Goal: Task Accomplishment & Management: Complete application form

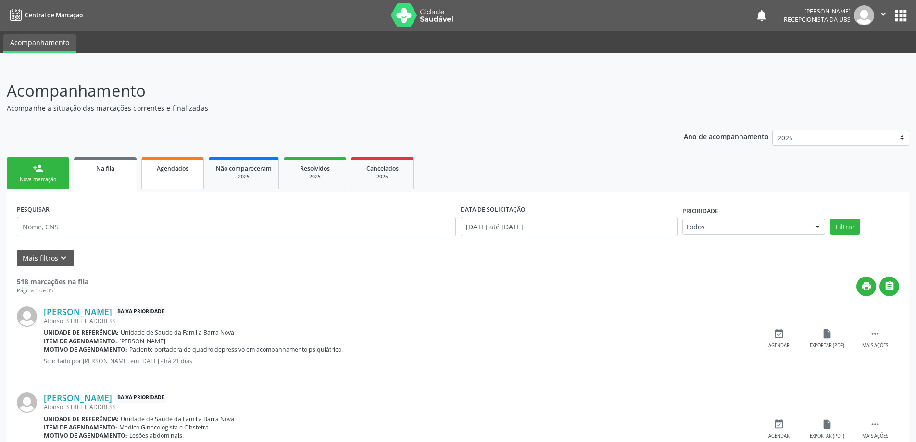
click at [166, 173] on link "Agendados" at bounding box center [172, 173] width 63 height 32
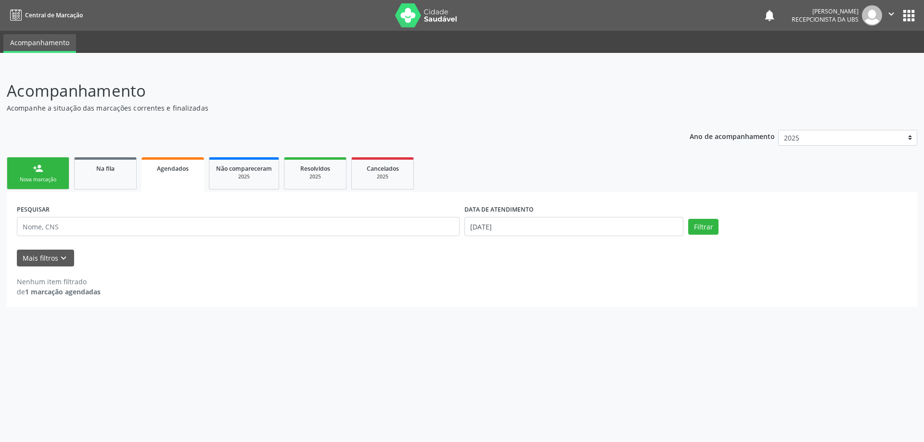
click at [23, 172] on link "person_add Nova marcação" at bounding box center [38, 173] width 63 height 32
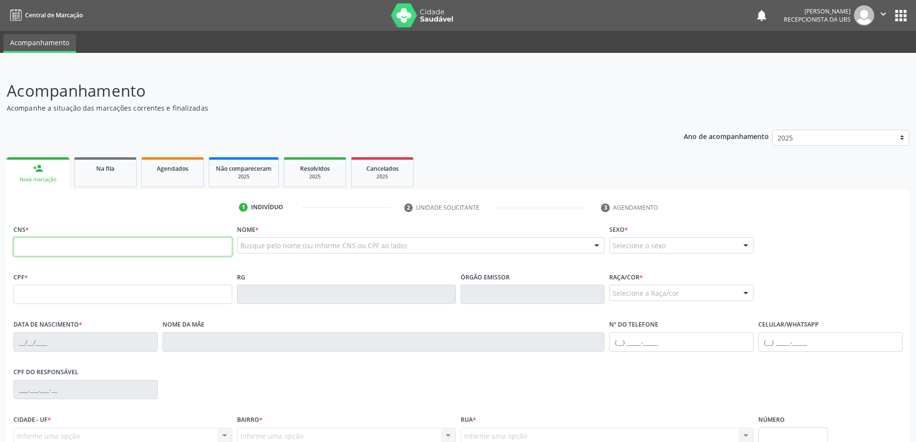
click at [120, 247] on input "text" at bounding box center [122, 246] width 219 height 19
type input "898 0062 6057 5671"
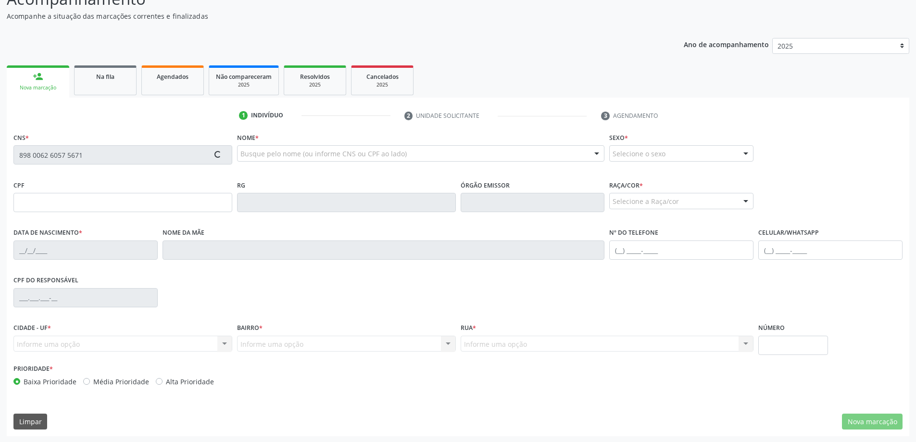
scroll to position [93, 0]
type input "178.684.334-00"
type input "[DATE]"
type input "[PERSON_NAME] dos Passos"
type input "[PHONE_NUMBER]"
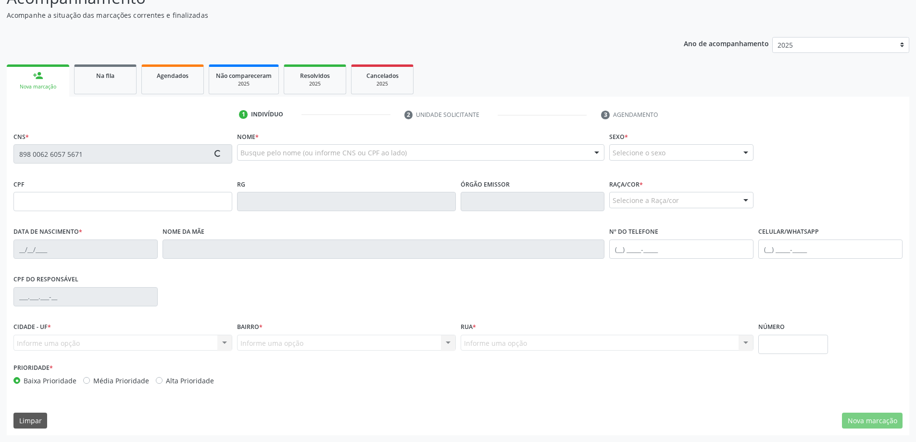
type input "80"
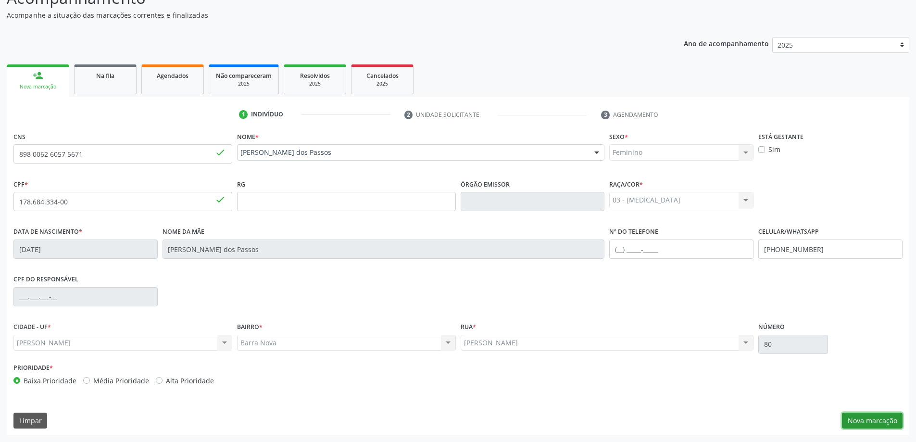
click at [878, 426] on button "Nova marcação" at bounding box center [872, 421] width 61 height 16
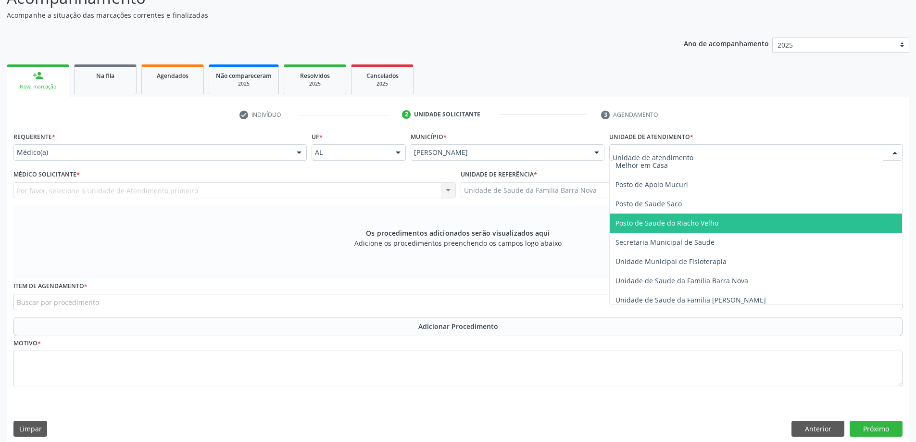
scroll to position [433, 0]
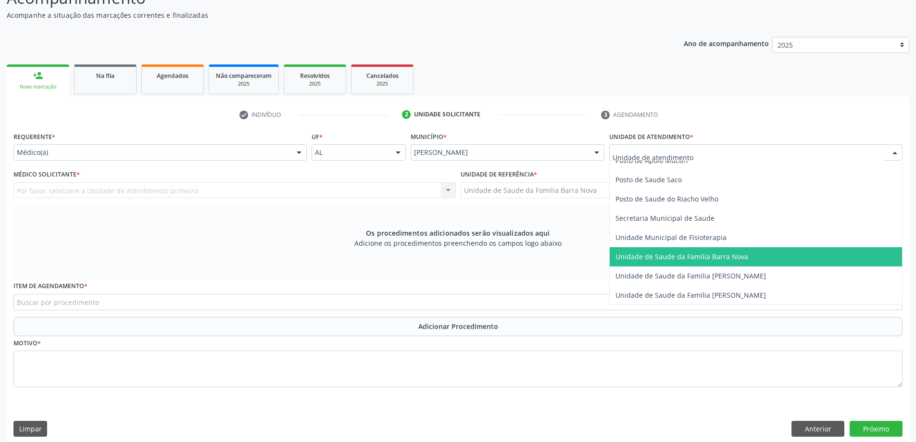
click at [683, 257] on span "Unidade de Saude da Familia Barra Nova" at bounding box center [682, 256] width 133 height 9
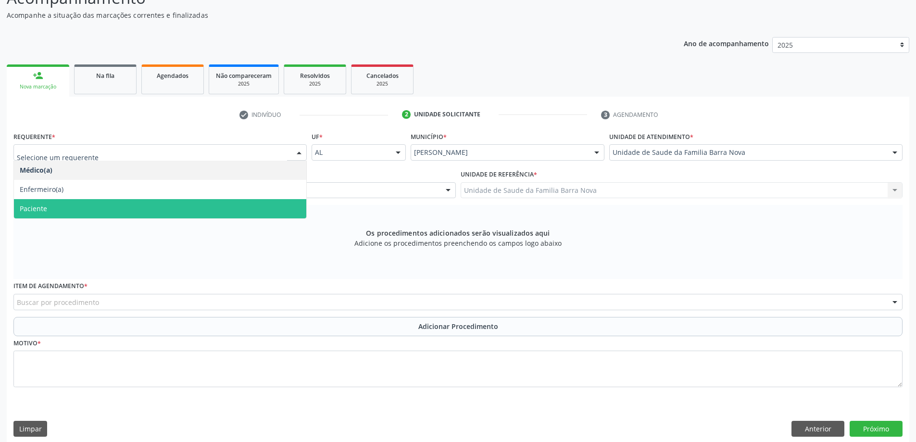
click at [116, 233] on div "Os procedimentos adicionados serão visualizados aqui Adicione os procedimentos …" at bounding box center [458, 242] width 890 height 74
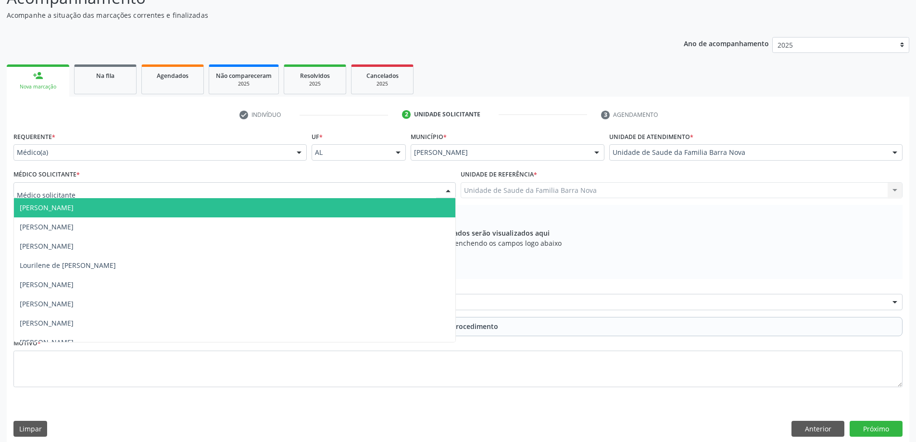
click at [111, 198] on div at bounding box center [234, 190] width 443 height 16
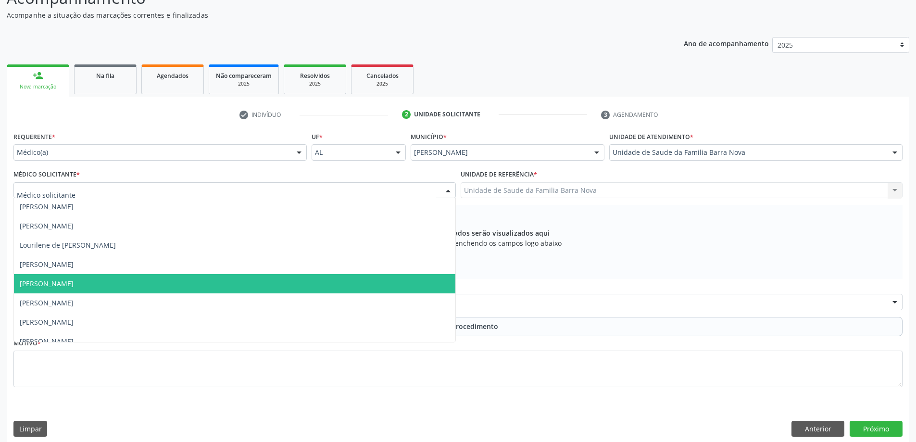
scroll to position [29, 0]
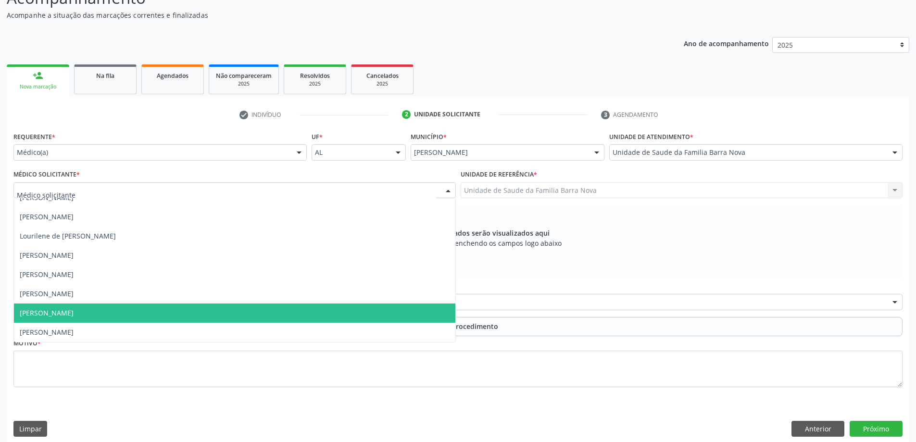
click at [121, 316] on span "[PERSON_NAME]" at bounding box center [235, 313] width 442 height 19
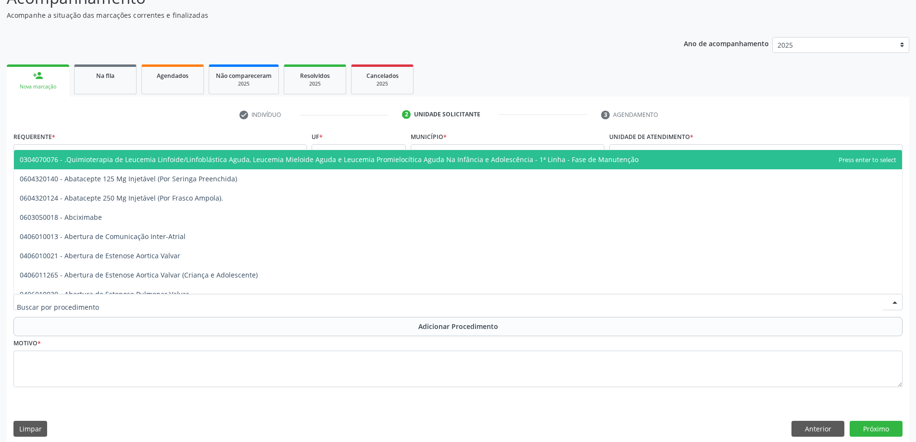
click at [329, 298] on div at bounding box center [458, 302] width 890 height 16
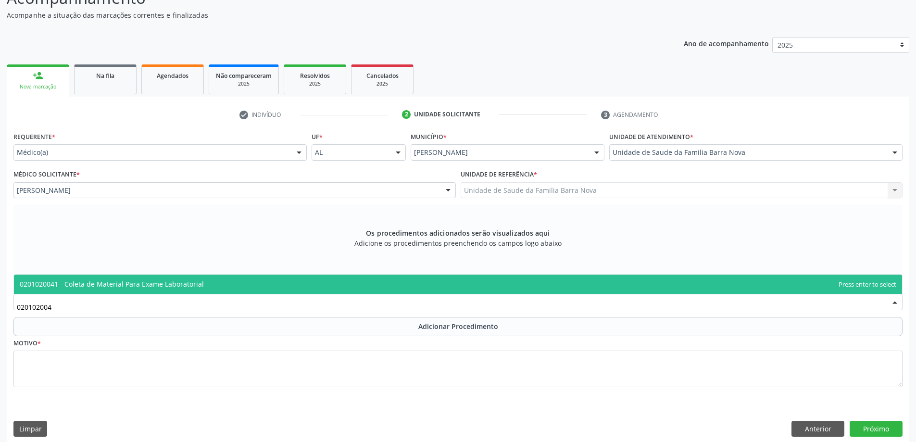
type input "0201020041"
click at [320, 287] on span "0201020041 - Coleta de Material Para Exame Laboratorial" at bounding box center [458, 284] width 889 height 19
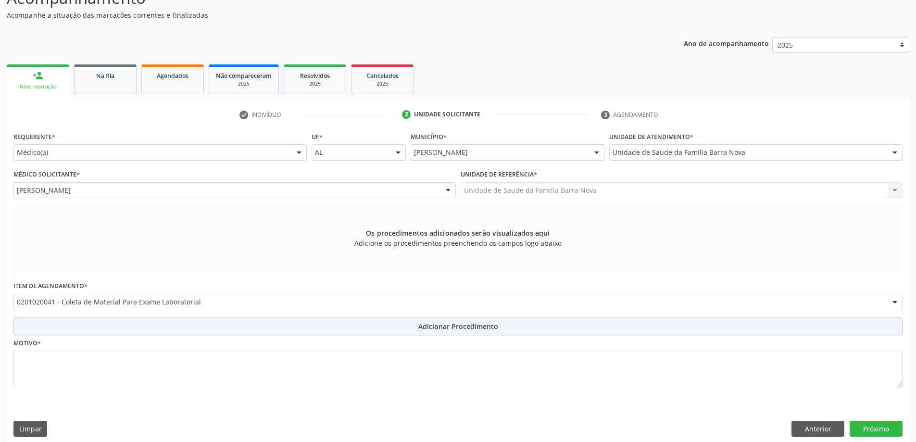
click at [432, 328] on span "Adicionar Procedimento" at bounding box center [459, 326] width 80 height 10
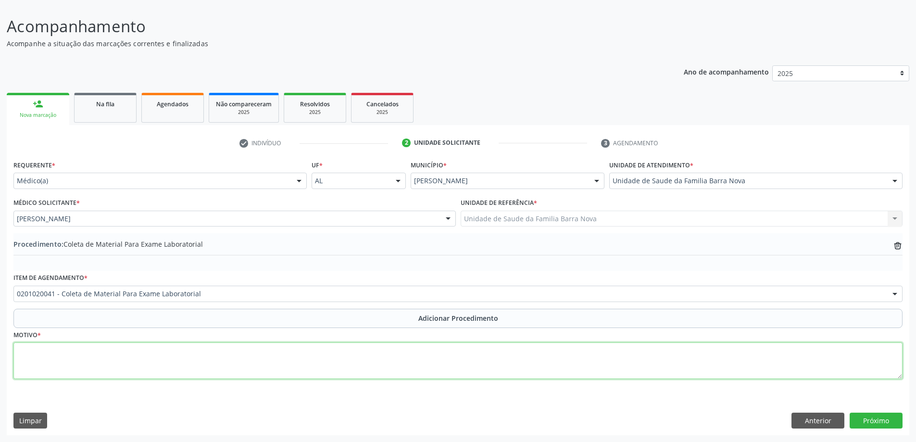
click at [170, 354] on textarea at bounding box center [458, 361] width 890 height 37
type textarea "Rotina pediatrica"
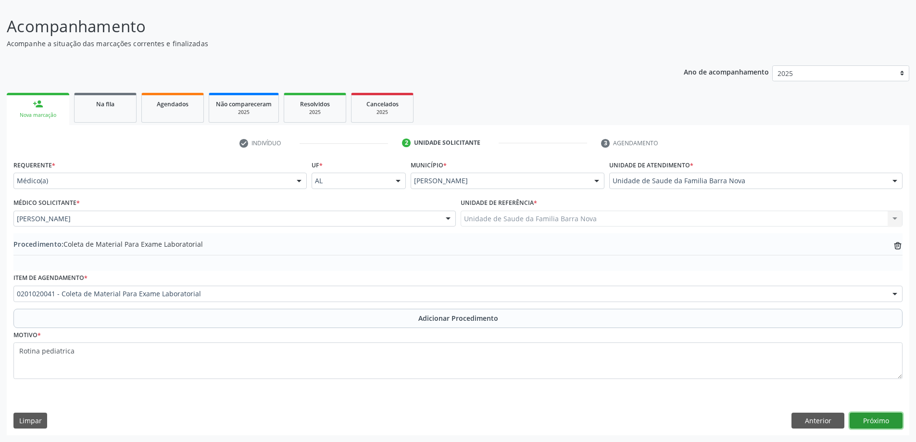
click at [866, 418] on button "Próximo" at bounding box center [876, 421] width 53 height 16
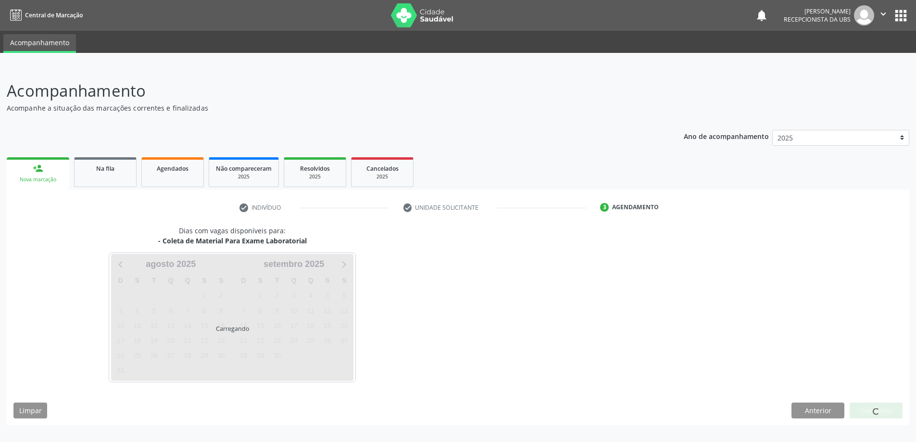
scroll to position [0, 0]
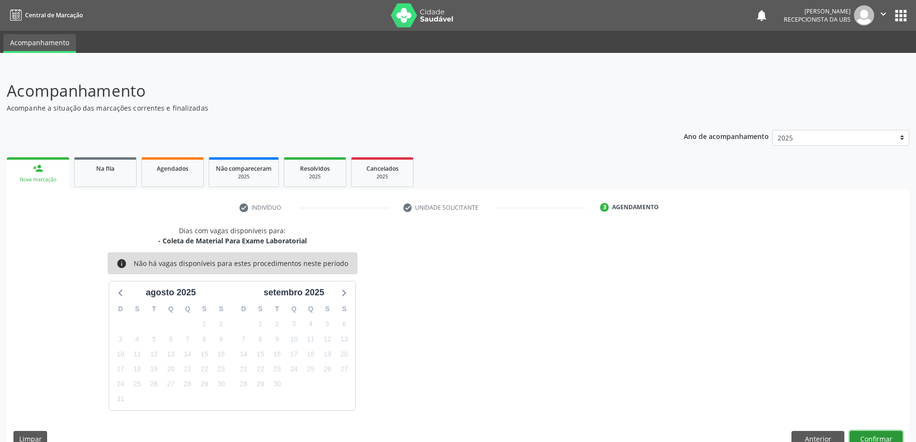
click at [883, 436] on button "Confirmar" at bounding box center [876, 439] width 53 height 16
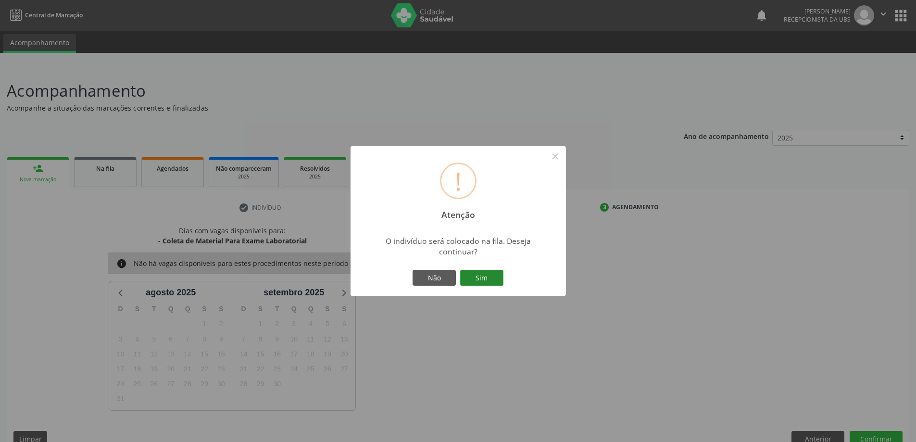
click at [481, 275] on button "Sim" at bounding box center [481, 278] width 43 height 16
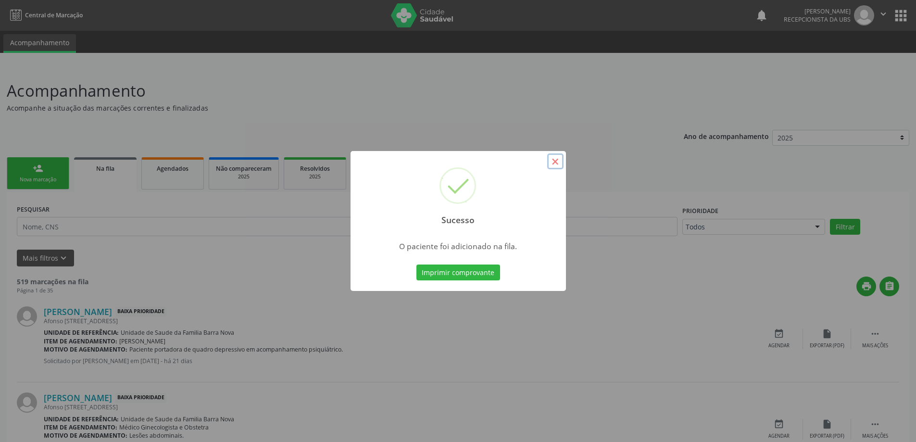
click at [553, 160] on button "×" at bounding box center [555, 161] width 16 height 16
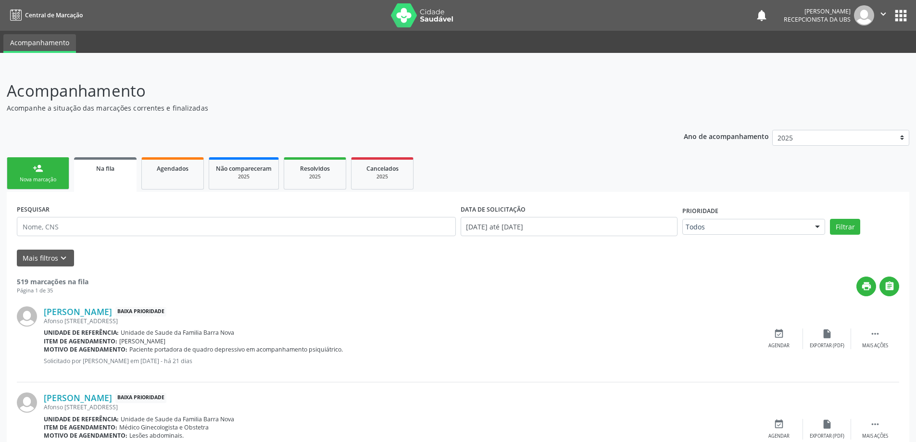
click at [44, 178] on div "Nova marcação" at bounding box center [38, 179] width 48 height 7
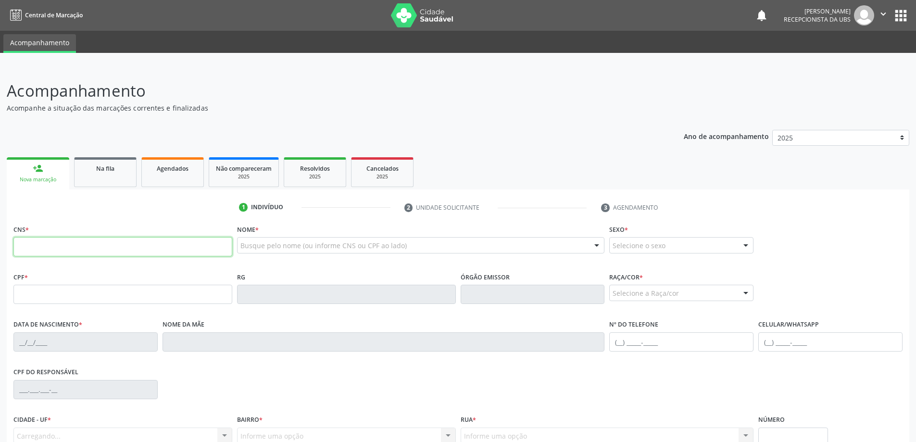
click at [58, 247] on input "text" at bounding box center [122, 246] width 219 height 19
type input "704 0073 1681 8961"
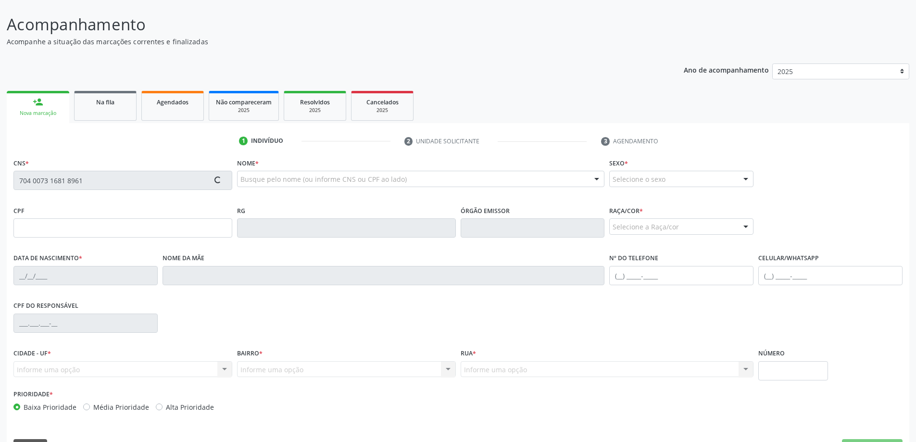
scroll to position [93, 0]
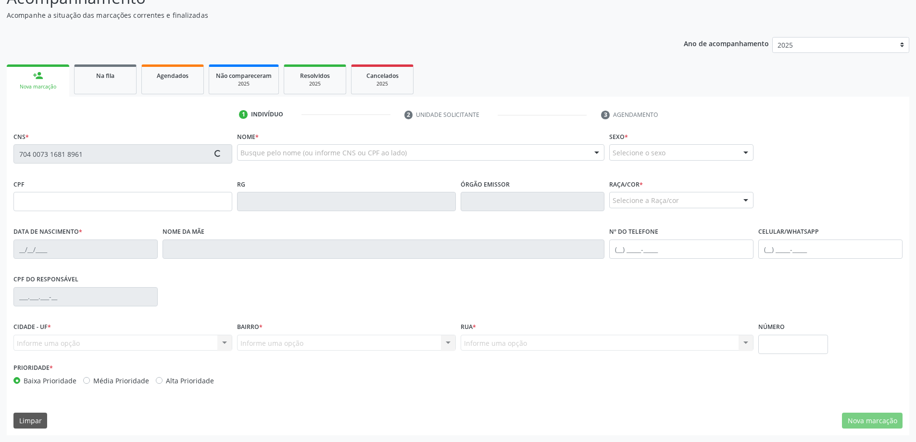
type input "178.684.204-13"
type input "[DATE]"
type input "Andriany Monick dos Passos"
type input "[PHONE_NUMBER]"
type input "80"
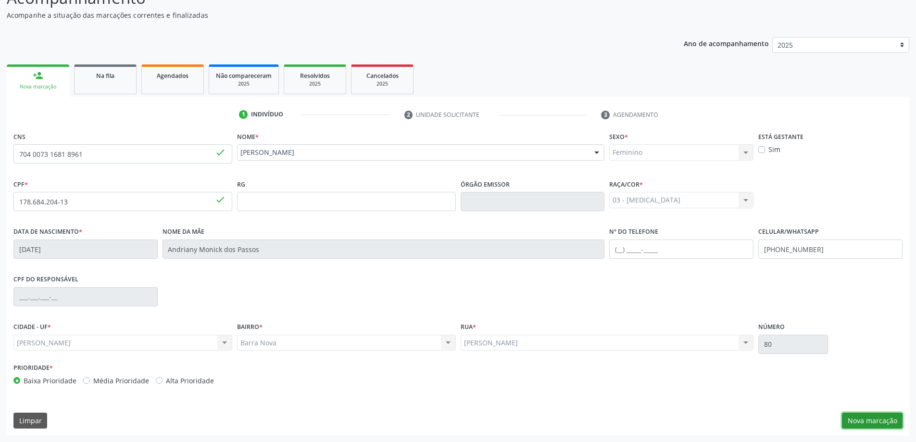
click at [871, 420] on button "Nova marcação" at bounding box center [872, 421] width 61 height 16
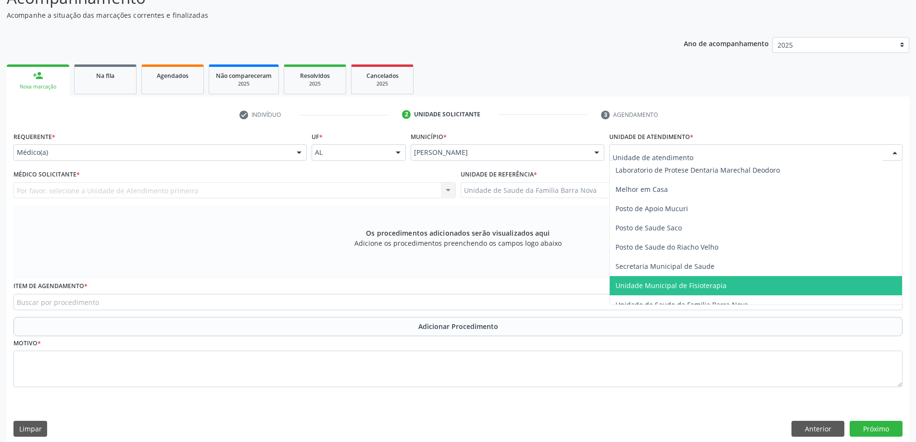
scroll to position [433, 0]
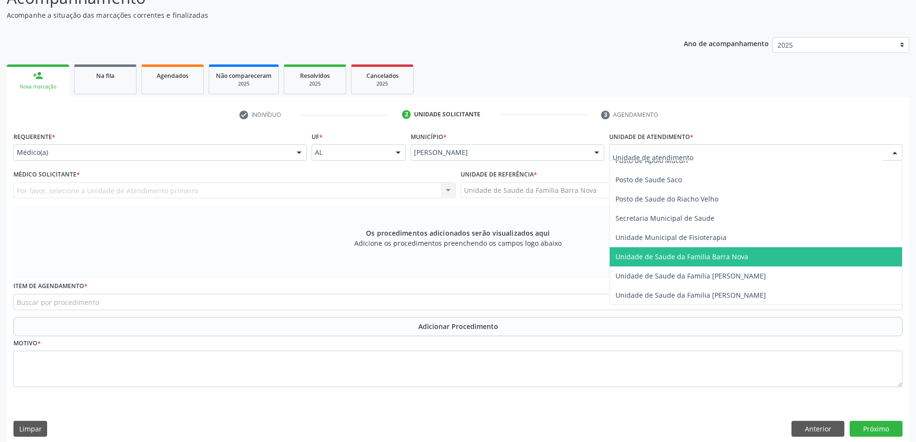
click at [680, 258] on span "Unidade de Saude da Familia Barra Nova" at bounding box center [682, 256] width 133 height 9
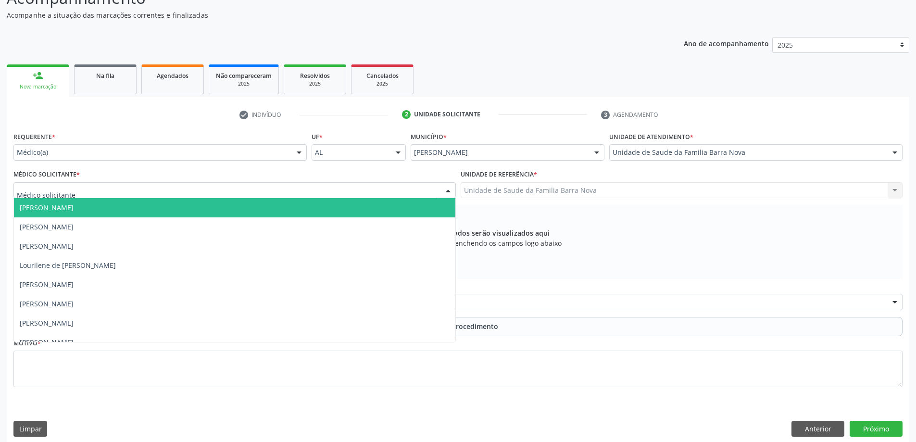
click at [255, 190] on div at bounding box center [234, 190] width 443 height 16
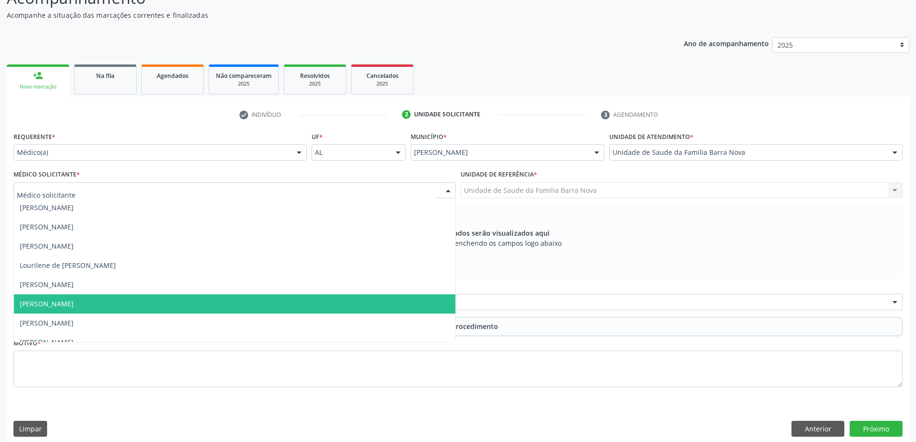
scroll to position [29, 0]
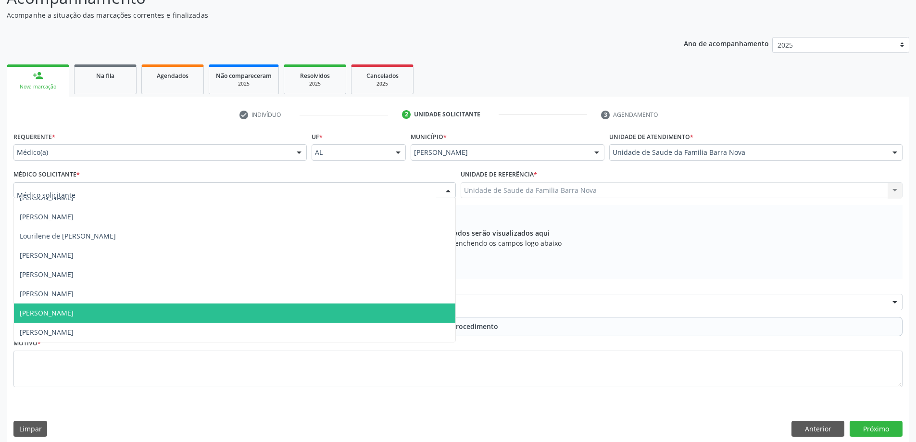
click at [204, 309] on span "[PERSON_NAME]" at bounding box center [235, 313] width 442 height 19
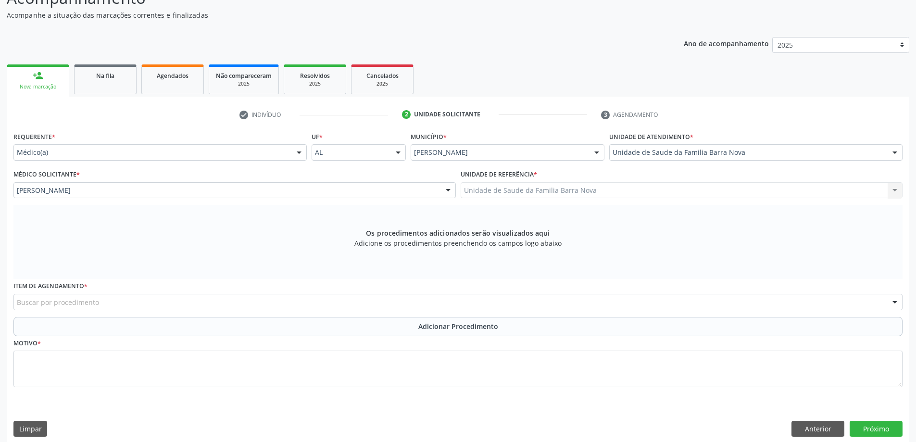
click at [294, 306] on div "Buscar por procedimento" at bounding box center [458, 302] width 890 height 16
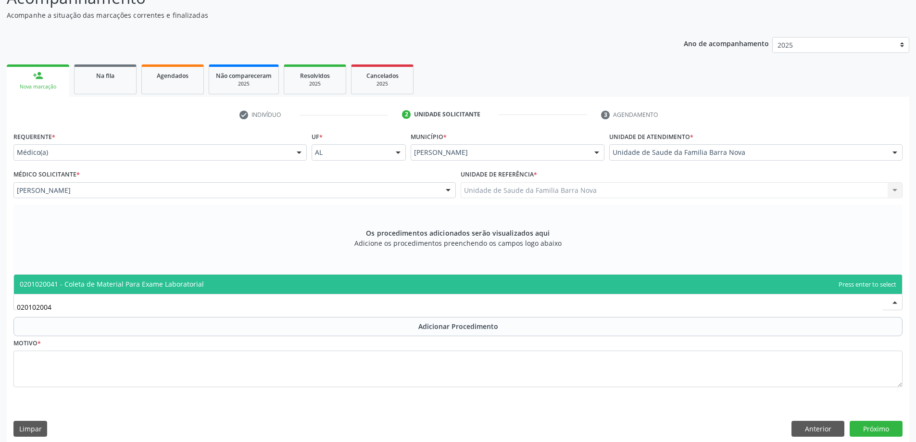
type input "0201020041"
click at [313, 287] on span "0201020041 - Coleta de Material Para Exame Laboratorial" at bounding box center [458, 284] width 889 height 19
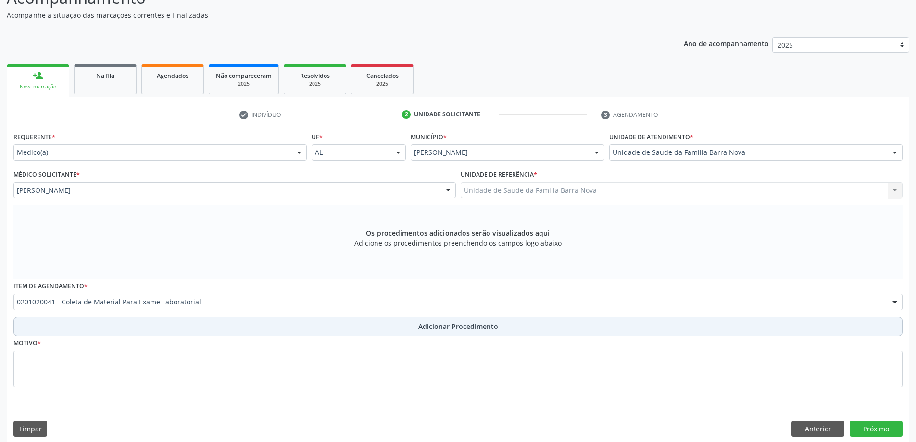
click at [373, 324] on button "Adicionar Procedimento" at bounding box center [458, 326] width 890 height 19
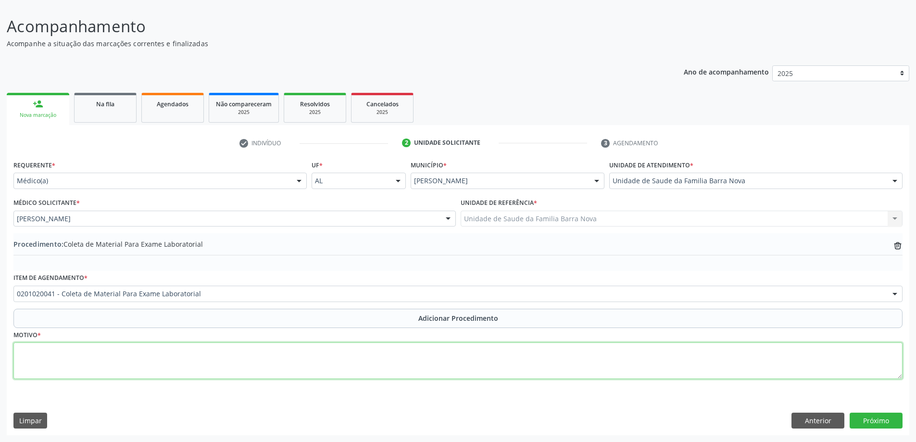
click at [225, 369] on textarea at bounding box center [458, 361] width 890 height 37
type textarea "Rotina pediatrica."
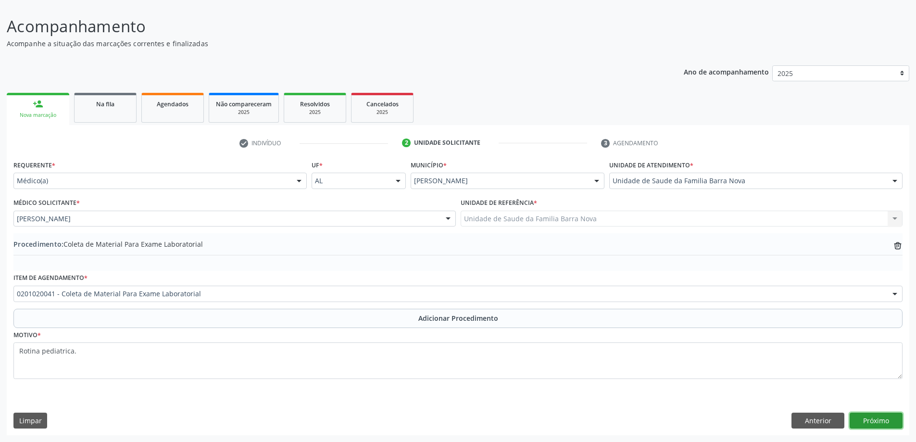
click at [883, 422] on button "Próximo" at bounding box center [876, 421] width 53 height 16
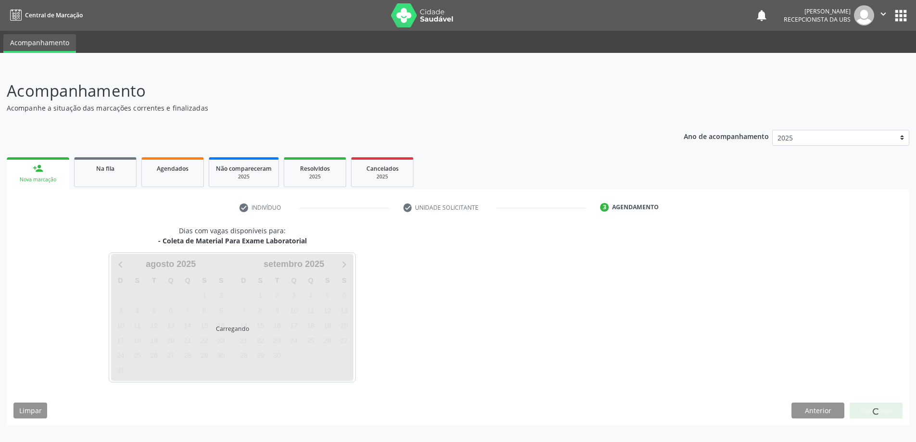
scroll to position [0, 0]
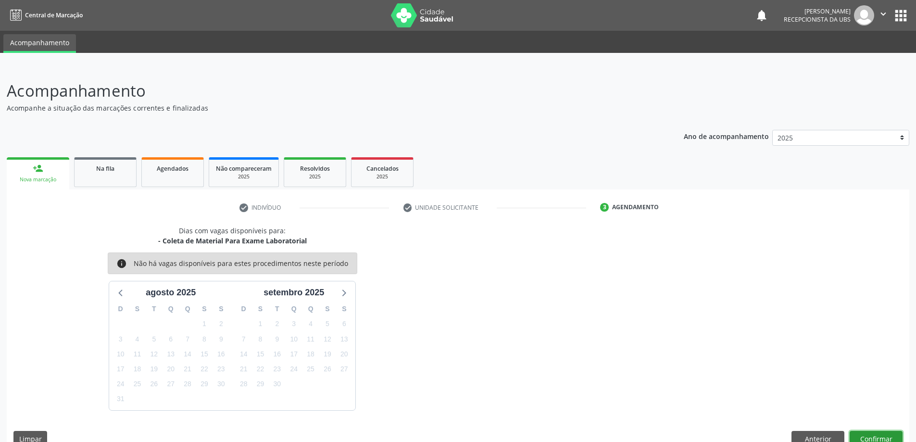
click at [881, 436] on button "Confirmar" at bounding box center [876, 439] width 53 height 16
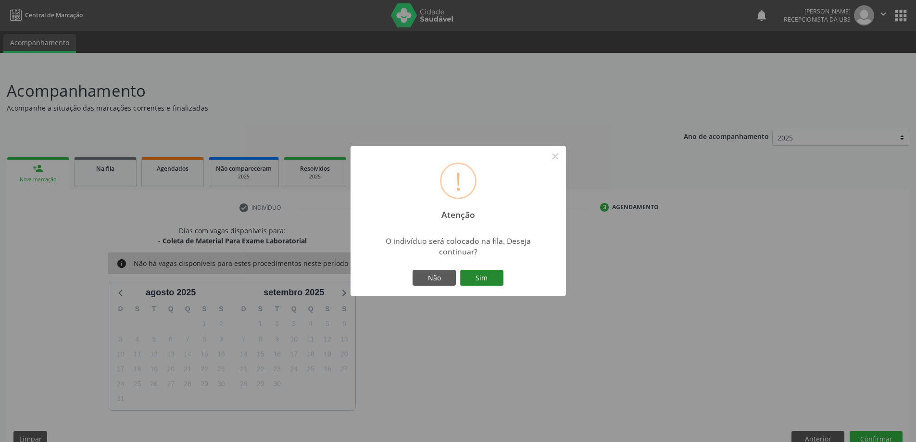
click at [483, 279] on button "Sim" at bounding box center [481, 278] width 43 height 16
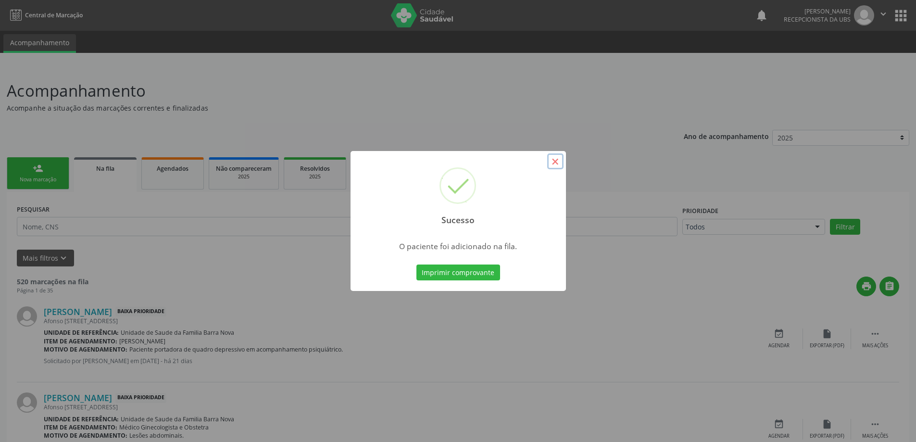
click at [553, 162] on button "×" at bounding box center [555, 161] width 16 height 16
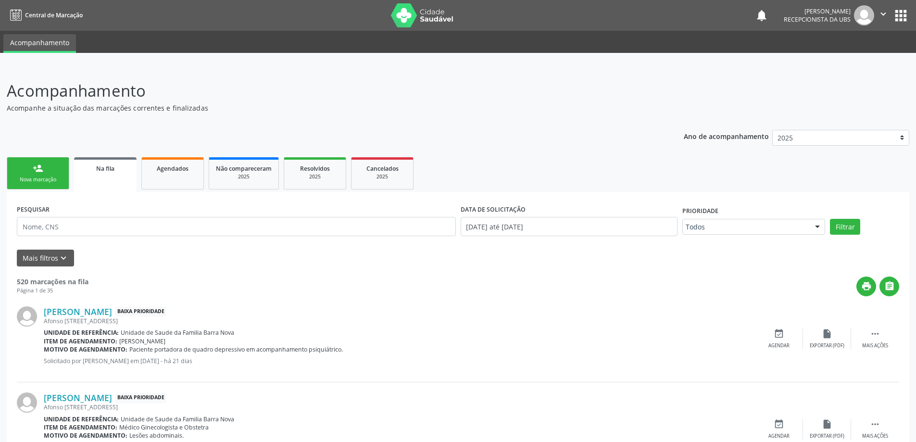
click at [42, 171] on div "person_add" at bounding box center [38, 168] width 11 height 11
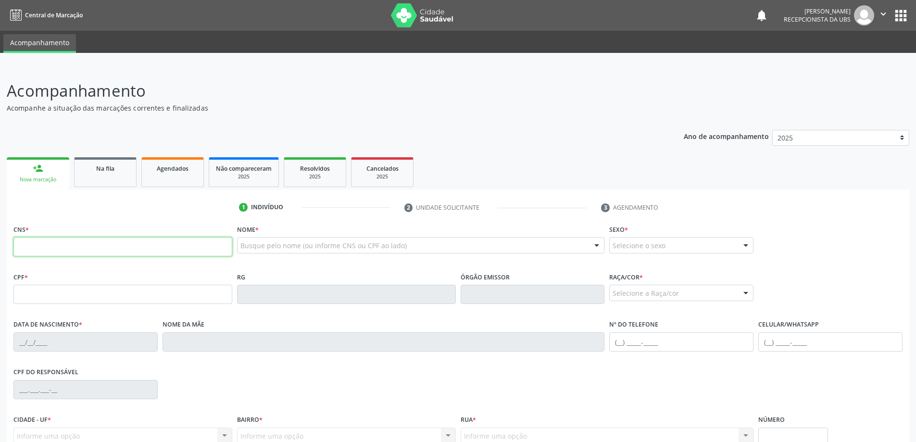
click at [69, 242] on input "text" at bounding box center [122, 246] width 219 height 19
type input "709 2062 9595 8334"
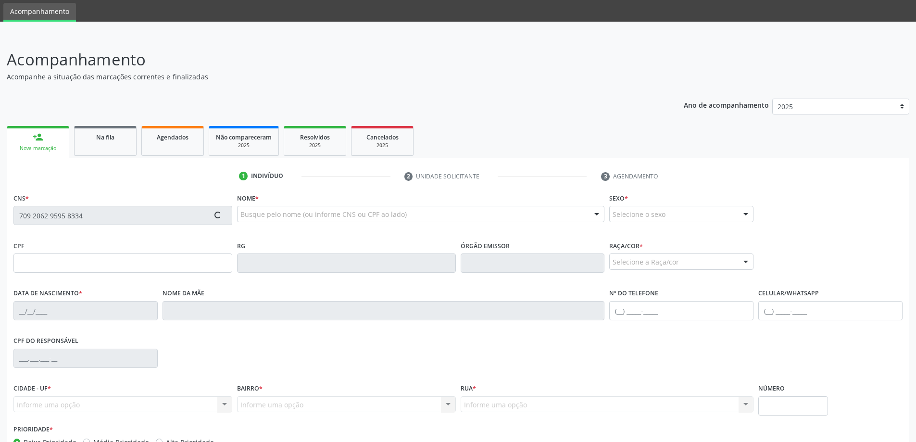
scroll to position [48, 0]
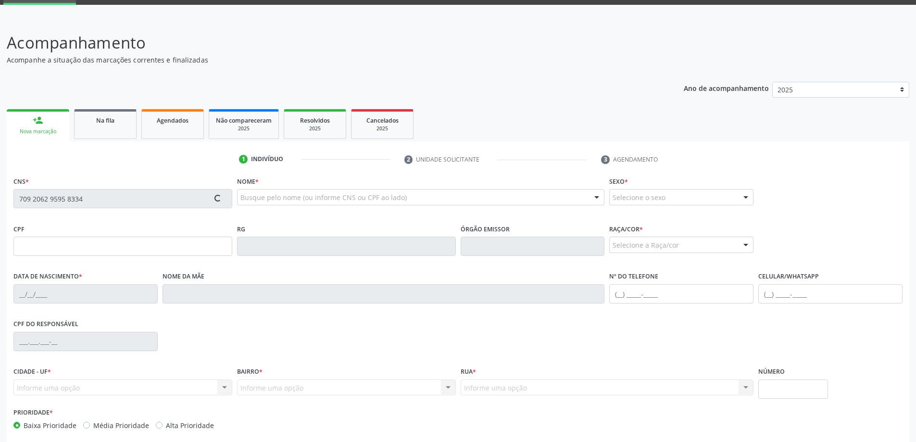
type input "815.548.854-34"
type input "[DATE]"
type input "[PERSON_NAME]"
type input "[PHONE_NUMBER]"
type input "236"
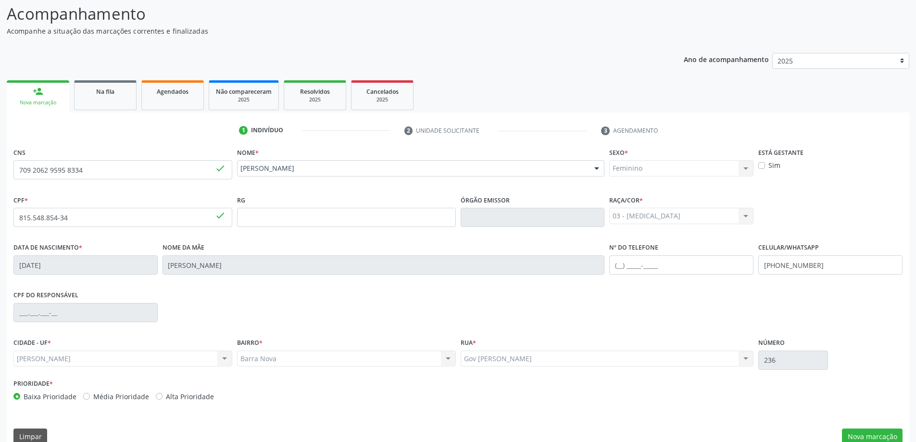
scroll to position [93, 0]
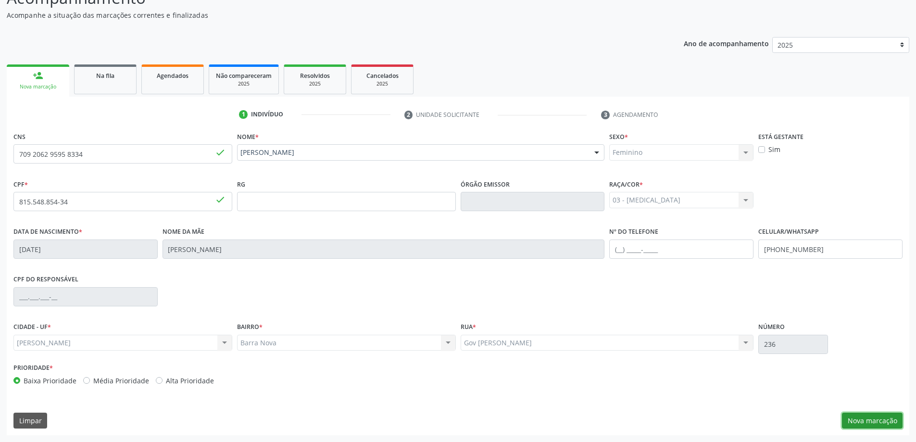
click at [869, 420] on button "Nova marcação" at bounding box center [872, 421] width 61 height 16
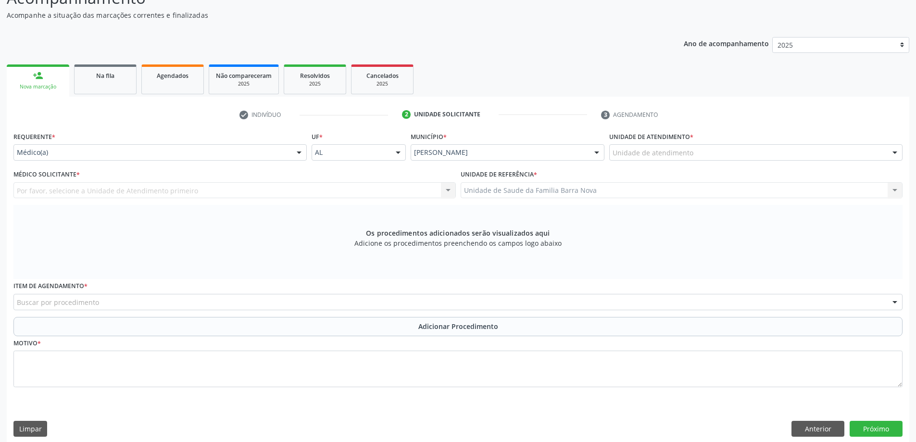
click at [716, 154] on div "Unidade de atendimento" at bounding box center [756, 152] width 293 height 16
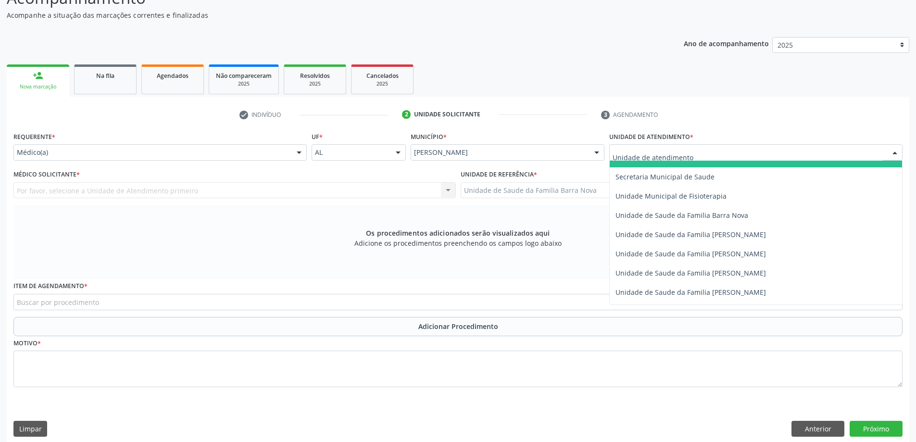
scroll to position [481, 0]
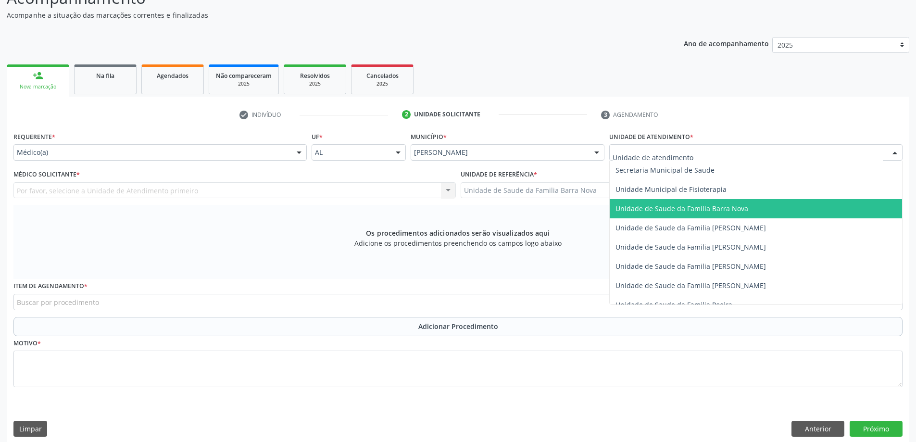
click at [723, 210] on span "Unidade de Saude da Familia Barra Nova" at bounding box center [682, 208] width 133 height 9
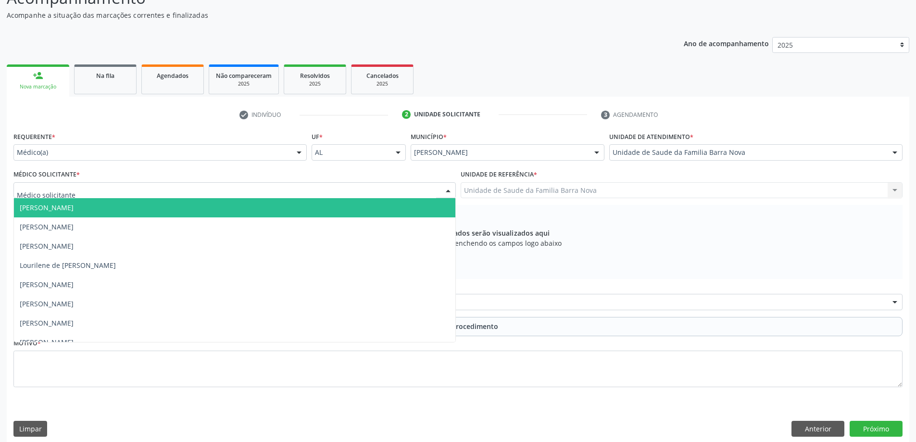
click at [137, 194] on div at bounding box center [234, 190] width 443 height 16
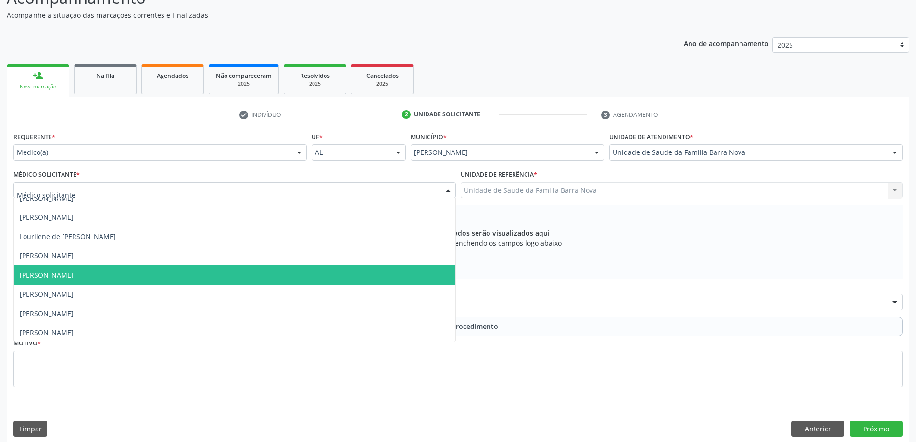
scroll to position [29, 0]
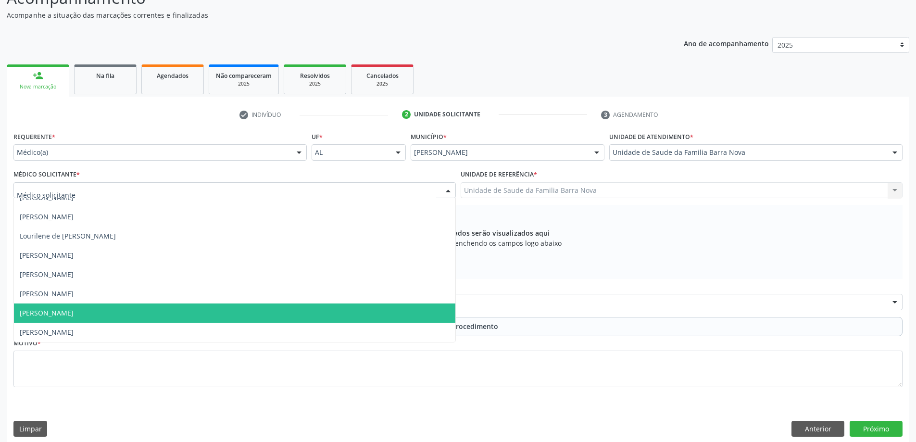
click at [171, 310] on span "[PERSON_NAME]" at bounding box center [235, 313] width 442 height 19
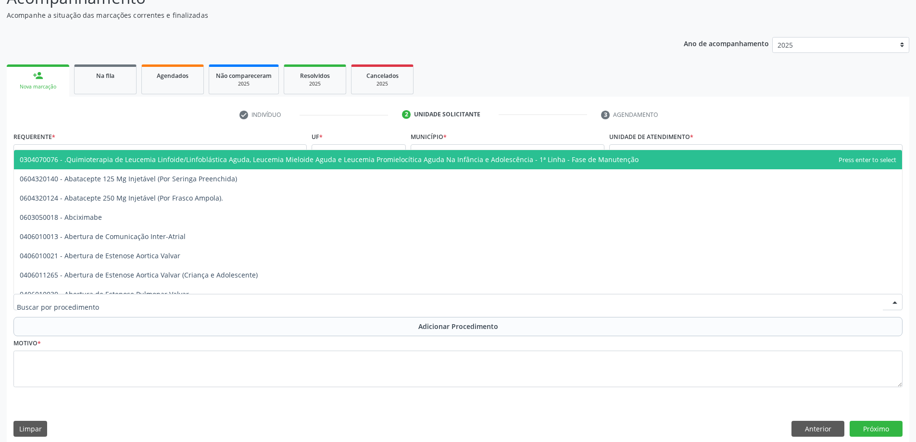
click at [201, 305] on div at bounding box center [458, 302] width 890 height 16
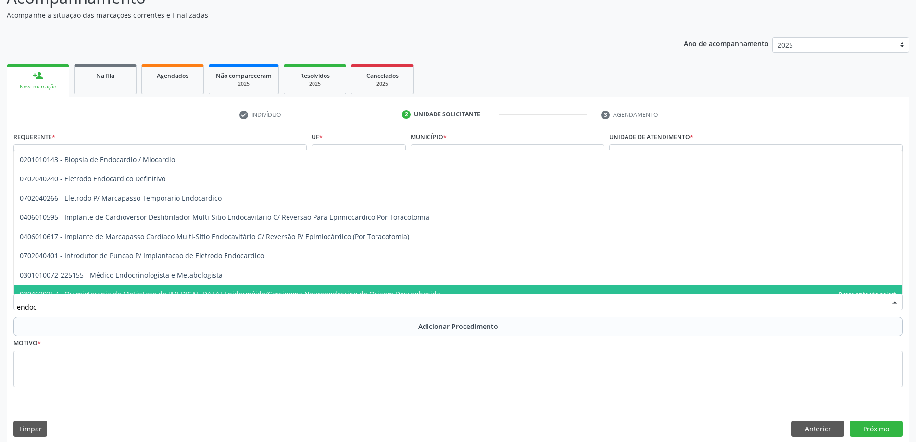
type input "endocr"
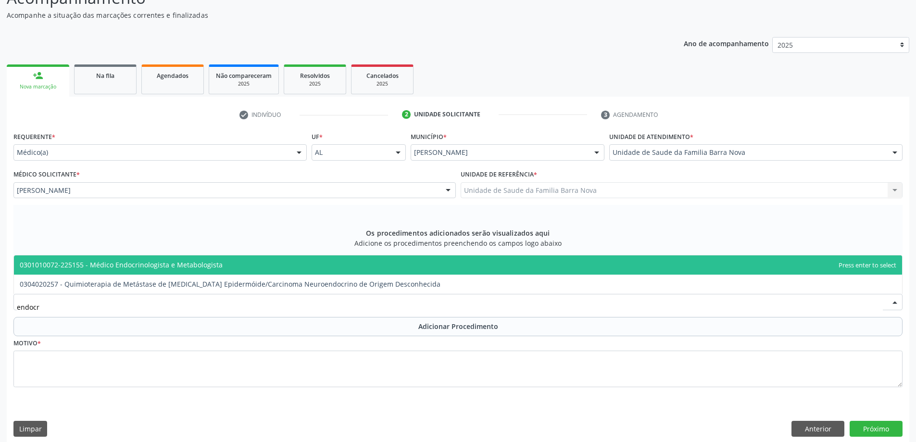
click at [243, 263] on span "0301010072-225155 - Médico Endocrinologista e Metabologista" at bounding box center [458, 264] width 889 height 19
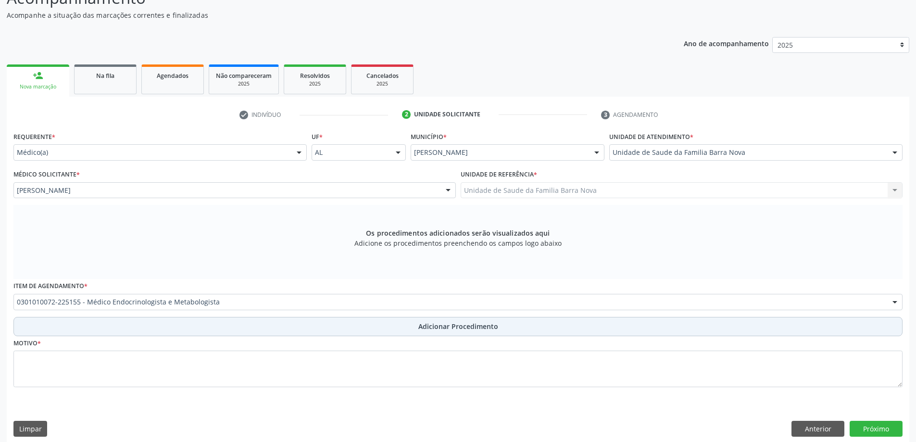
click at [451, 328] on span "Adicionar Procedimento" at bounding box center [459, 326] width 80 height 10
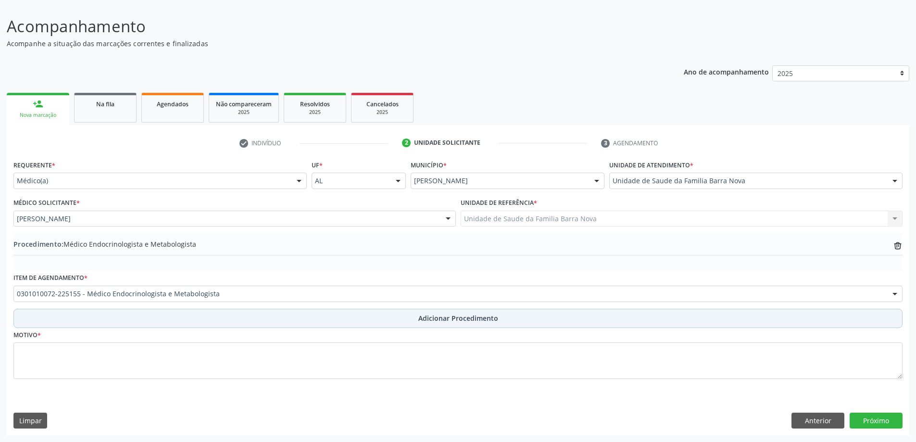
scroll to position [64, 0]
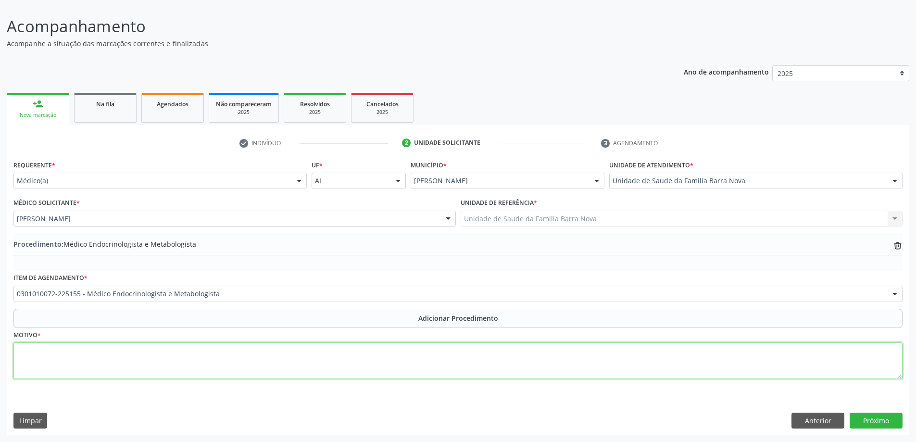
click at [236, 377] on textarea at bounding box center [458, 361] width 890 height 37
click at [333, 352] on textarea "Paciente, 53anos, DM descompensada, com glicada de 9,7%, em uso de insulina NPH…" at bounding box center [458, 361] width 890 height 37
click at [409, 352] on textarea "Paciente, 53anos, DM descompensada, com glicada de 9,7%, em uso de insulina NPH…" at bounding box center [458, 361] width 890 height 37
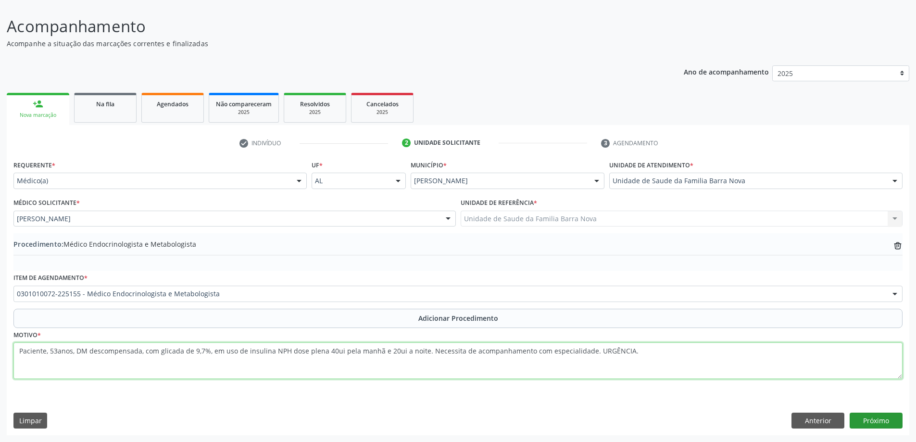
type textarea "Paciente, 53anos, DM descompensada, com glicada de 9,7%, em uso de insulina NPH…"
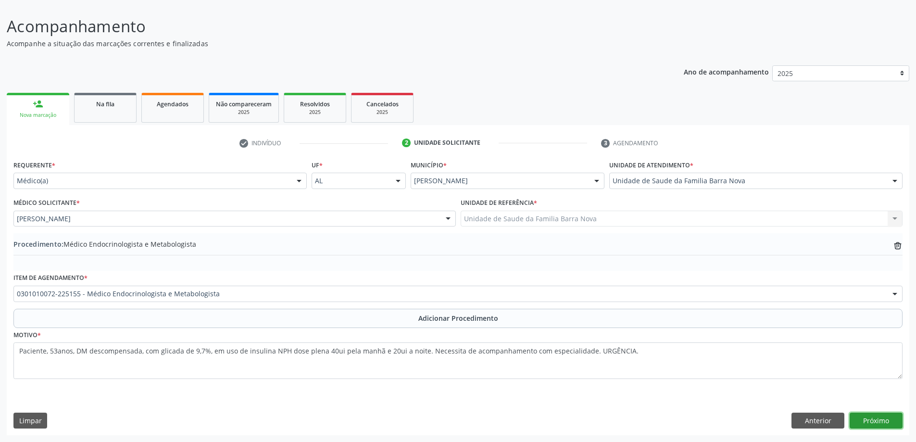
click at [869, 419] on button "Próximo" at bounding box center [876, 421] width 53 height 16
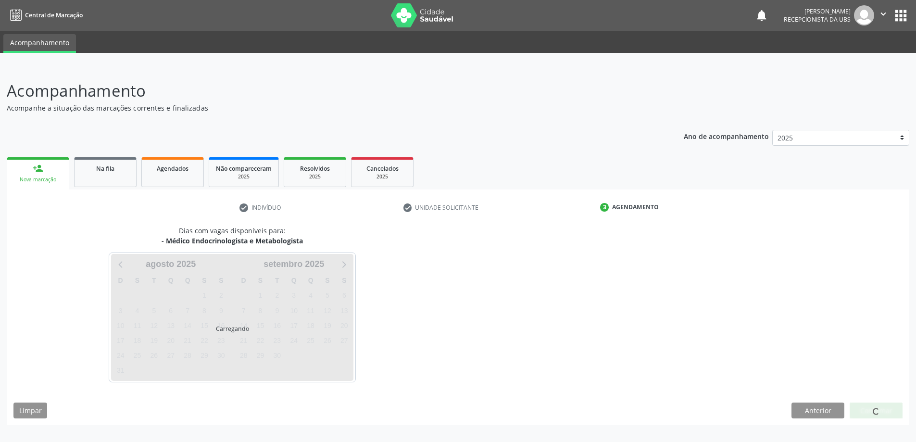
scroll to position [0, 0]
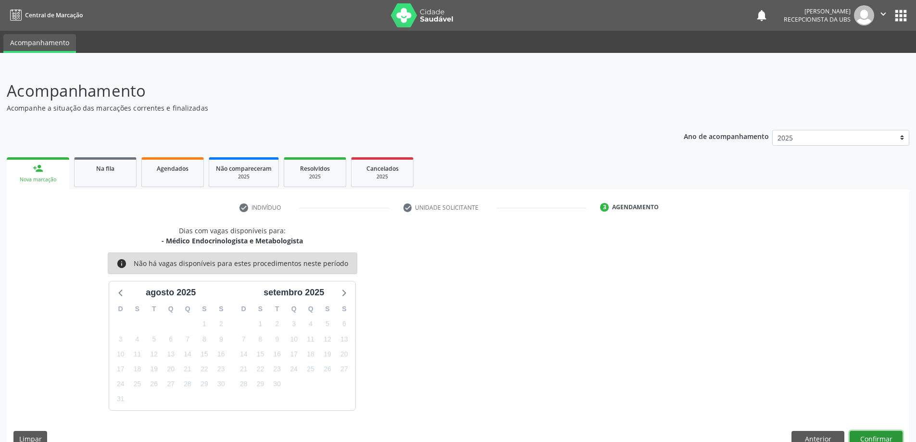
click at [872, 434] on button "Confirmar" at bounding box center [876, 439] width 53 height 16
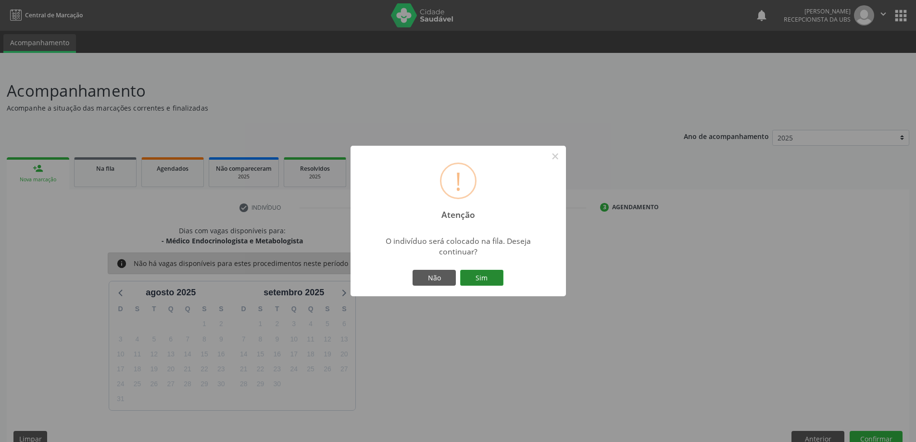
click at [484, 276] on button "Sim" at bounding box center [481, 278] width 43 height 16
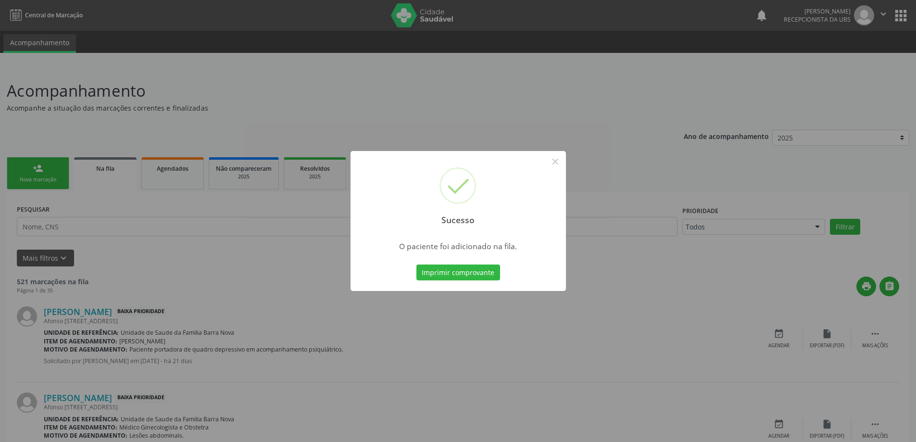
drag, startPoint x: 484, startPoint y: 276, endPoint x: 780, endPoint y: 84, distance: 352.7
click at [780, 84] on div "Sucesso × O paciente foi adicionado na fila. Imprimir comprovante Cancel" at bounding box center [458, 221] width 916 height 442
click at [559, 160] on button "×" at bounding box center [555, 161] width 16 height 16
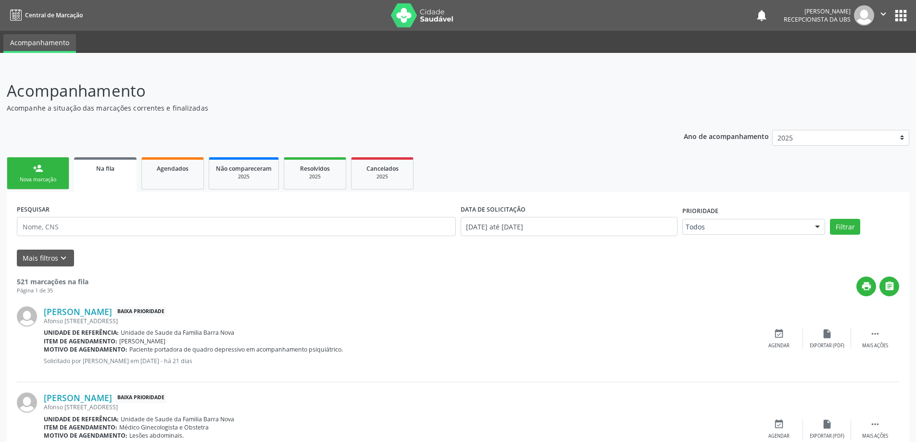
click at [30, 171] on link "person_add Nova marcação" at bounding box center [38, 173] width 63 height 32
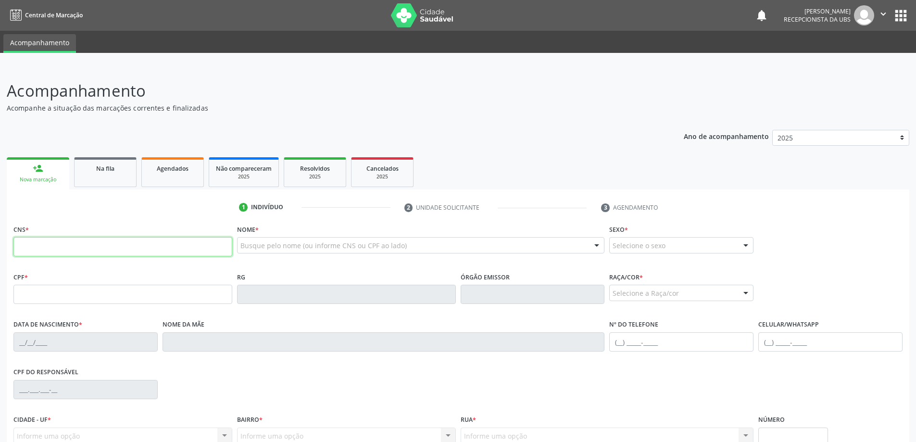
click at [127, 246] on input "text" at bounding box center [122, 246] width 219 height 19
type input "704 2022 6884 0889"
type input "[DATE]"
type input "Gilvania da [PERSON_NAME]"
type input "[PHONE_NUMBER]"
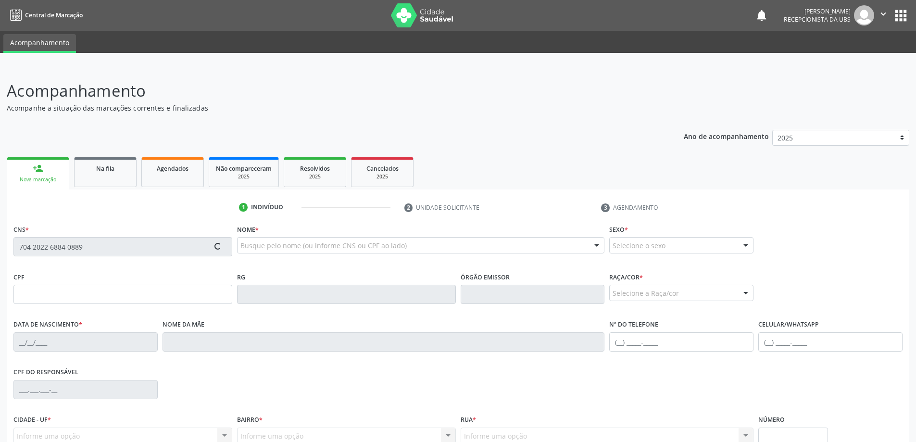
type input "555"
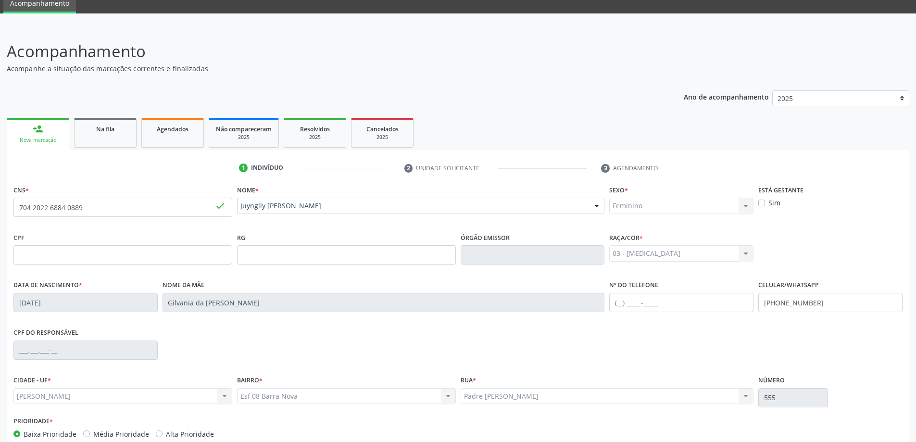
scroll to position [93, 0]
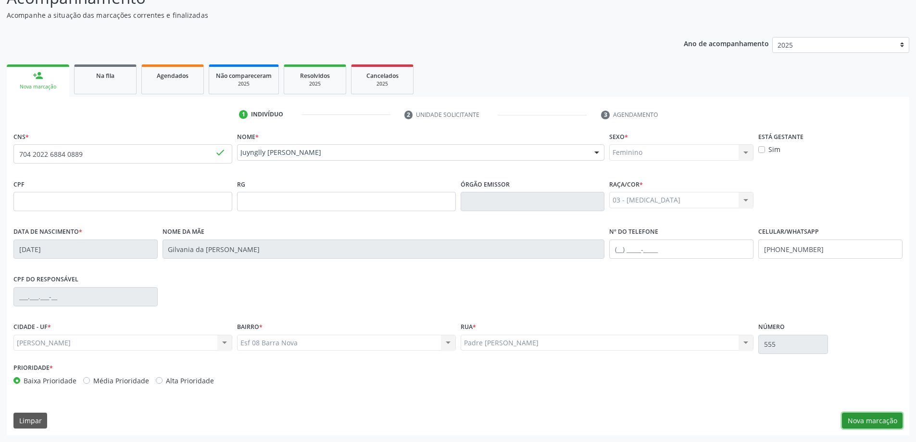
click at [875, 420] on button "Nova marcação" at bounding box center [872, 421] width 61 height 16
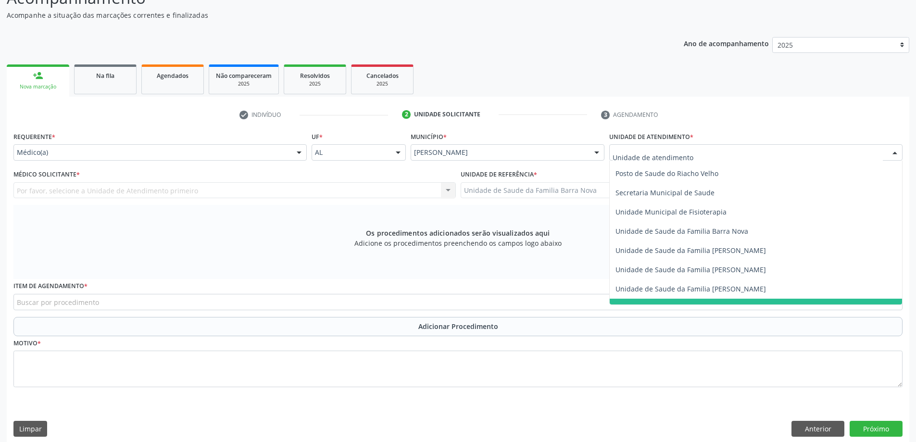
scroll to position [481, 0]
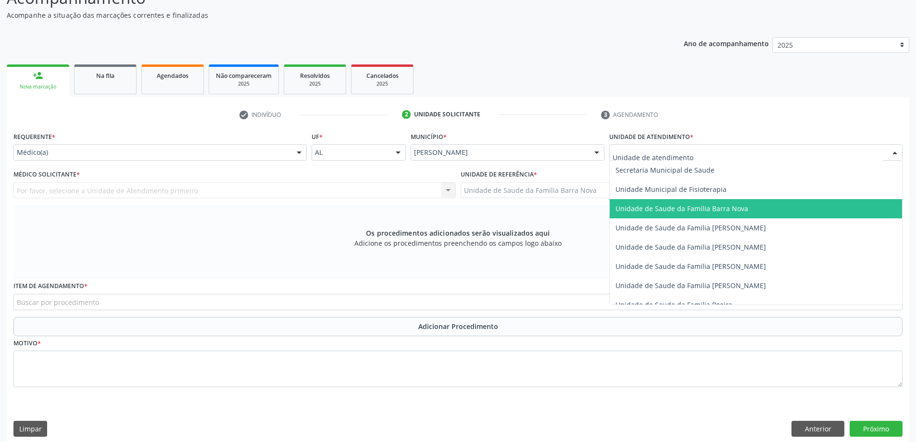
click at [726, 209] on span "Unidade de Saude da Familia Barra Nova" at bounding box center [682, 208] width 133 height 9
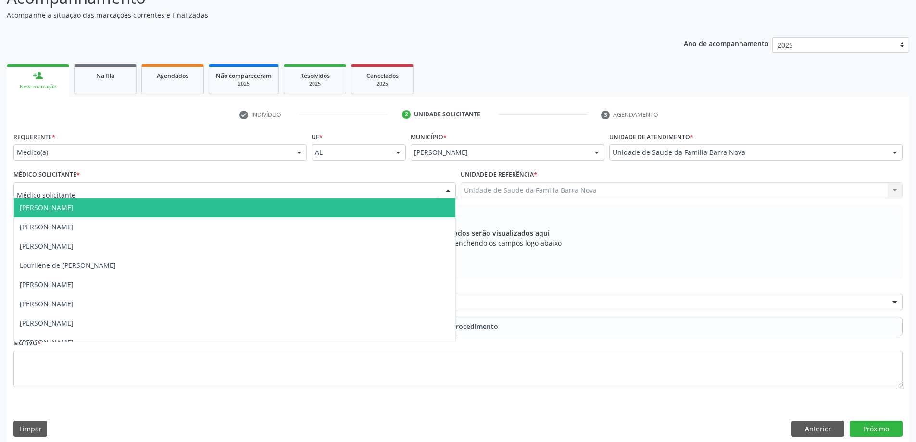
click at [265, 190] on div at bounding box center [234, 190] width 443 height 16
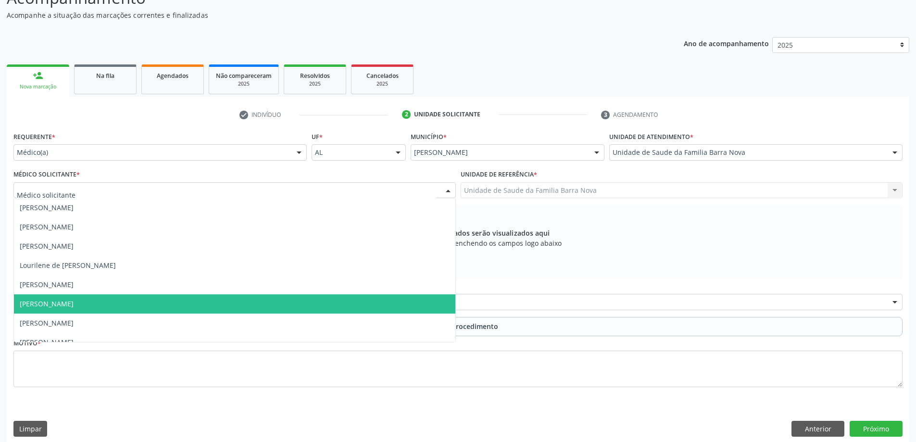
scroll to position [29, 0]
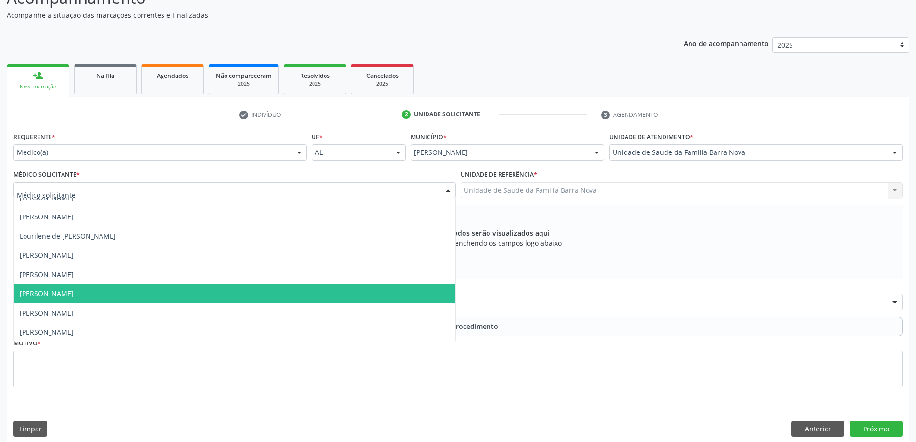
click at [234, 298] on span "[PERSON_NAME]" at bounding box center [235, 293] width 442 height 19
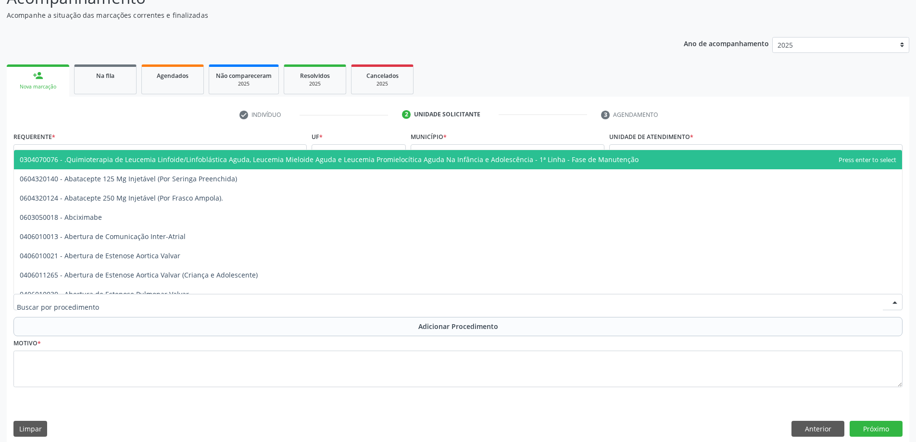
click at [283, 298] on div at bounding box center [458, 302] width 890 height 16
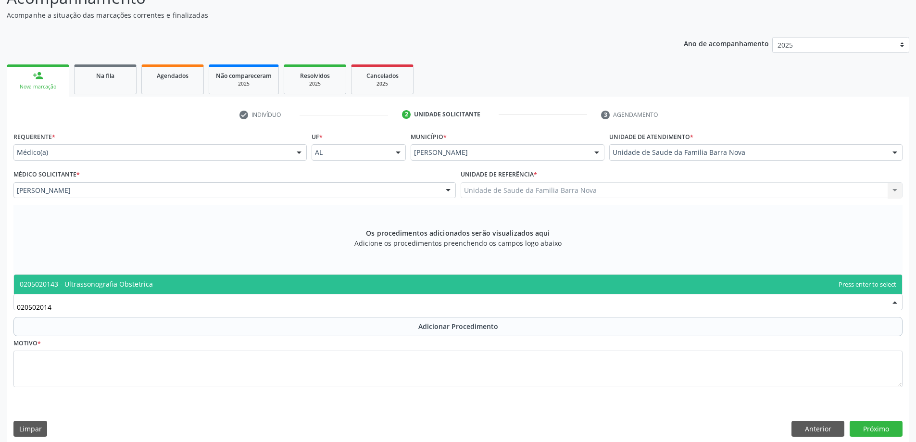
type input "0205020143"
click at [315, 281] on span "0205020143 - Ultrassonografia Obstetrica" at bounding box center [458, 284] width 889 height 19
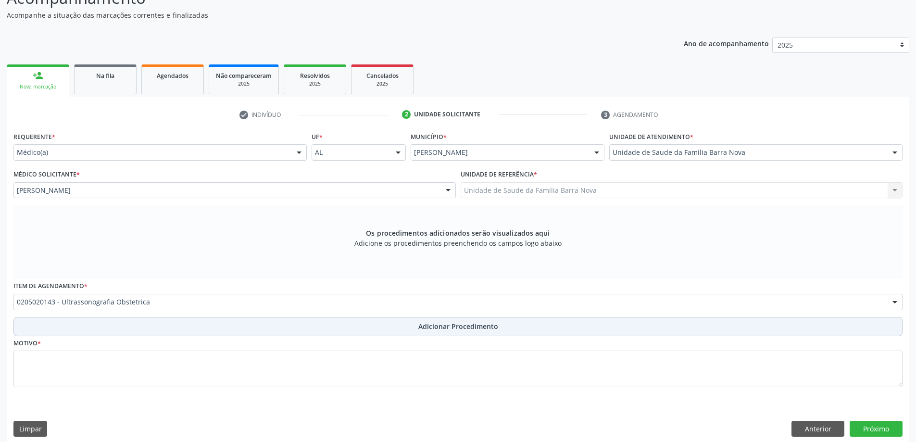
click at [363, 327] on button "Adicionar Procedimento" at bounding box center [458, 326] width 890 height 19
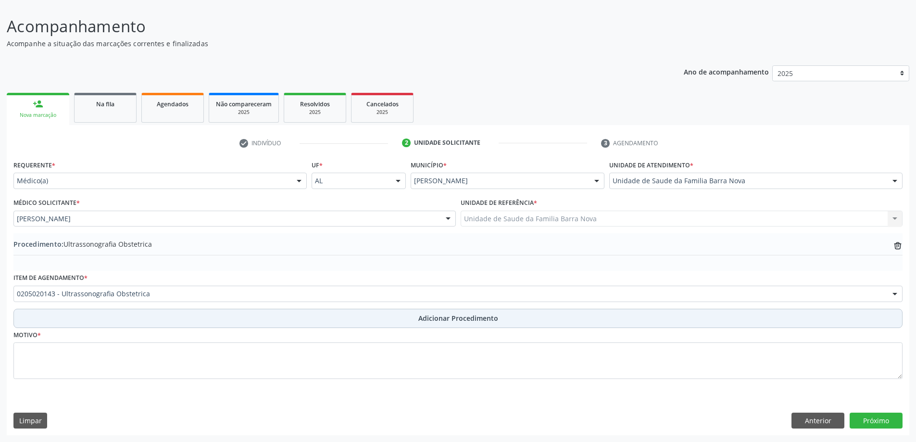
scroll to position [64, 0]
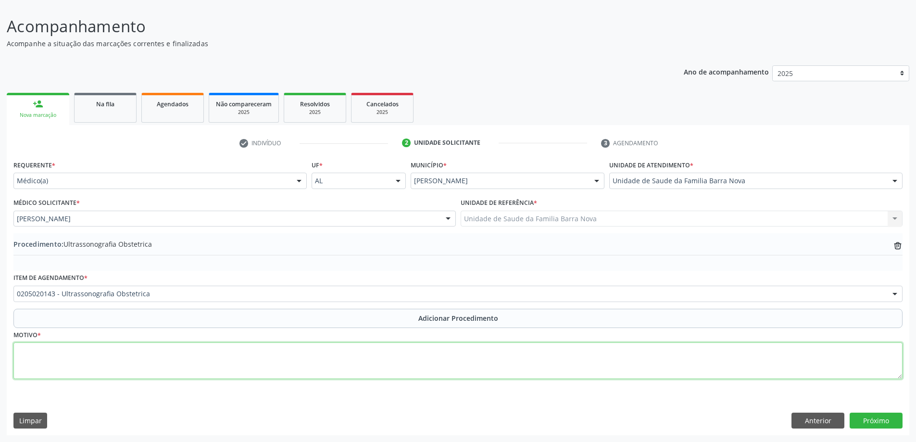
click at [146, 347] on textarea at bounding box center [458, 361] width 890 height 37
type textarea "g"
type textarea "Gestante 1º trimestre."
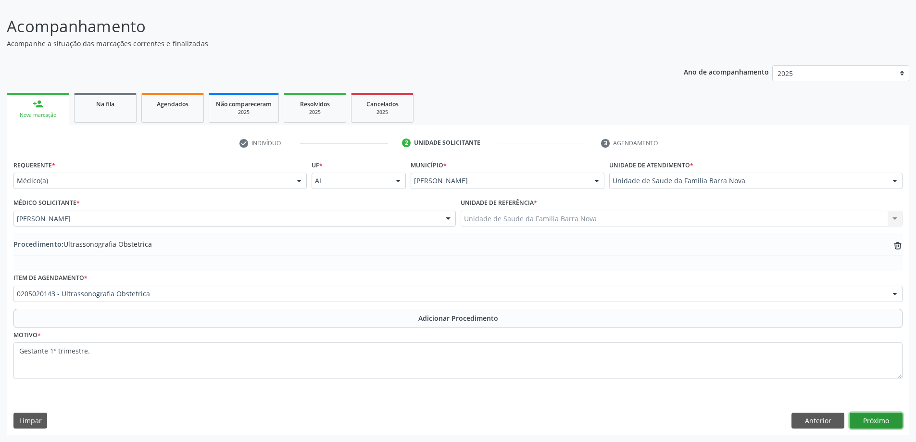
click at [869, 420] on button "Próximo" at bounding box center [876, 421] width 53 height 16
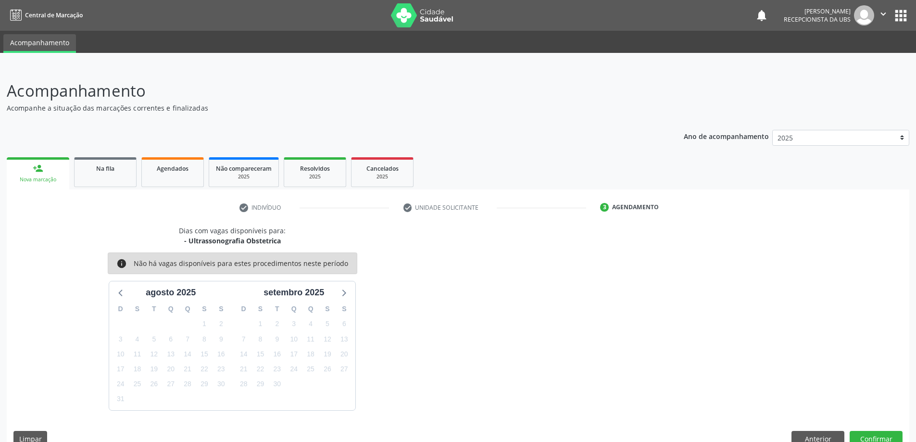
scroll to position [18, 0]
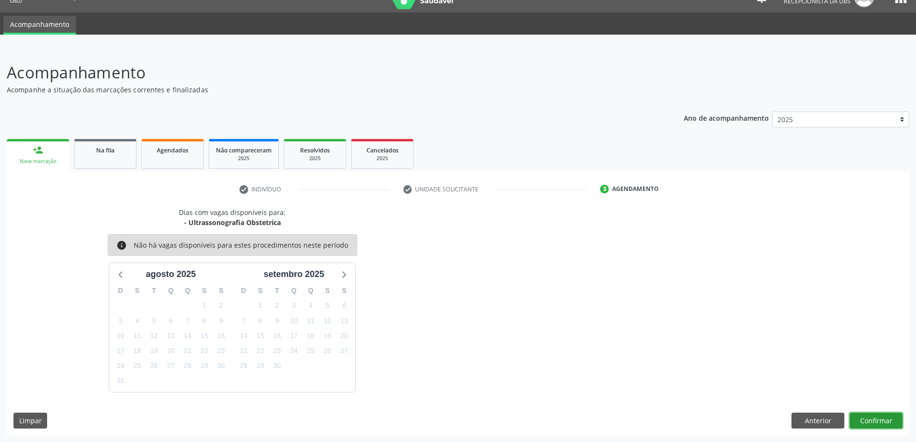
click at [877, 421] on button "Confirmar" at bounding box center [876, 421] width 53 height 16
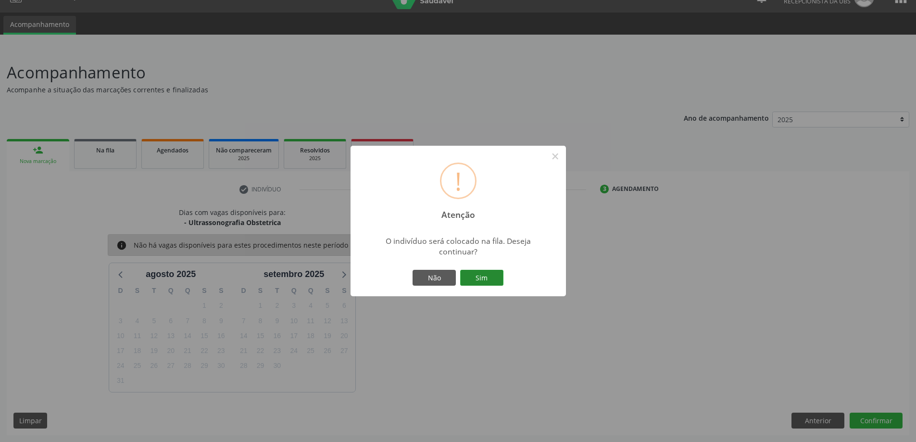
click at [492, 270] on button "Sim" at bounding box center [481, 278] width 43 height 16
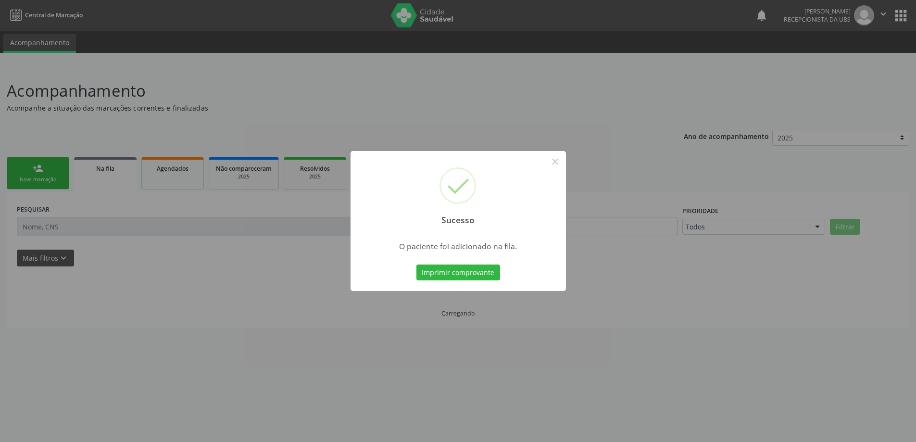
scroll to position [0, 0]
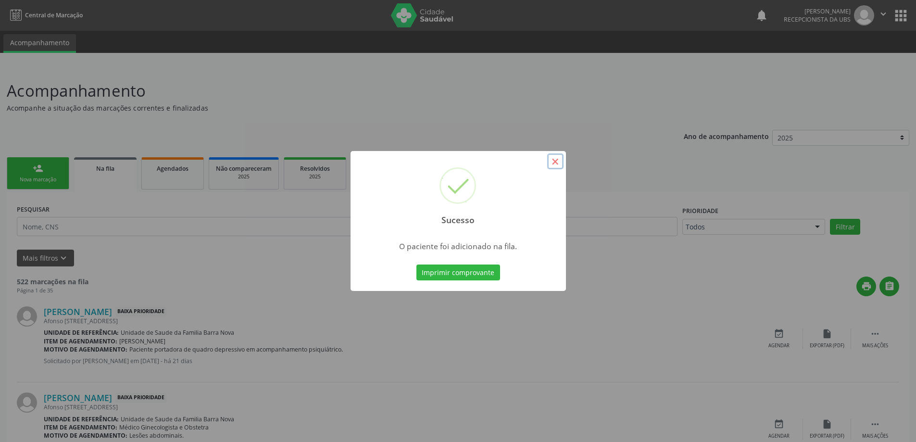
click at [555, 159] on button "×" at bounding box center [555, 161] width 16 height 16
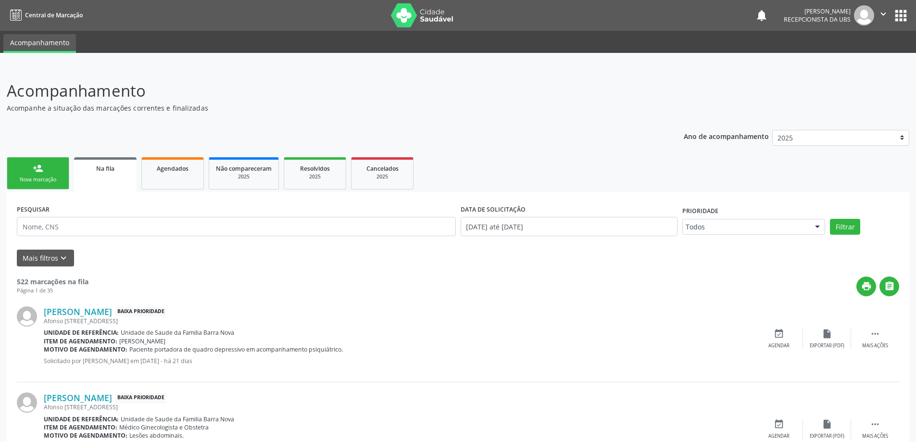
click at [38, 177] on div "Nova marcação" at bounding box center [38, 179] width 48 height 7
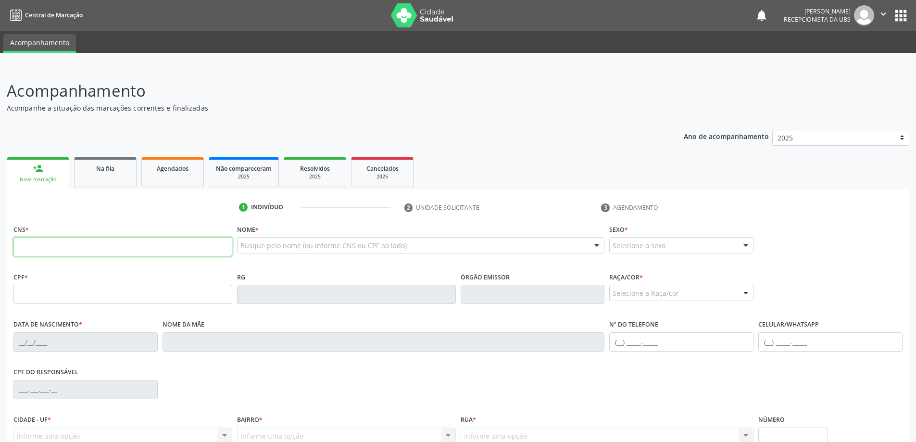
click at [53, 244] on input "text" at bounding box center [122, 246] width 219 height 19
type input "704 0088 7400 3665"
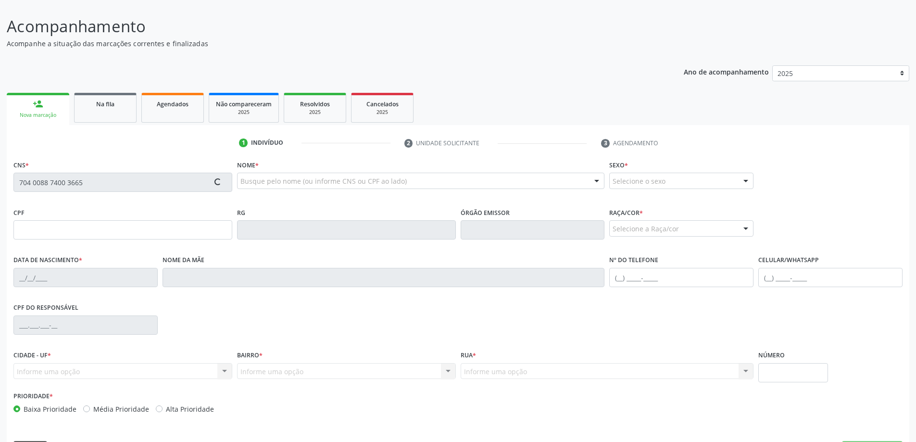
scroll to position [93, 0]
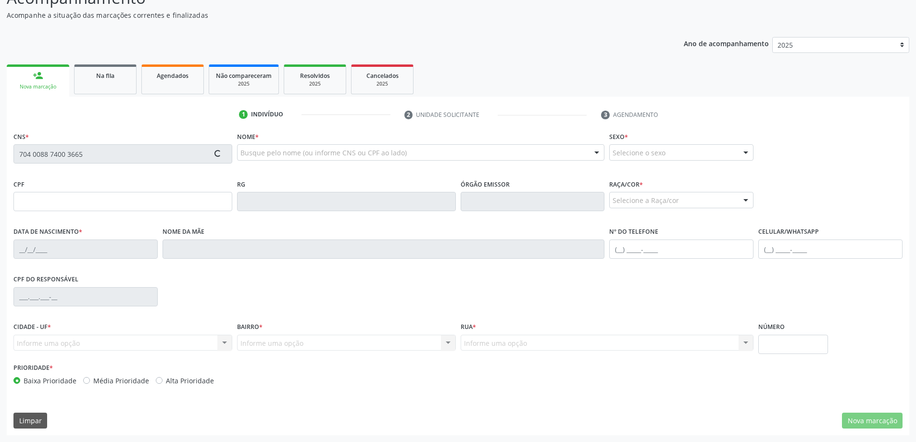
type input "144.120.594-21"
type input "[DATE]"
type input "[PERSON_NAME]"
type input "[PHONE_NUMBER]"
type input "80"
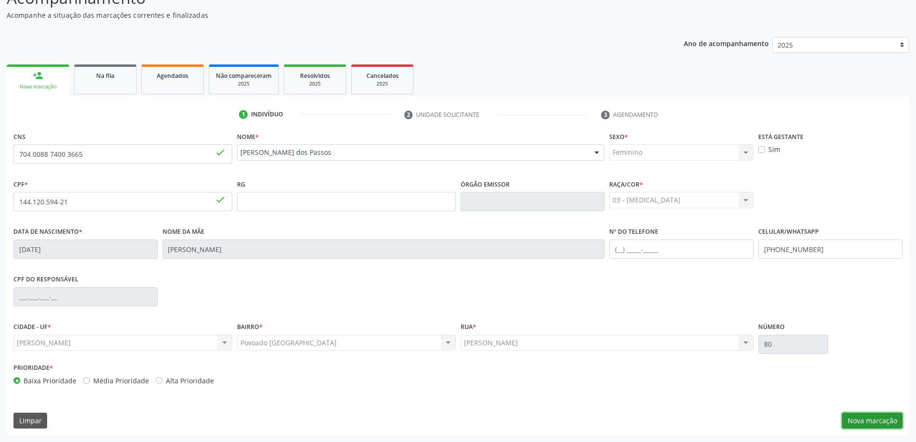
click at [862, 419] on button "Nova marcação" at bounding box center [872, 421] width 61 height 16
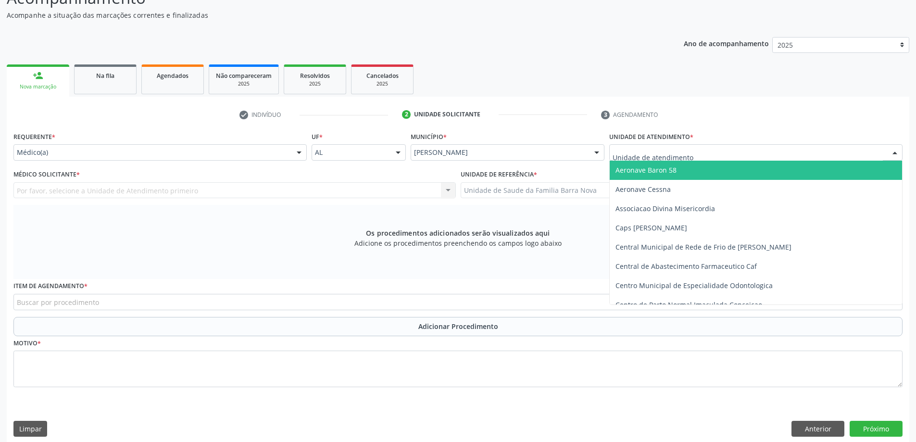
click at [664, 159] on div at bounding box center [756, 152] width 293 height 16
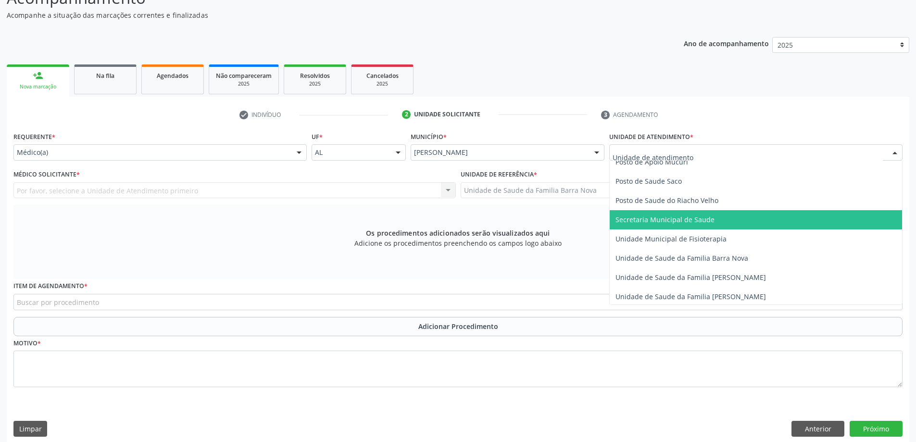
scroll to position [433, 0]
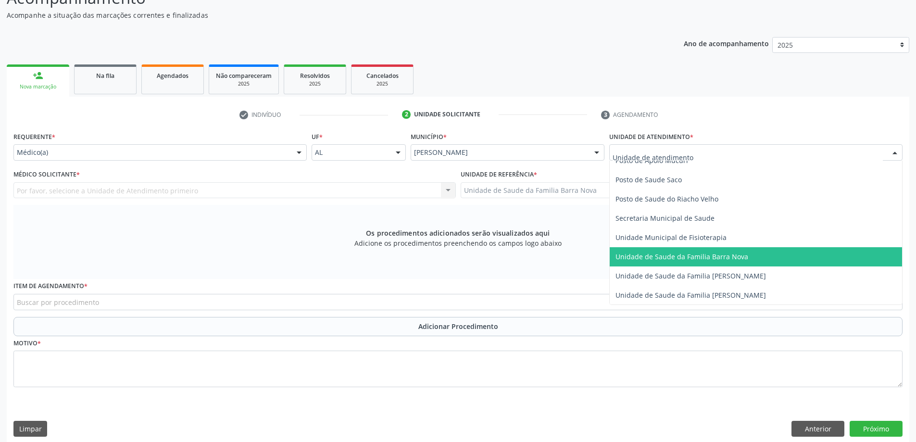
click at [692, 257] on span "Unidade de Saude da Familia Barra Nova" at bounding box center [682, 256] width 133 height 9
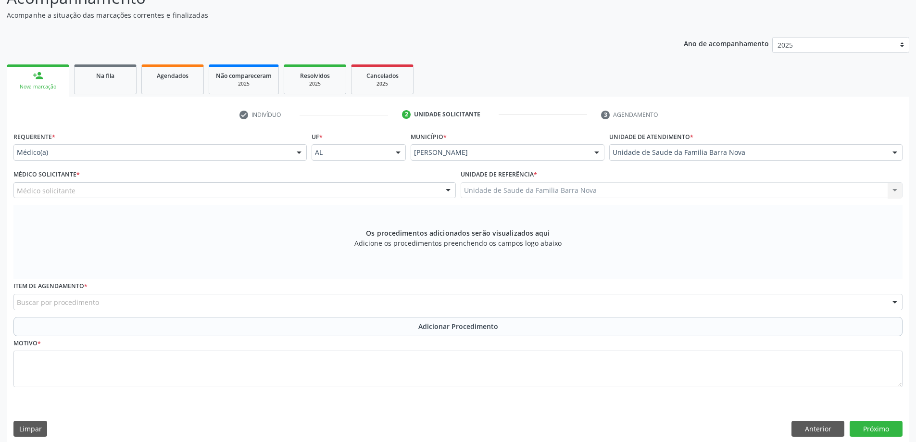
click at [209, 195] on div "Médico solicitante" at bounding box center [234, 190] width 443 height 16
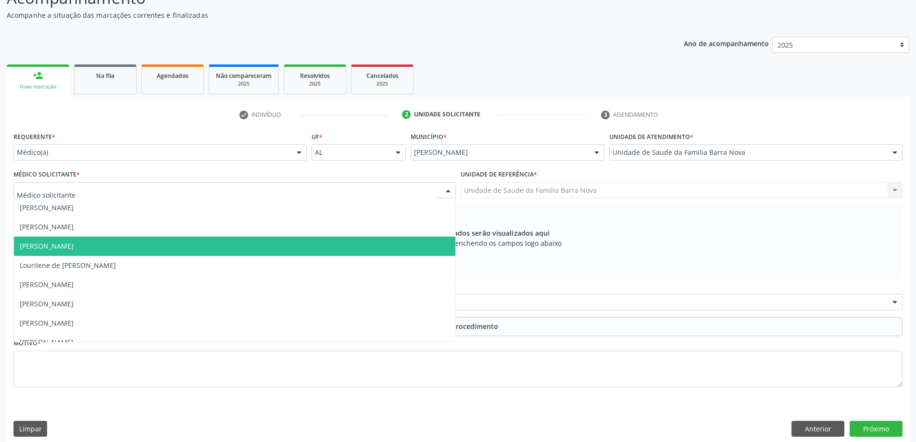
scroll to position [29, 0]
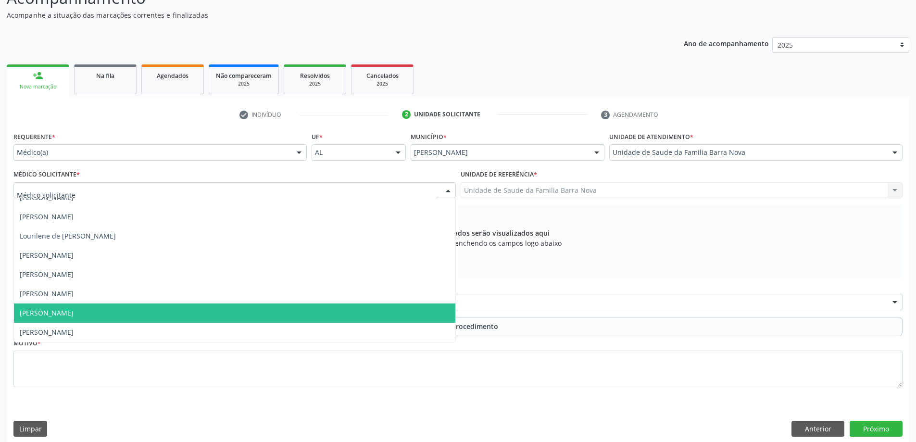
click at [182, 305] on span "[PERSON_NAME]" at bounding box center [235, 313] width 442 height 19
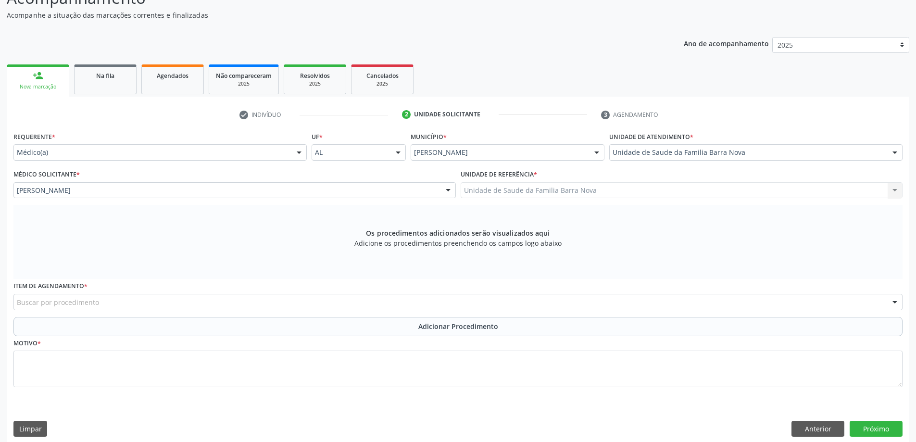
click at [200, 303] on div "Buscar por procedimento" at bounding box center [458, 302] width 890 height 16
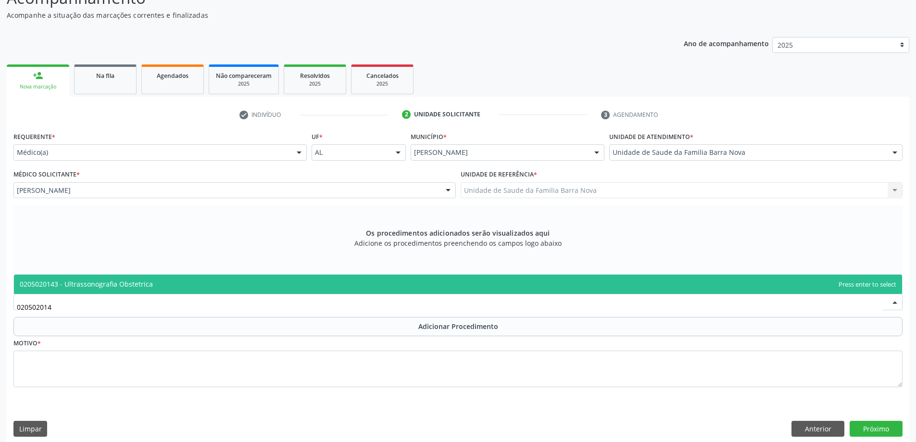
type input "0205020143"
click at [291, 287] on span "0205020143 - Ultrassonografia Obstetrica" at bounding box center [458, 284] width 889 height 19
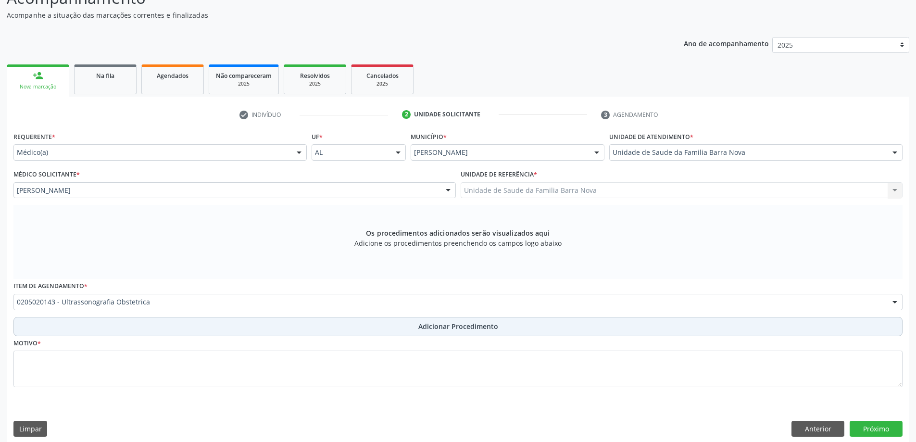
click at [425, 327] on span "Adicionar Procedimento" at bounding box center [459, 326] width 80 height 10
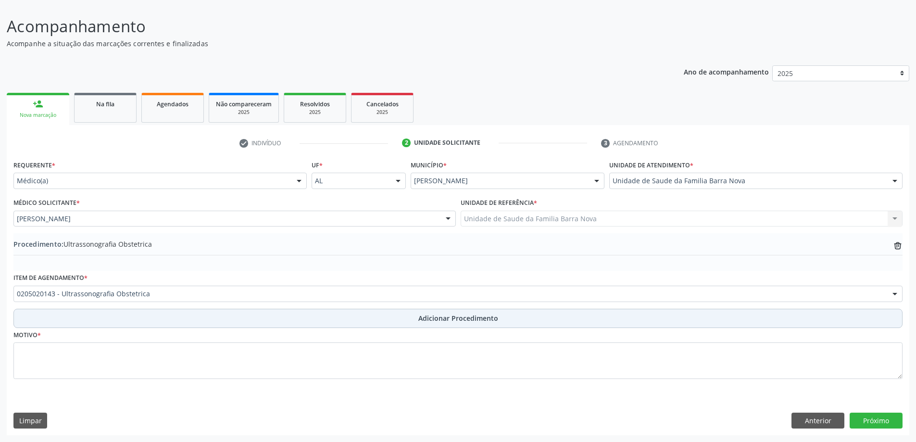
scroll to position [64, 0]
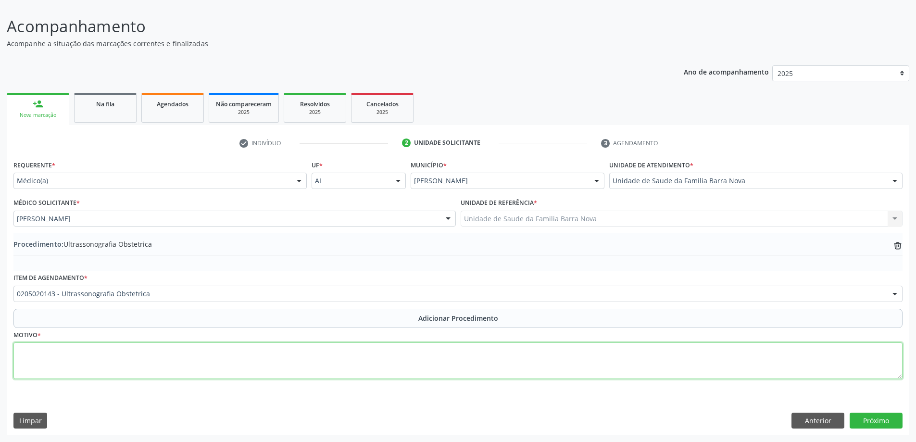
click at [135, 365] on textarea at bounding box center [458, 361] width 890 height 37
click at [69, 355] on textarea "Rotina de Pré- [DATE]" at bounding box center [458, 361] width 890 height 37
click at [84, 354] on textarea "Rotina de Pré- [GEOGRAPHIC_DATA]" at bounding box center [458, 361] width 890 height 37
type textarea "Rotina de Pré- [GEOGRAPHIC_DATA]."
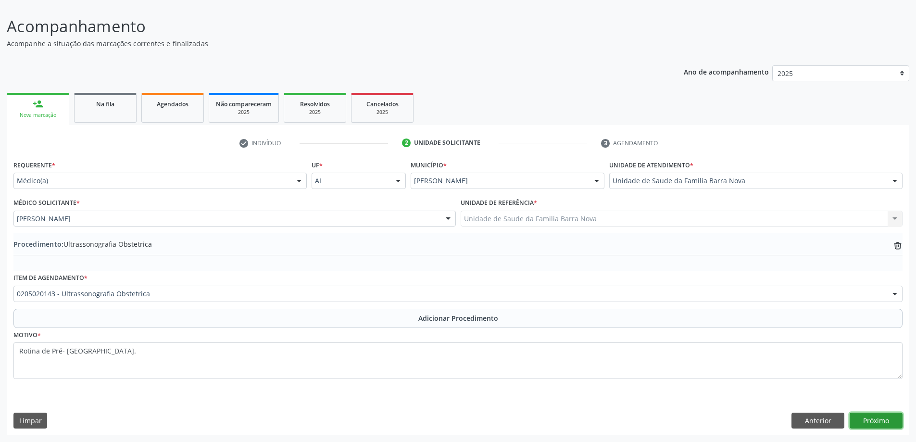
click at [882, 420] on button "Próximo" at bounding box center [876, 421] width 53 height 16
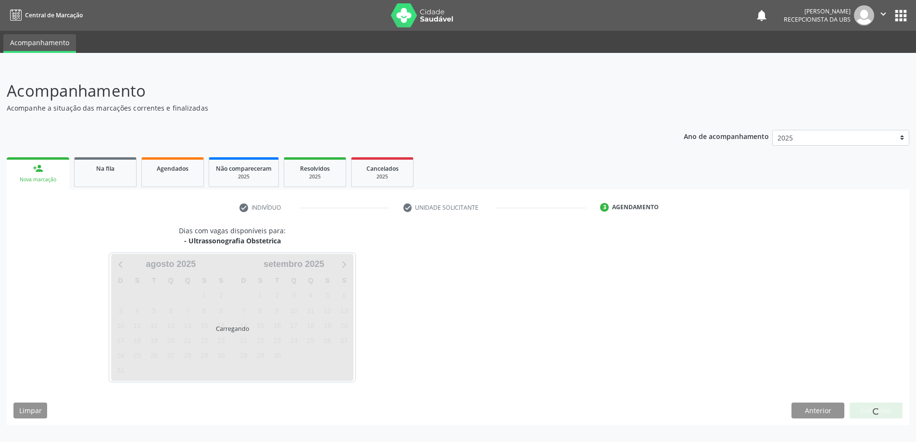
scroll to position [0, 0]
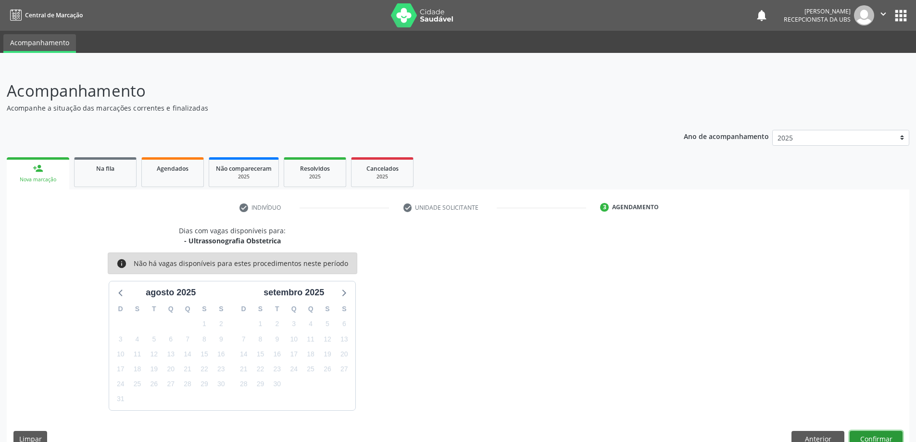
click at [869, 439] on button "Confirmar" at bounding box center [876, 439] width 53 height 16
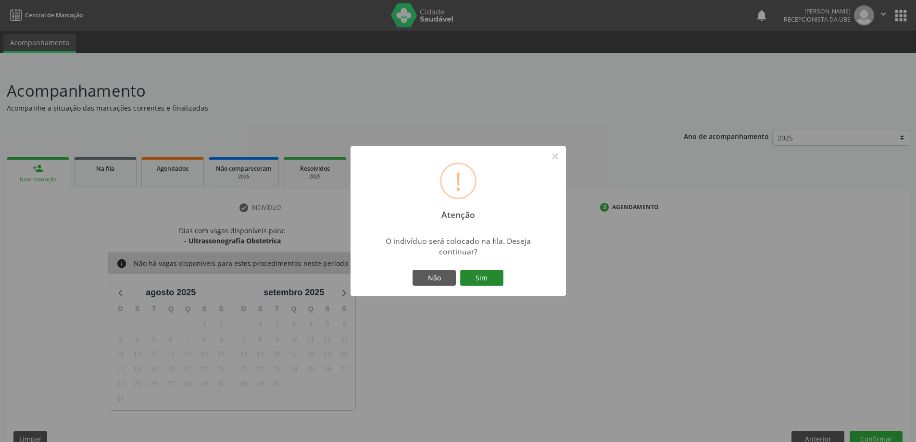
click at [476, 275] on button "Sim" at bounding box center [481, 278] width 43 height 16
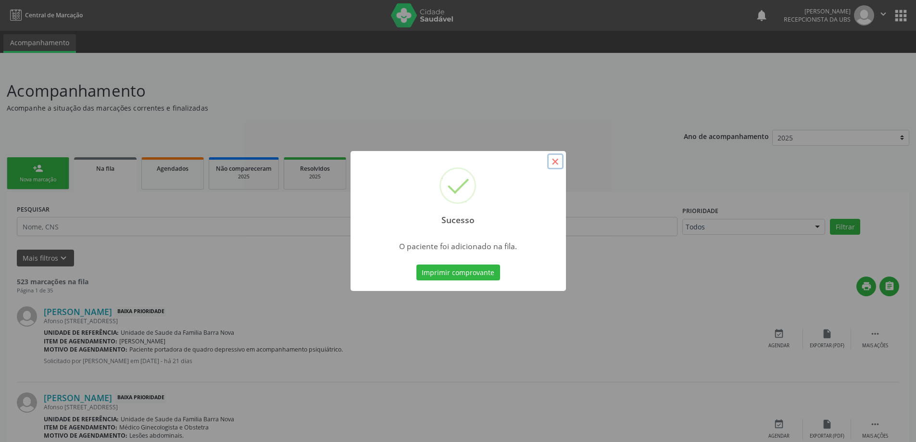
click at [558, 159] on button "×" at bounding box center [555, 161] width 16 height 16
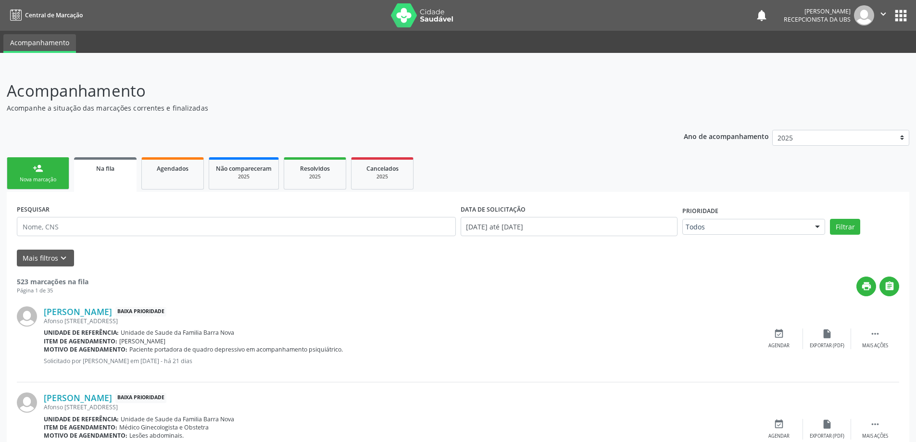
click at [26, 173] on link "person_add Nova marcação" at bounding box center [38, 173] width 63 height 32
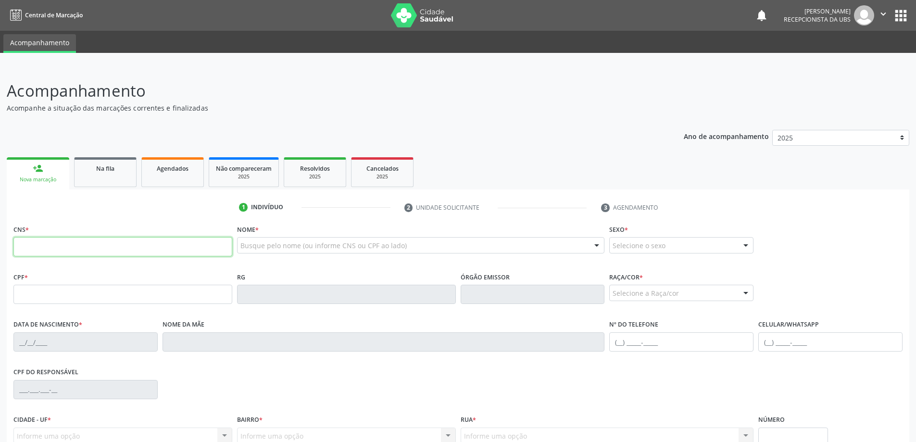
click at [56, 246] on input "text" at bounding box center [122, 246] width 219 height 19
type input "707 8026 8716 1815"
type input "[DATE]"
type input "Alcina Maria da Conceição"
type input "[PHONE_NUMBER]"
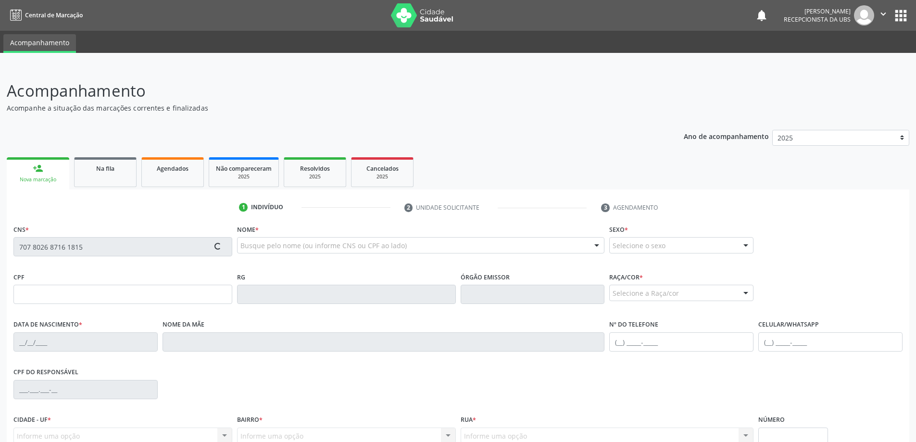
type input "12"
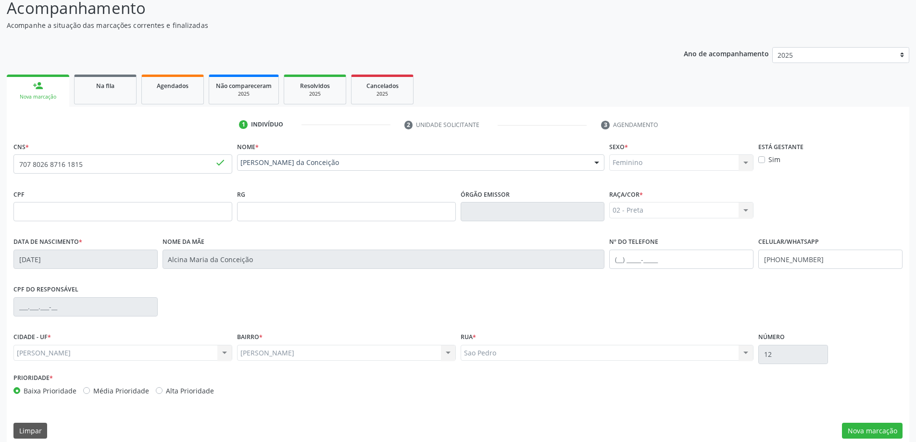
scroll to position [93, 0]
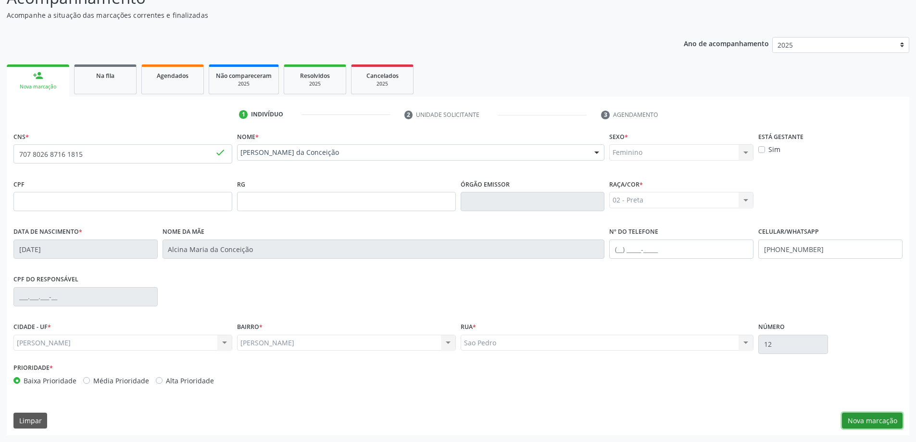
click at [874, 419] on button "Nova marcação" at bounding box center [872, 421] width 61 height 16
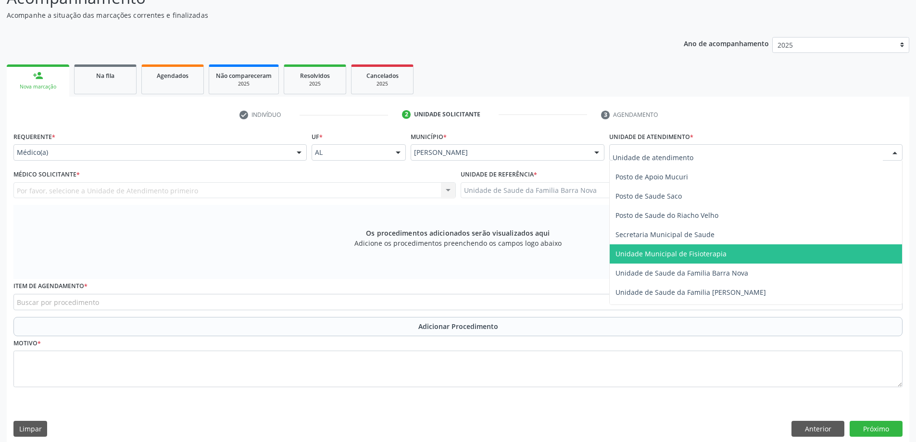
scroll to position [433, 0]
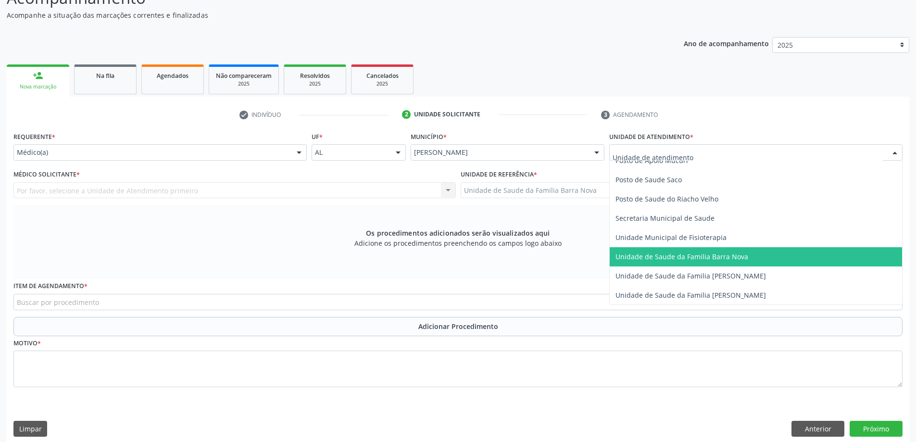
click at [715, 255] on span "Unidade de Saude da Familia Barra Nova" at bounding box center [682, 256] width 133 height 9
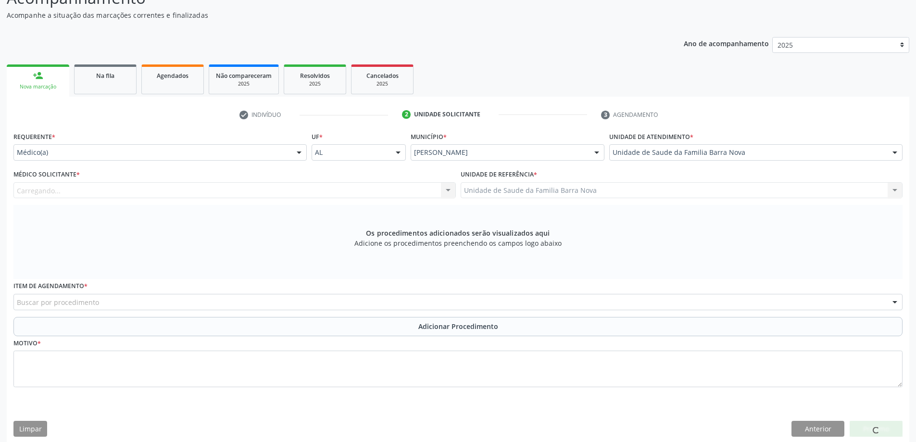
click at [255, 191] on div "Carregando... Nenhum resultado encontrado para: " " Não há nenhuma opção para s…" at bounding box center [234, 190] width 443 height 16
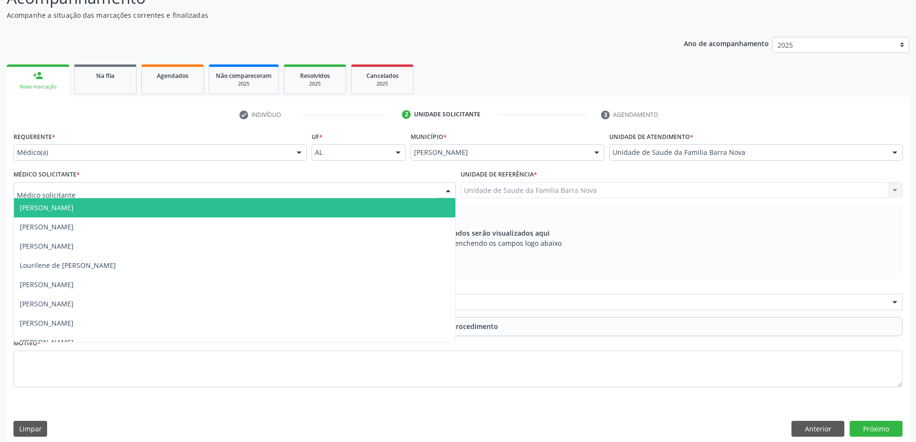
click at [252, 189] on div at bounding box center [234, 190] width 443 height 16
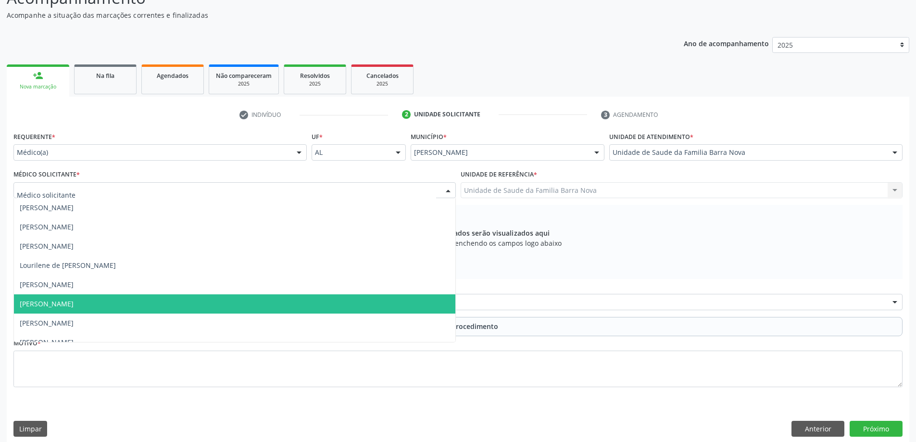
click at [230, 306] on span "[PERSON_NAME]" at bounding box center [235, 303] width 442 height 19
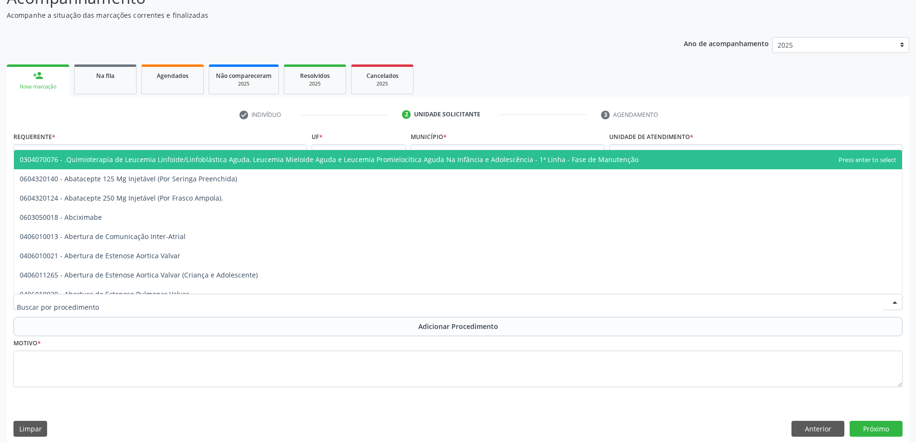
click at [124, 301] on div at bounding box center [458, 302] width 890 height 16
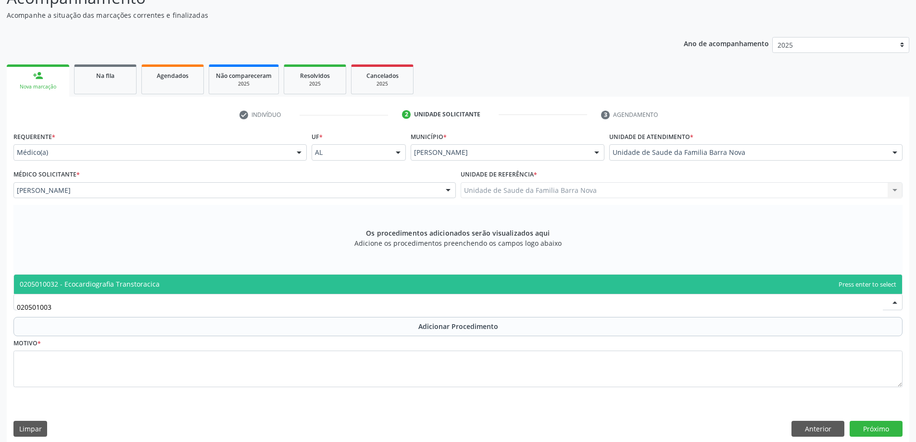
type input "0205010032"
click at [247, 279] on span "0205010032 - Ecocardiografia Transtoracica" at bounding box center [458, 284] width 889 height 19
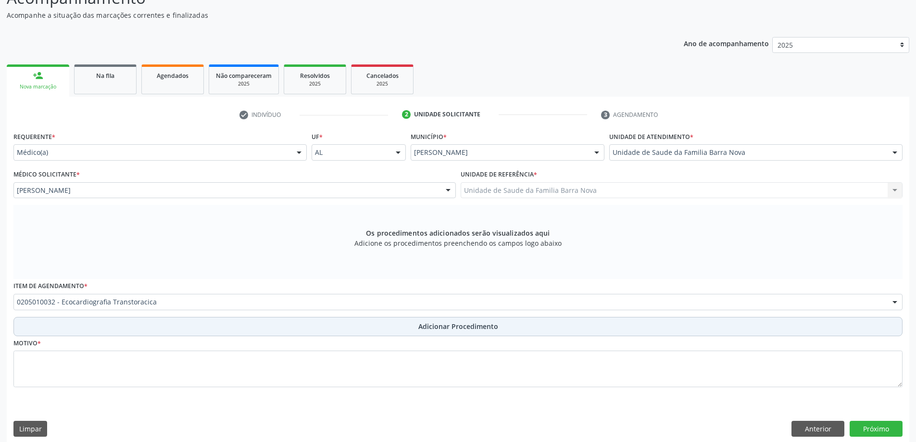
click at [267, 326] on button "Adicionar Procedimento" at bounding box center [458, 326] width 890 height 19
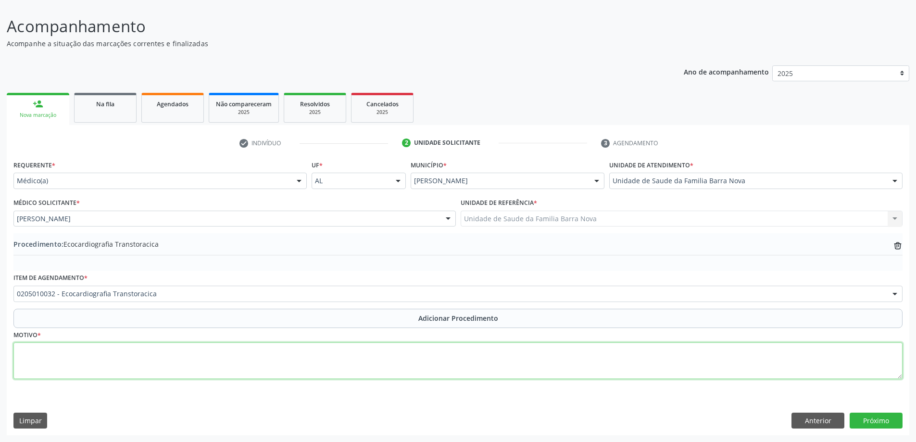
click at [161, 351] on textarea at bounding box center [458, 361] width 890 height 37
type textarea "Insuficiência cardíaca, controle clínico."
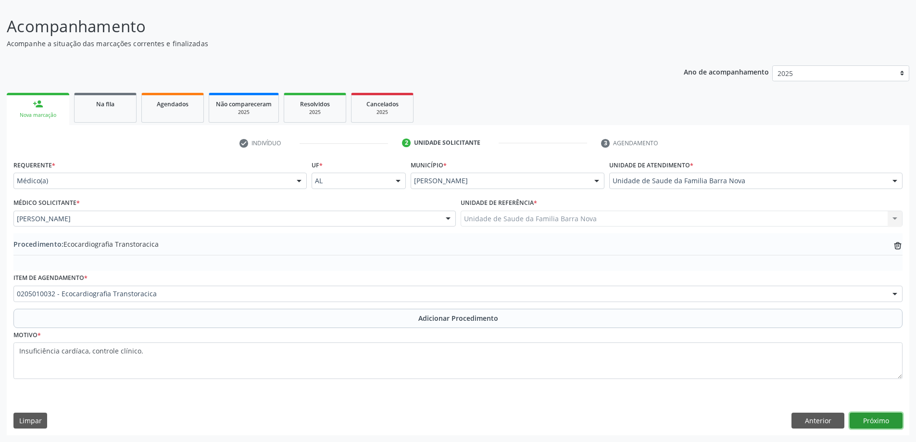
click at [877, 425] on button "Próximo" at bounding box center [876, 421] width 53 height 16
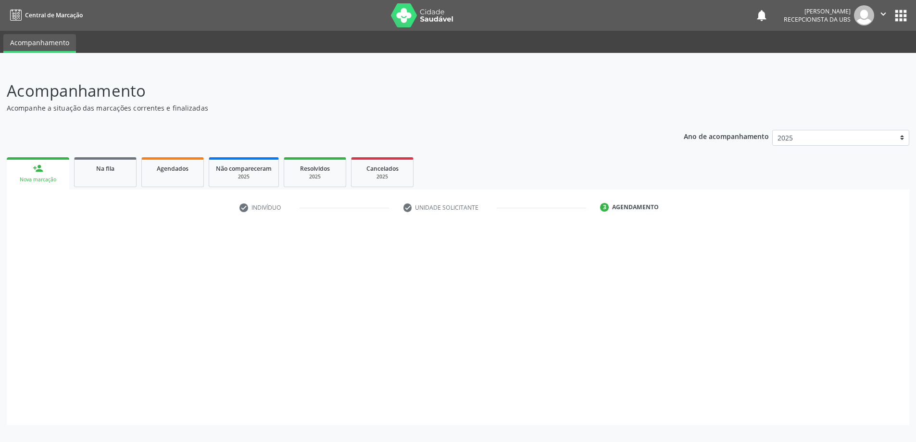
scroll to position [0, 0]
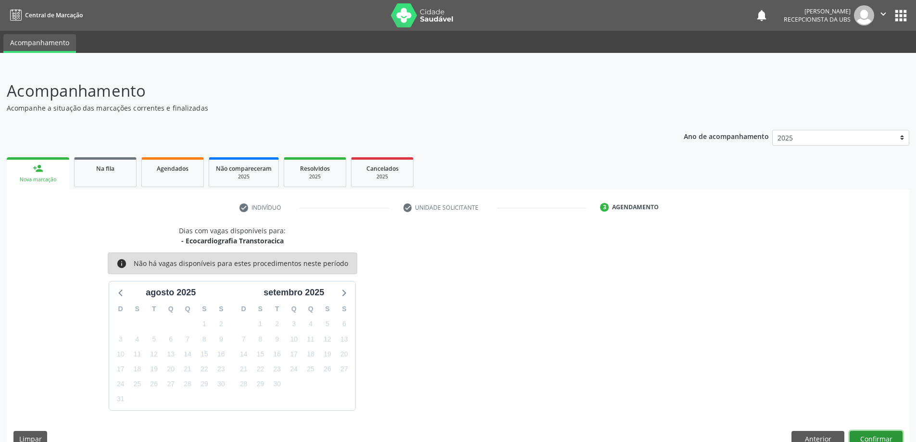
click at [872, 437] on button "Confirmar" at bounding box center [876, 439] width 53 height 16
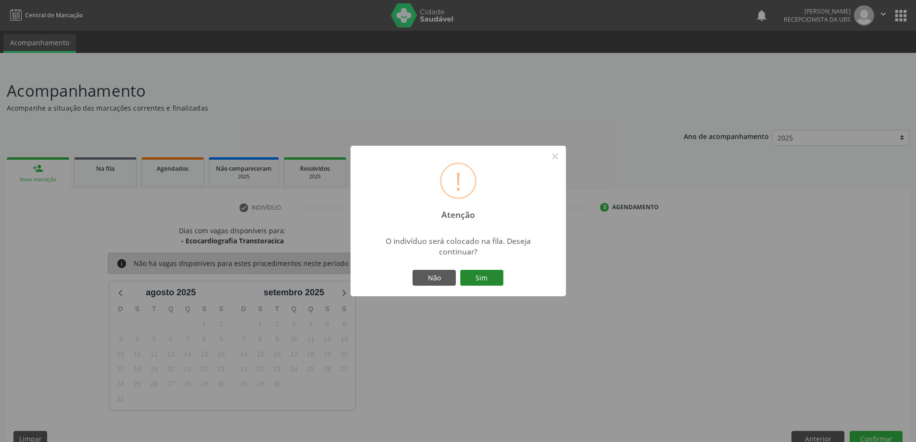
click at [492, 279] on button "Sim" at bounding box center [481, 278] width 43 height 16
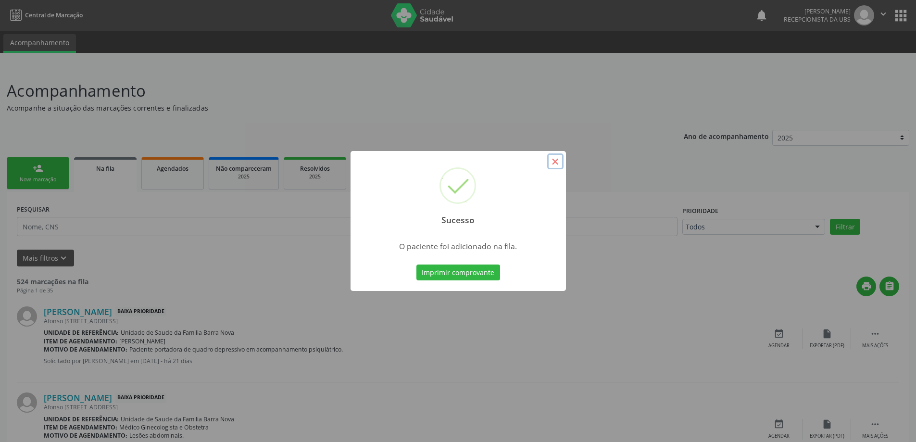
click at [553, 162] on button "×" at bounding box center [555, 161] width 16 height 16
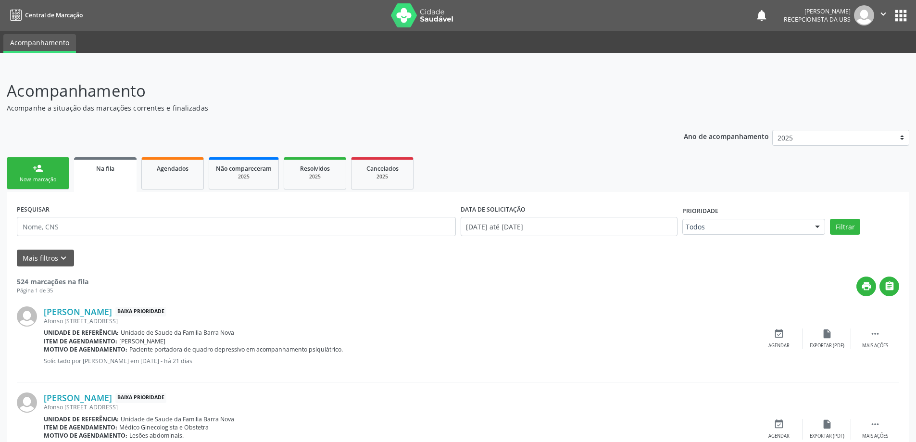
click at [45, 176] on div "Nova marcação" at bounding box center [38, 179] width 48 height 7
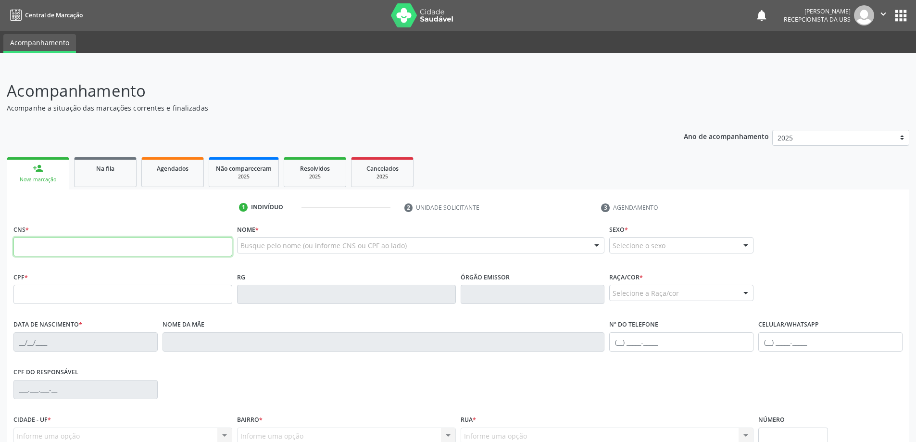
click at [59, 250] on input "text" at bounding box center [122, 246] width 219 height 19
type input "707 8026 8716 1815"
type input "[DATE]"
type input "Alcina Maria da Conceição"
type input "[PHONE_NUMBER]"
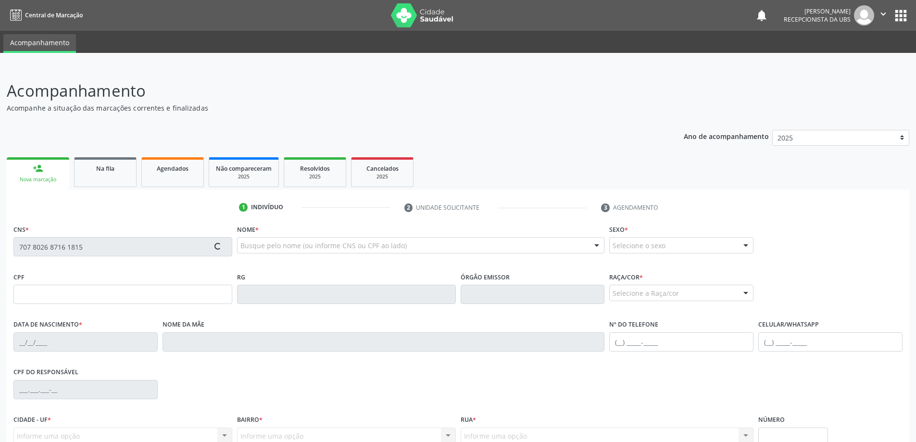
type input "12"
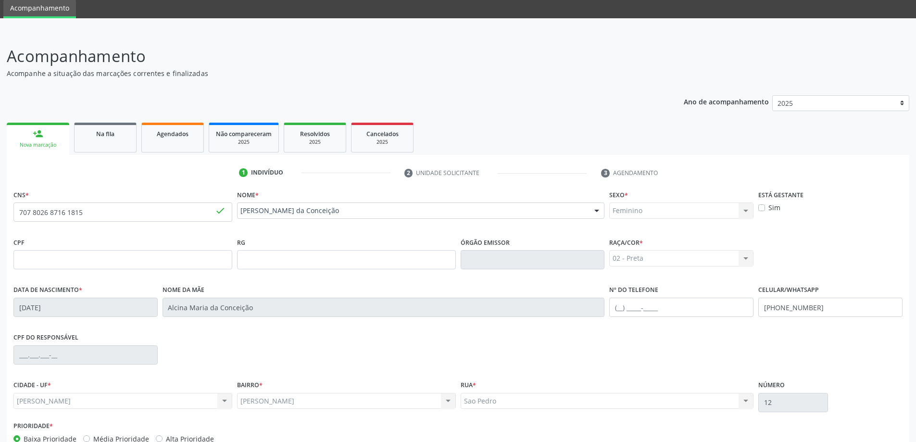
scroll to position [93, 0]
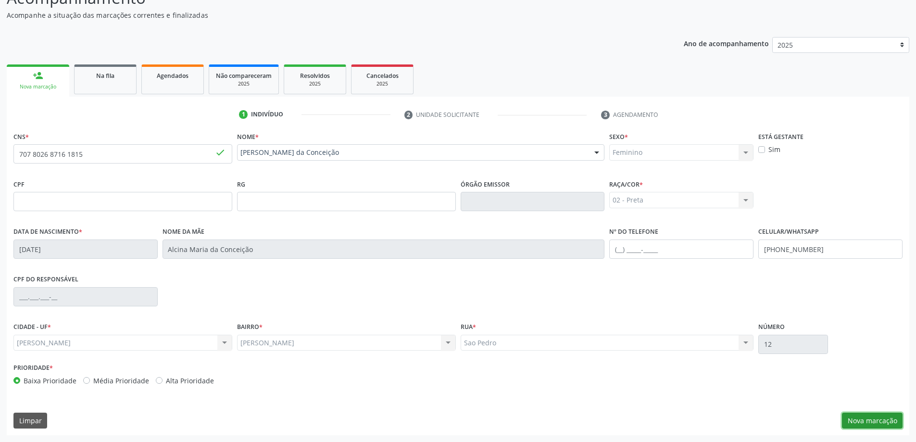
click at [878, 421] on button "Nova marcação" at bounding box center [872, 421] width 61 height 16
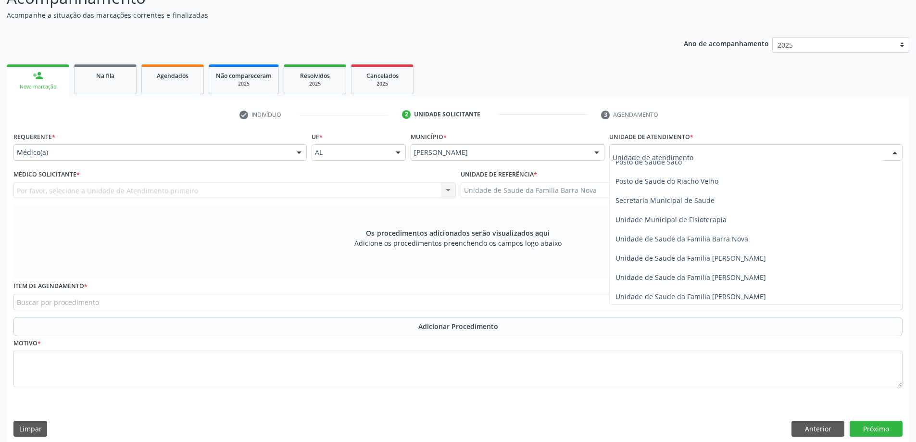
scroll to position [481, 0]
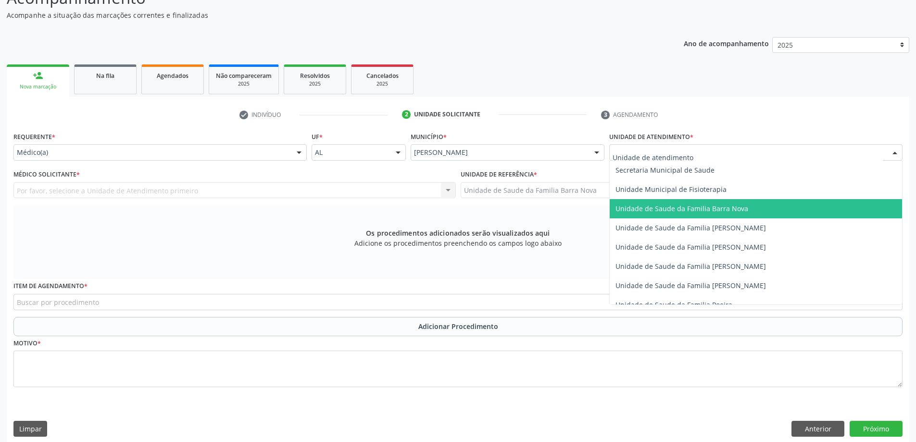
click at [683, 211] on span "Unidade de Saude da Familia Barra Nova" at bounding box center [682, 208] width 133 height 9
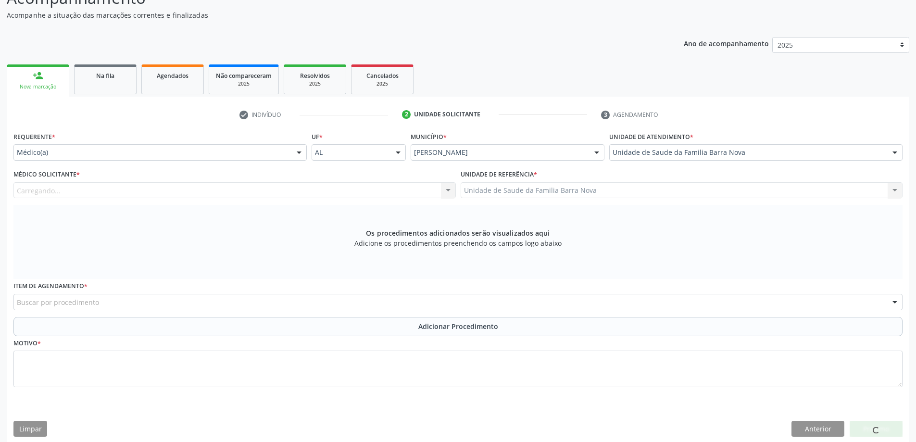
click at [153, 185] on div "Carregando... Nenhum resultado encontrado para: " " Não há nenhuma opção para s…" at bounding box center [234, 190] width 443 height 16
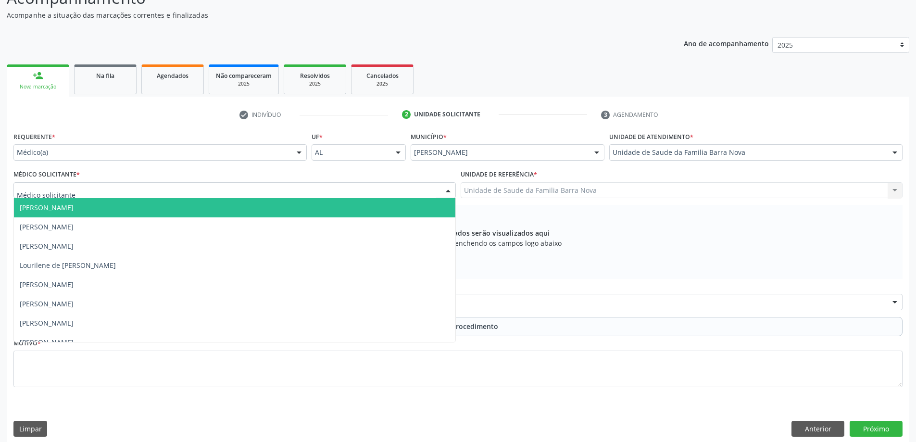
click at [142, 194] on div at bounding box center [234, 190] width 443 height 16
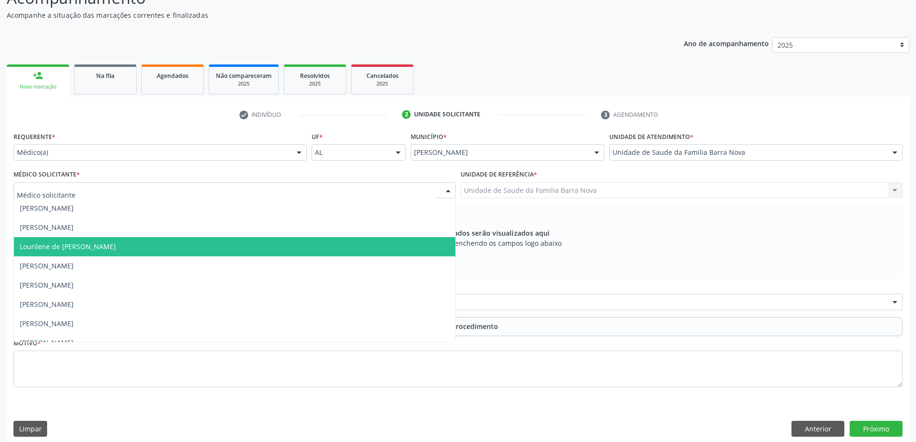
scroll to position [29, 0]
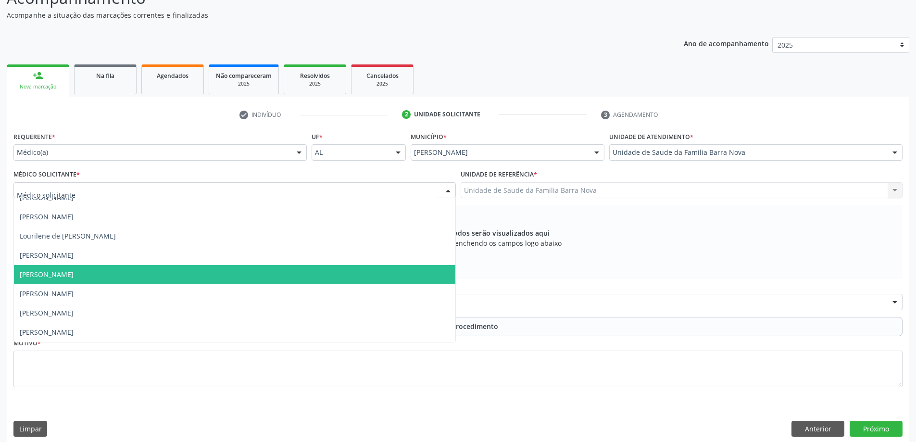
click at [74, 276] on span "[PERSON_NAME]" at bounding box center [47, 274] width 54 height 9
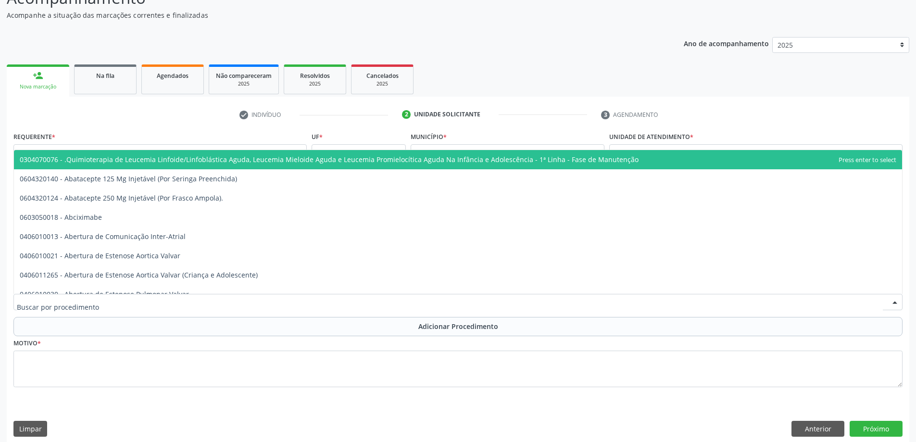
click at [136, 300] on div at bounding box center [458, 302] width 890 height 16
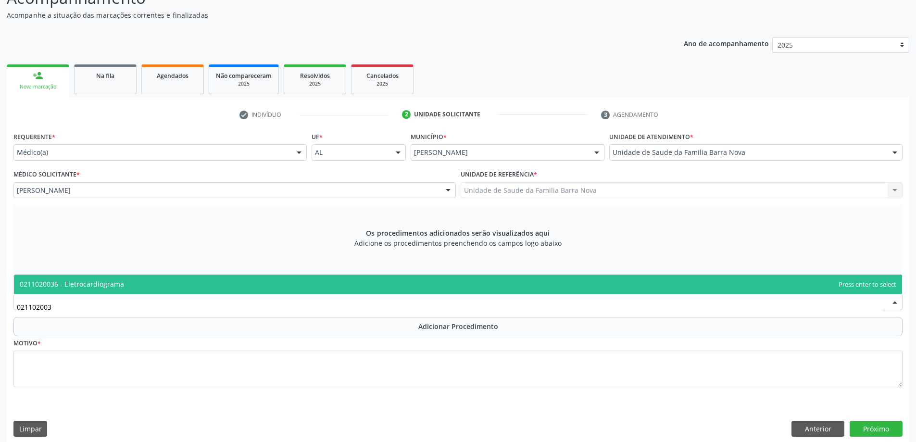
type input "0211020036"
click at [201, 286] on span "0211020036 - Eletrocardiograma" at bounding box center [458, 284] width 889 height 19
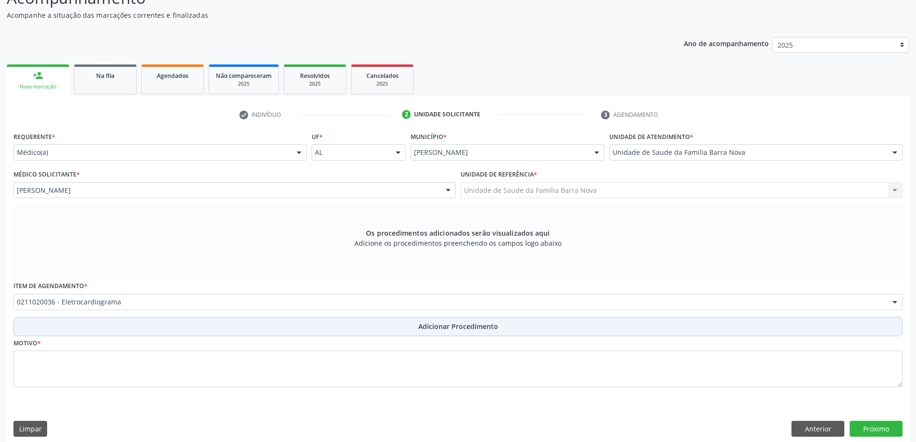
click at [233, 323] on button "Adicionar Procedimento" at bounding box center [458, 326] width 890 height 19
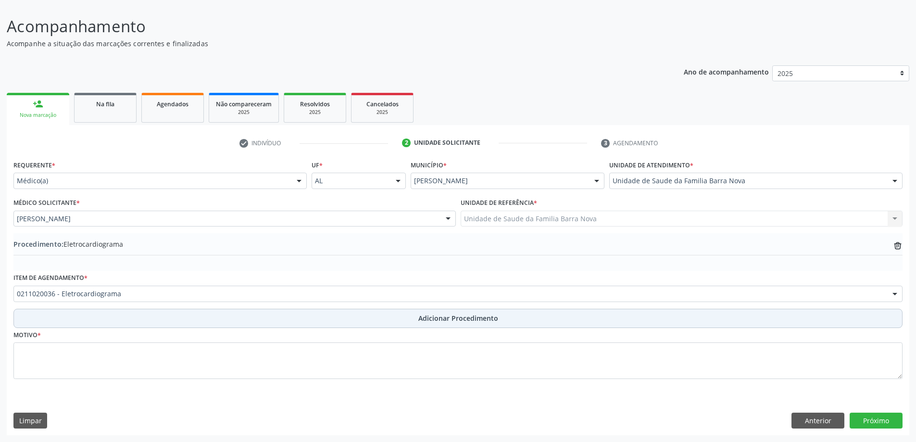
scroll to position [64, 0]
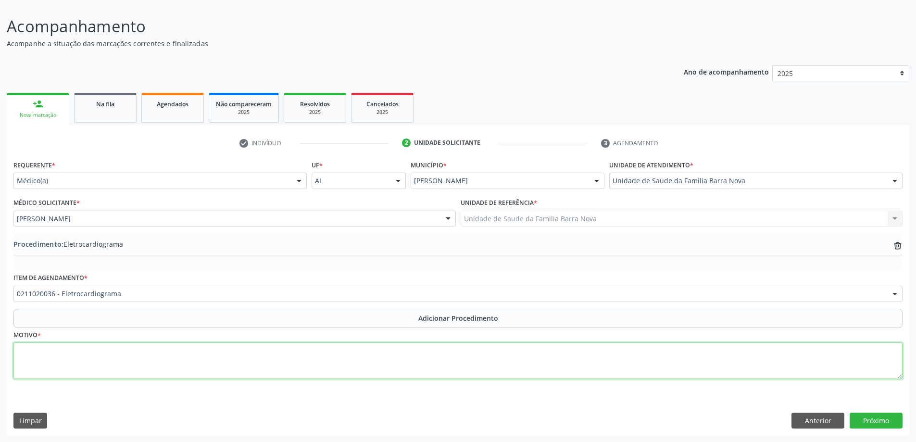
click at [84, 356] on textarea at bounding box center [458, 361] width 890 height 37
type textarea "Insuficiência cardíaca."
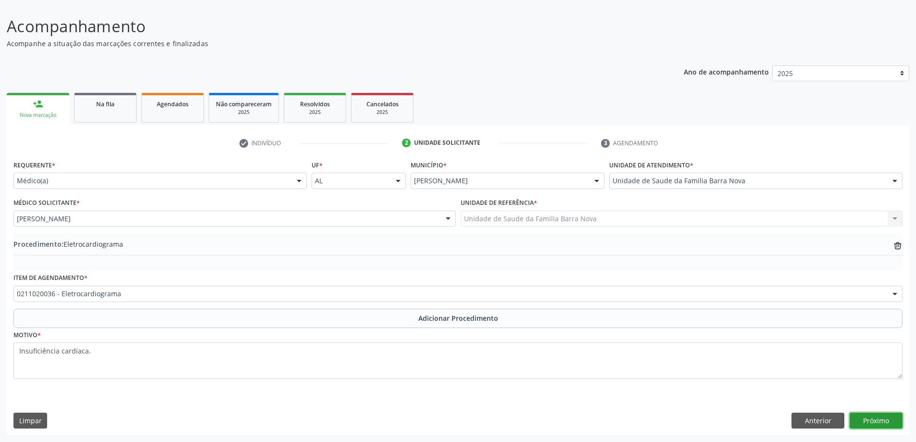
click at [874, 425] on button "Próximo" at bounding box center [876, 421] width 53 height 16
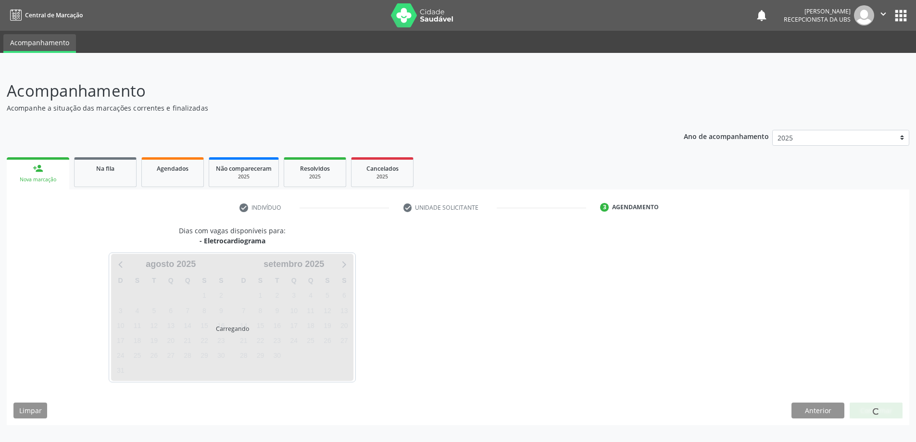
scroll to position [0, 0]
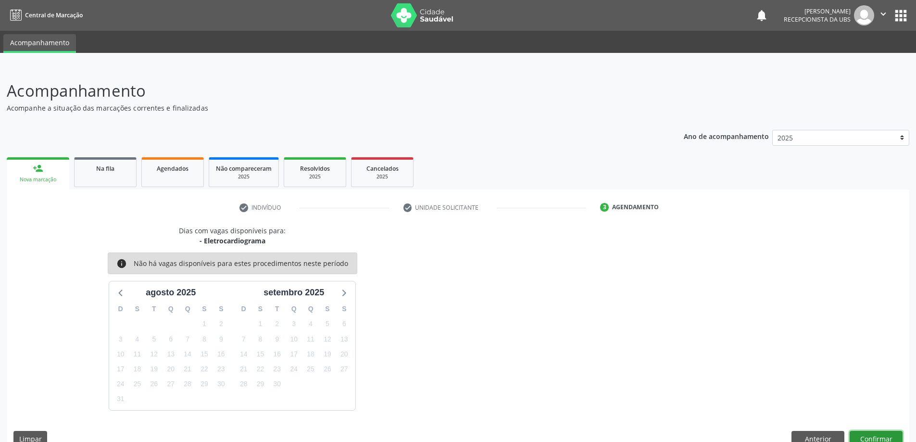
click at [872, 436] on button "Confirmar" at bounding box center [876, 439] width 53 height 16
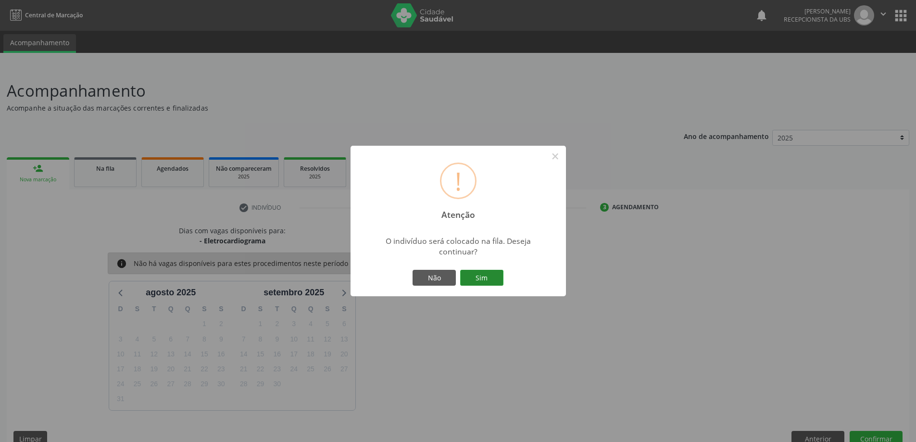
click at [484, 277] on button "Sim" at bounding box center [481, 278] width 43 height 16
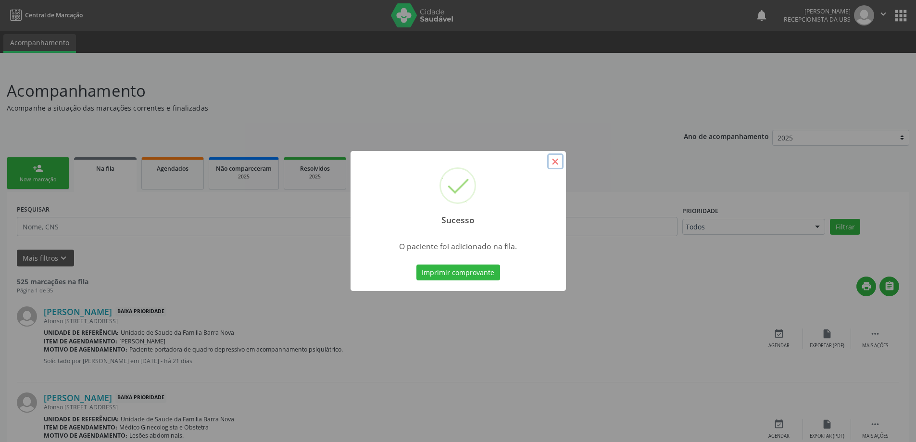
click at [557, 160] on button "×" at bounding box center [555, 161] width 16 height 16
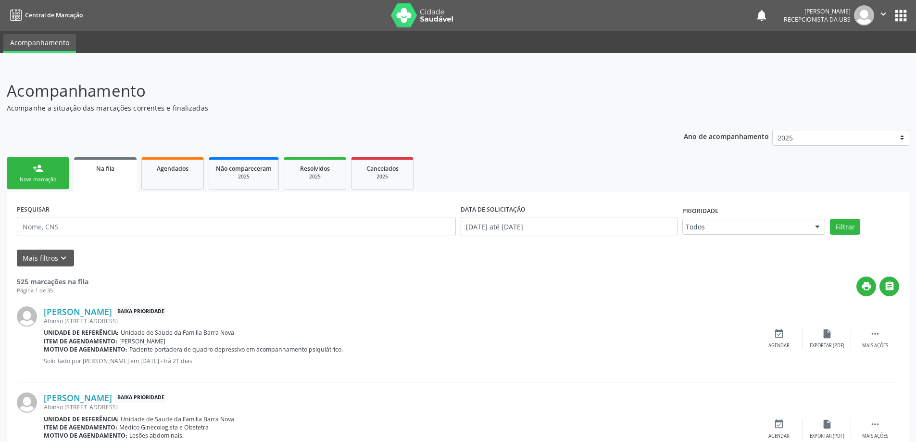
click at [38, 165] on div "person_add" at bounding box center [38, 168] width 11 height 11
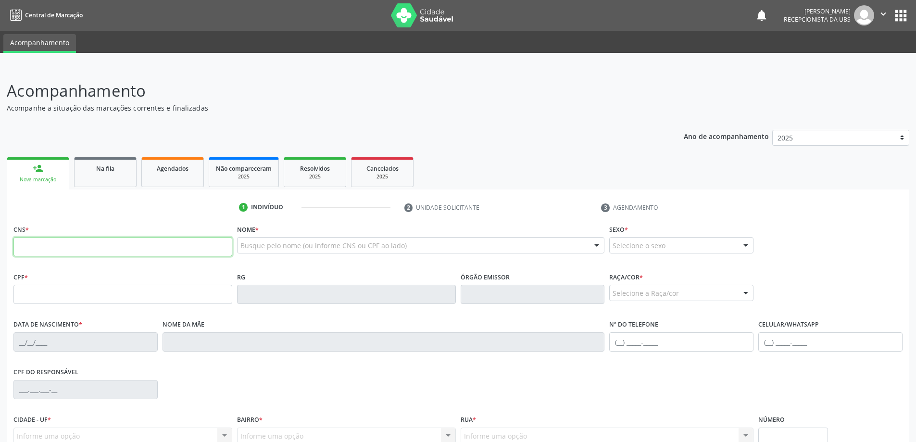
click at [147, 252] on input "text" at bounding box center [122, 246] width 219 height 19
type input "707 8026 8716 1815"
type input "[DATE]"
type input "Alcina Maria da Conceição"
type input "[PHONE_NUMBER]"
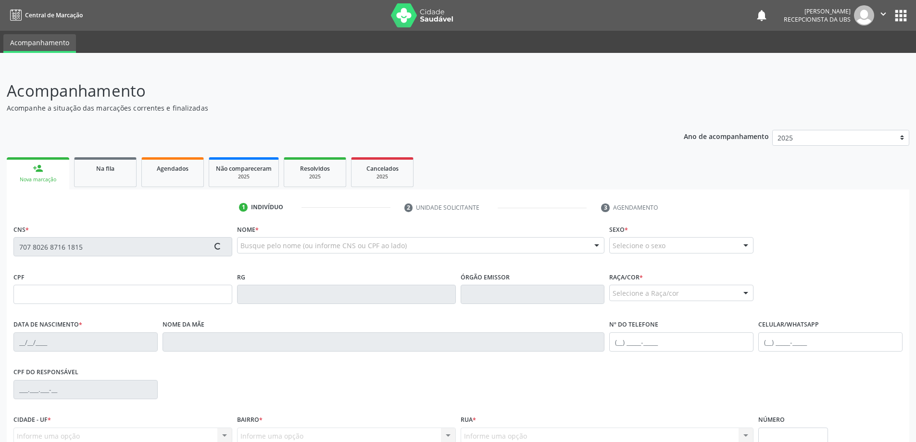
type input "12"
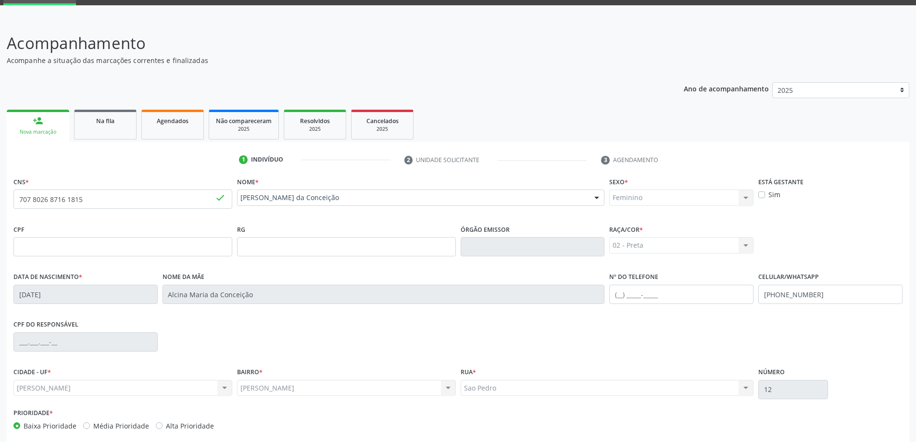
scroll to position [93, 0]
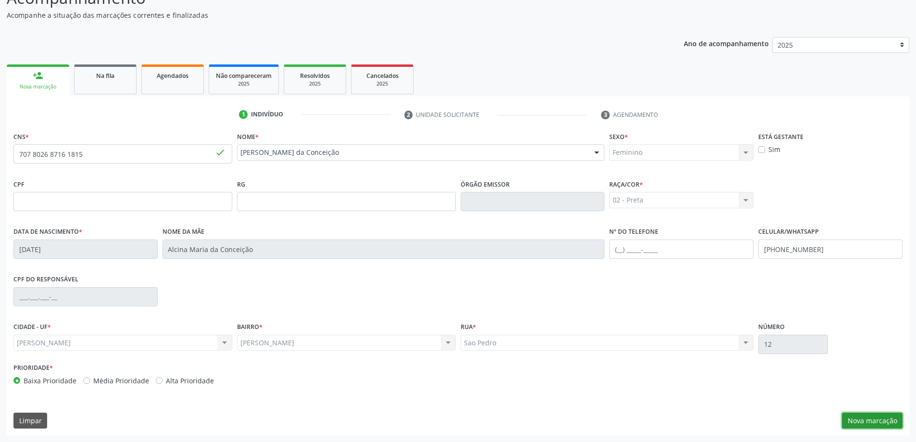
click at [877, 421] on button "Nova marcação" at bounding box center [872, 421] width 61 height 16
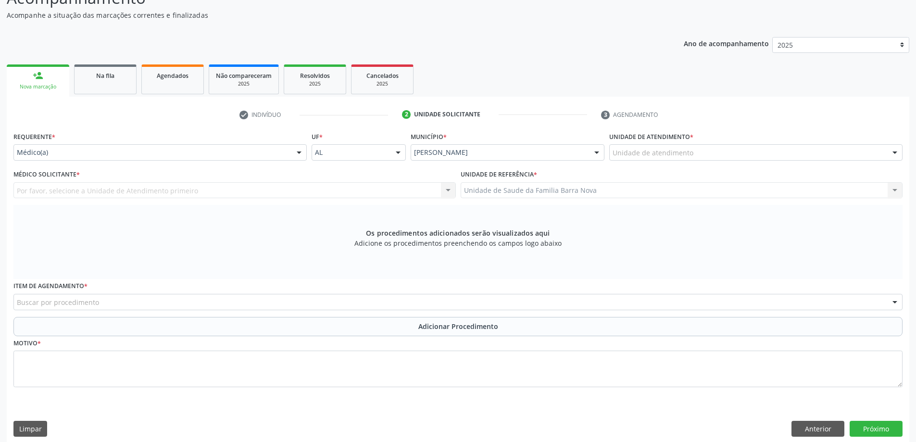
click at [145, 306] on div "Buscar por procedimento" at bounding box center [458, 302] width 890 height 16
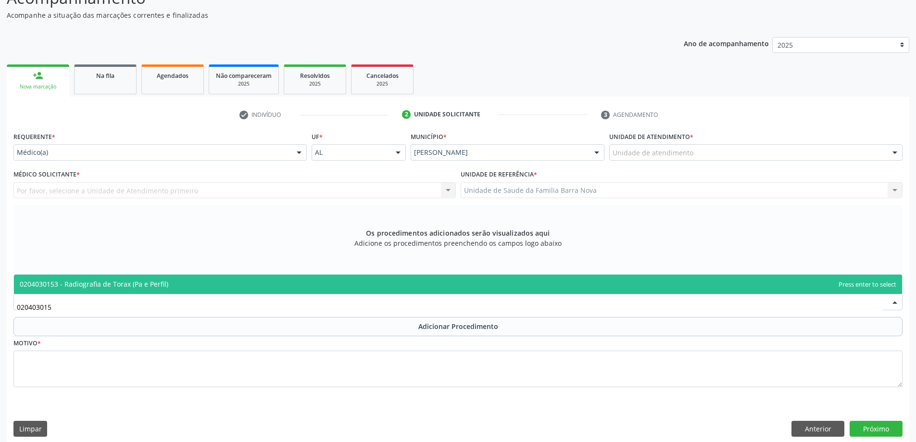
type input "0204030153"
click at [214, 285] on span "0204030153 - Radiografia de Torax (Pa e Perfil)" at bounding box center [458, 284] width 889 height 19
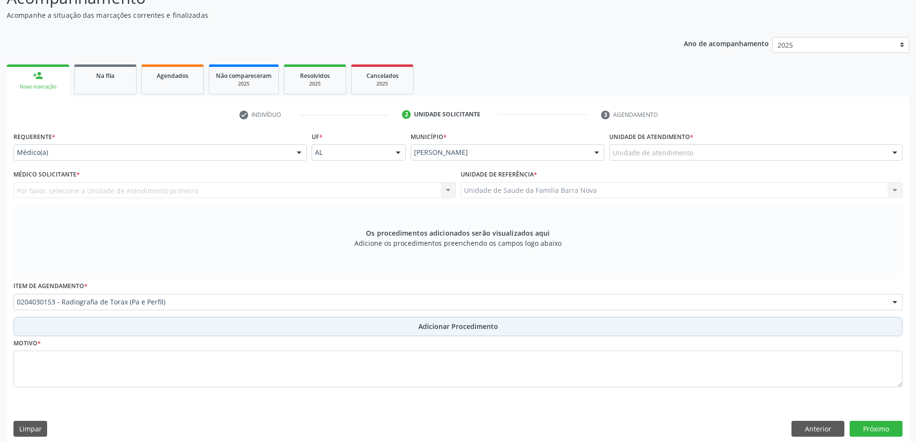
click at [241, 331] on button "Adicionar Procedimento" at bounding box center [458, 326] width 890 height 19
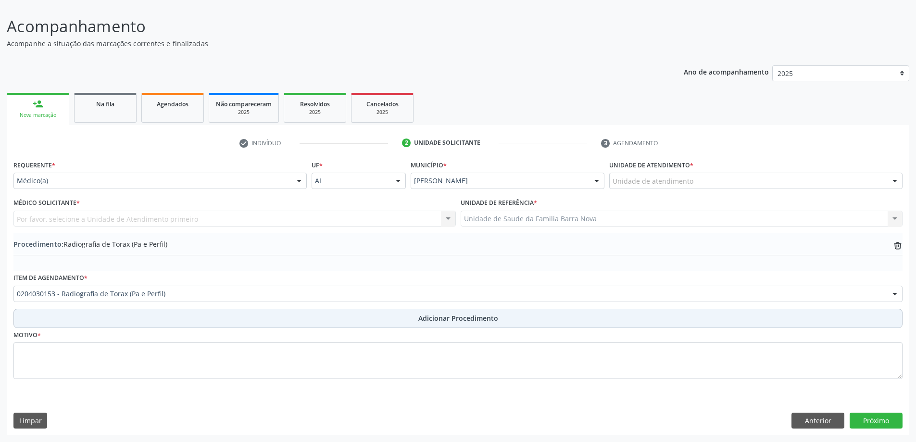
scroll to position [64, 0]
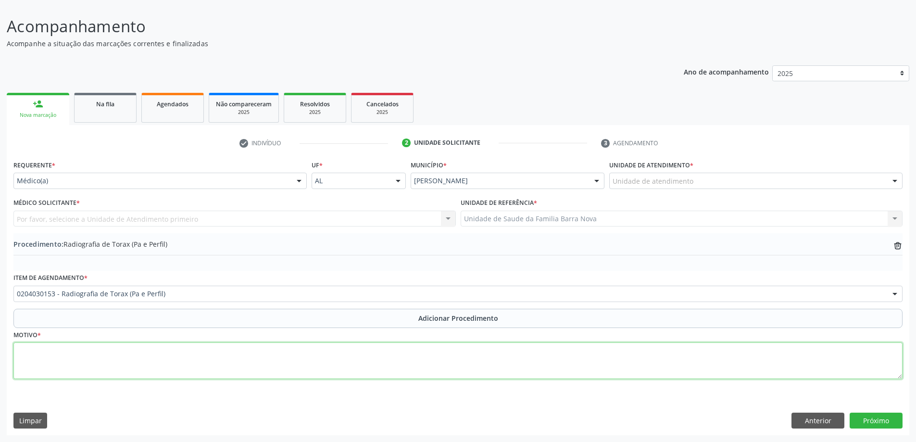
click at [90, 352] on textarea at bounding box center [458, 361] width 890 height 37
type textarea "I"
type textarea "c"
type textarea "Controle clínico."
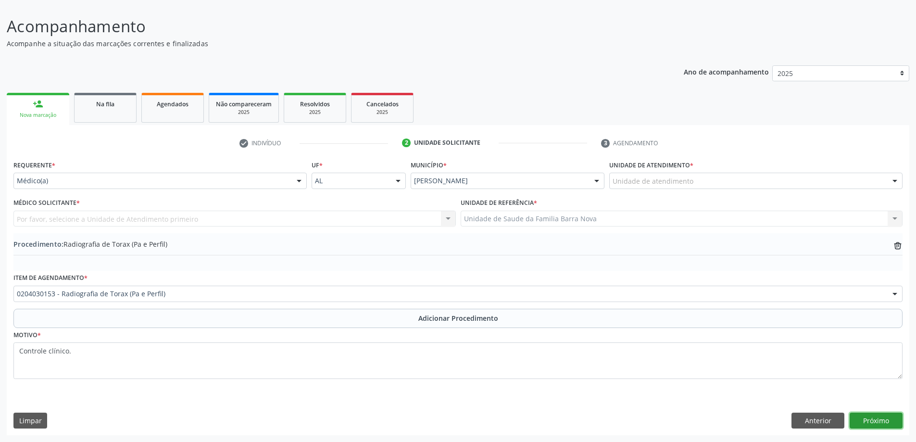
click at [883, 422] on button "Próximo" at bounding box center [876, 421] width 53 height 16
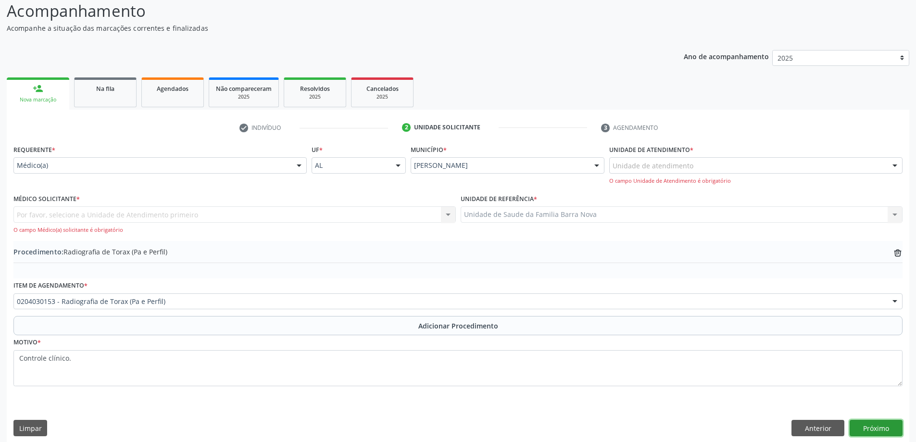
scroll to position [88, 0]
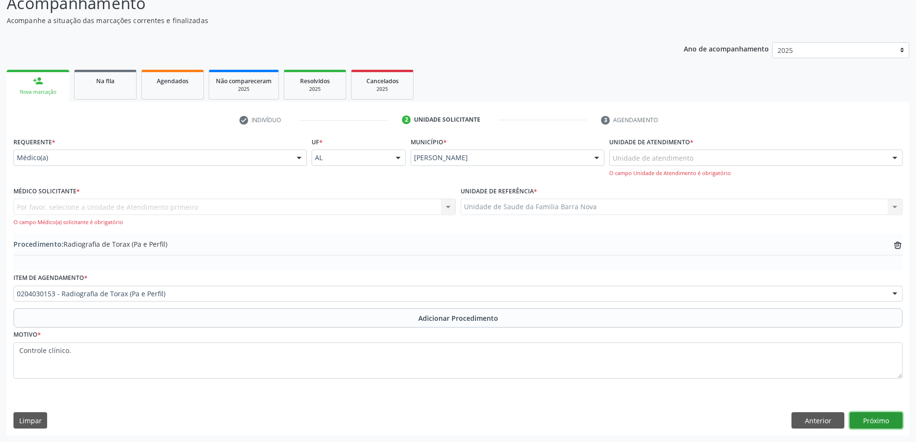
click at [887, 421] on button "Próximo" at bounding box center [876, 420] width 53 height 16
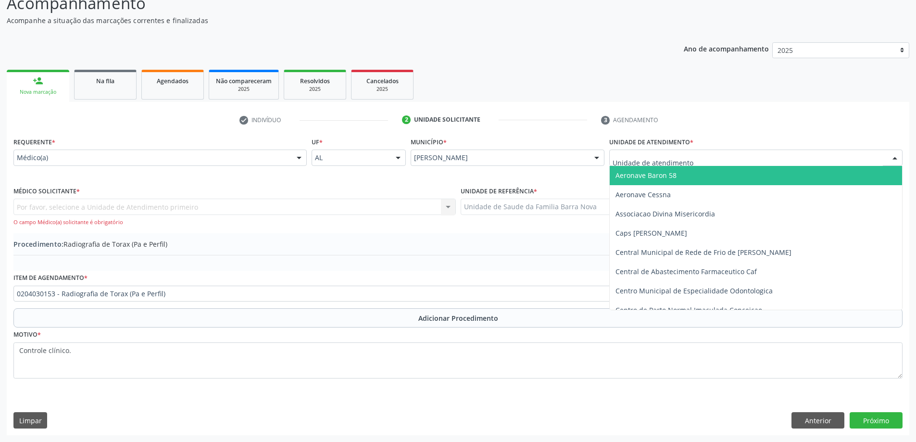
click at [769, 158] on div at bounding box center [756, 158] width 293 height 16
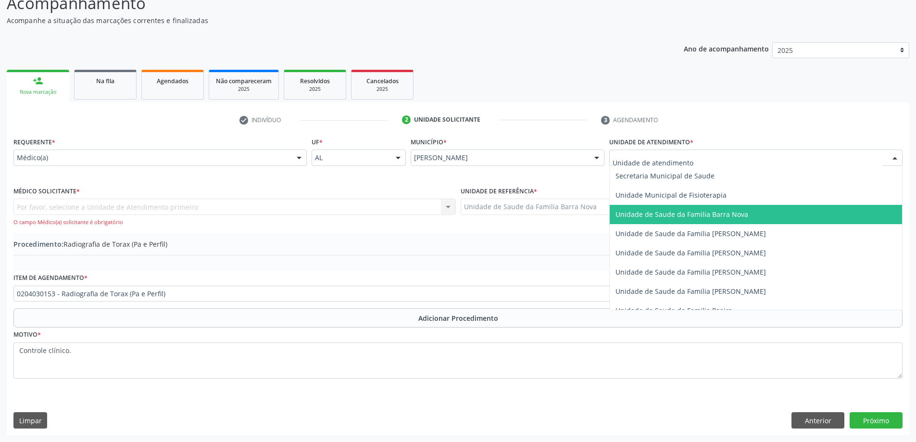
scroll to position [481, 0]
click at [736, 211] on span "Unidade de Saude da Familia Barra Nova" at bounding box center [682, 213] width 133 height 9
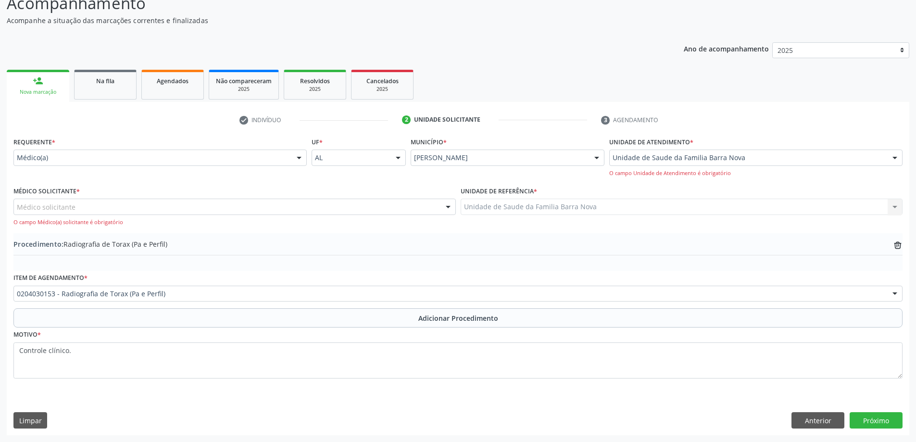
click at [223, 205] on div "Médico solicitante" at bounding box center [234, 207] width 443 height 16
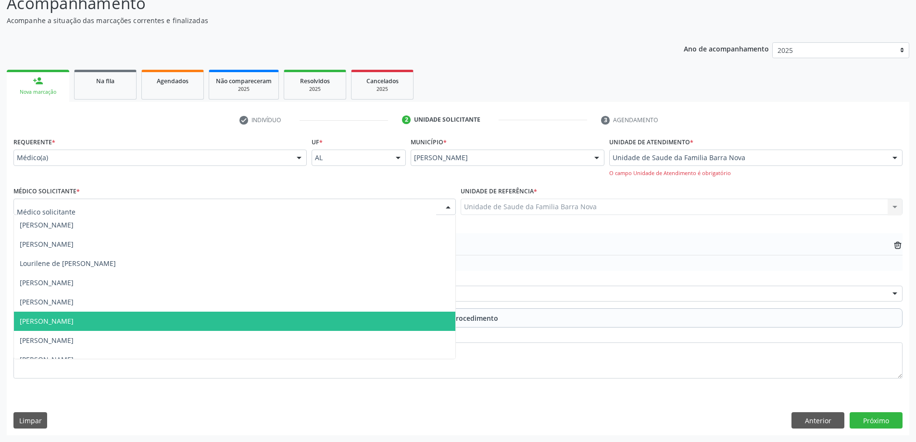
scroll to position [29, 0]
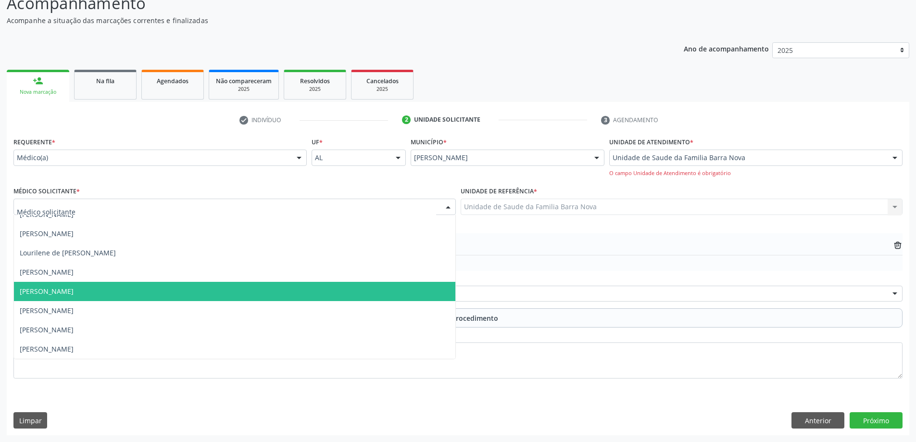
click at [161, 295] on span "[PERSON_NAME]" at bounding box center [235, 291] width 442 height 19
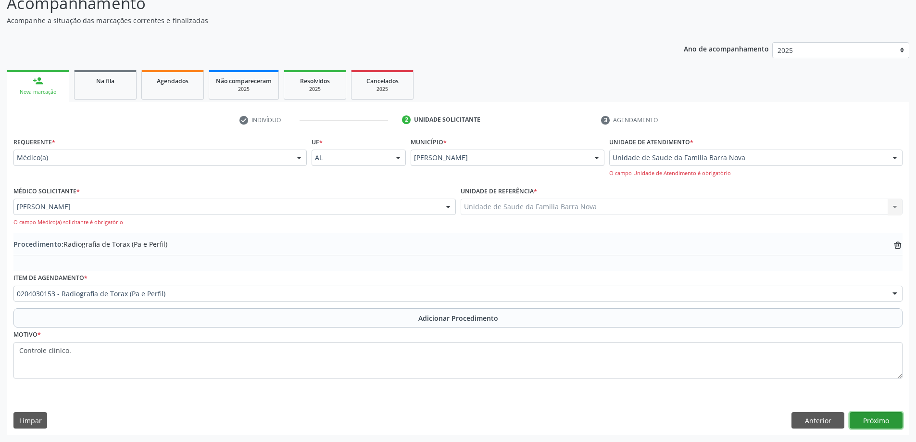
click at [864, 420] on button "Próximo" at bounding box center [876, 420] width 53 height 16
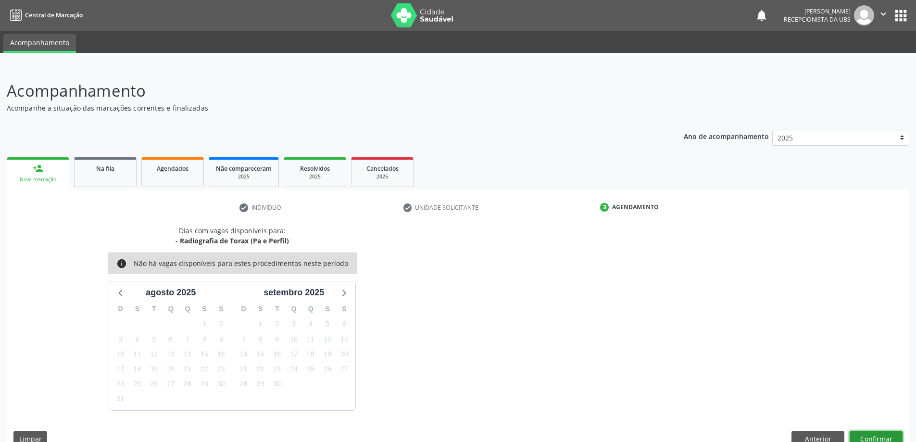
click at [864, 434] on button "Confirmar" at bounding box center [876, 439] width 53 height 16
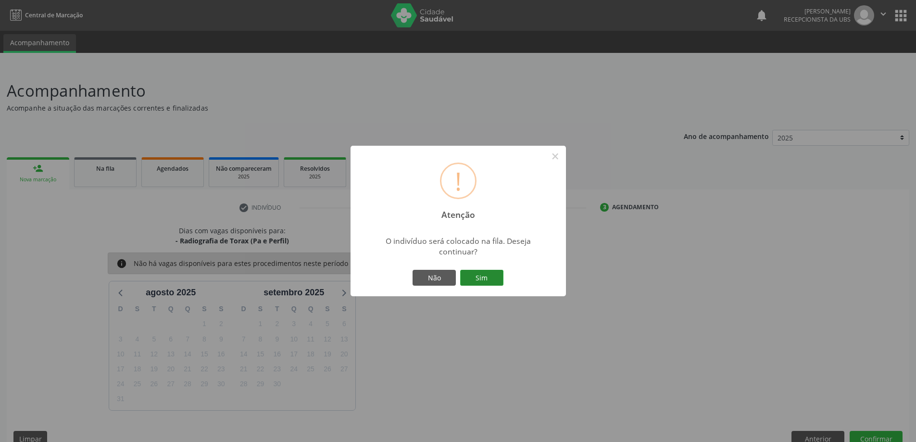
click at [480, 277] on button "Sim" at bounding box center [481, 278] width 43 height 16
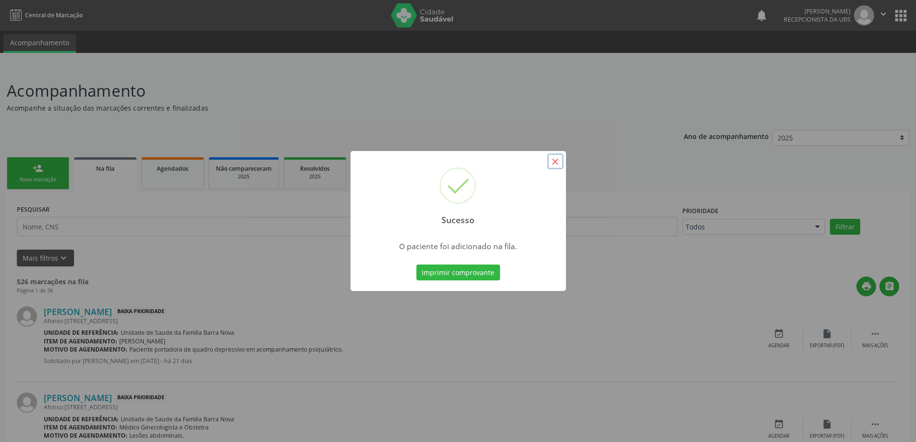
click at [556, 161] on button "×" at bounding box center [555, 161] width 16 height 16
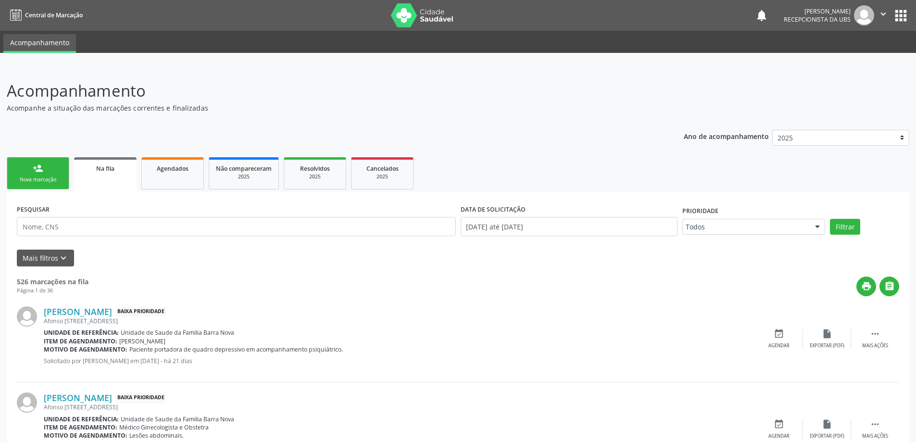
click at [34, 173] on div "person_add" at bounding box center [38, 168] width 11 height 11
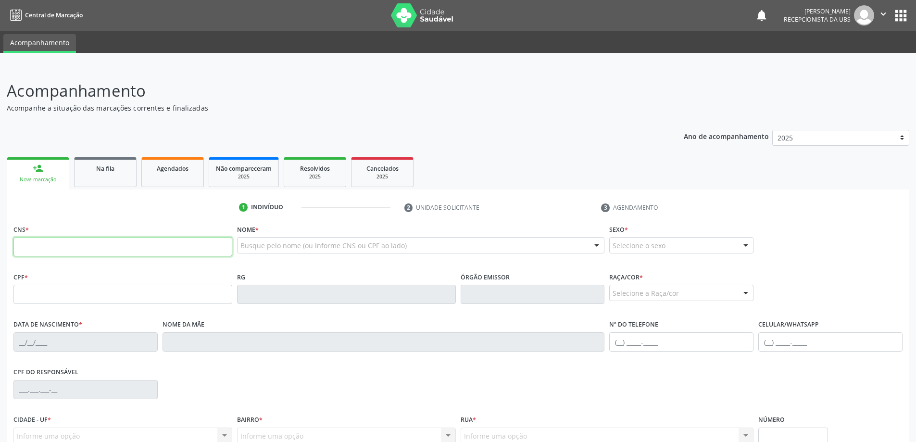
click at [68, 249] on input "text" at bounding box center [122, 246] width 219 height 19
type input "705 0060 8007 2357"
type input "044.734.604-01"
type input "19[DATE]"
type input "[PHONE_NUMBER]"
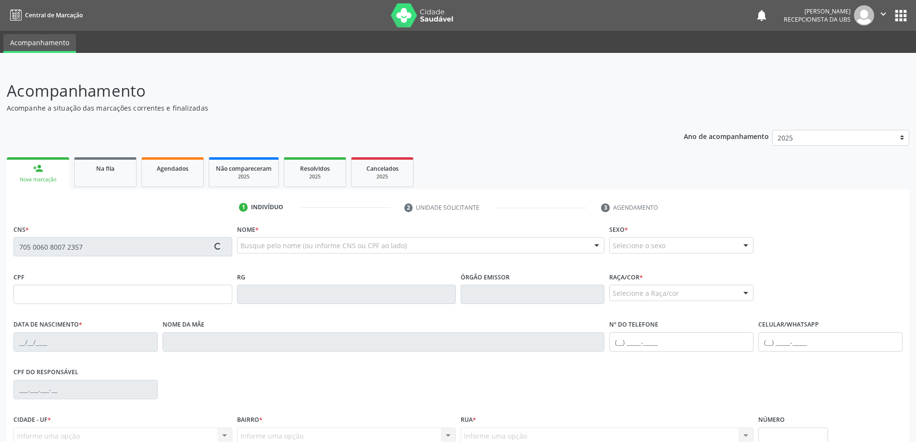
type input "09 k"
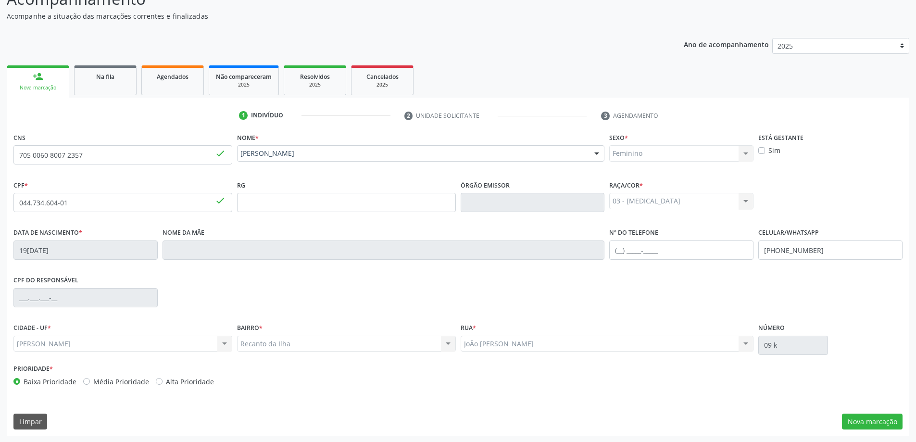
scroll to position [93, 0]
click at [866, 422] on button "Nova marcação" at bounding box center [872, 421] width 61 height 16
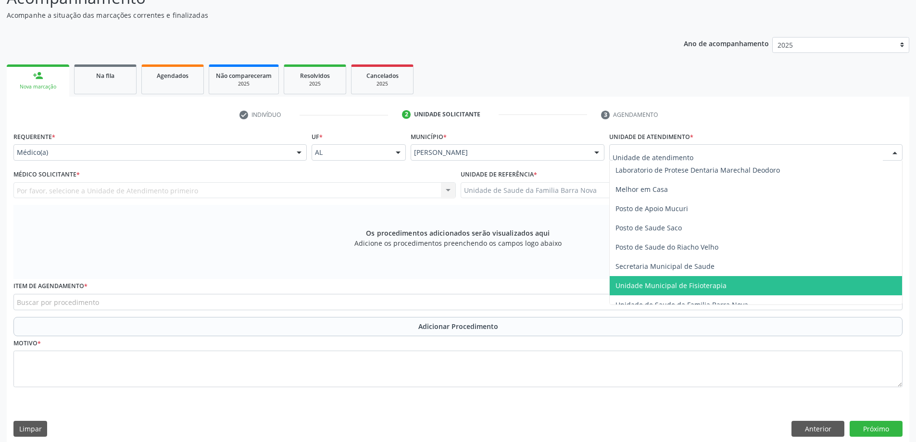
scroll to position [433, 0]
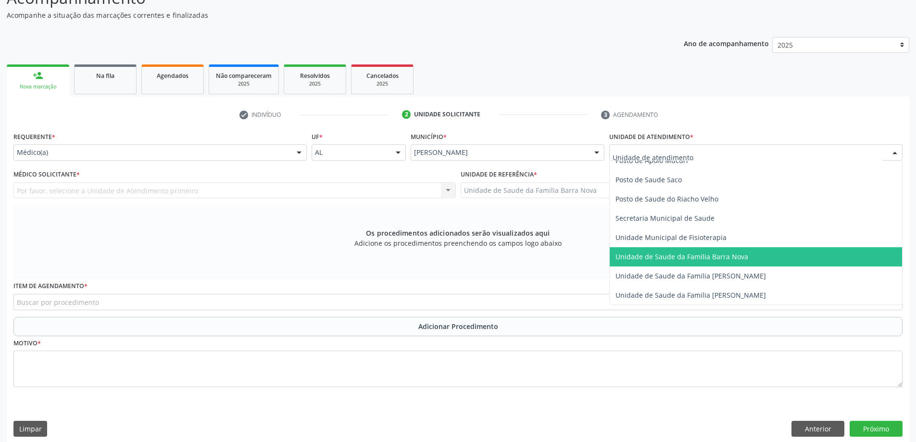
click at [668, 260] on span "Unidade de Saude da Familia Barra Nova" at bounding box center [682, 256] width 133 height 9
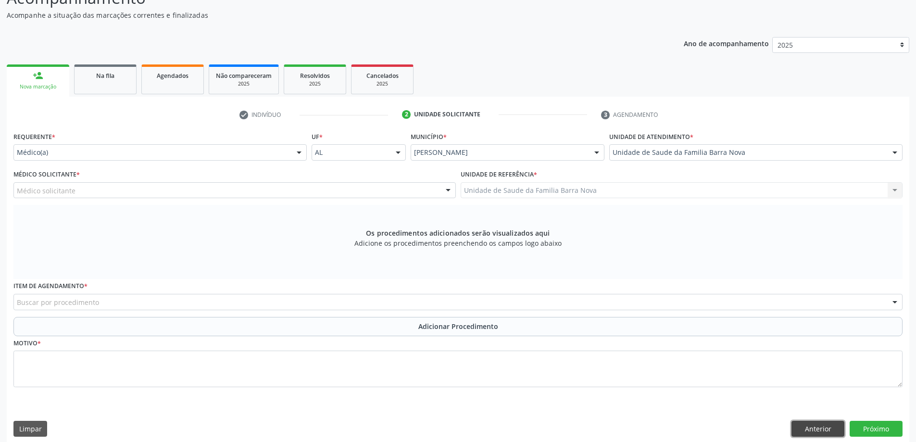
click at [821, 427] on button "Anterior" at bounding box center [818, 429] width 53 height 16
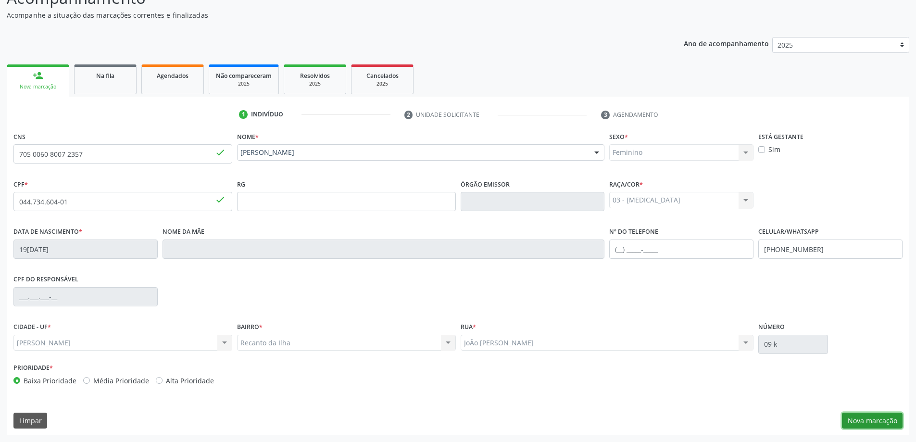
click at [867, 419] on button "Nova marcação" at bounding box center [872, 421] width 61 height 16
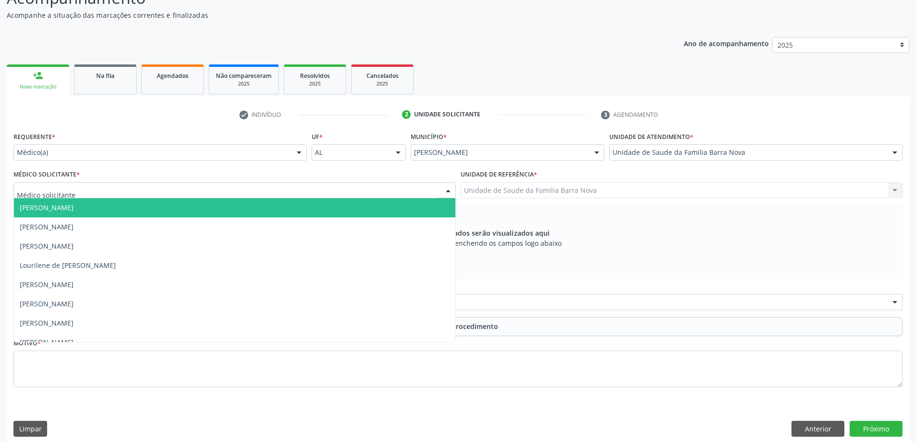
click at [177, 192] on div at bounding box center [234, 190] width 443 height 16
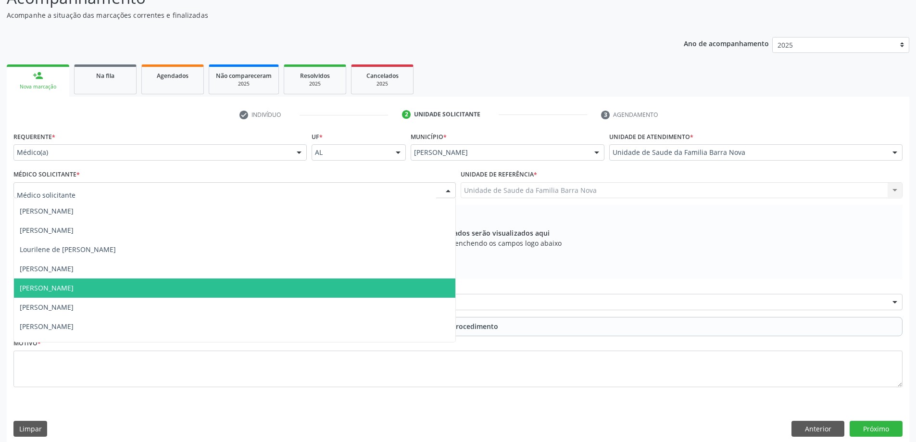
scroll to position [29, 0]
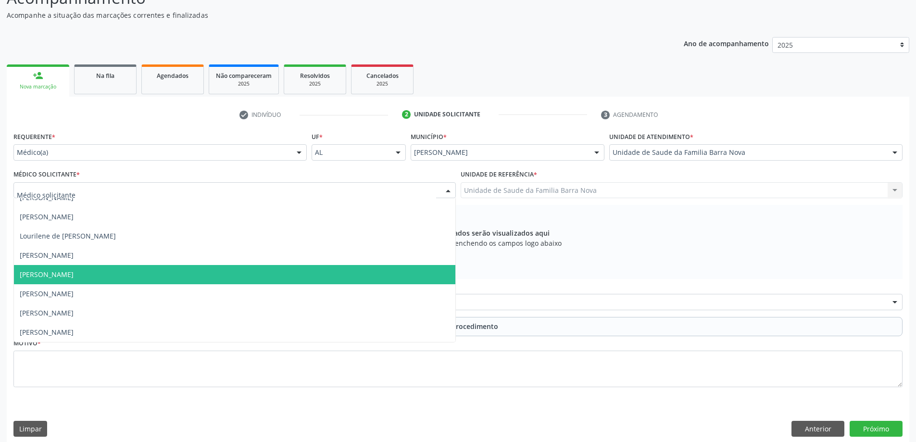
click at [137, 277] on span "[PERSON_NAME]" at bounding box center [235, 274] width 442 height 19
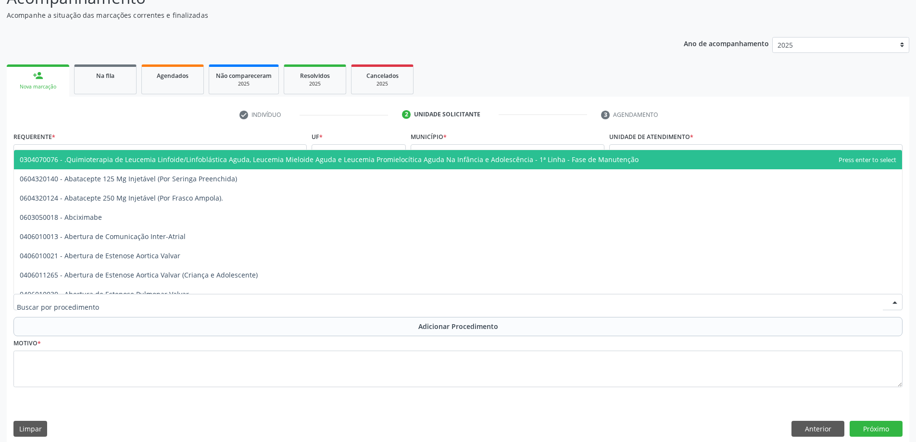
click at [145, 303] on div at bounding box center [458, 302] width 890 height 16
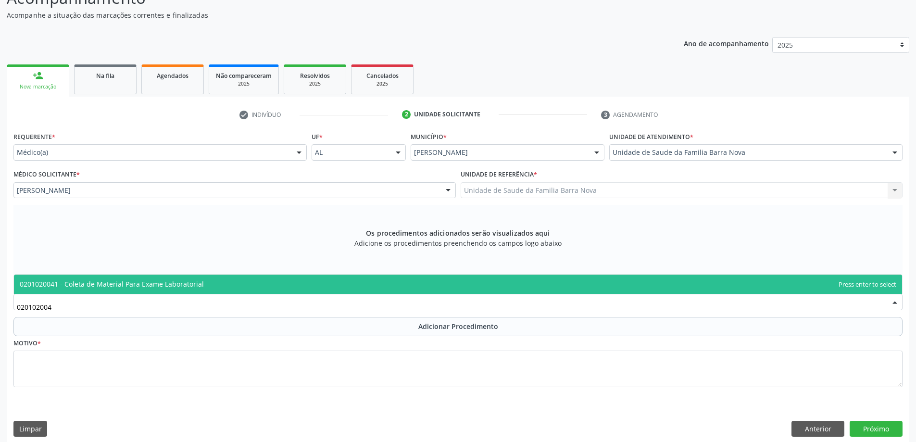
type input "0201020041"
click at [267, 289] on span "0201020041 - Coleta de Material Para Exame Laboratorial" at bounding box center [458, 284] width 889 height 19
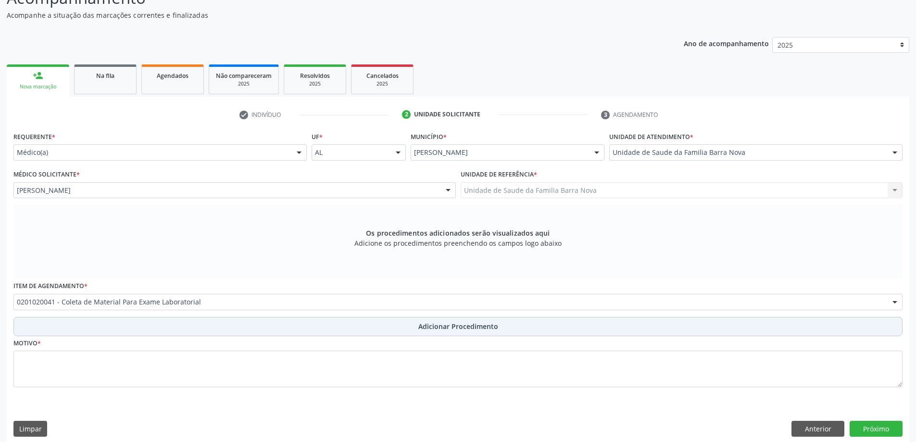
click at [347, 324] on button "Adicionar Procedimento" at bounding box center [458, 326] width 890 height 19
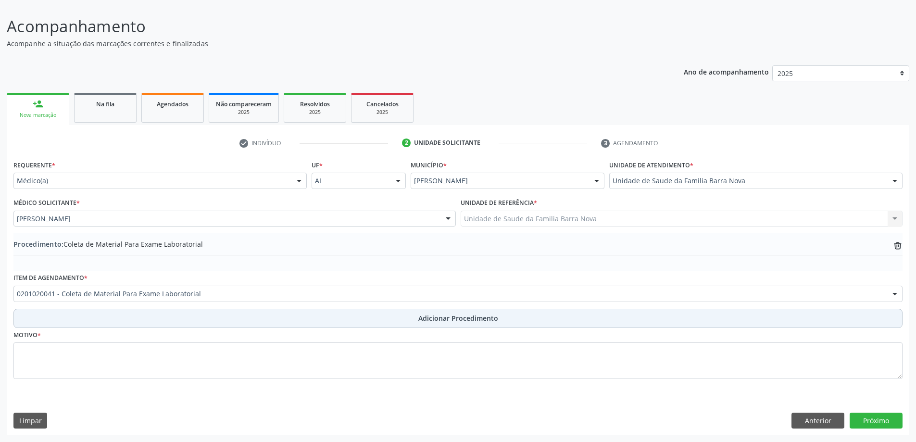
scroll to position [64, 0]
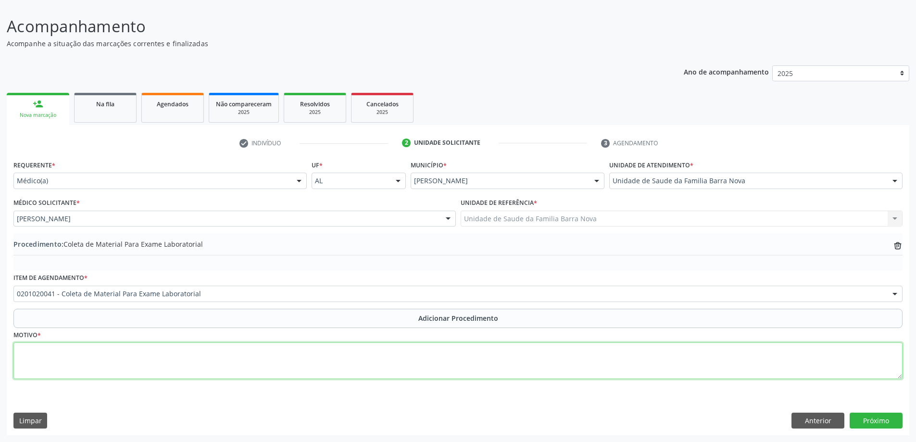
click at [242, 359] on textarea at bounding box center [458, 361] width 890 height 37
type textarea "Obesidade + DM."
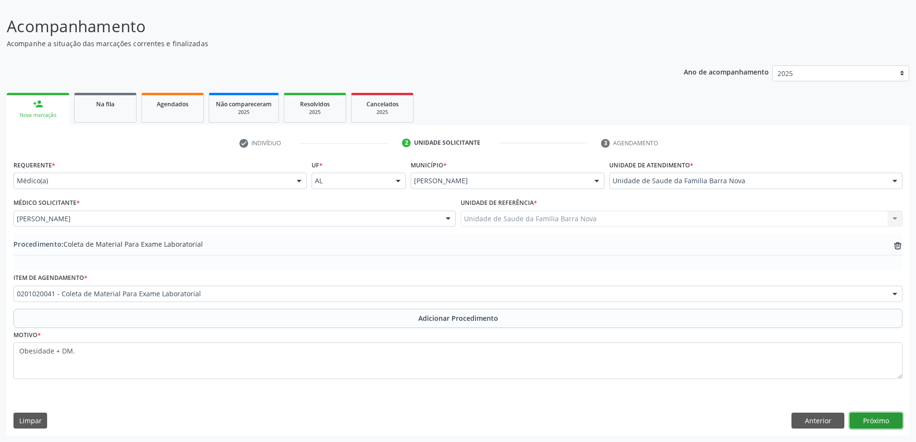
click at [886, 421] on button "Próximo" at bounding box center [876, 421] width 53 height 16
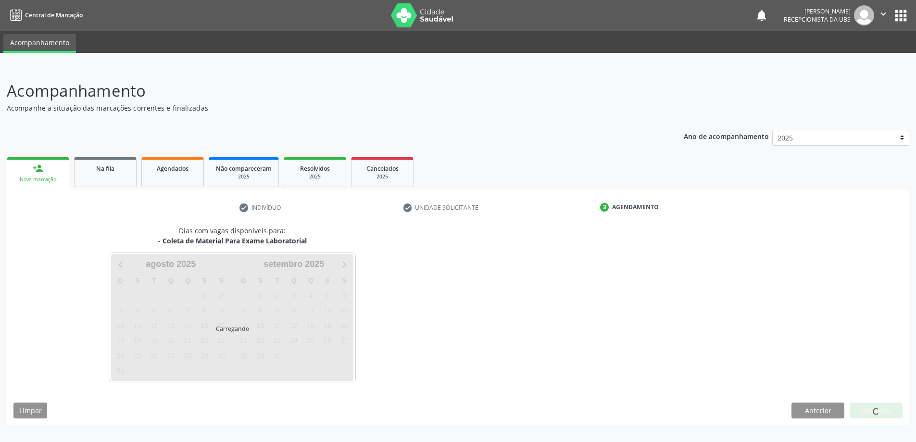
scroll to position [0, 0]
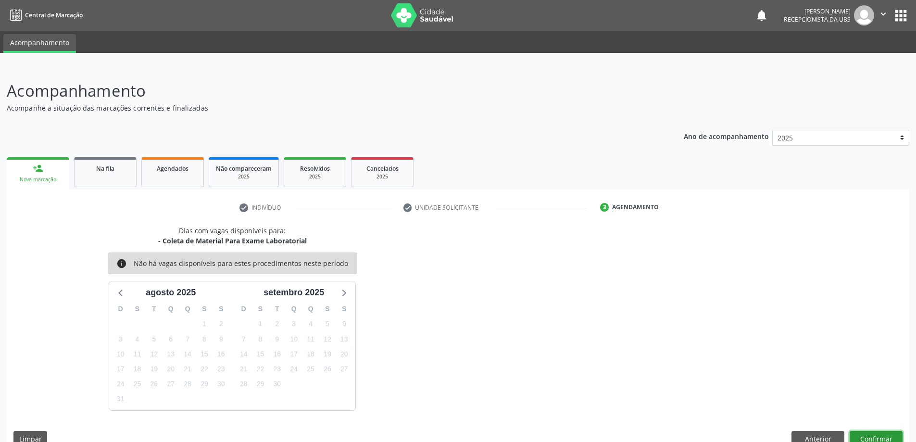
click at [884, 438] on button "Confirmar" at bounding box center [876, 439] width 53 height 16
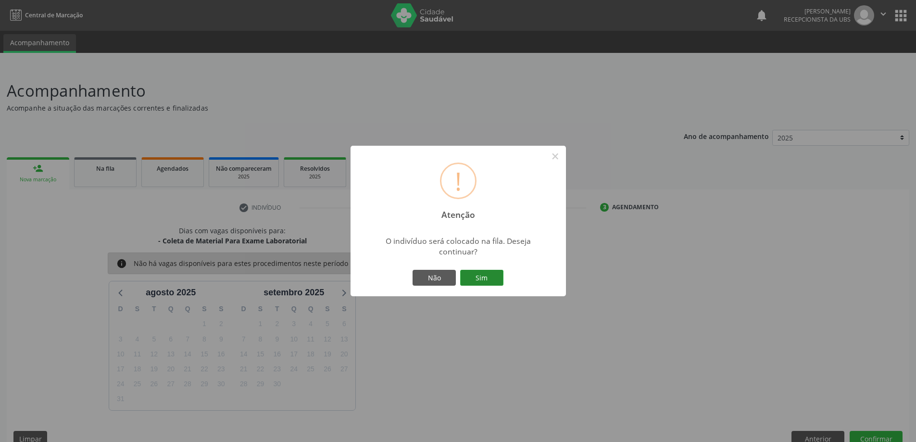
click at [478, 280] on button "Sim" at bounding box center [481, 278] width 43 height 16
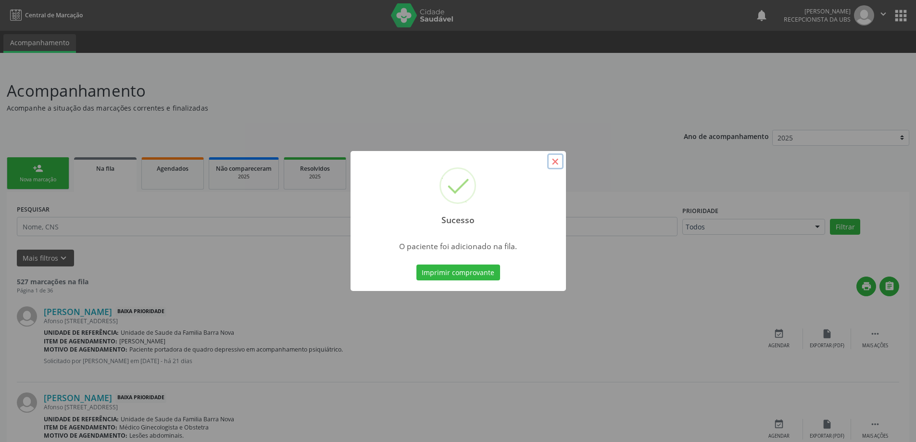
click at [558, 165] on button "×" at bounding box center [555, 161] width 16 height 16
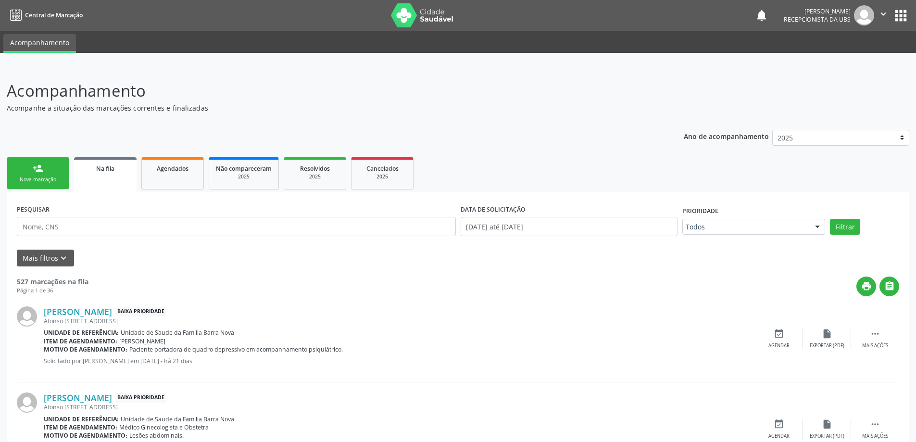
click at [51, 175] on link "person_add Nova marcação" at bounding box center [38, 173] width 63 height 32
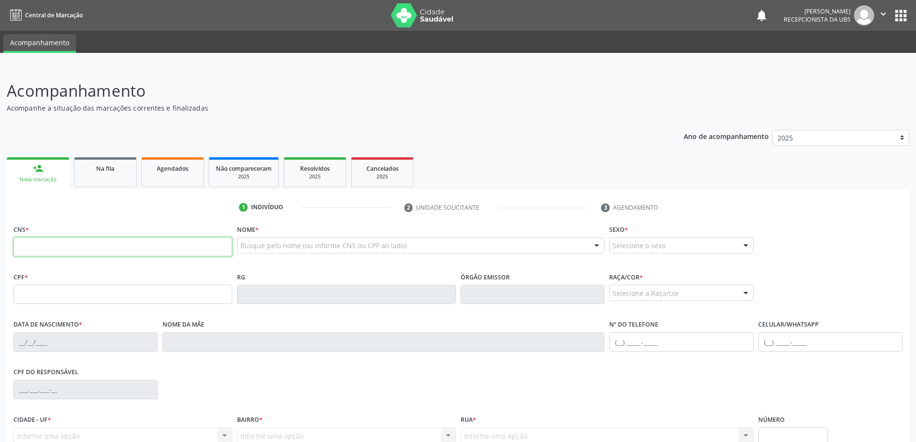
click at [38, 245] on input "text" at bounding box center [122, 246] width 219 height 19
type input "705 0060 8007 2357"
type input "044.734.604-01"
type input "19[DATE]"
type input "[PHONE_NUMBER]"
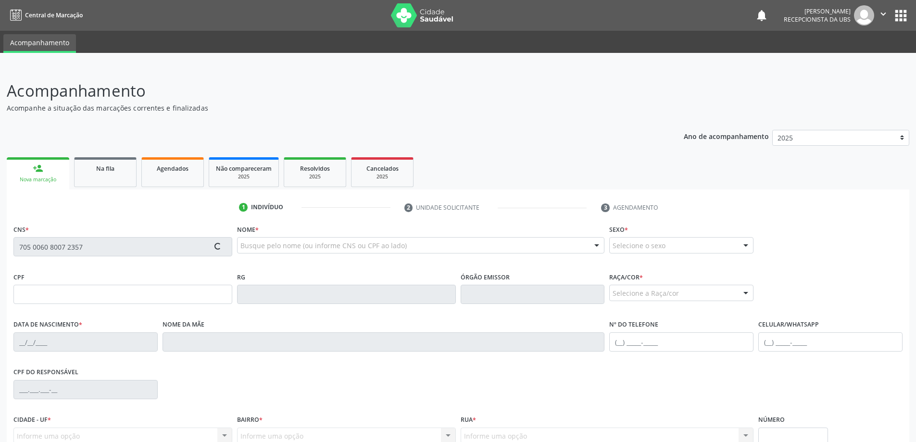
type input "09 k"
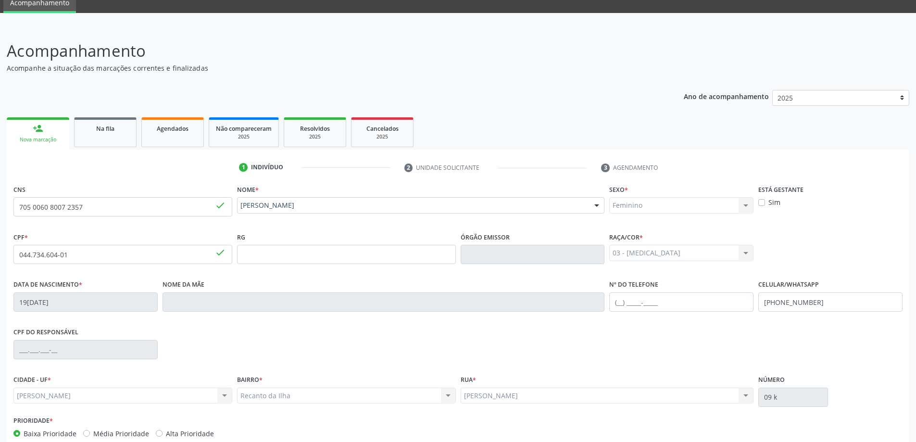
scroll to position [93, 0]
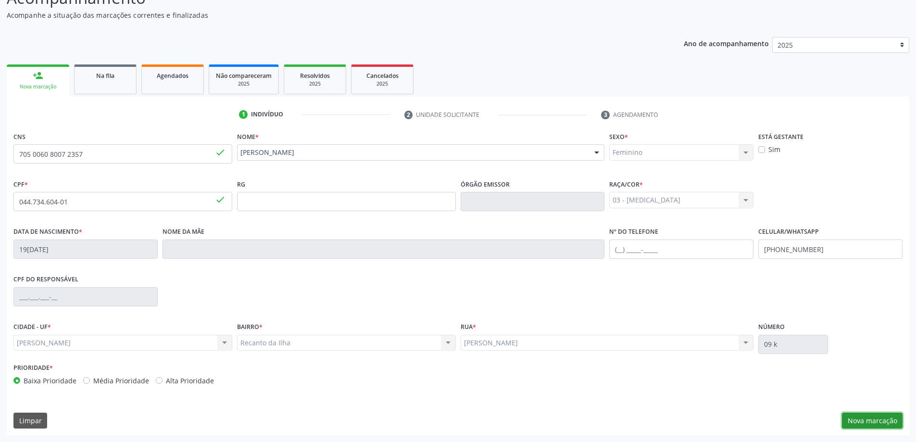
click at [863, 425] on button "Nova marcação" at bounding box center [872, 421] width 61 height 16
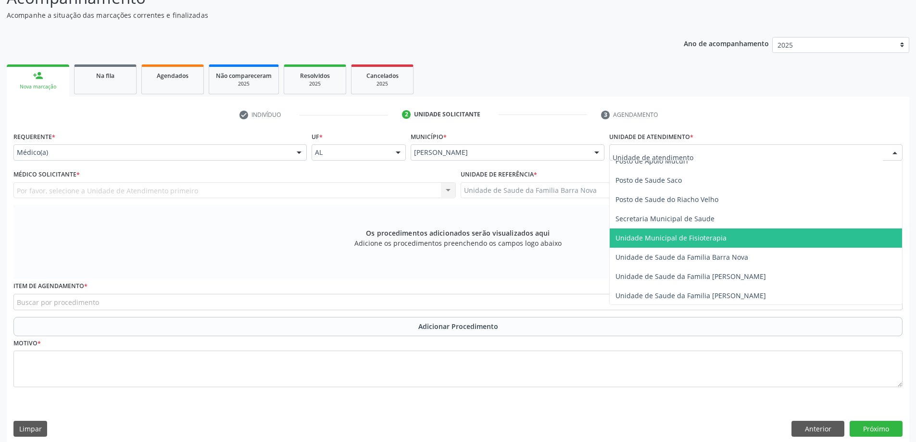
scroll to position [433, 0]
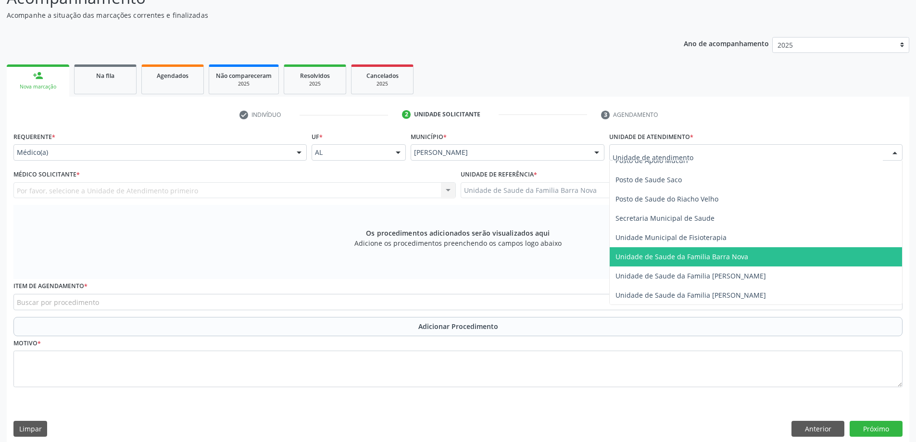
click at [725, 261] on span "Unidade de Saude da Familia Barra Nova" at bounding box center [756, 256] width 292 height 19
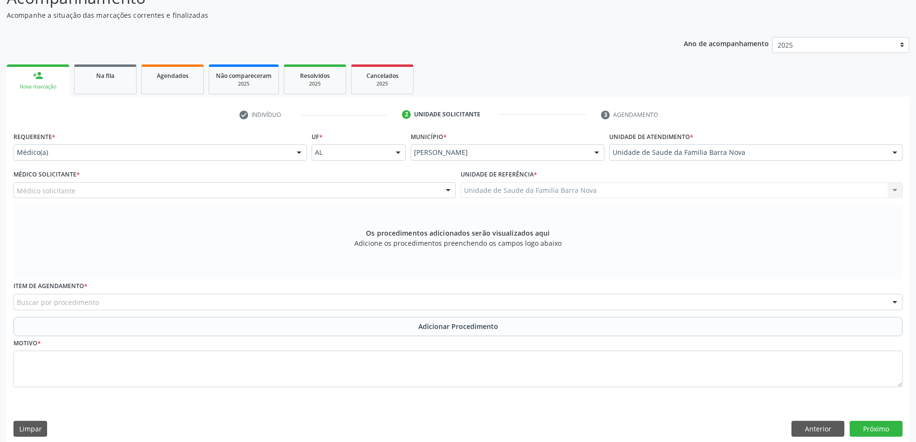
click at [165, 192] on div "Médico solicitante" at bounding box center [234, 190] width 443 height 16
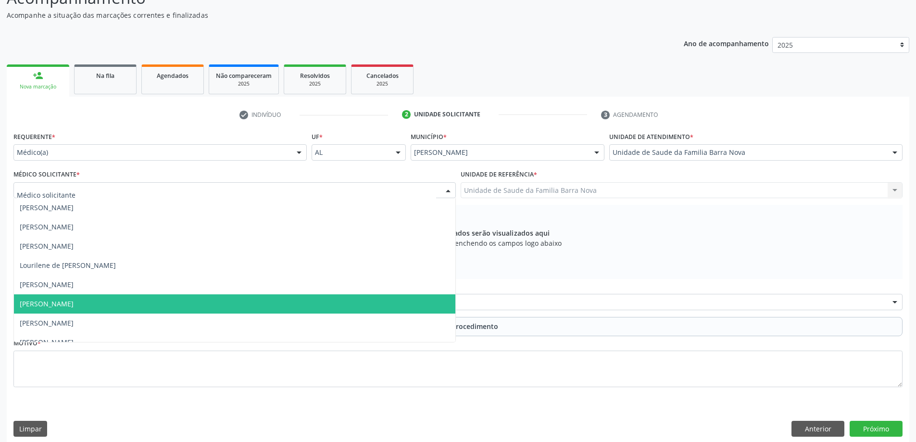
click at [74, 304] on span "[PERSON_NAME]" at bounding box center [47, 303] width 54 height 9
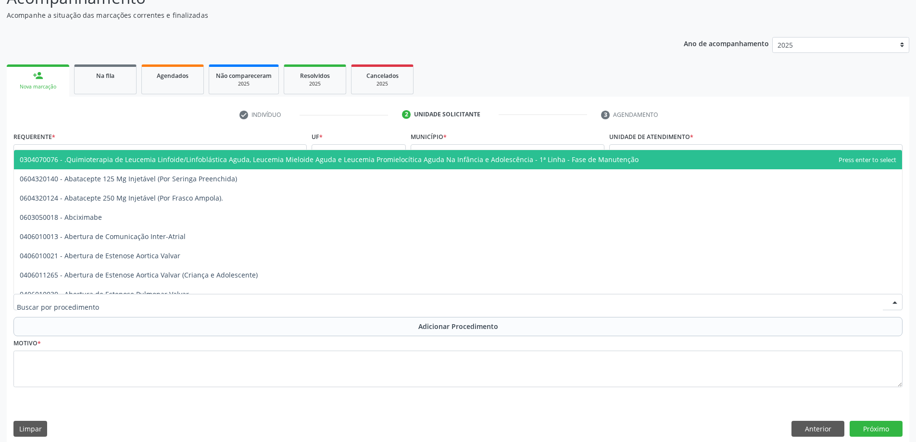
click at [131, 302] on div at bounding box center [458, 302] width 890 height 16
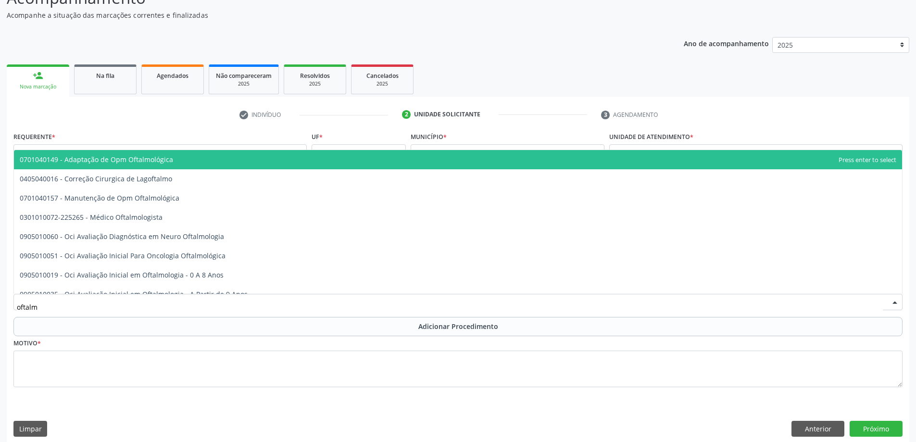
type input "oftalmo"
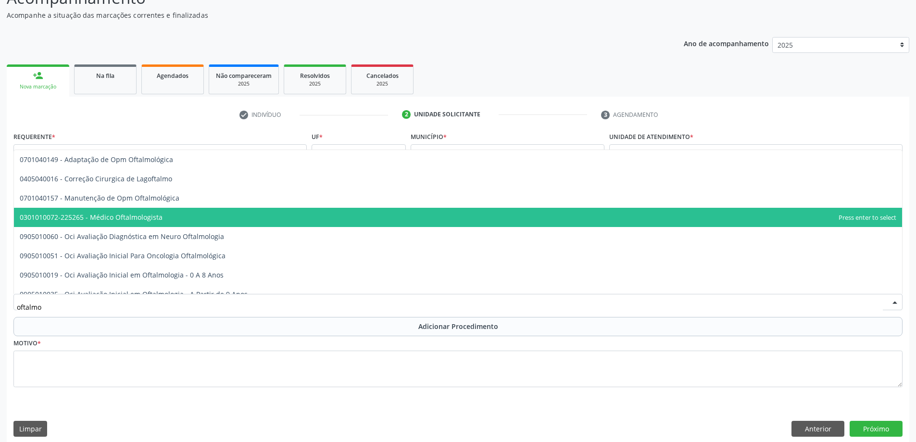
click at [201, 218] on span "0301010072-225265 - Médico Oftalmologista" at bounding box center [458, 217] width 889 height 19
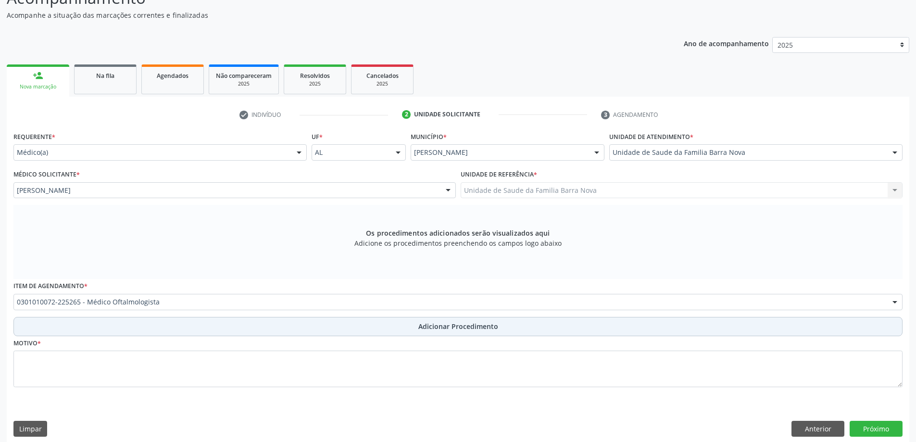
click at [448, 330] on span "Adicionar Procedimento" at bounding box center [459, 326] width 80 height 10
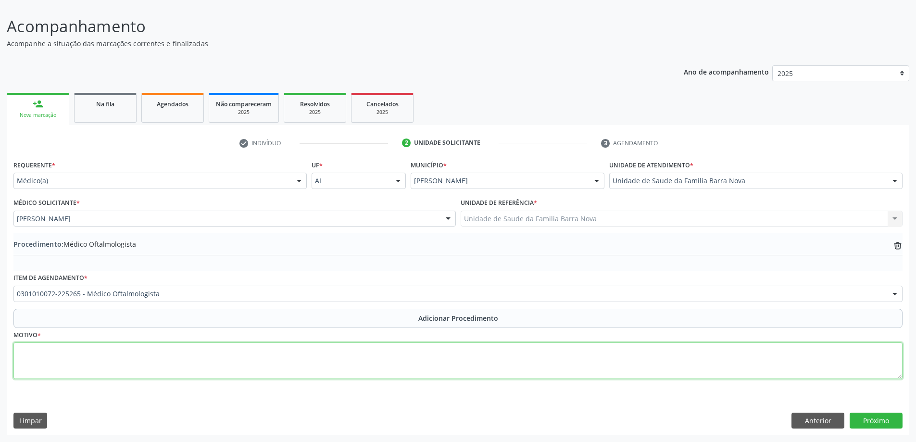
click at [132, 364] on textarea at bounding box center [458, 361] width 890 height 37
type textarea "IMC = 30 Obesidade + HAS + DM + Deficit da acuidade visual. Solicito Avaliação."
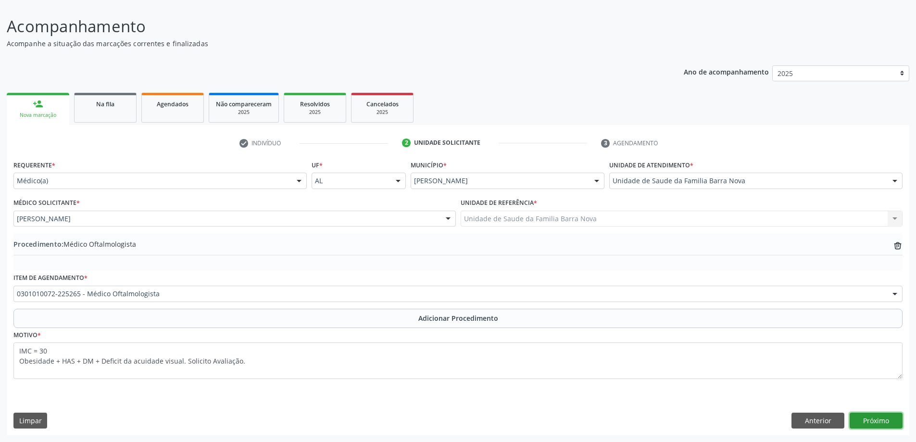
click at [875, 420] on button "Próximo" at bounding box center [876, 421] width 53 height 16
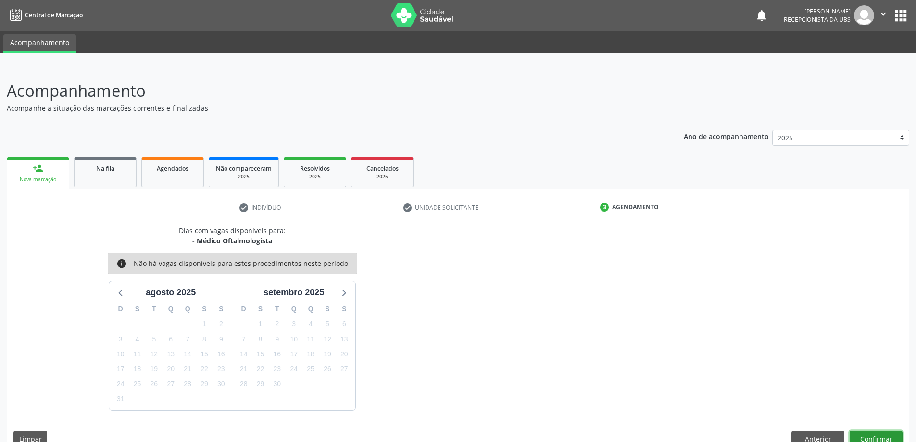
click at [877, 436] on button "Confirmar" at bounding box center [876, 439] width 53 height 16
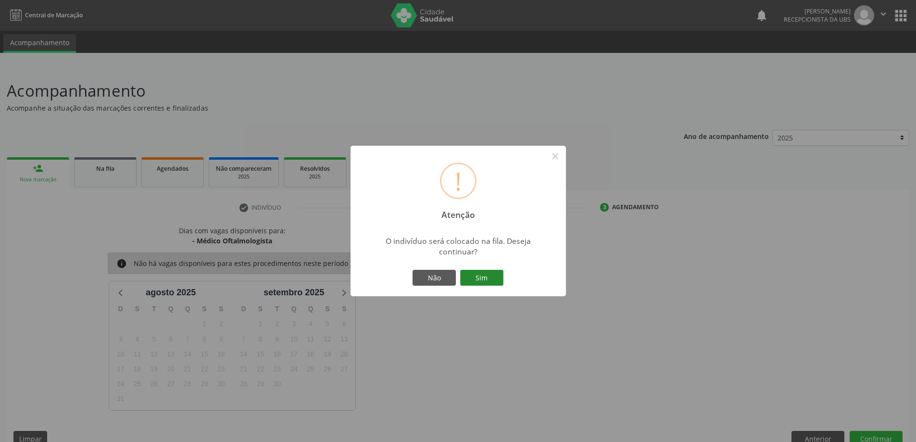
click at [477, 273] on button "Sim" at bounding box center [481, 278] width 43 height 16
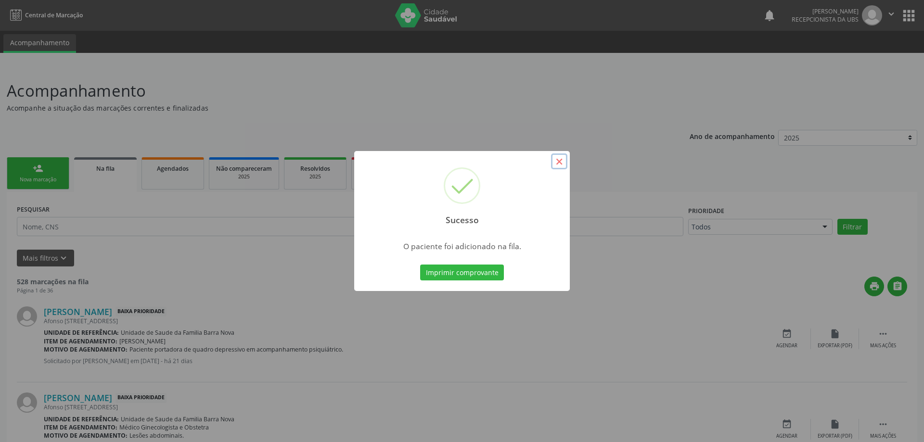
click at [559, 164] on button "×" at bounding box center [559, 161] width 16 height 16
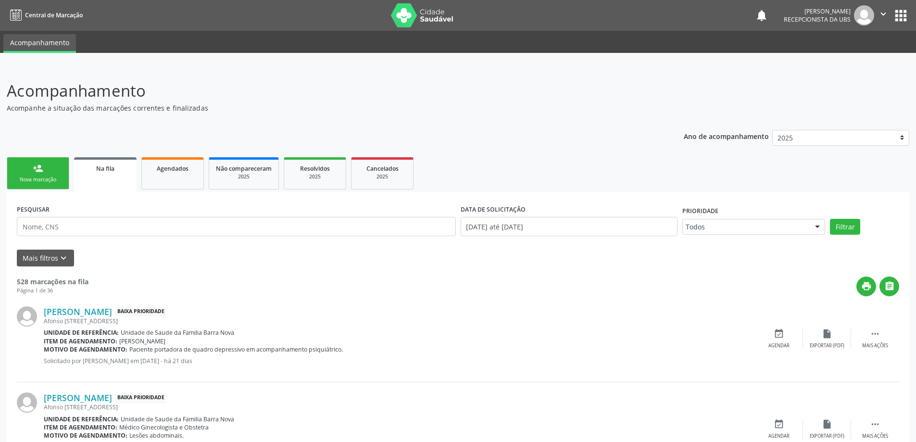
click at [36, 178] on div "Nova marcação" at bounding box center [38, 179] width 48 height 7
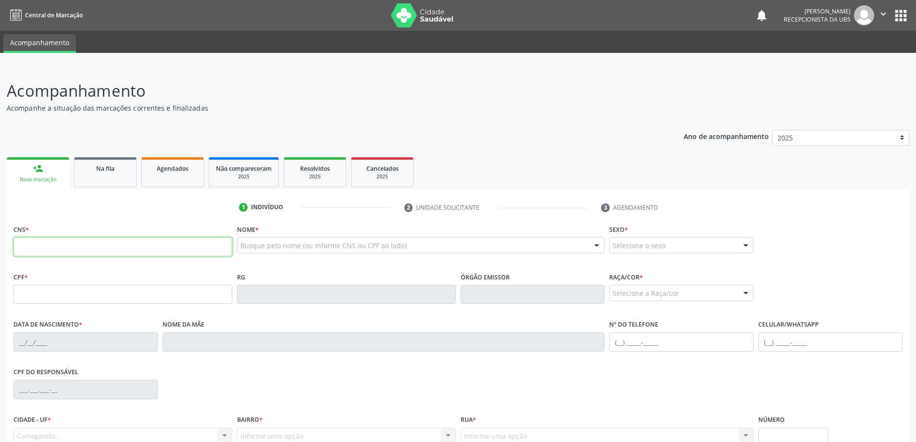
click at [56, 251] on input "text" at bounding box center [122, 246] width 219 height 19
type input "700 5009 9902 6755"
type input "803.354.384-15"
type input "[DATE]"
type input "[PERSON_NAME][DATE]"
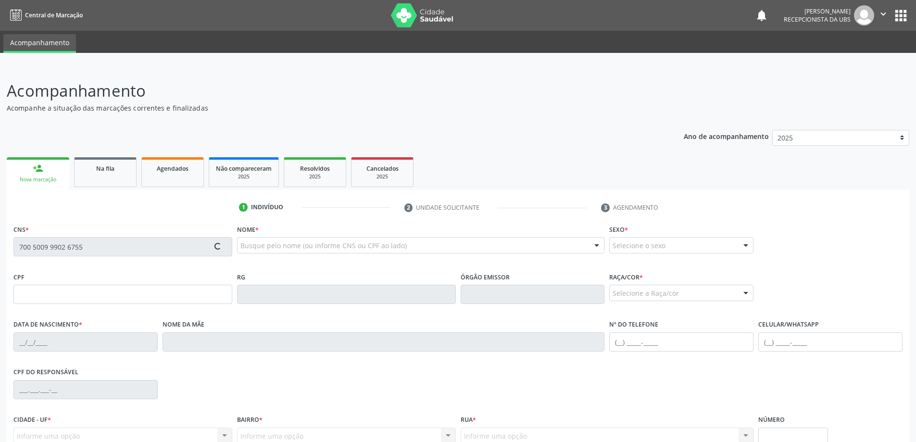
type input "[PHONE_NUMBER]"
type input "02"
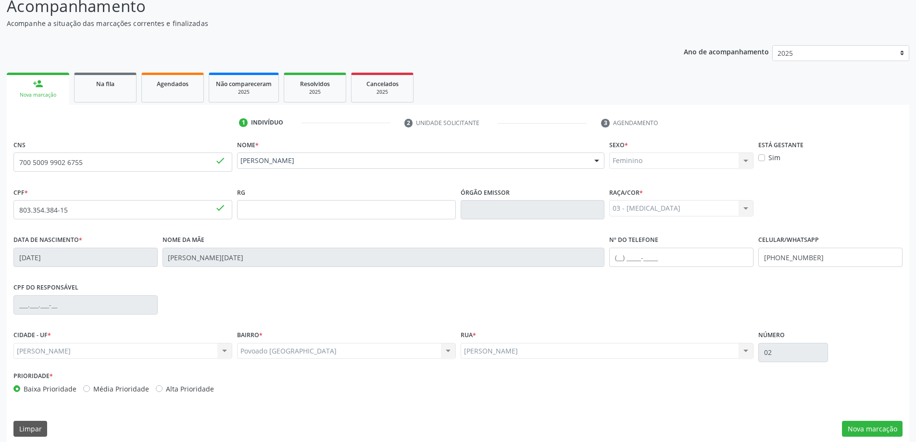
scroll to position [93, 0]
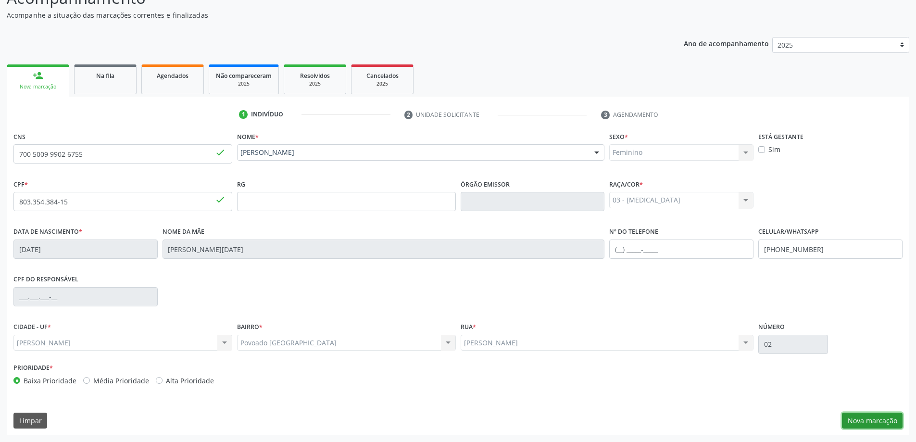
click at [873, 425] on button "Nova marcação" at bounding box center [872, 421] width 61 height 16
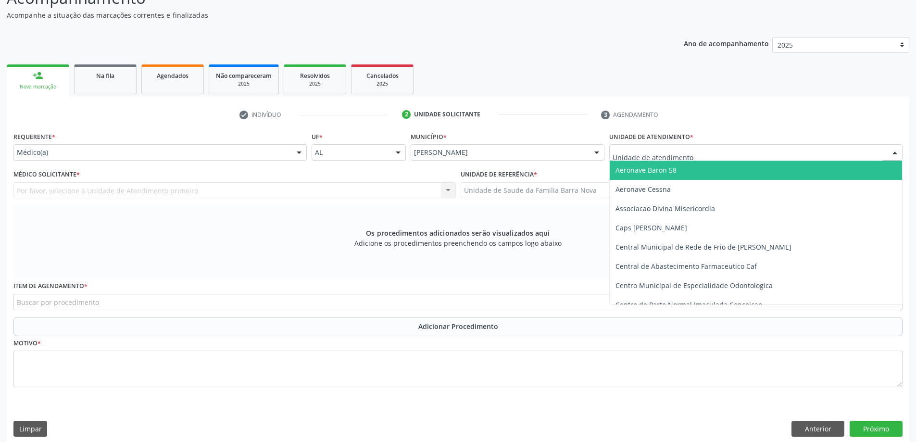
click at [709, 157] on div at bounding box center [756, 152] width 293 height 16
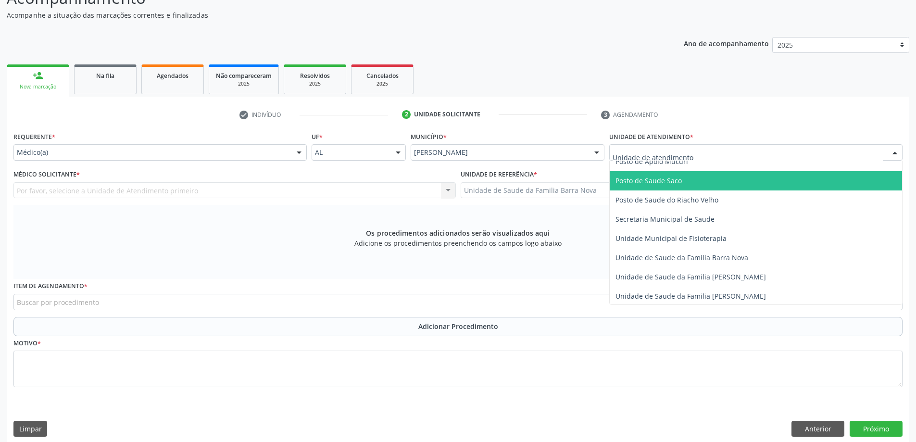
scroll to position [433, 0]
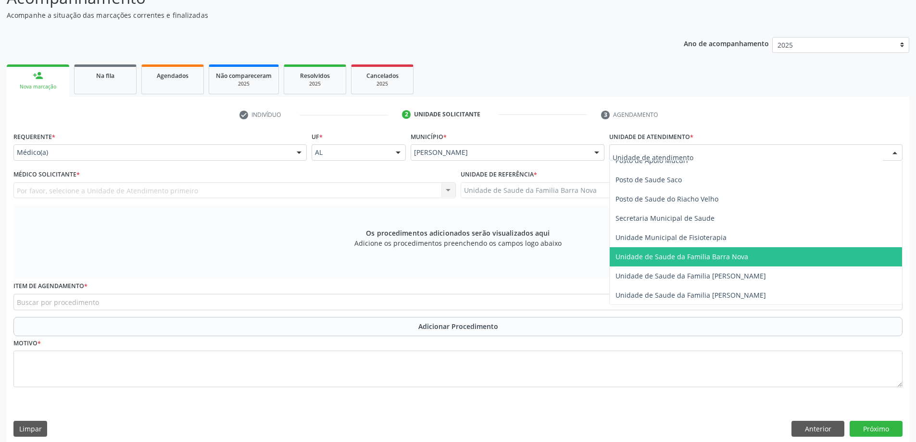
click at [702, 262] on span "Unidade de Saude da Familia Barra Nova" at bounding box center [756, 256] width 292 height 19
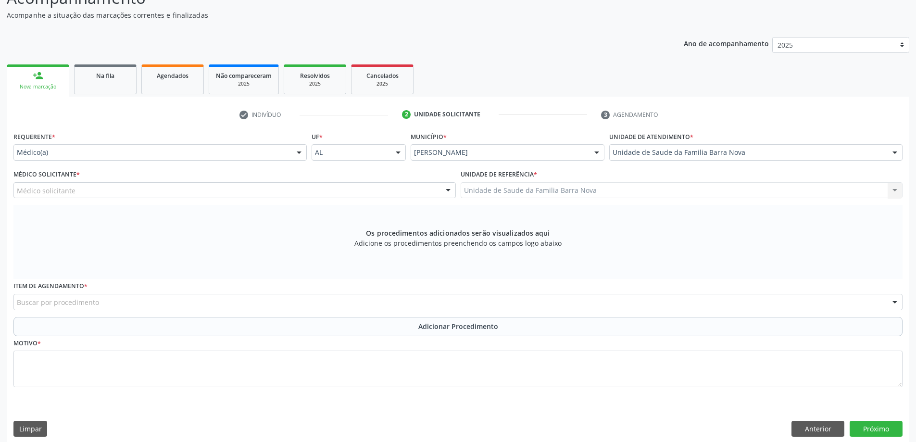
click at [99, 189] on div "Médico solicitante" at bounding box center [234, 190] width 443 height 16
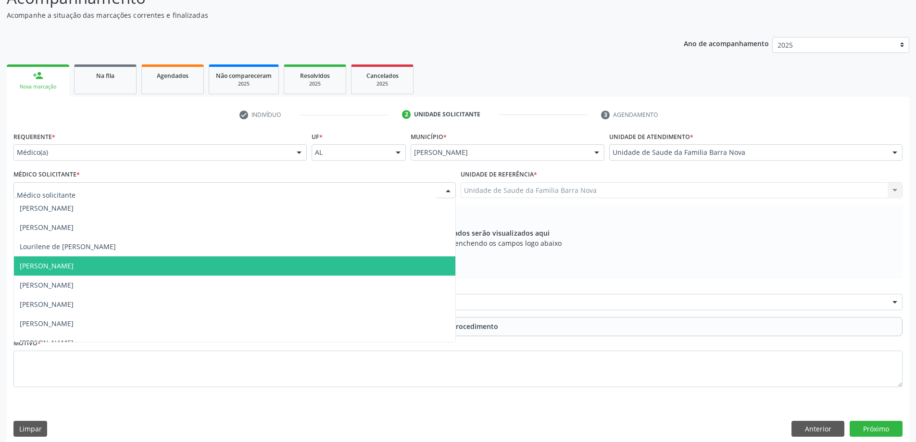
scroll to position [29, 0]
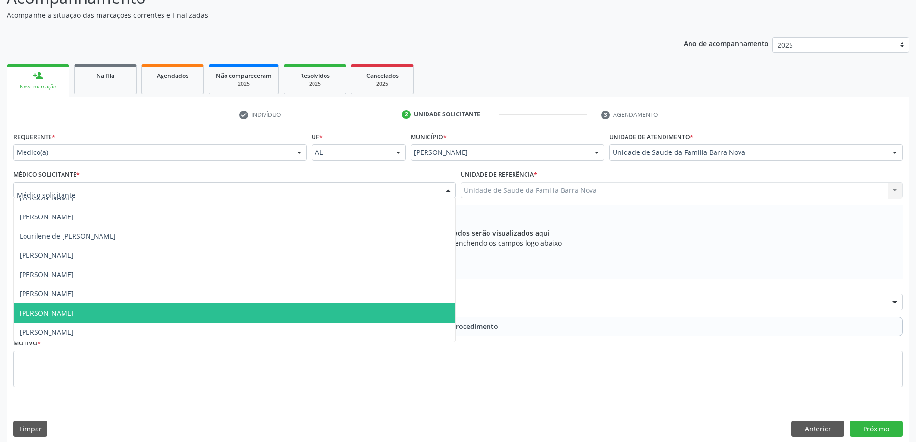
click at [128, 315] on span "[PERSON_NAME]" at bounding box center [235, 313] width 442 height 19
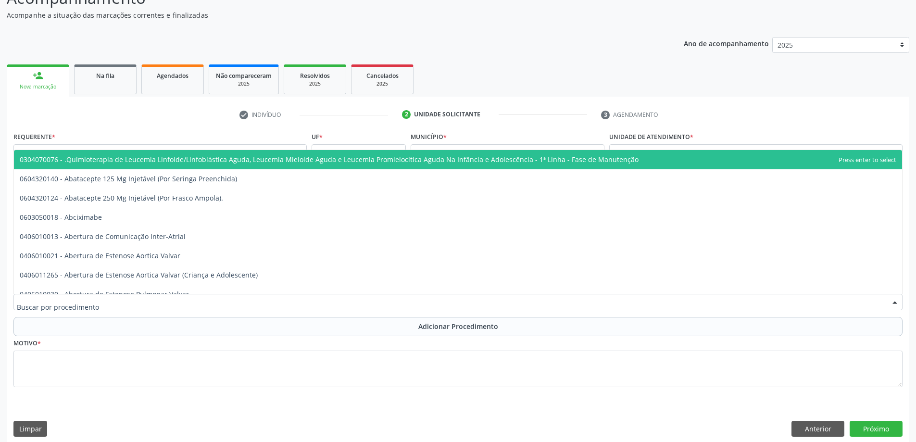
click at [164, 301] on div at bounding box center [458, 302] width 890 height 16
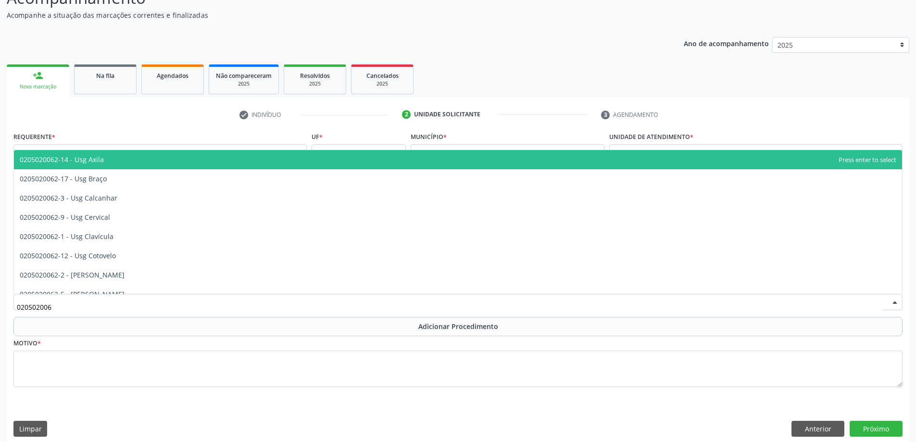
type input "0205020062"
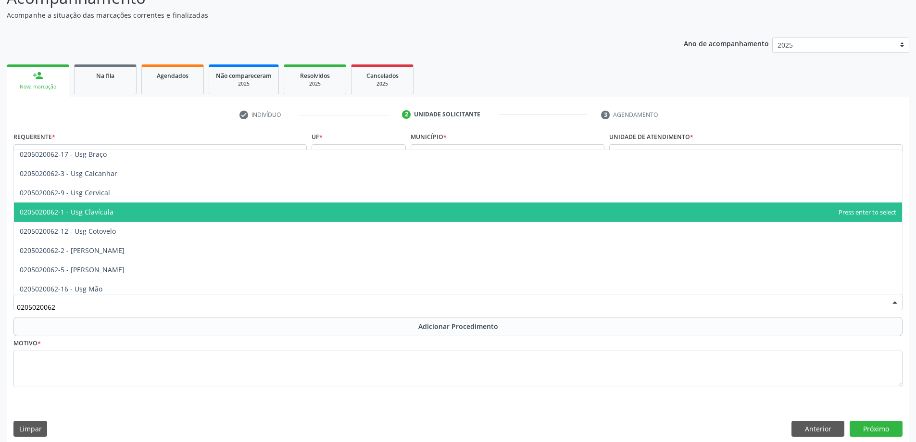
scroll to position [48, 0]
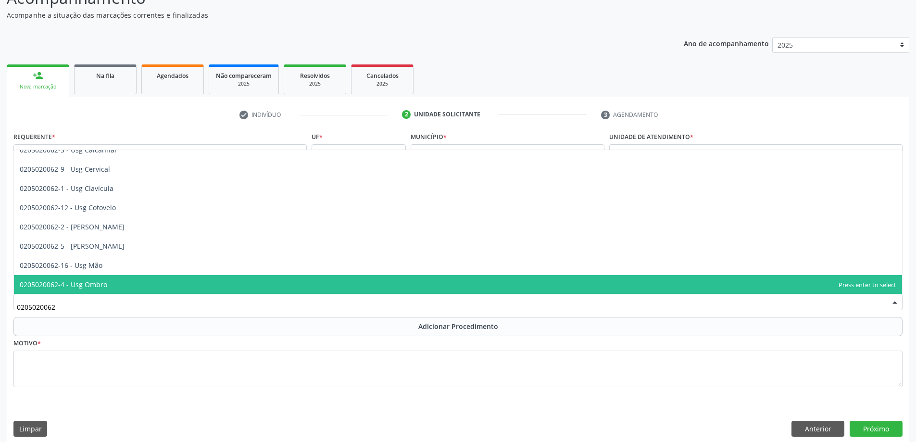
click at [125, 286] on span "0205020062-4 - Usg Ombro" at bounding box center [458, 284] width 889 height 19
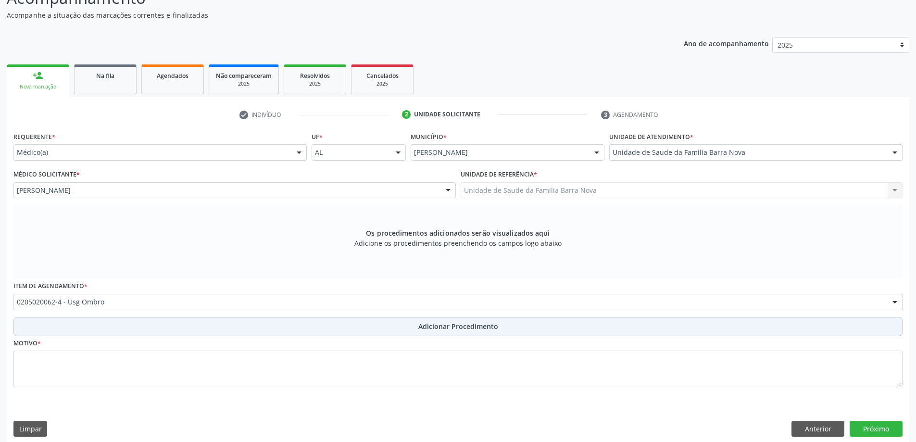
click at [307, 325] on button "Adicionar Procedimento" at bounding box center [458, 326] width 890 height 19
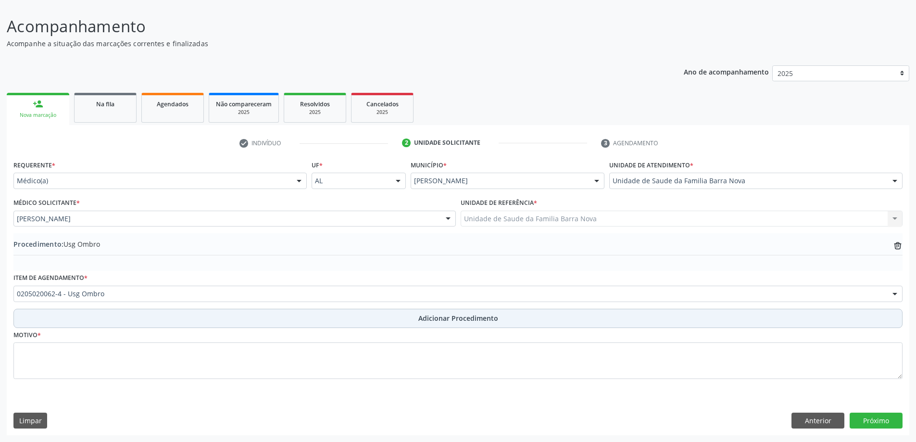
scroll to position [64, 0]
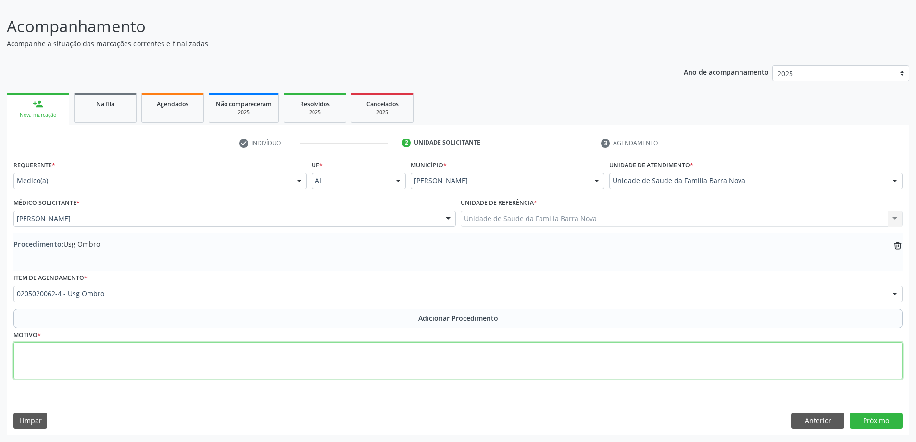
click at [120, 351] on textarea at bounding box center [458, 361] width 890 height 37
click at [24, 352] on textarea "dor em" at bounding box center [458, 361] width 890 height 37
click at [55, 354] on textarea "Dor em" at bounding box center [458, 361] width 890 height 37
type textarea "Dor em membro, Ombros bilateral."
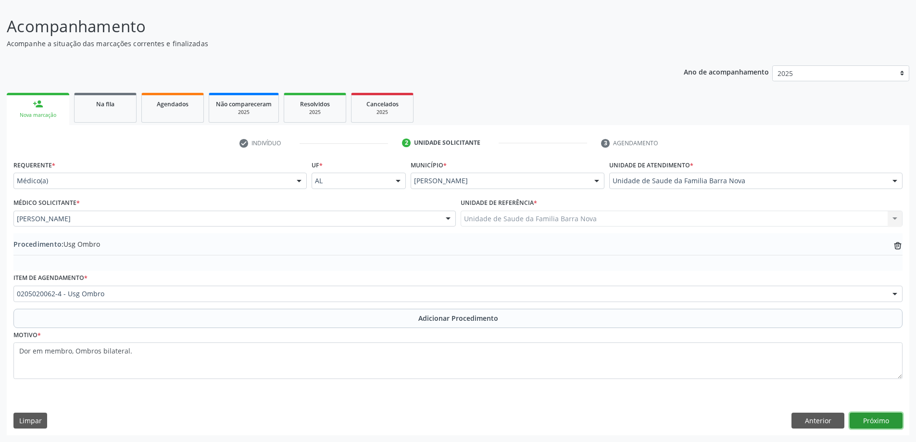
click at [875, 420] on button "Próximo" at bounding box center [876, 421] width 53 height 16
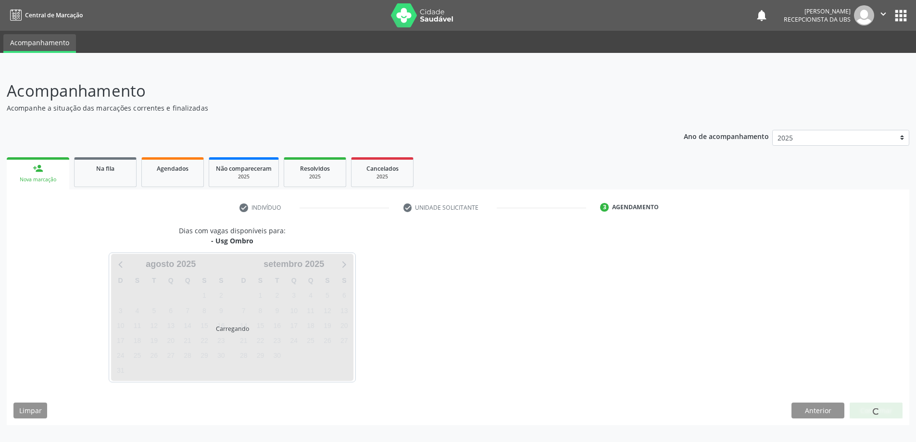
scroll to position [0, 0]
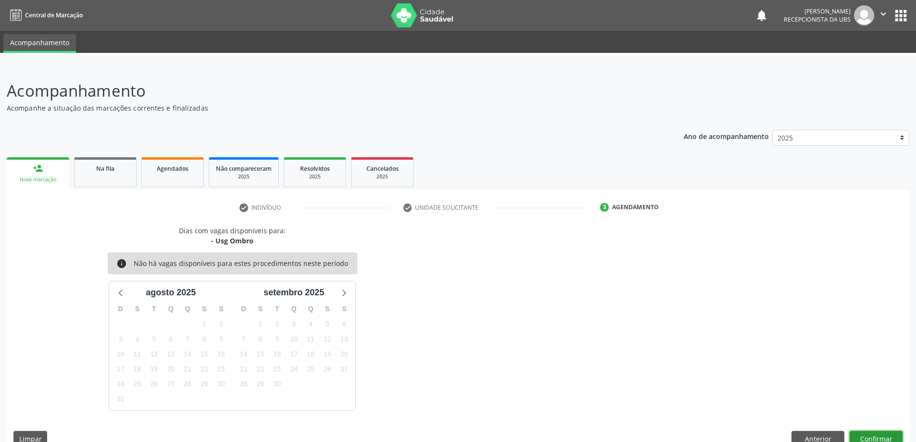
click at [868, 433] on button "Confirmar" at bounding box center [876, 439] width 53 height 16
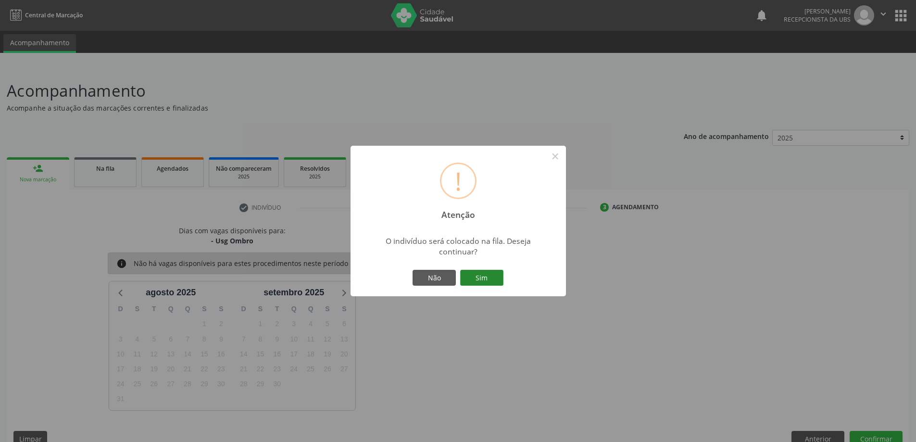
click at [480, 277] on button "Sim" at bounding box center [481, 278] width 43 height 16
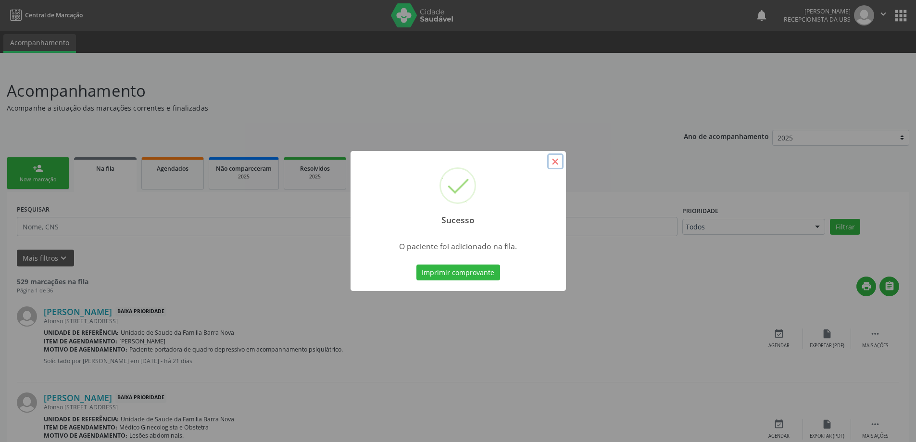
click at [553, 160] on button "×" at bounding box center [555, 161] width 16 height 16
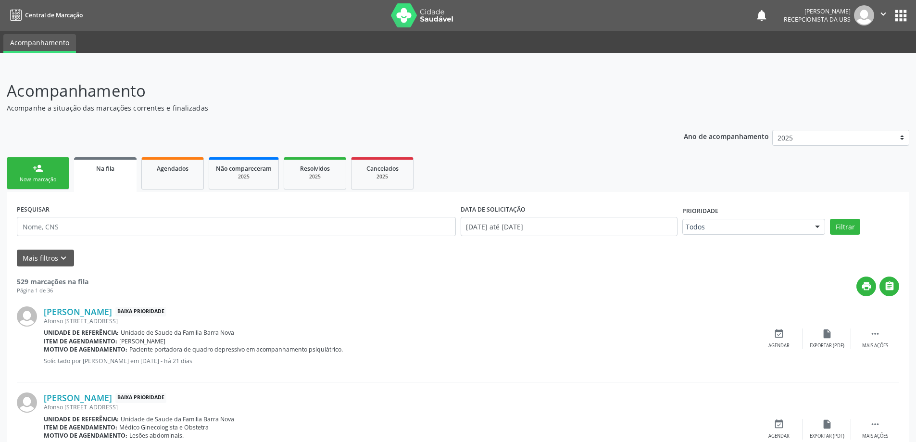
click at [30, 169] on link "person_add Nova marcação" at bounding box center [38, 173] width 63 height 32
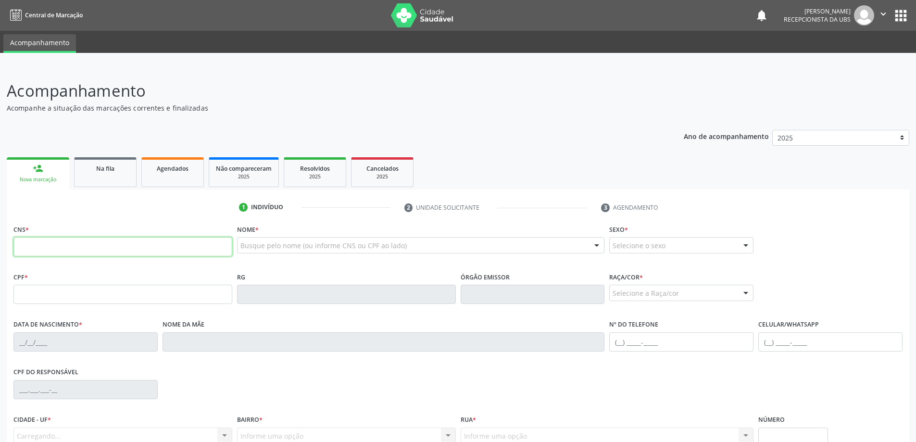
click at [36, 246] on input "text" at bounding box center [122, 246] width 219 height 19
type input "708 6020 9793 7181"
type input "2[DATE]"
type input "[PERSON_NAME]"
type input "[PHONE_NUMBER]"
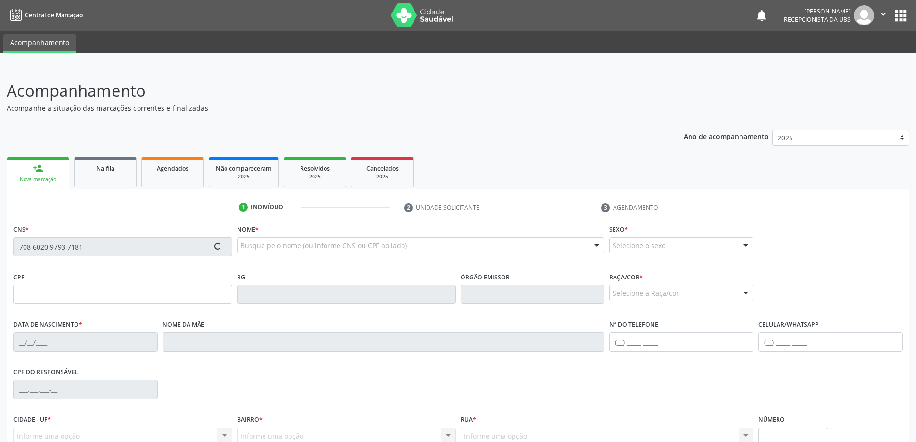
type input "02"
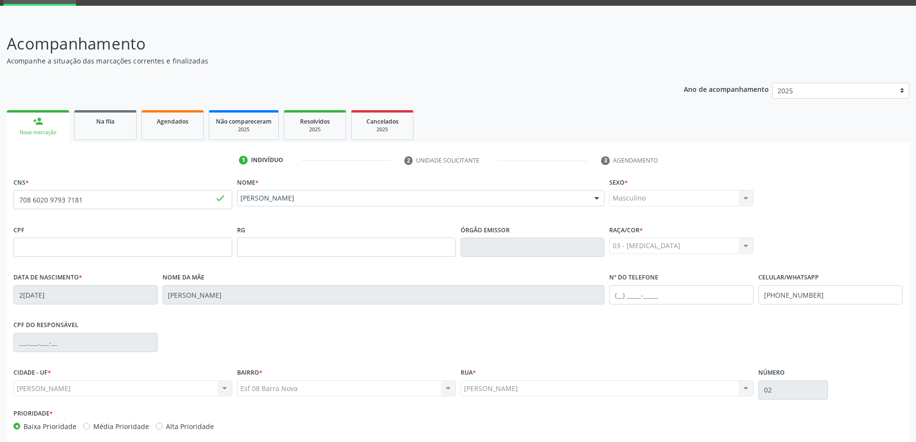
scroll to position [93, 0]
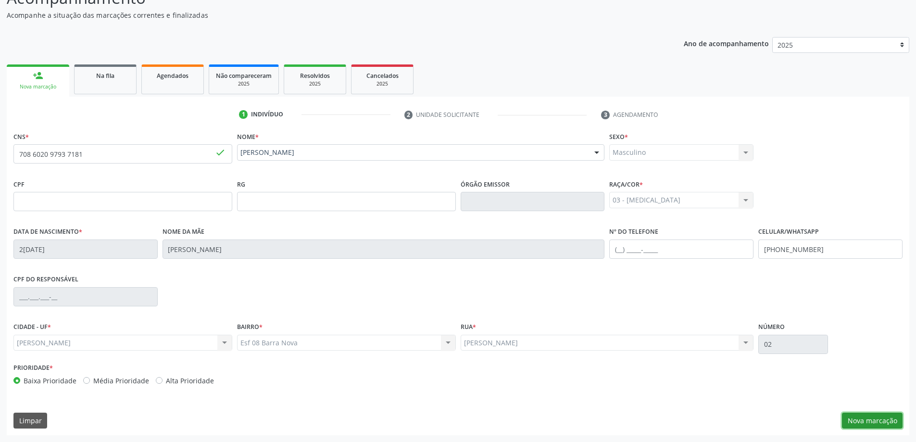
click at [875, 421] on button "Nova marcação" at bounding box center [872, 421] width 61 height 16
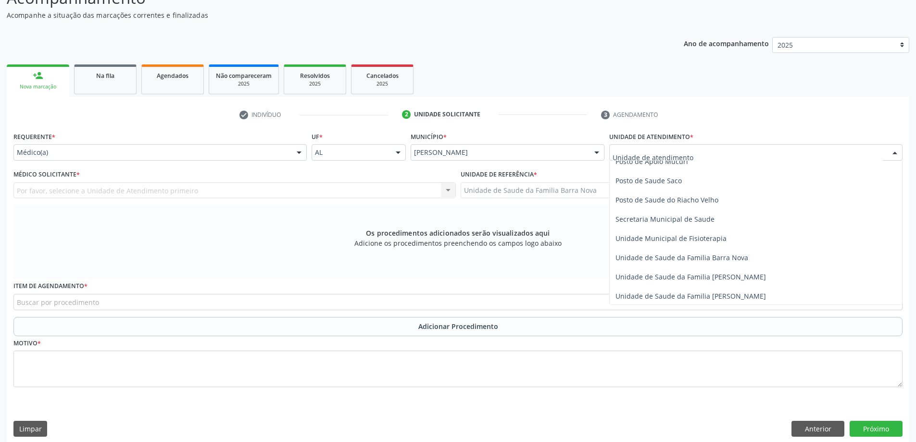
scroll to position [433, 0]
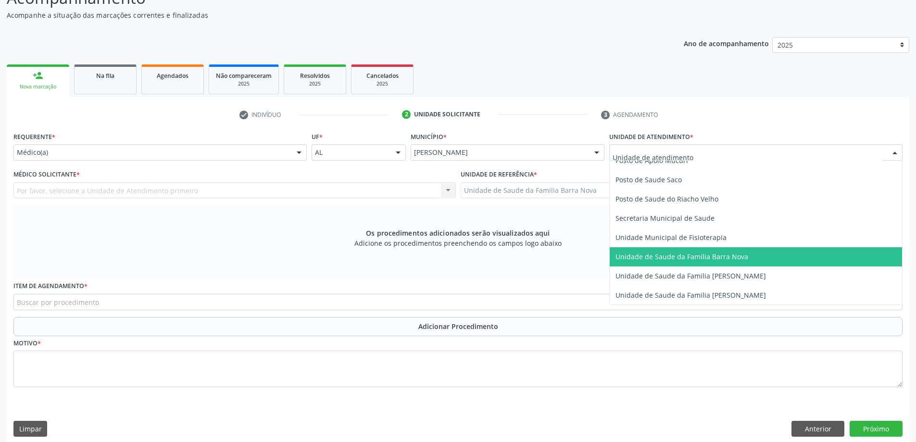
click at [707, 264] on span "Unidade de Saude da Familia Barra Nova" at bounding box center [756, 256] width 292 height 19
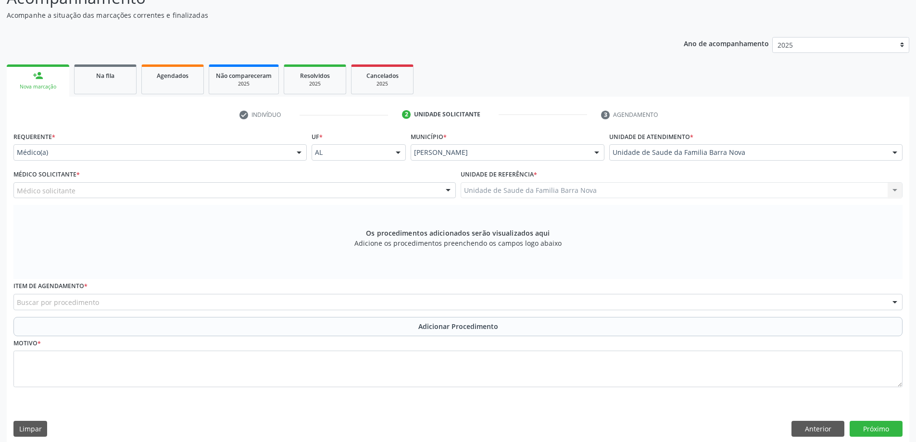
click at [97, 191] on div "Médico solicitante" at bounding box center [234, 190] width 443 height 16
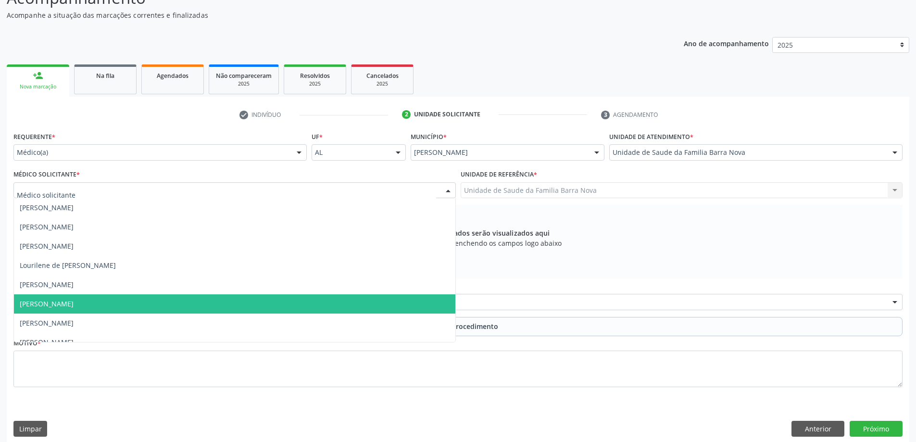
scroll to position [29, 0]
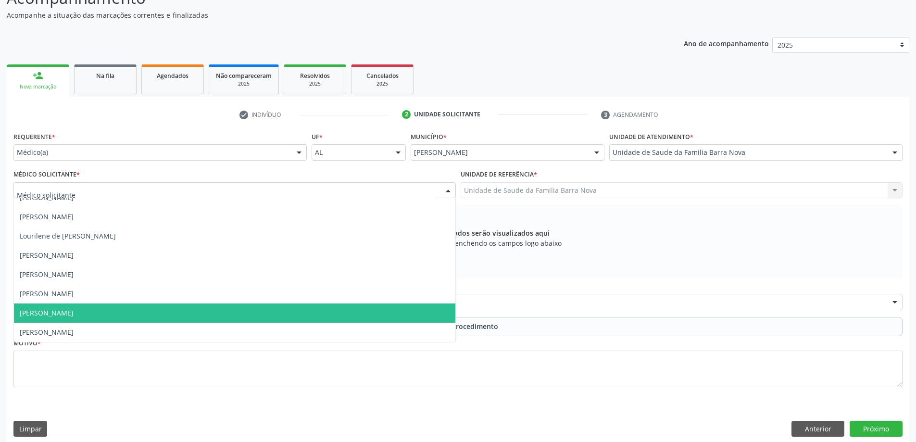
click at [124, 320] on span "[PERSON_NAME]" at bounding box center [235, 313] width 442 height 19
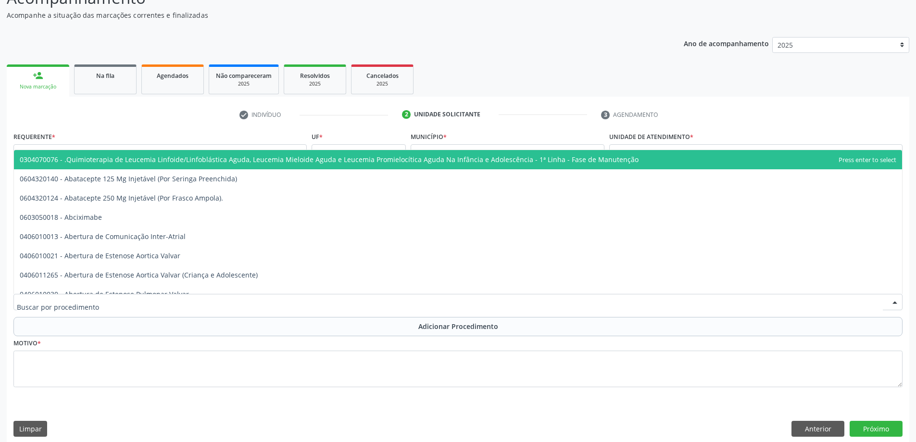
click at [112, 300] on div at bounding box center [458, 302] width 890 height 16
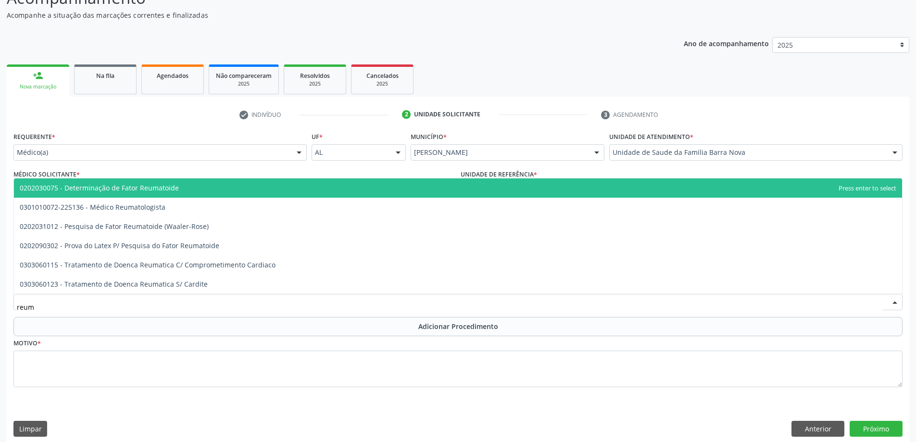
type input "reuma"
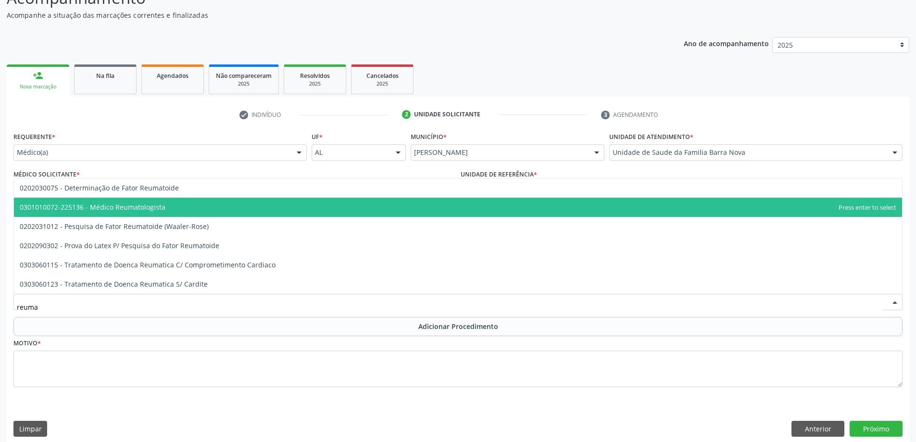
drag, startPoint x: 146, startPoint y: 208, endPoint x: 173, endPoint y: 228, distance: 33.4
click at [146, 209] on span "0301010072-225136 - Médico Reumatologista" at bounding box center [93, 207] width 146 height 9
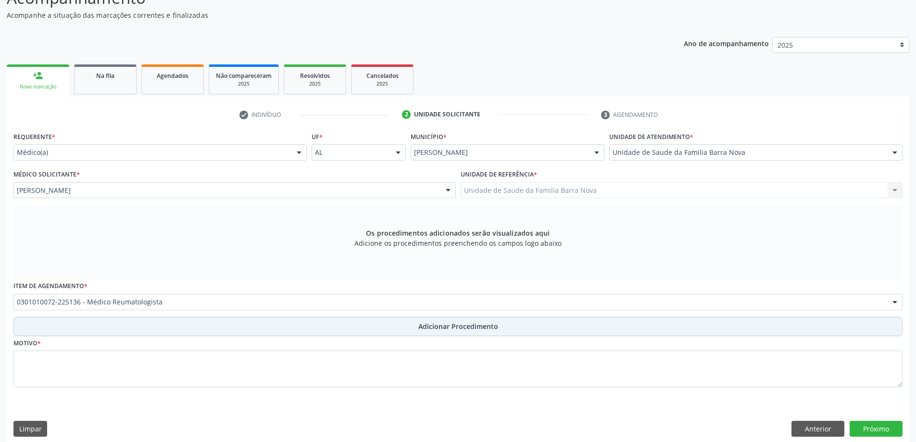
click at [475, 329] on span "Adicionar Procedimento" at bounding box center [459, 326] width 80 height 10
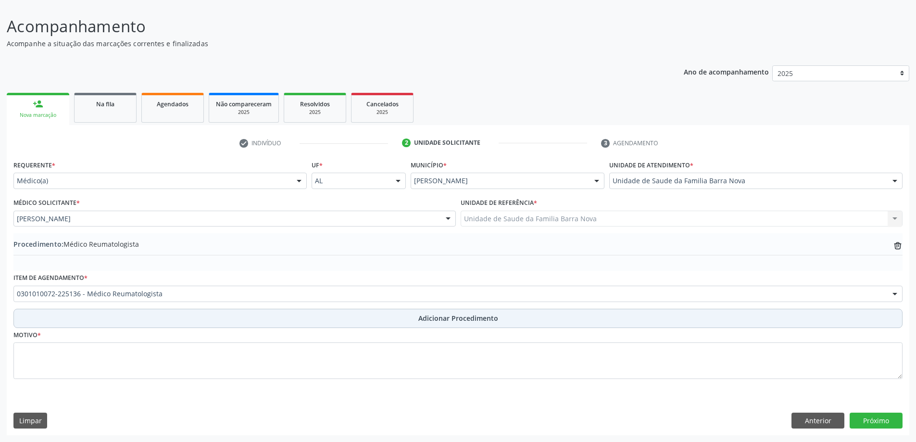
scroll to position [64, 0]
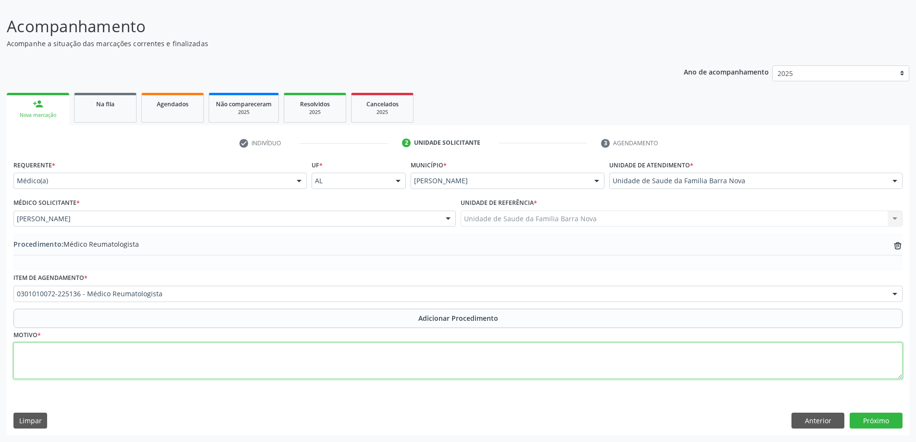
click at [192, 368] on textarea at bounding box center [458, 361] width 890 height 37
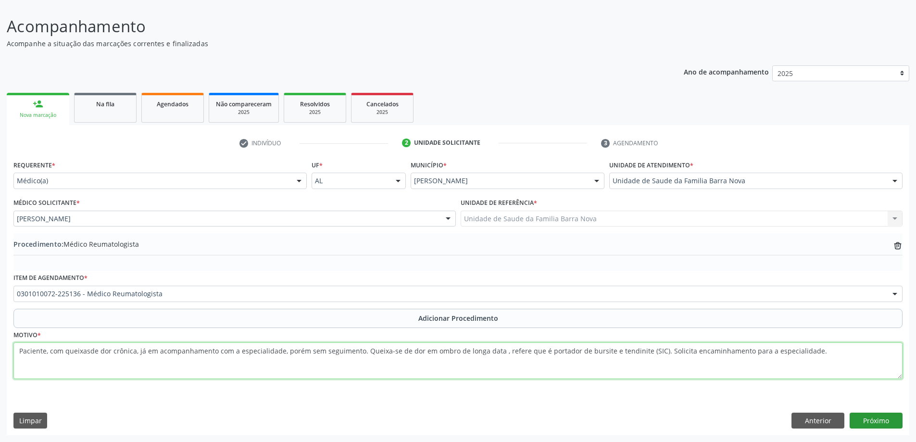
type textarea "Paciente, com queixasde dor crônica, já em acompanhamento com a especialidade, …"
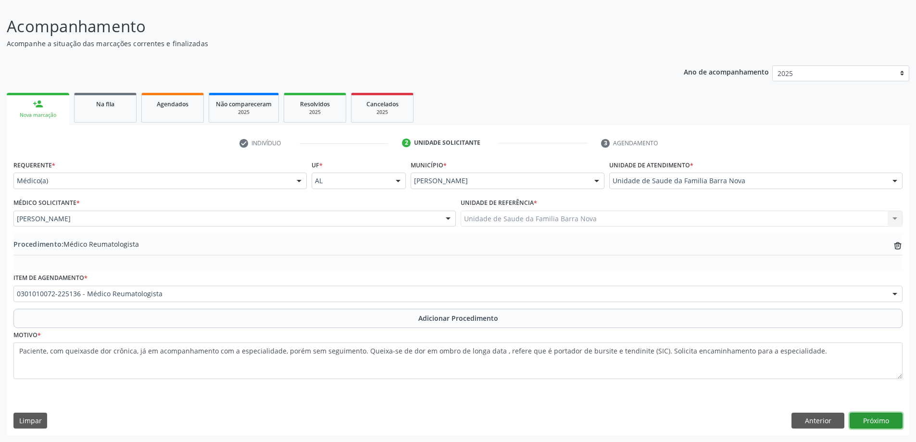
click at [872, 419] on button "Próximo" at bounding box center [876, 421] width 53 height 16
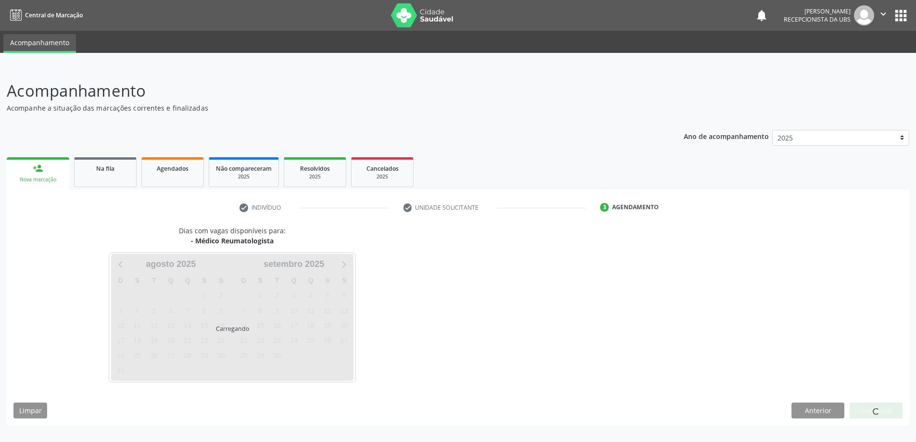
scroll to position [0, 0]
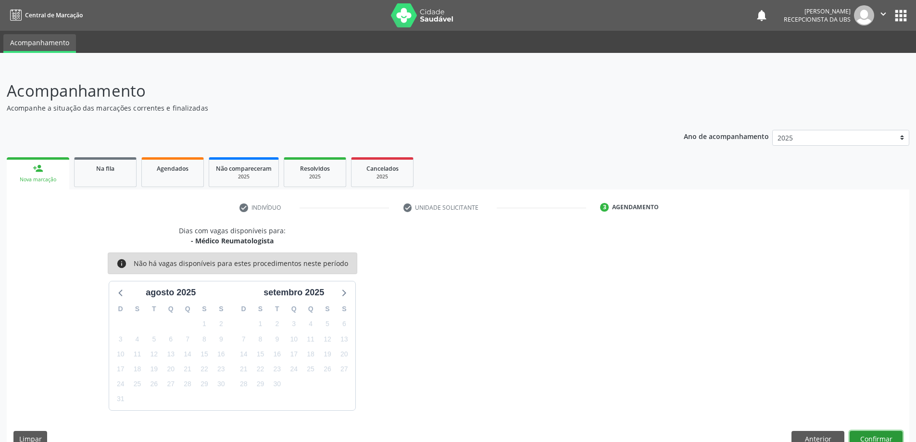
click at [866, 439] on button "Confirmar" at bounding box center [876, 439] width 53 height 16
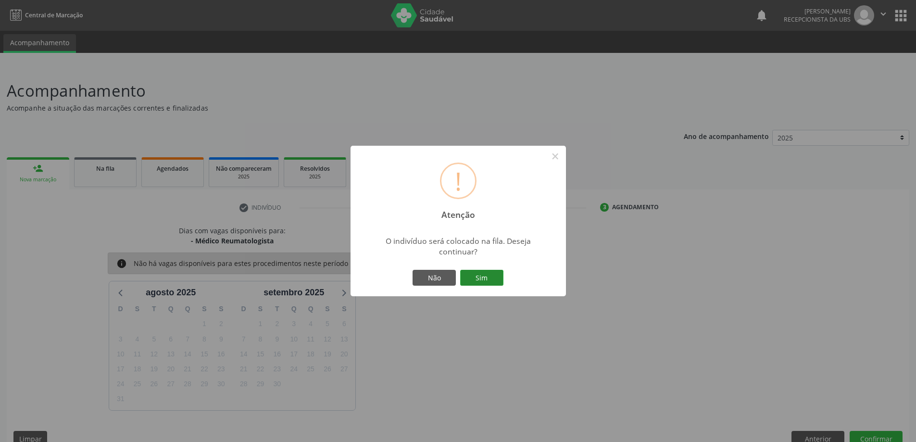
click at [475, 276] on button "Sim" at bounding box center [481, 278] width 43 height 16
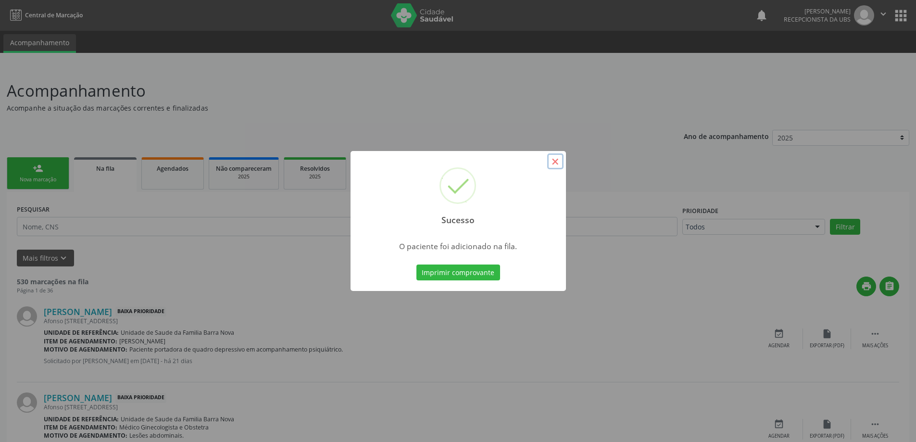
click at [559, 162] on button "×" at bounding box center [555, 161] width 16 height 16
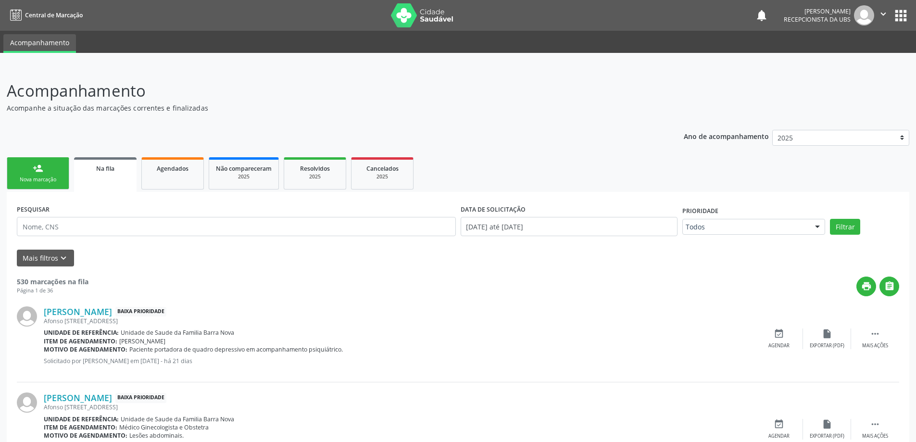
click at [39, 173] on div "person_add" at bounding box center [38, 168] width 11 height 11
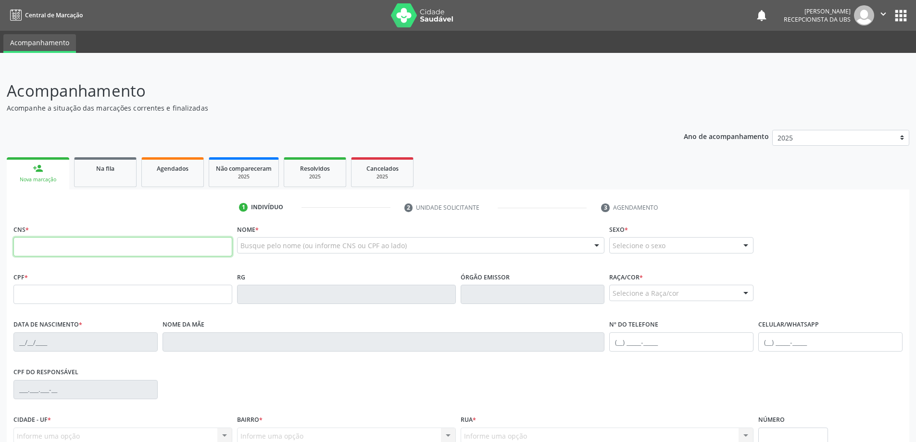
click at [62, 248] on input "text" at bounding box center [122, 246] width 219 height 19
type input "708 6015 4483 6184"
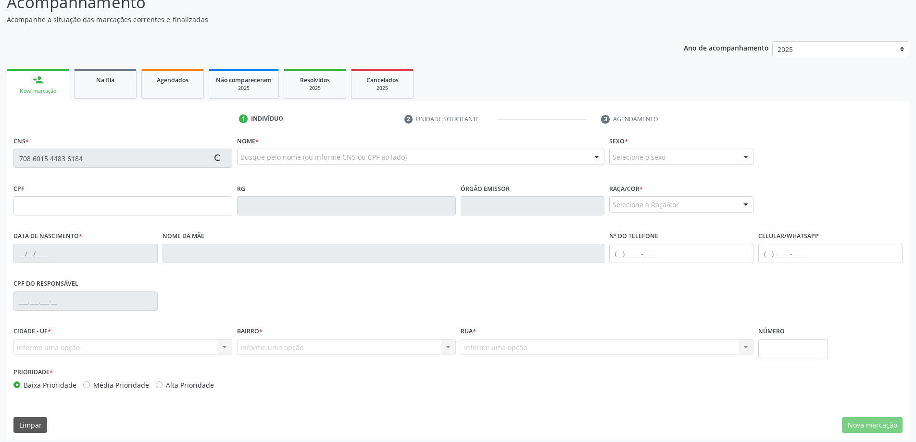
scroll to position [93, 0]
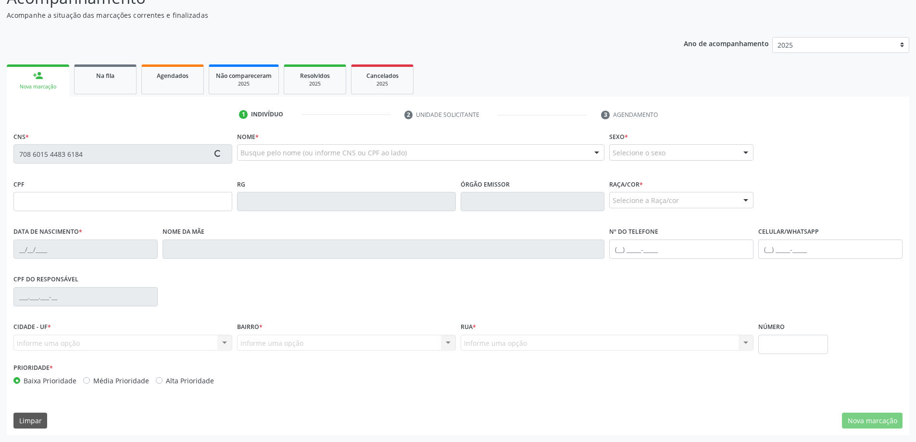
type input "054.071.834-39"
type input "[DATE]"
type input "[PERSON_NAME]"
type input "[PHONE_NUMBER]"
type input "42"
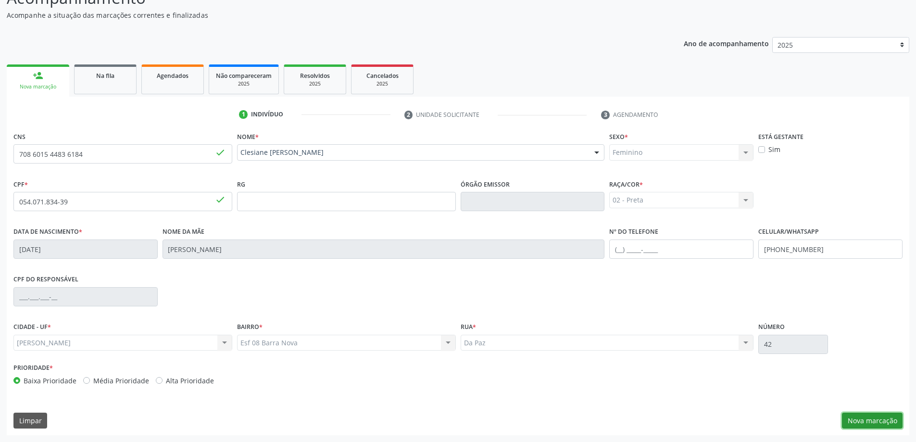
click at [874, 424] on button "Nova marcação" at bounding box center [872, 421] width 61 height 16
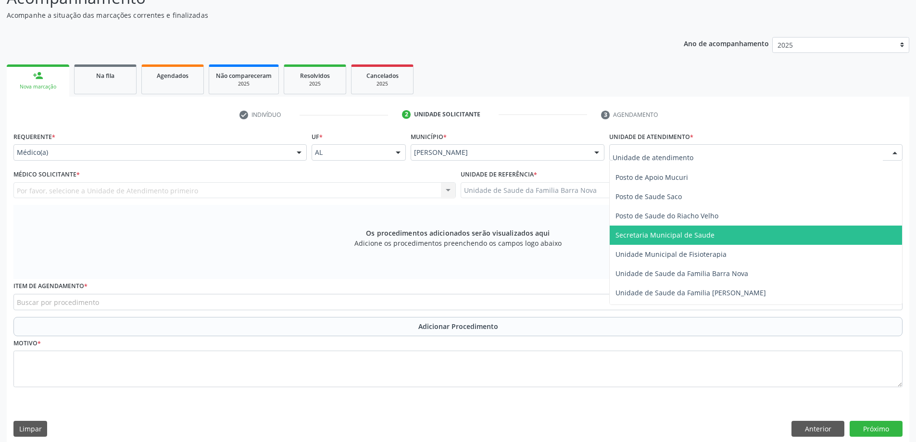
scroll to position [433, 0]
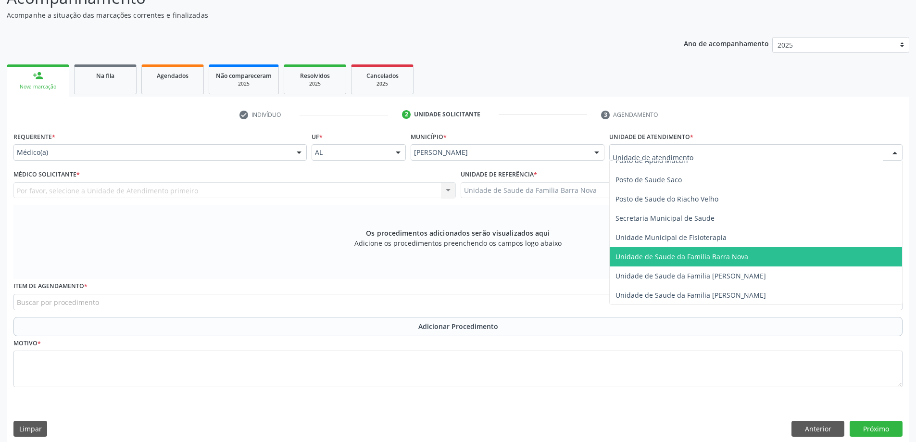
click at [717, 262] on span "Unidade de Saude da Familia Barra Nova" at bounding box center [756, 256] width 292 height 19
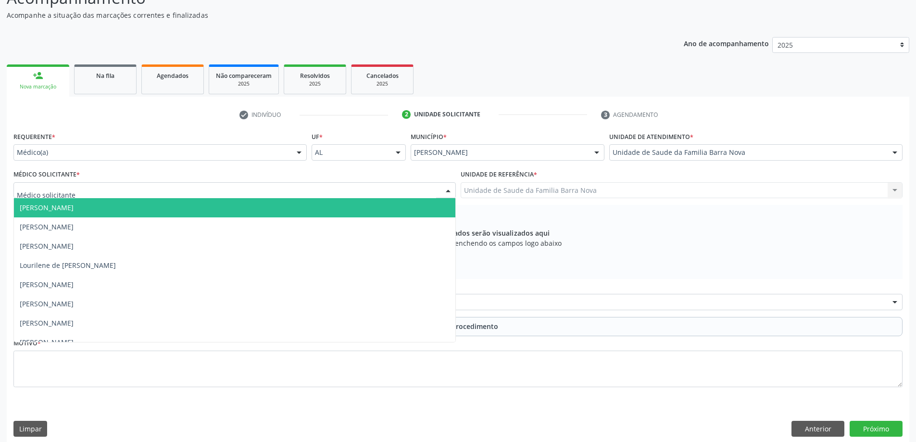
click at [255, 190] on div at bounding box center [234, 190] width 443 height 16
click at [160, 210] on span "[PERSON_NAME]" at bounding box center [235, 207] width 442 height 19
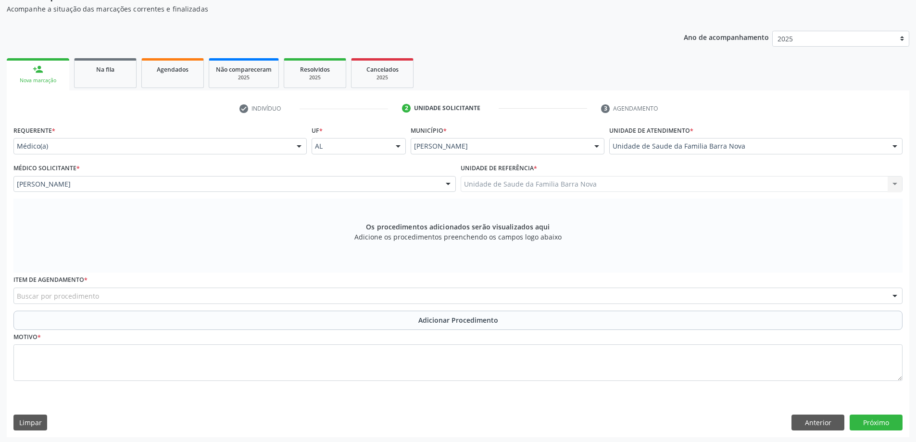
scroll to position [101, 0]
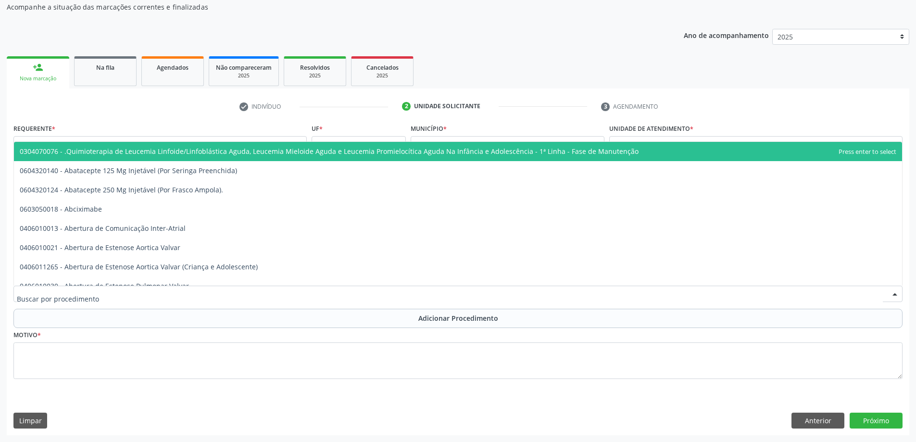
click at [226, 294] on div at bounding box center [458, 294] width 890 height 16
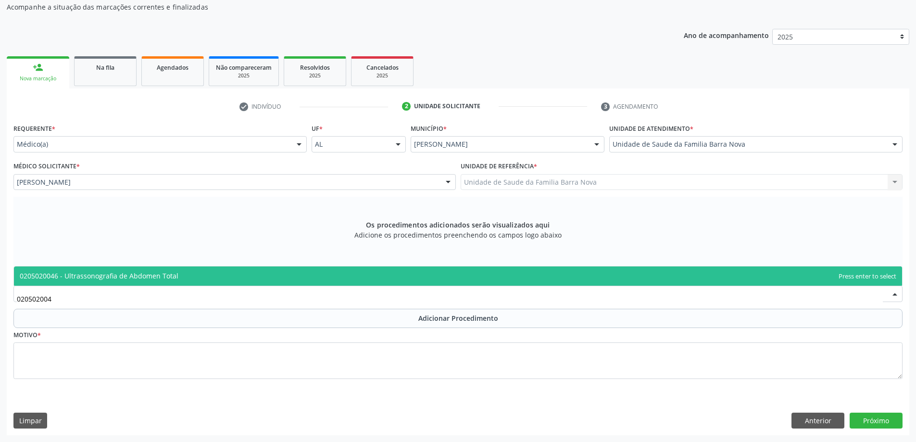
type input "0205020046"
click at [362, 269] on span "0205020046 - Ultrassonografia de Abdomen Total" at bounding box center [458, 276] width 889 height 19
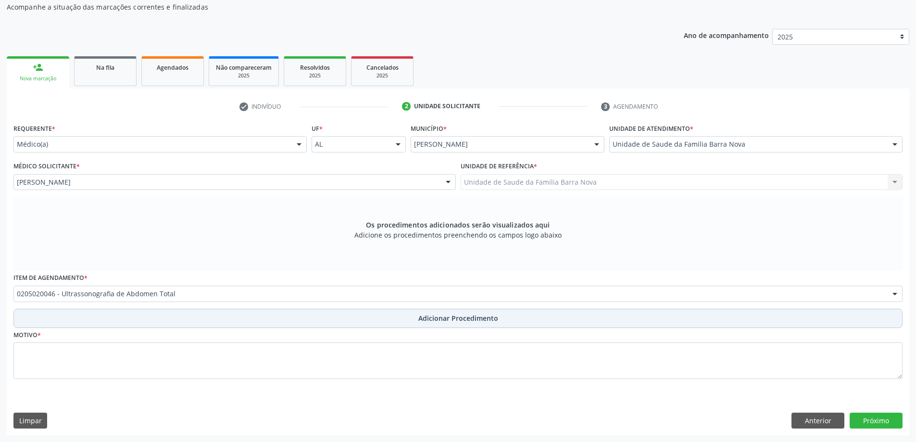
click at [382, 325] on button "Adicionar Procedimento" at bounding box center [458, 318] width 890 height 19
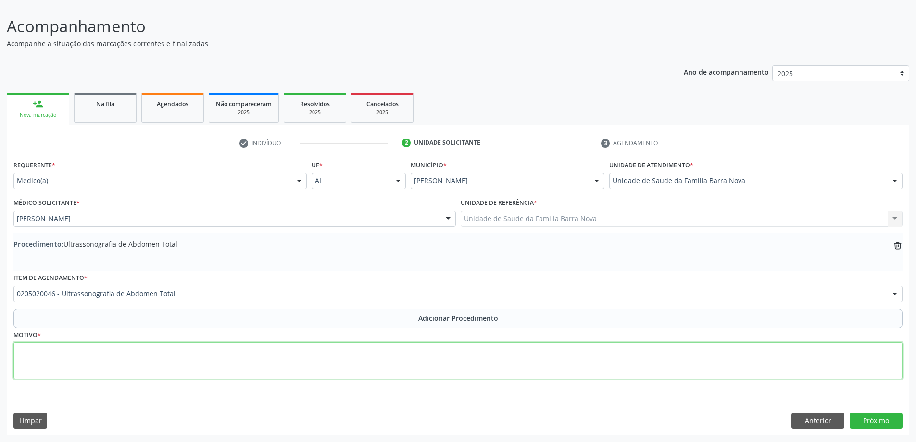
click at [77, 347] on textarea at bounding box center [458, 361] width 890 height 37
click at [92, 353] on textarea "Dor após histerectomiadevdo" at bounding box center [458, 361] width 890 height 37
click at [124, 356] on textarea "Dor após histerectomia devdo" at bounding box center [458, 361] width 890 height 37
type textarea "Dor após histerectomia devdo à miomatose uterina."
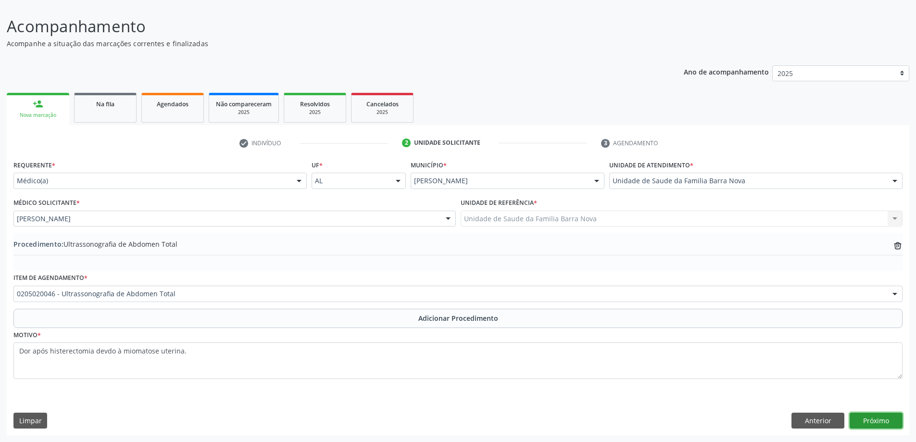
click at [886, 424] on button "Próximo" at bounding box center [876, 421] width 53 height 16
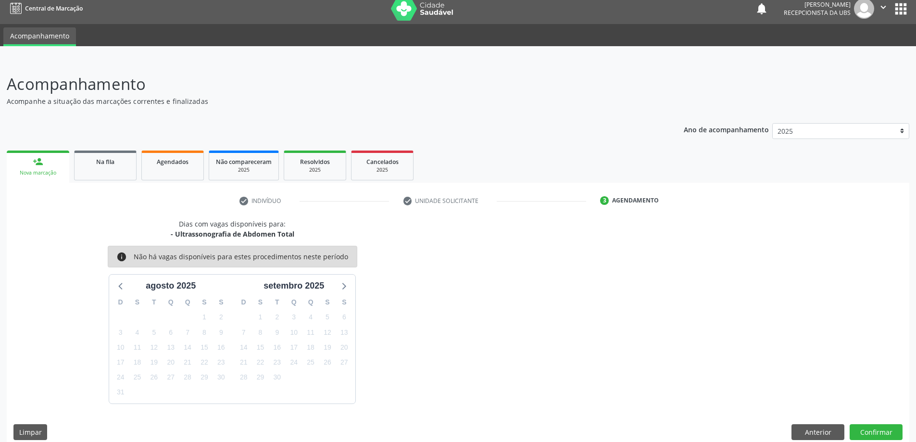
scroll to position [18, 0]
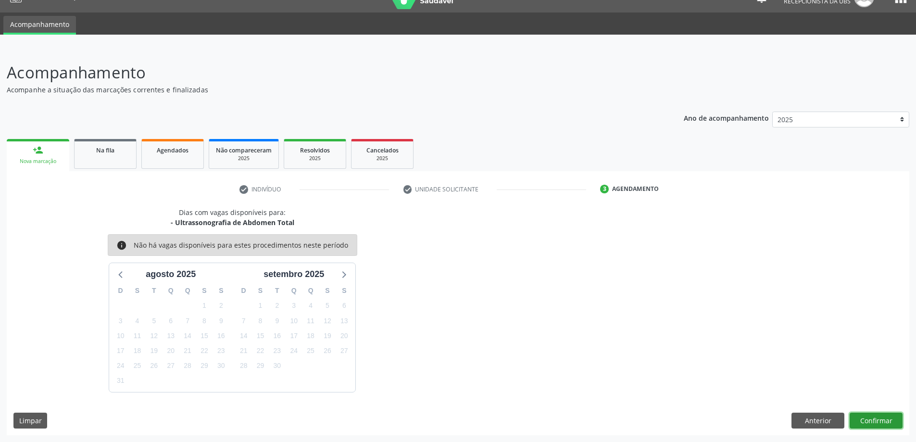
click at [881, 420] on button "Confirmar" at bounding box center [876, 421] width 53 height 16
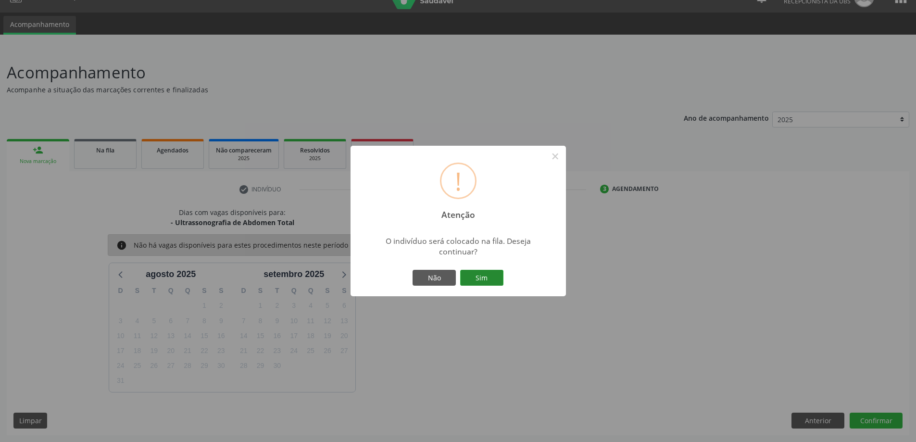
click at [484, 272] on button "Sim" at bounding box center [481, 278] width 43 height 16
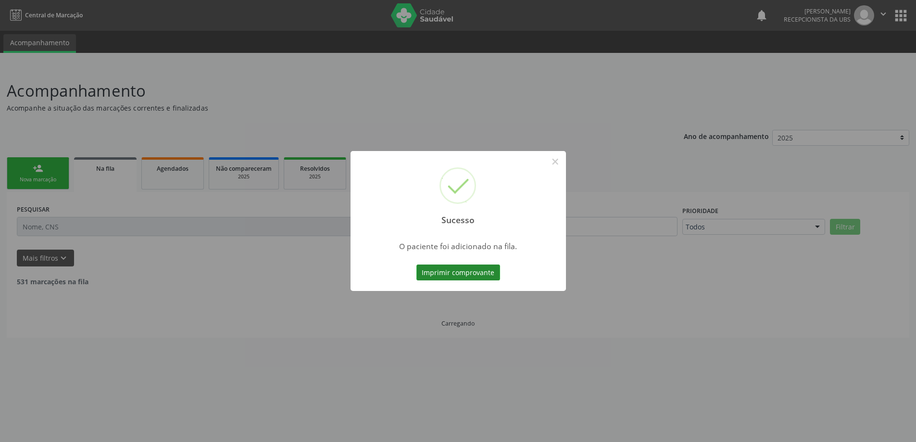
scroll to position [0, 0]
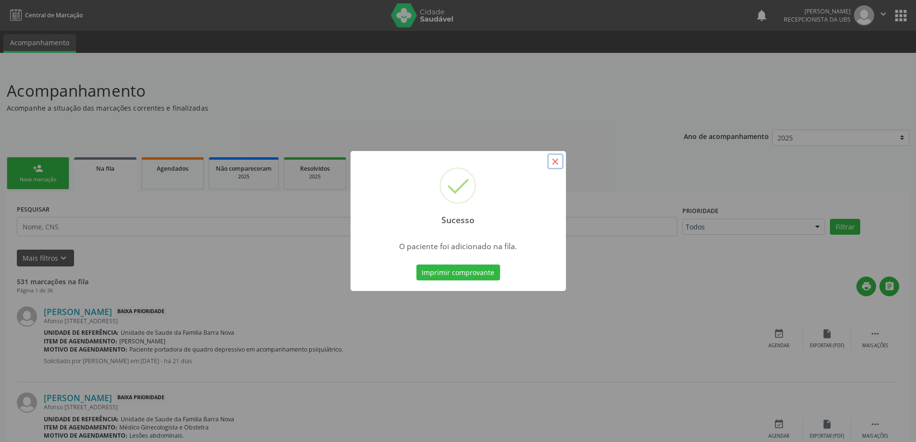
click at [556, 162] on button "×" at bounding box center [555, 161] width 16 height 16
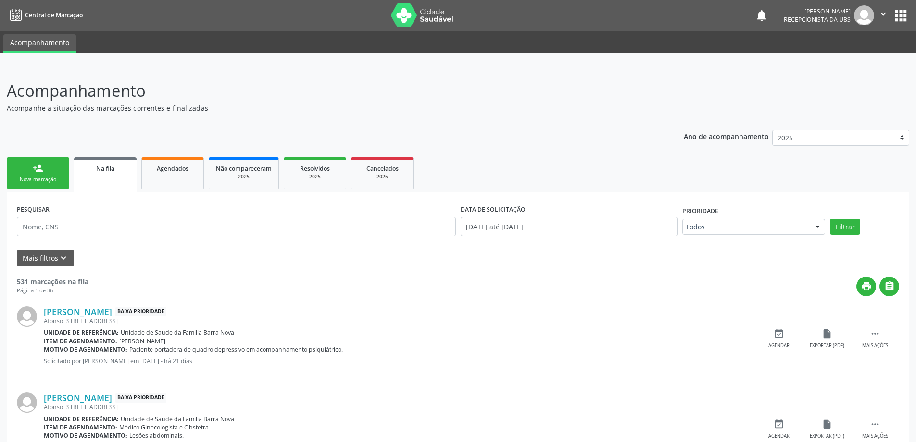
click at [31, 173] on link "person_add Nova marcação" at bounding box center [38, 173] width 63 height 32
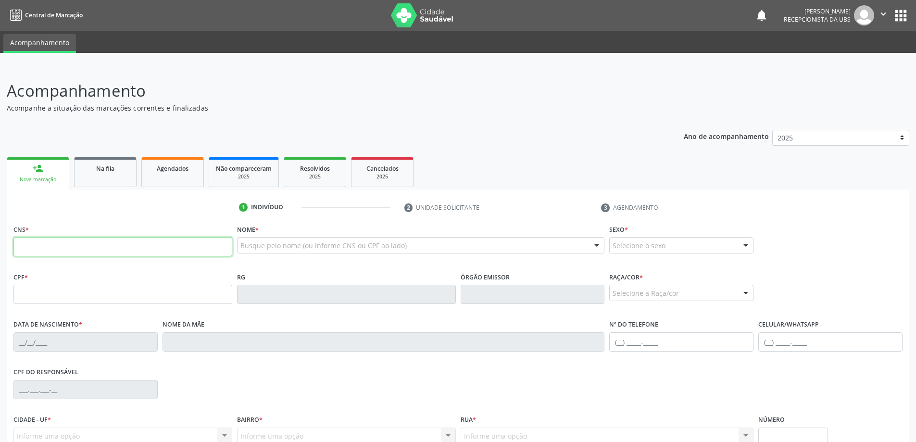
click at [35, 242] on input "text" at bounding box center [122, 246] width 219 height 19
type input "706 4026 8918 5288"
type input "[DATE]"
type input "[PERSON_NAME]"
type input "[PHONE_NUMBER]"
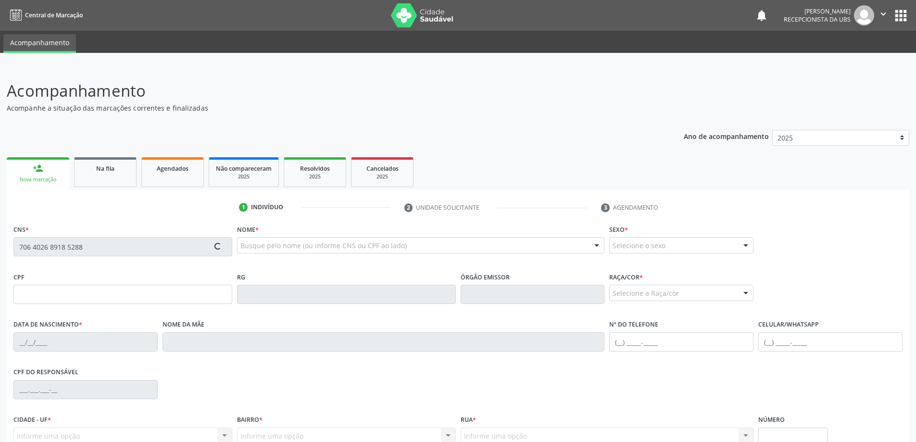
type input "52"
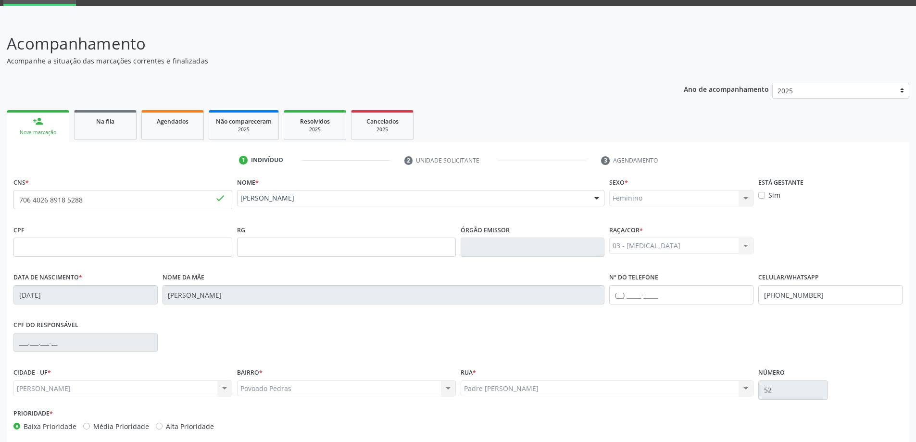
scroll to position [93, 0]
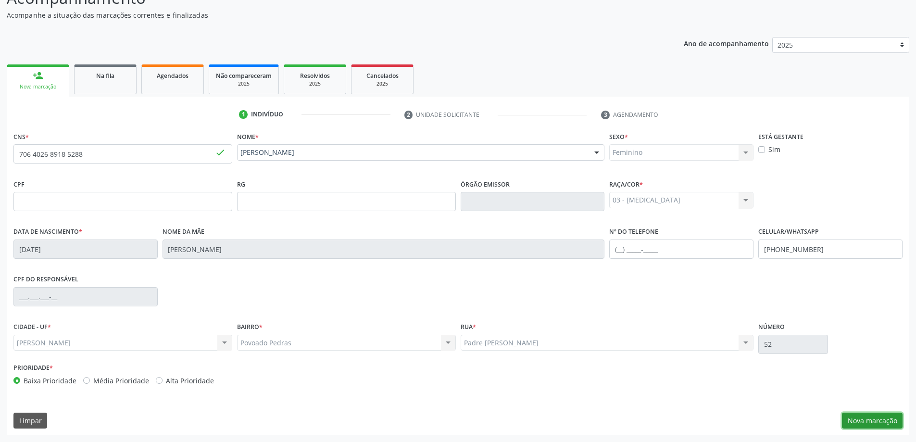
click at [875, 423] on button "Nova marcação" at bounding box center [872, 421] width 61 height 16
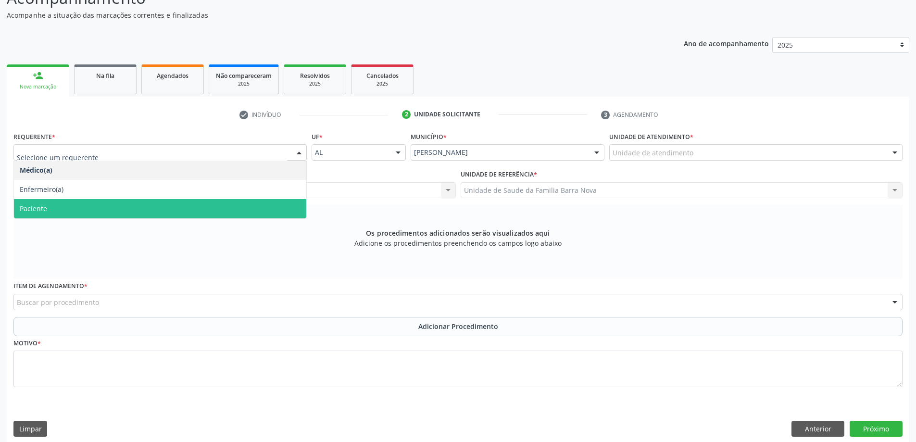
click at [111, 212] on span "Paciente" at bounding box center [160, 208] width 292 height 19
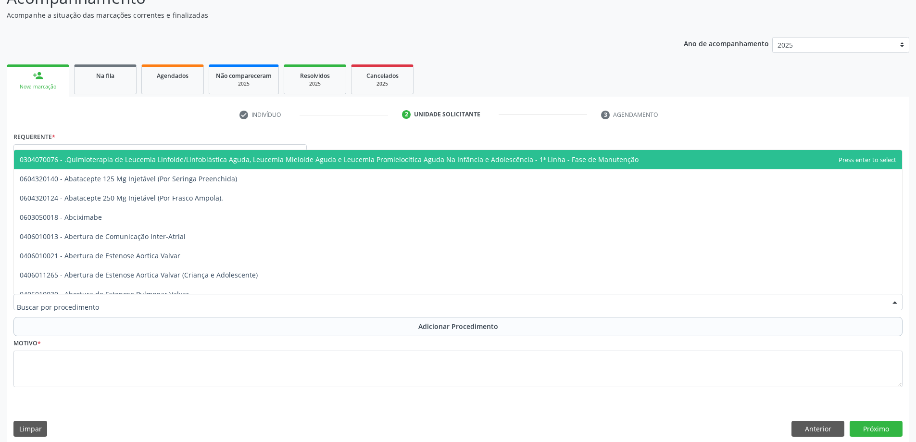
click at [200, 303] on div at bounding box center [458, 302] width 890 height 16
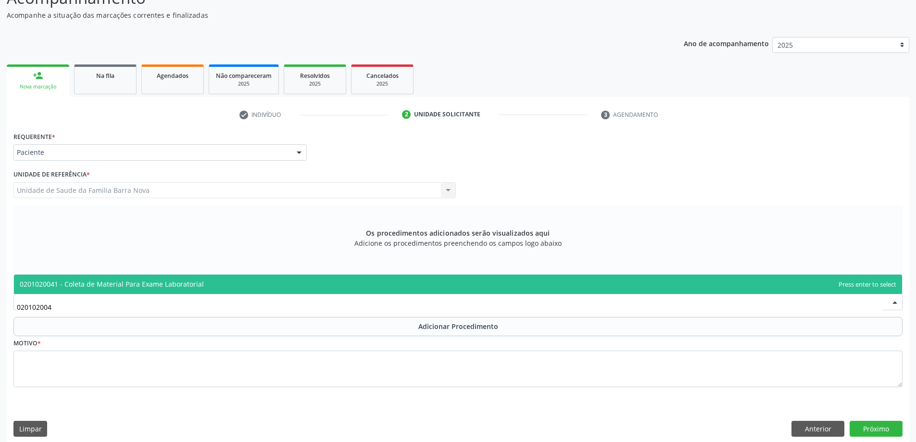
type input "0201020041"
click at [213, 284] on span "0201020041 - Coleta de Material Para Exame Laboratorial" at bounding box center [458, 284] width 889 height 19
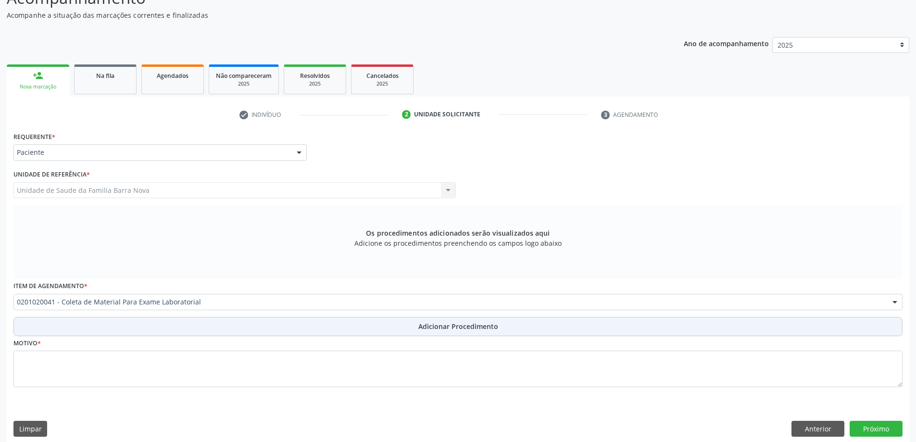
click at [407, 327] on button "Adicionar Procedimento" at bounding box center [458, 326] width 890 height 19
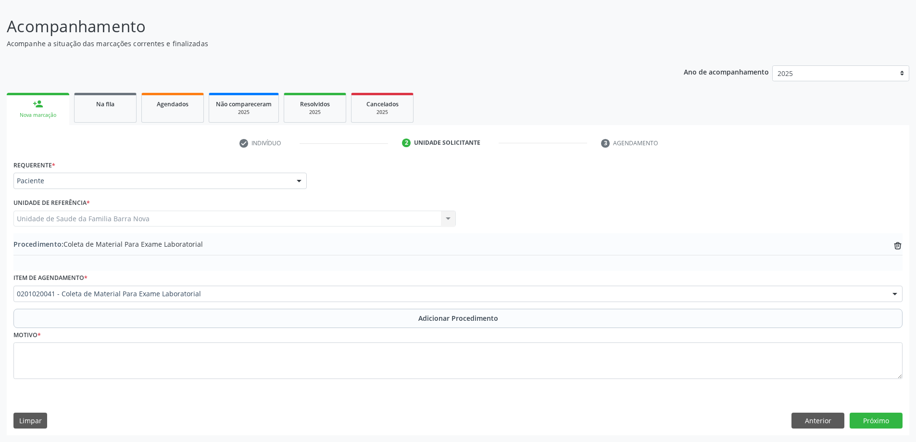
scroll to position [64, 0]
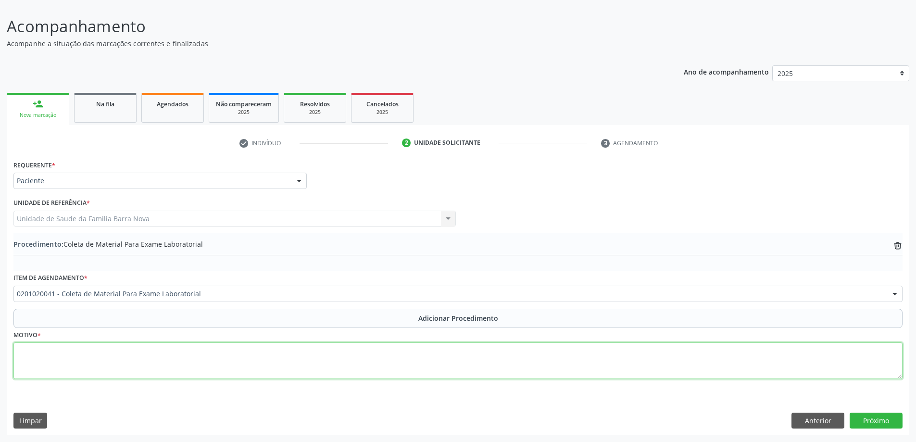
click at [135, 368] on textarea at bounding box center [458, 361] width 890 height 37
type textarea "Pré- Operatório."
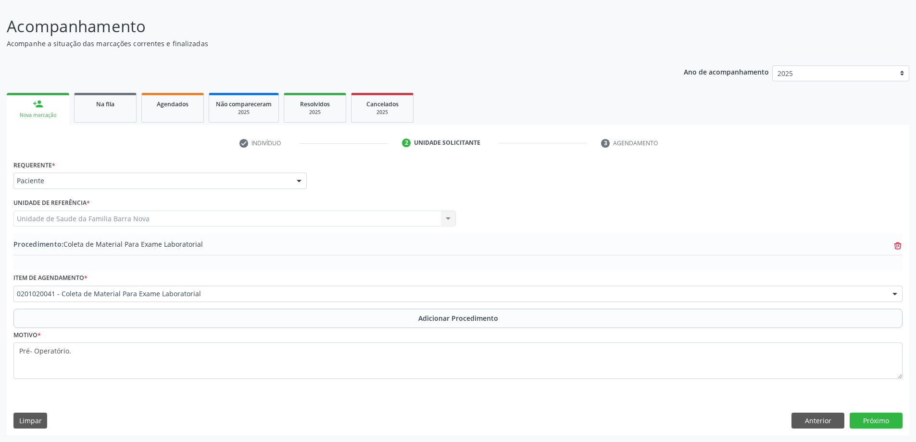
click at [901, 245] on icon at bounding box center [898, 246] width 6 height 6
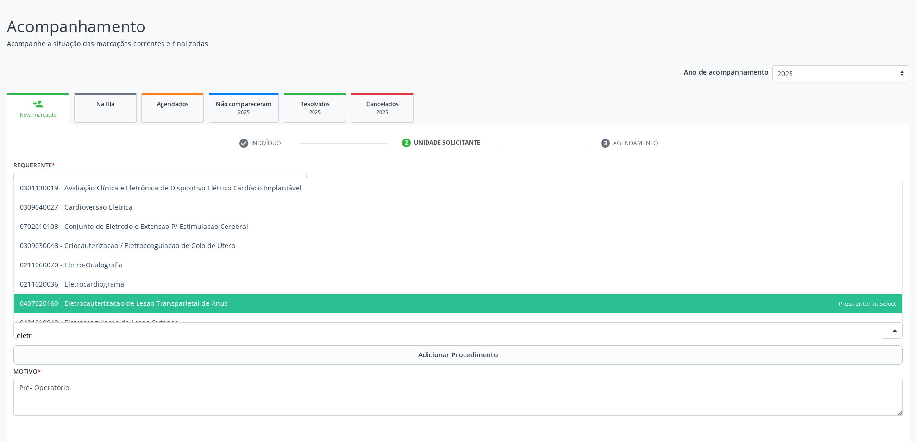
type input "eletro"
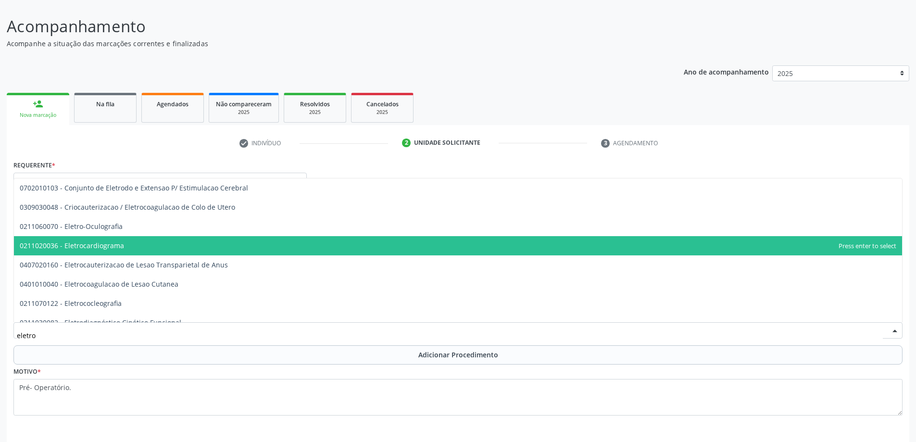
click at [183, 247] on span "0211020036 - Eletrocardiograma" at bounding box center [458, 245] width 889 height 19
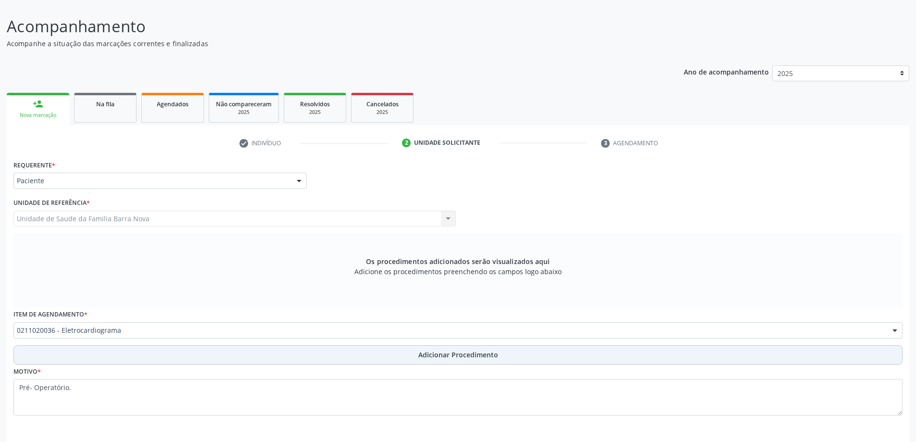
click at [465, 360] on button "Adicionar Procedimento" at bounding box center [458, 354] width 890 height 19
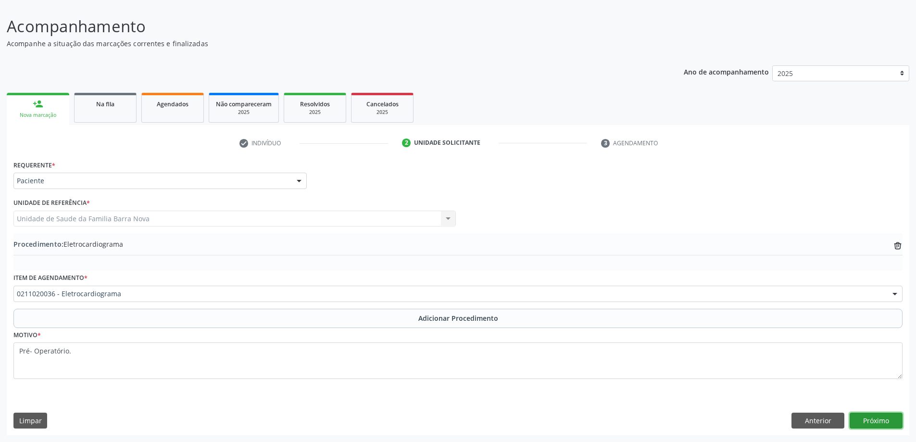
click at [881, 419] on button "Próximo" at bounding box center [876, 421] width 53 height 16
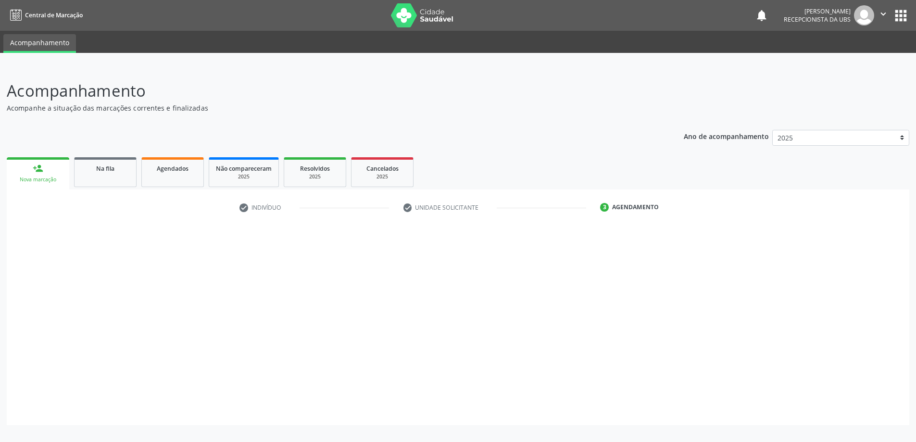
scroll to position [0, 0]
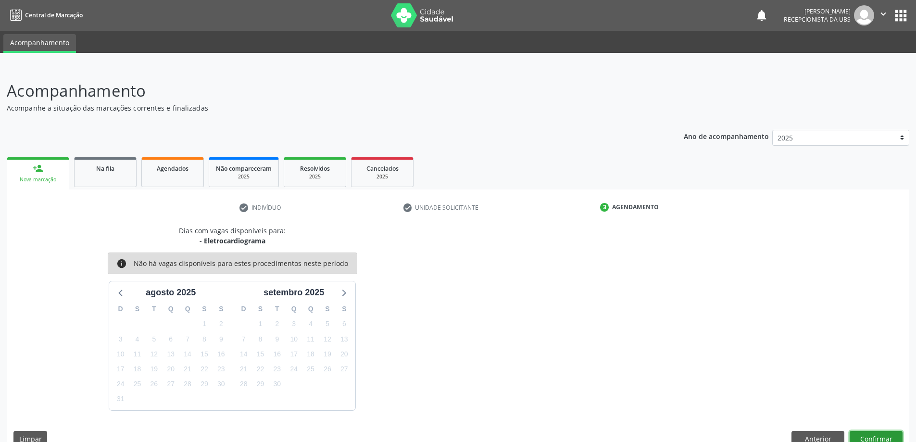
click at [874, 436] on button "Confirmar" at bounding box center [876, 439] width 53 height 16
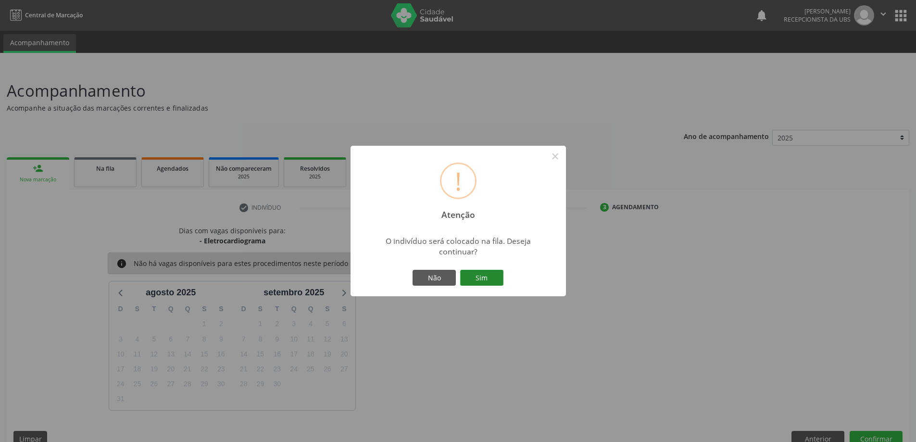
click at [480, 280] on button "Sim" at bounding box center [481, 278] width 43 height 16
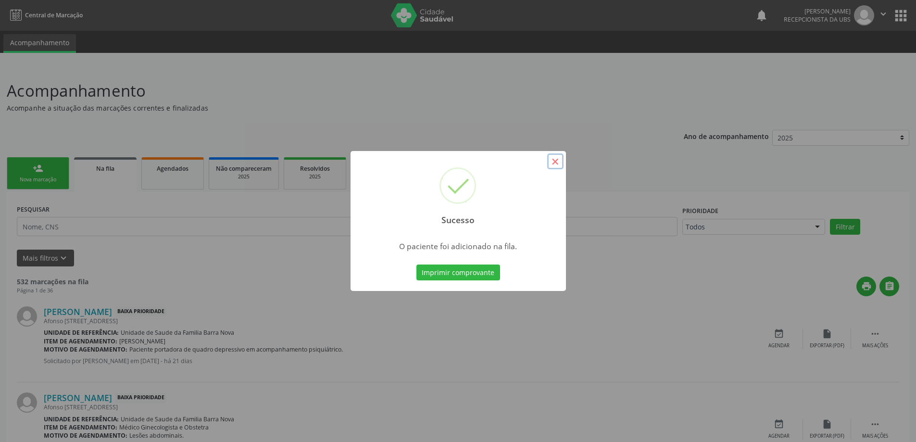
click at [557, 160] on button "×" at bounding box center [555, 161] width 16 height 16
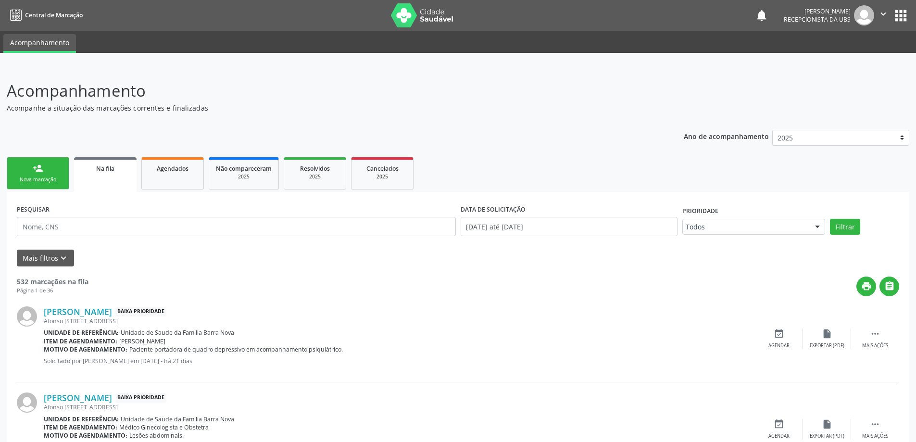
click at [49, 170] on link "person_add Nova marcação" at bounding box center [38, 173] width 63 height 32
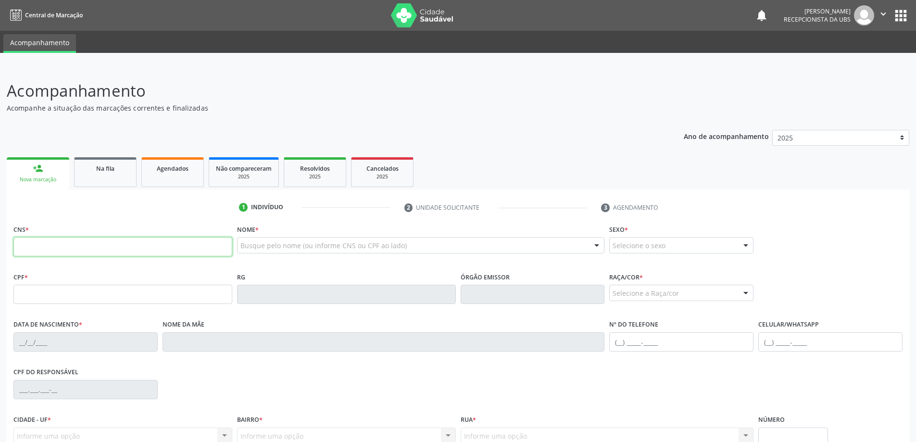
click at [63, 250] on input "text" at bounding box center [122, 246] width 219 height 19
type input "700 3079 3275 9031"
type input "894.576.844-00"
type input "[DATE]"
type input "[PERSON_NAME]"
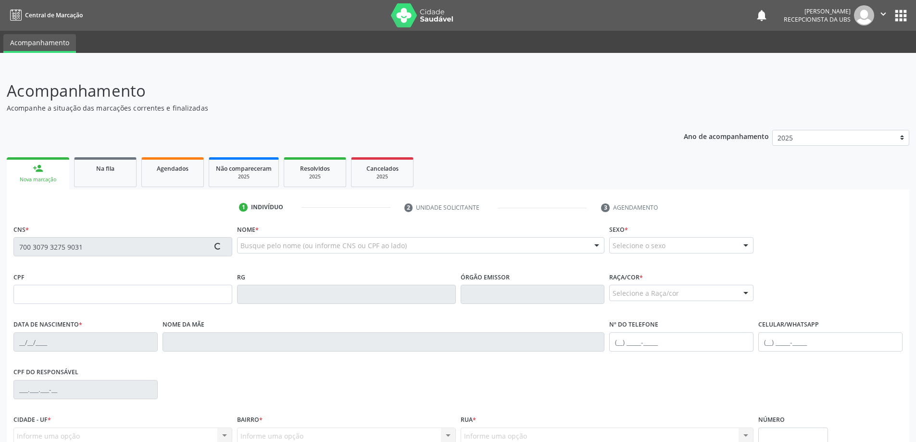
type input "[PHONE_NUMBER]"
type input "198"
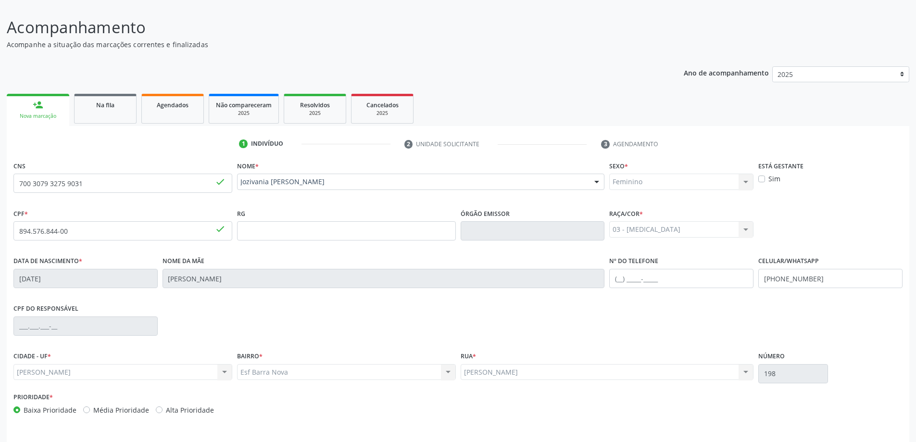
scroll to position [93, 0]
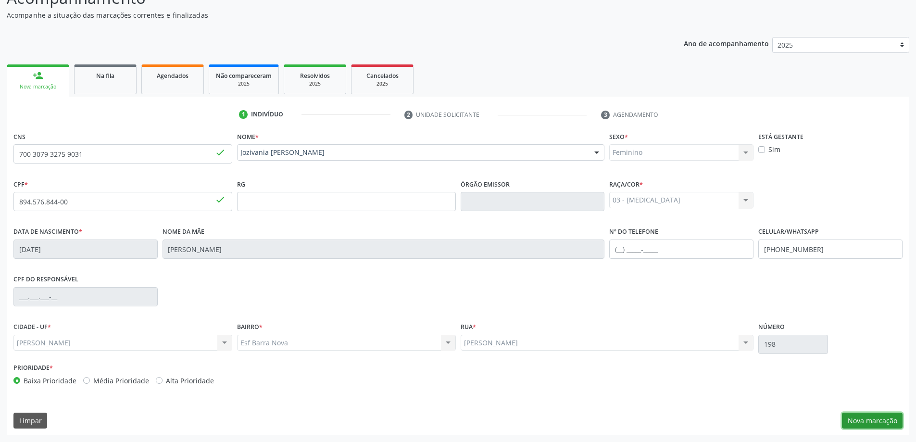
click at [879, 427] on button "Nova marcação" at bounding box center [872, 421] width 61 height 16
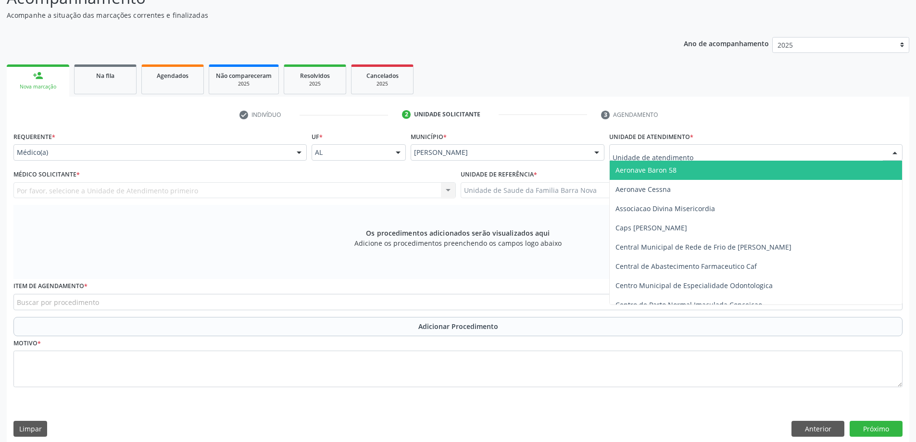
drag, startPoint x: 647, startPoint y: 151, endPoint x: 649, endPoint y: 173, distance: 22.2
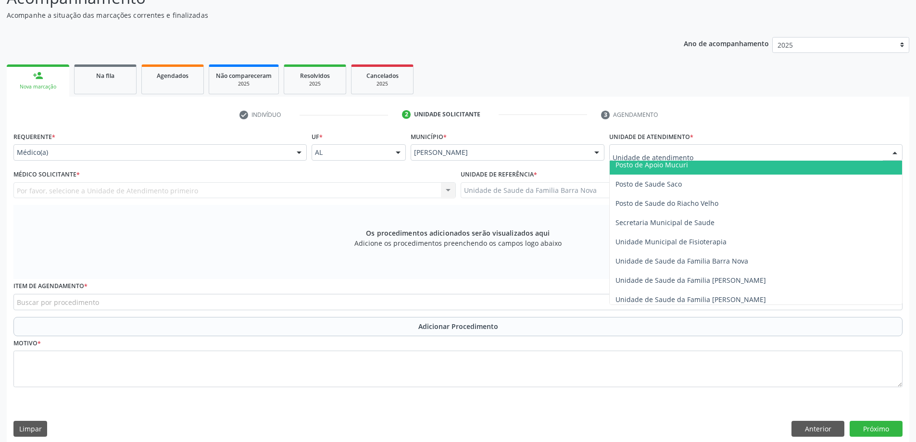
scroll to position [481, 0]
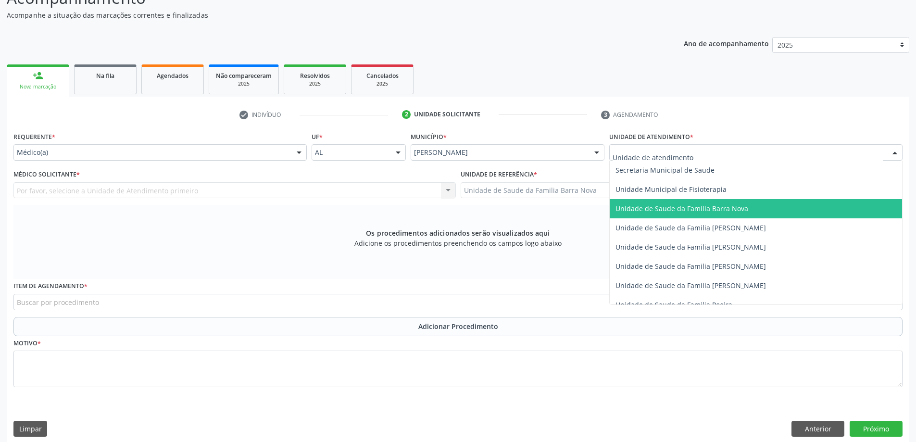
click at [717, 208] on span "Unidade de Saude da Familia Barra Nova" at bounding box center [682, 208] width 133 height 9
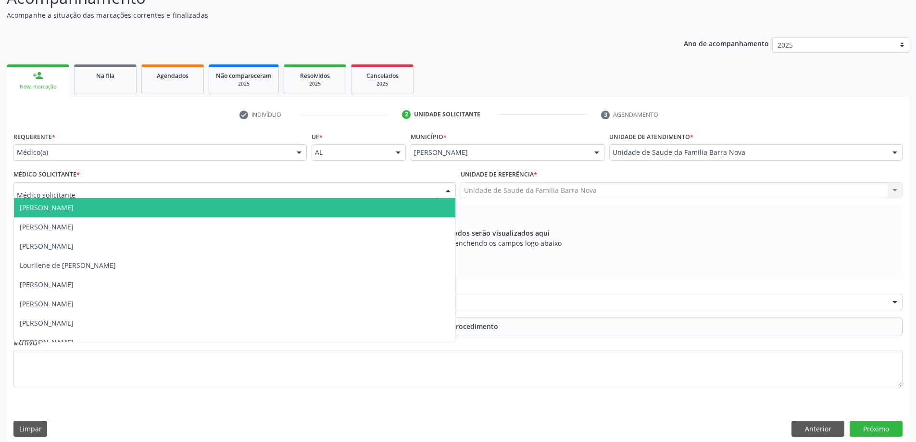
click at [345, 191] on div at bounding box center [234, 190] width 443 height 16
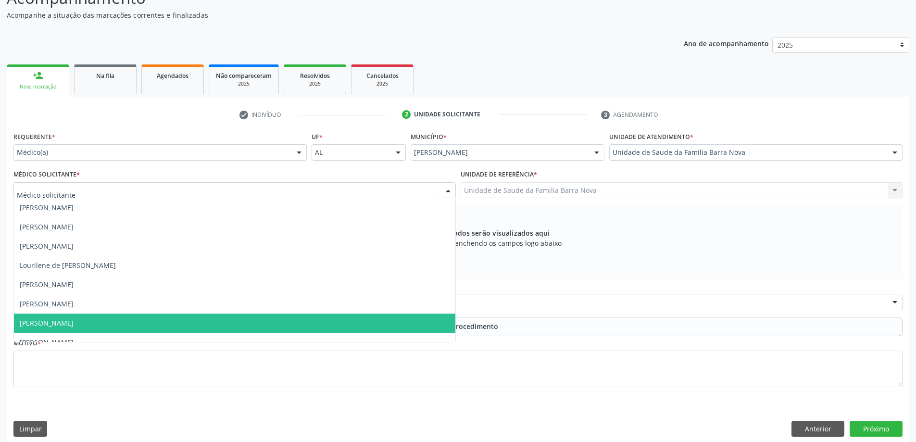
scroll to position [29, 0]
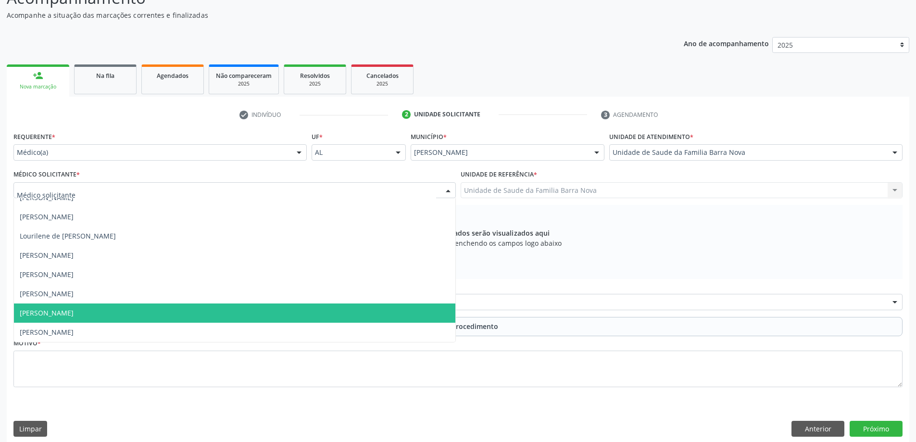
click at [250, 316] on span "[PERSON_NAME]" at bounding box center [235, 313] width 442 height 19
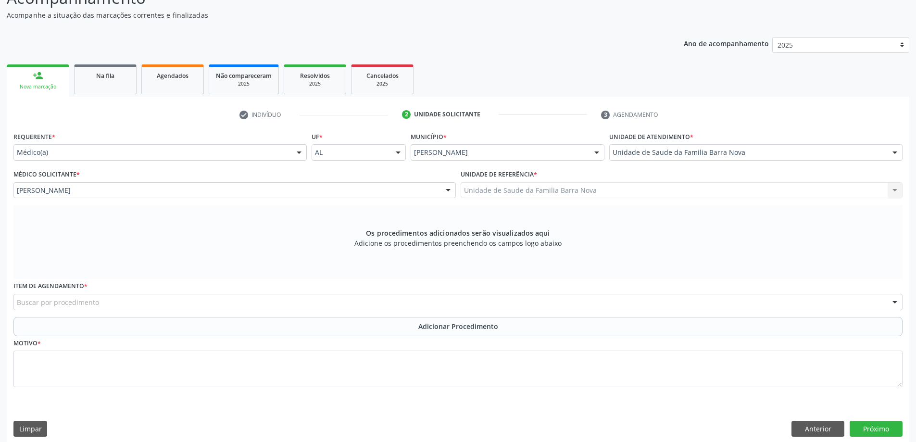
click at [223, 299] on div "Buscar por procedimento" at bounding box center [458, 302] width 890 height 16
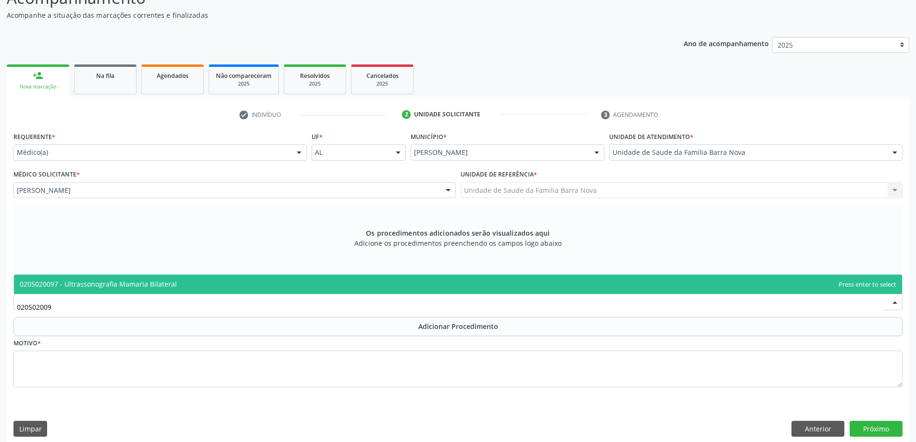
type input "0205020097"
click at [246, 278] on span "0205020097 - Ultrassonografia Mamaria Bilateral" at bounding box center [458, 284] width 889 height 19
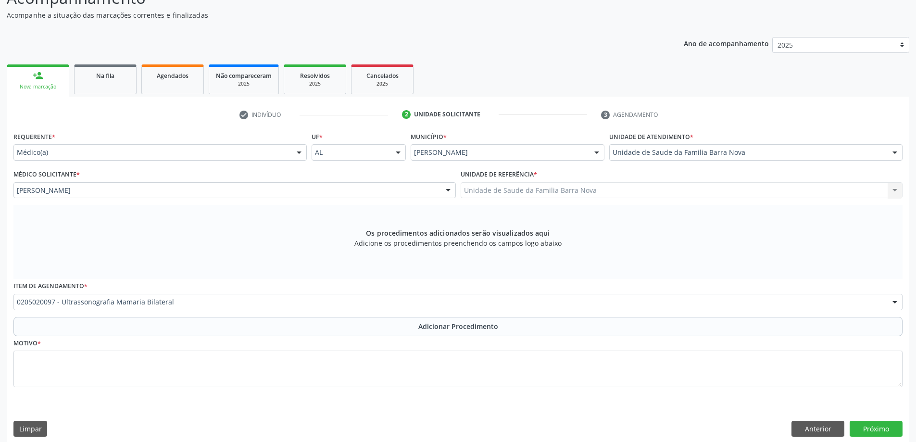
click at [406, 336] on div "Motivo *" at bounding box center [458, 361] width 890 height 51
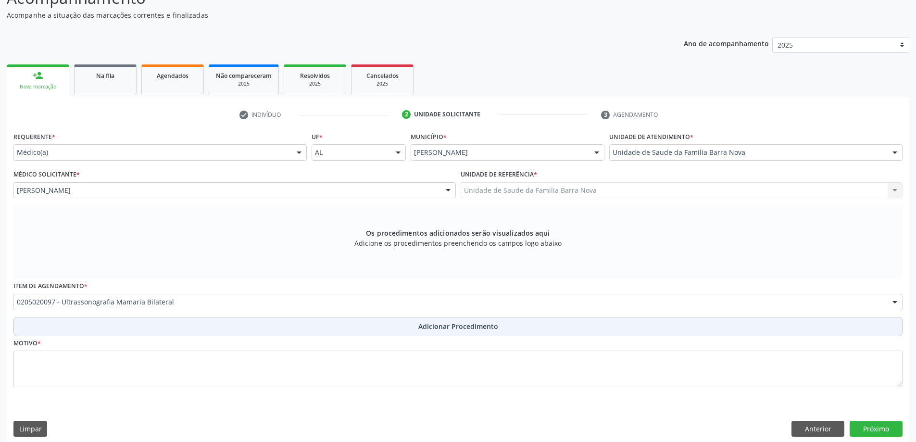
click at [407, 331] on button "Adicionar Procedimento" at bounding box center [458, 326] width 890 height 19
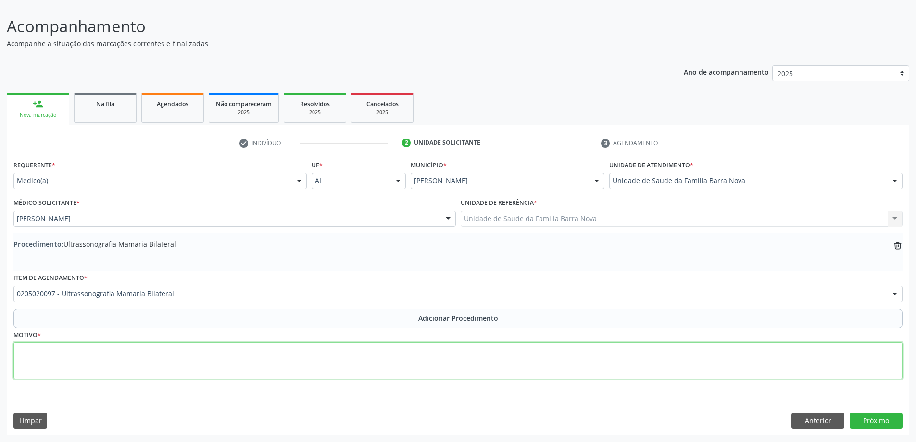
click at [94, 355] on textarea at bounding box center [458, 361] width 890 height 37
type textarea "[MEDICAL_DATA]."
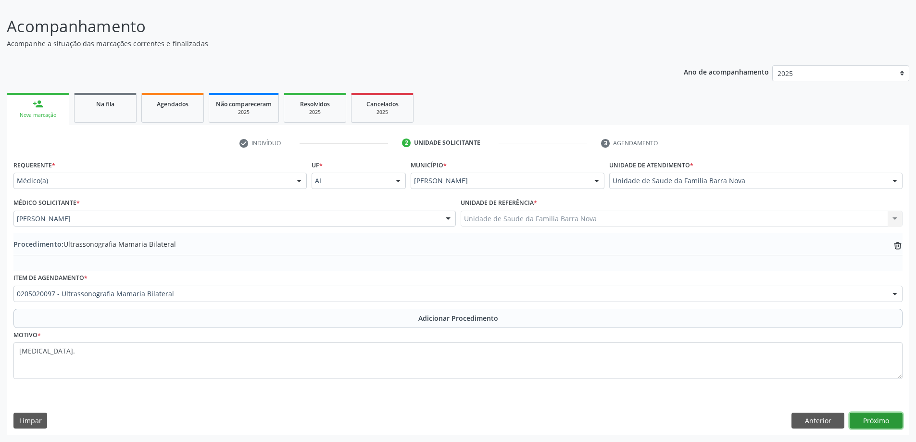
click at [896, 422] on button "Próximo" at bounding box center [876, 421] width 53 height 16
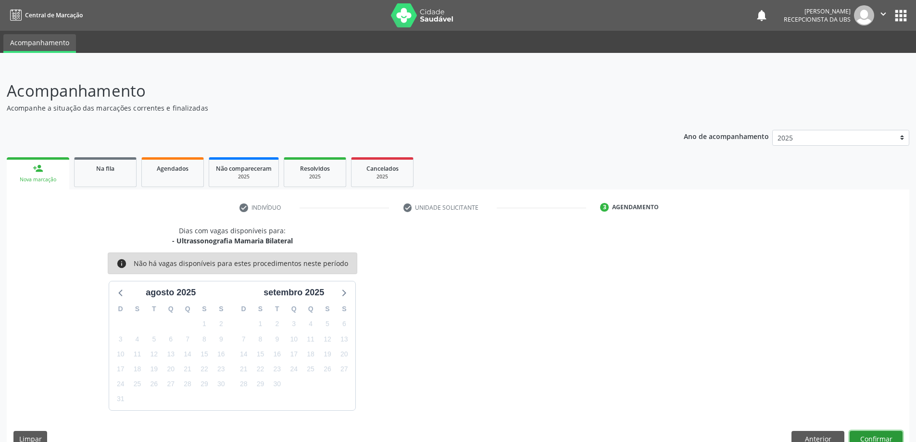
click at [880, 435] on button "Confirmar" at bounding box center [876, 439] width 53 height 16
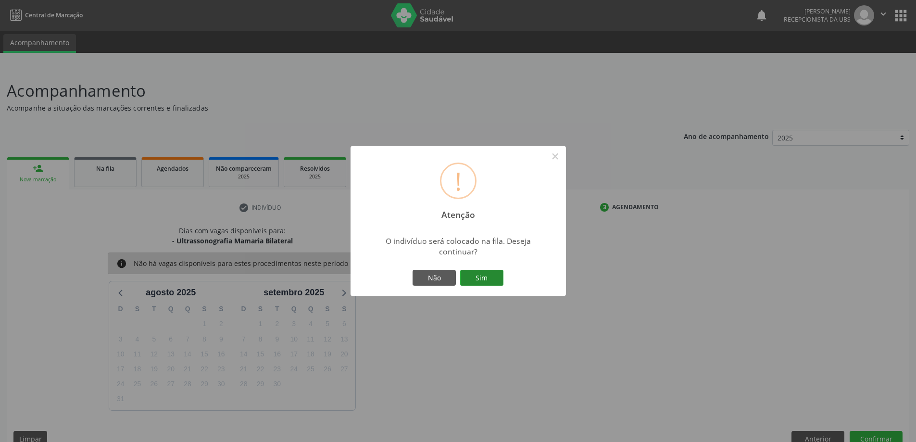
click at [475, 277] on button "Sim" at bounding box center [481, 278] width 43 height 16
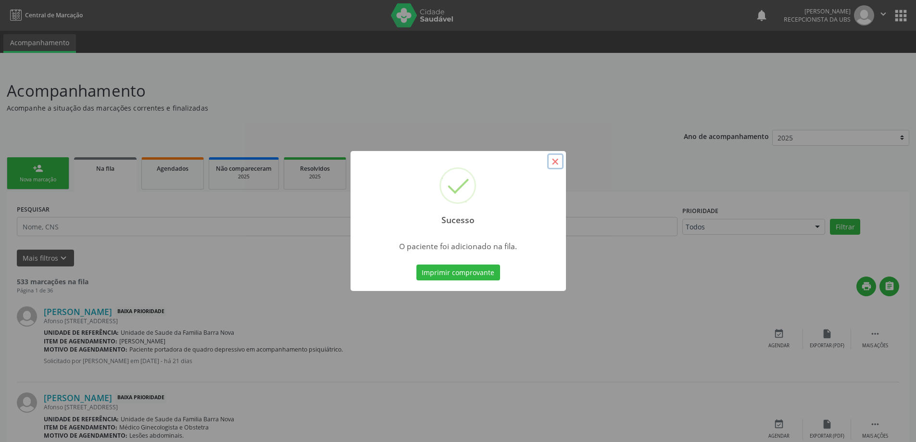
click at [553, 160] on button "×" at bounding box center [555, 161] width 16 height 16
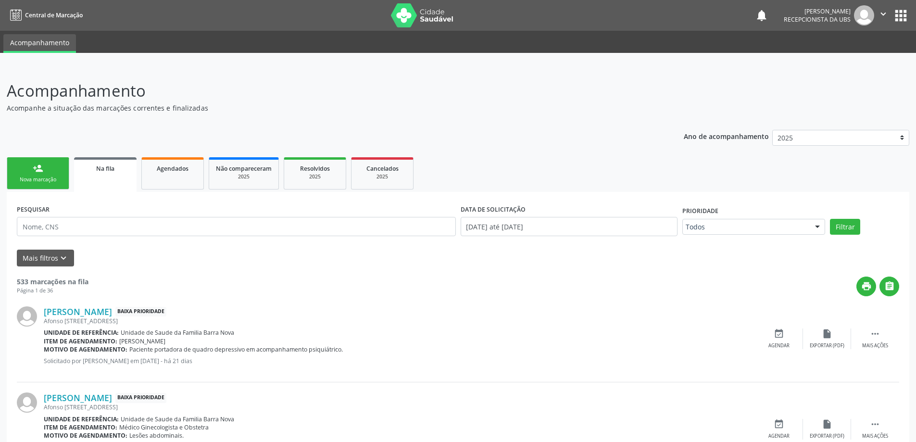
click at [29, 179] on div "Nova marcação" at bounding box center [38, 179] width 48 height 7
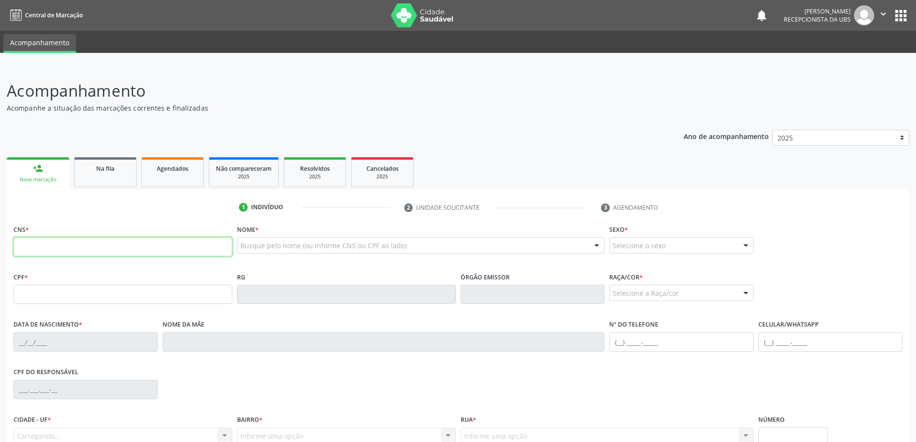
drag, startPoint x: 34, startPoint y: 247, endPoint x: 111, endPoint y: 249, distance: 77.5
click at [34, 247] on input "text" at bounding box center [122, 246] width 219 height 19
type input "705 1063 8437 3240"
type input "035.595.891-00"
type input "[DATE]"
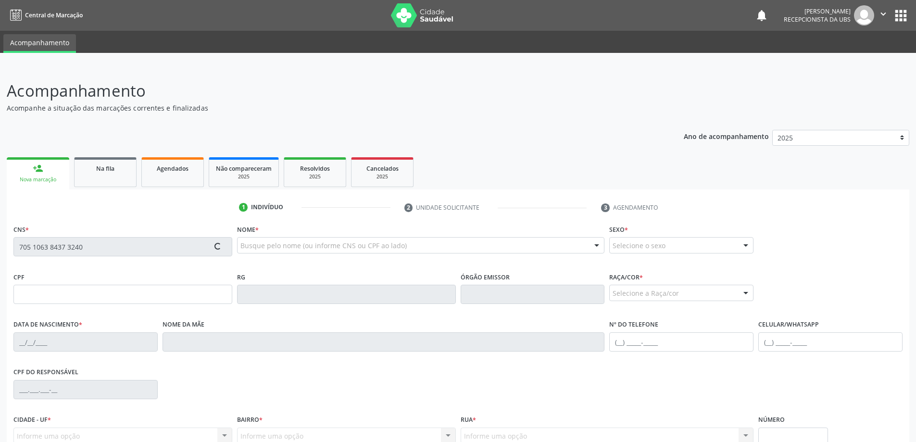
type input "[PERSON_NAME]"
type input "[PHONE_NUMBER]"
type input "208"
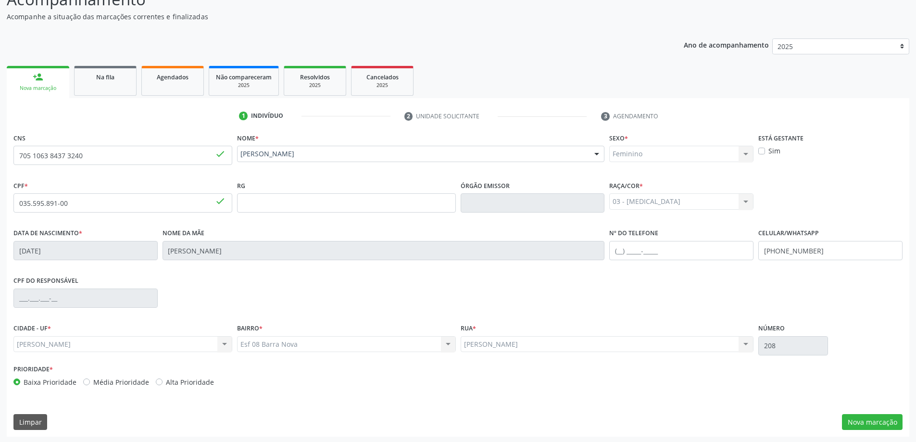
scroll to position [93, 0]
click at [853, 422] on button "Nova marcação" at bounding box center [872, 421] width 61 height 16
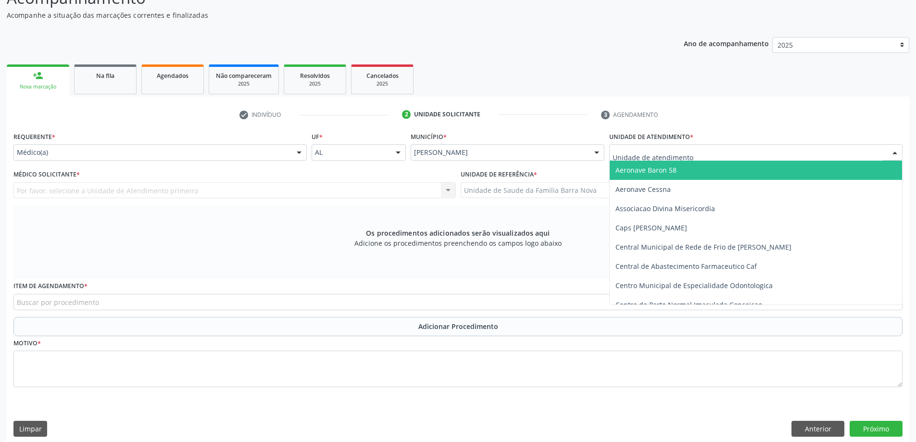
click at [754, 152] on div at bounding box center [756, 152] width 293 height 16
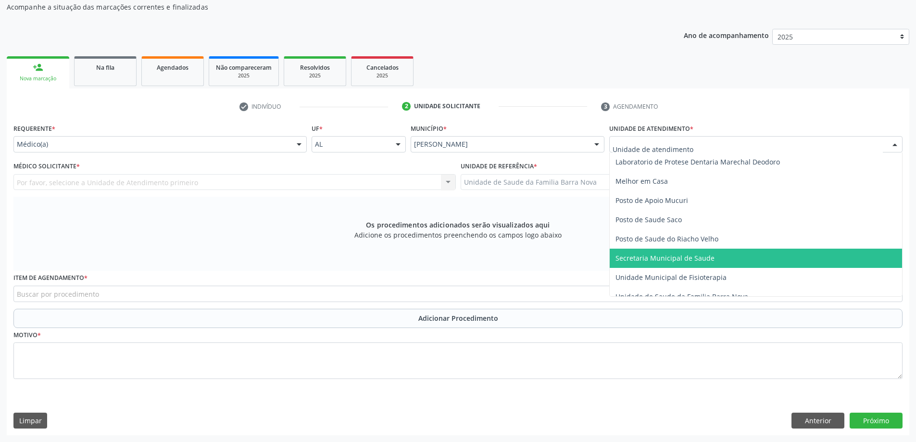
scroll to position [433, 0]
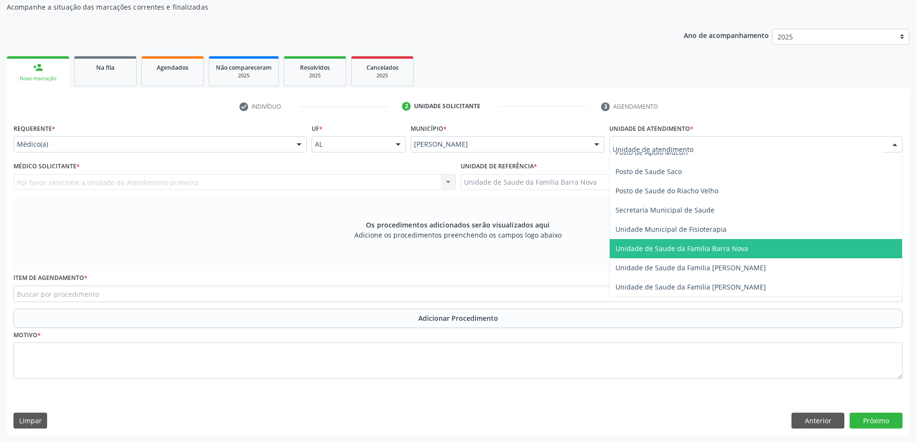
click at [735, 253] on span "Unidade de Saude da Familia Barra Nova" at bounding box center [756, 248] width 292 height 19
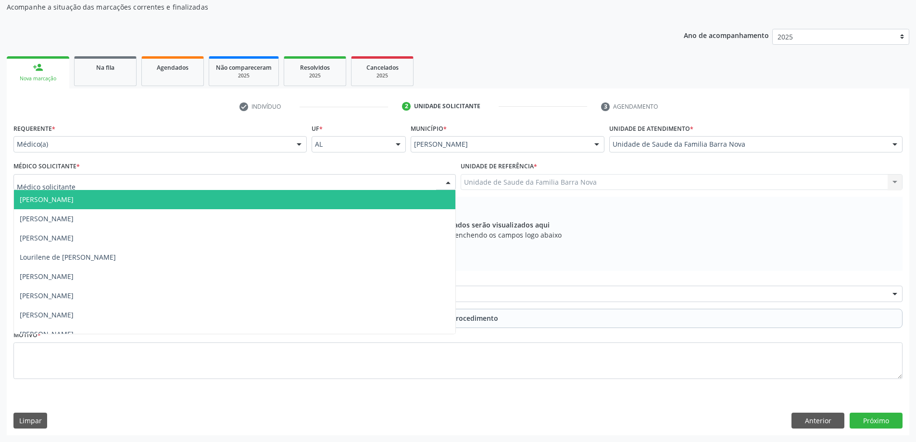
click at [288, 183] on div at bounding box center [234, 182] width 443 height 16
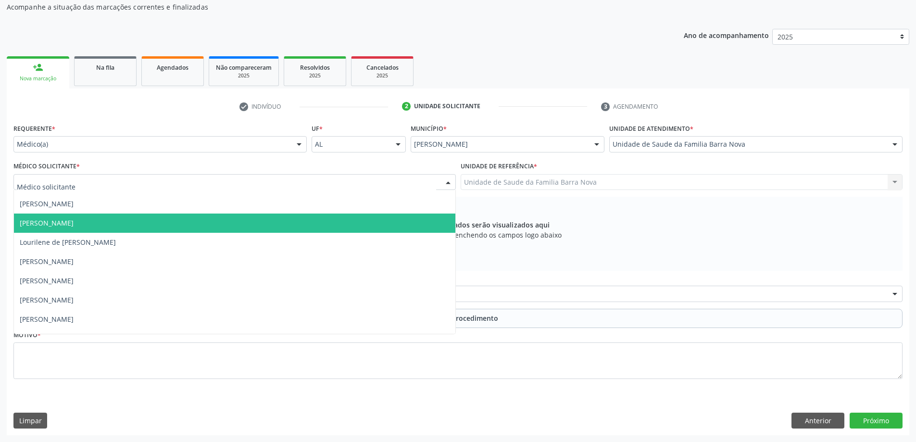
scroll to position [29, 0]
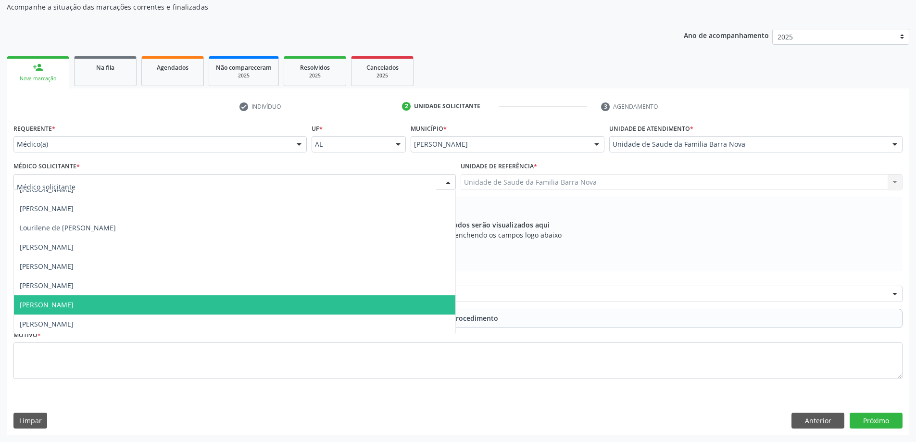
click at [243, 305] on span "[PERSON_NAME]" at bounding box center [235, 304] width 442 height 19
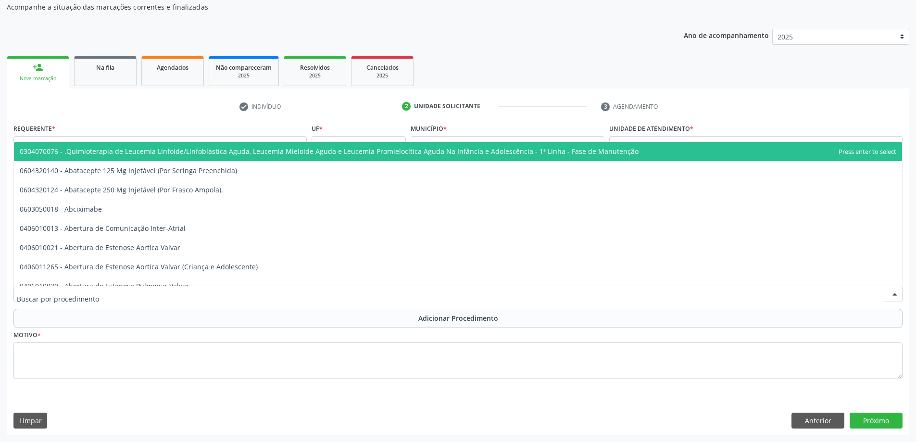
click at [384, 289] on div at bounding box center [458, 294] width 890 height 16
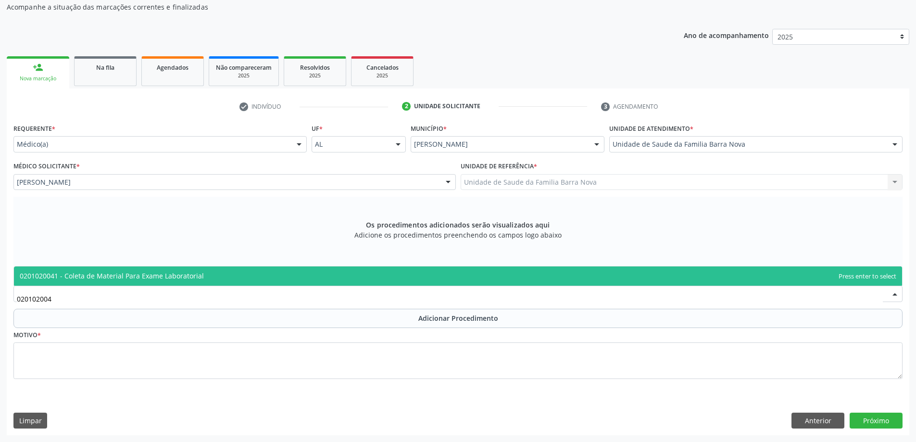
type input "0201020041"
click at [380, 269] on span "0201020041 - Coleta de Material Para Exame Laboratorial" at bounding box center [458, 276] width 889 height 19
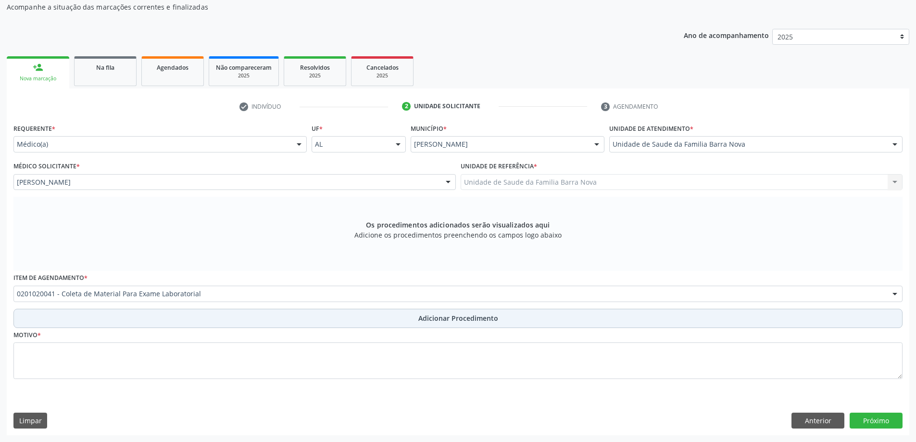
click at [410, 318] on button "Adicionar Procedimento" at bounding box center [458, 318] width 890 height 19
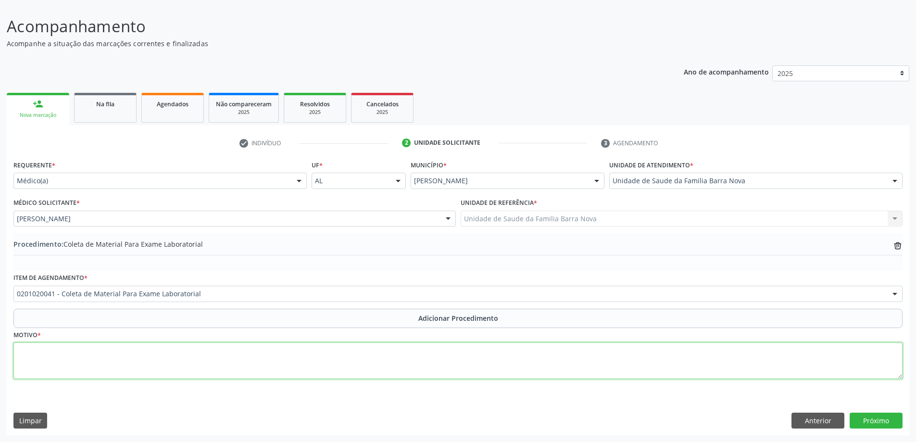
click at [152, 362] on textarea at bounding box center [458, 361] width 890 height 37
type textarea "s"
type textarea "Sindrome metabolica."
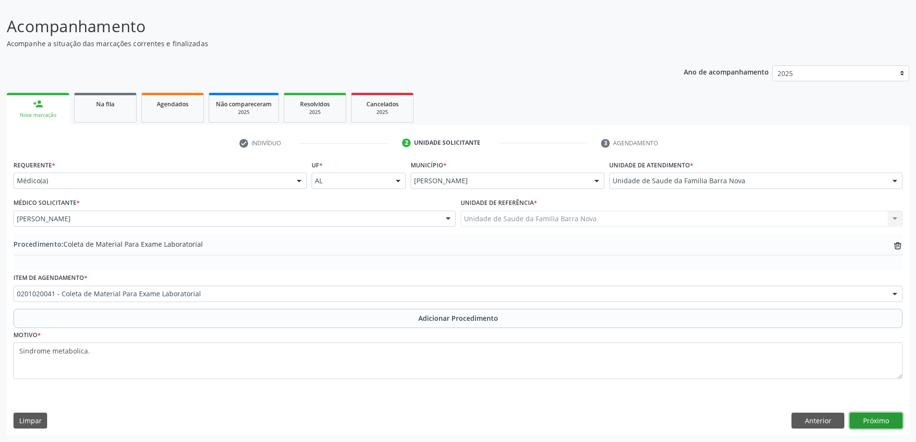
click at [871, 419] on button "Próximo" at bounding box center [876, 421] width 53 height 16
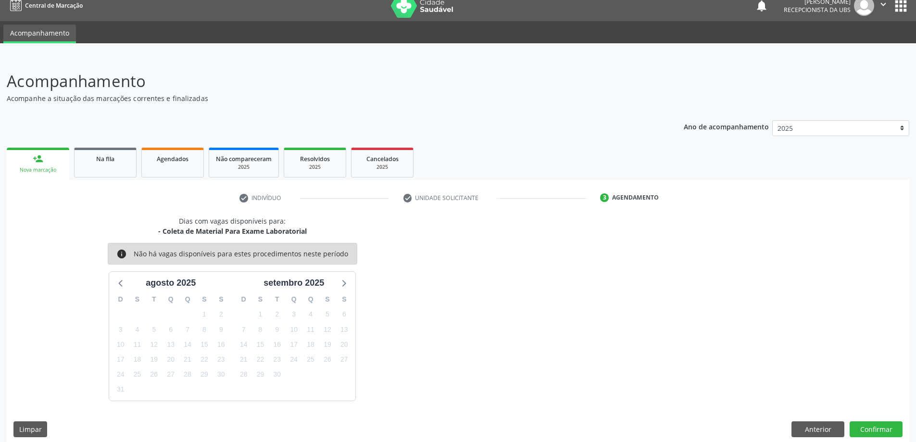
scroll to position [18, 0]
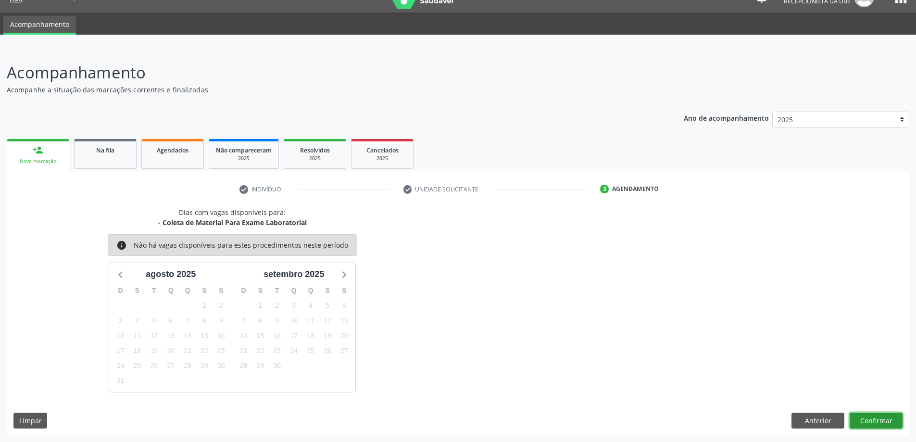
click at [871, 419] on button "Confirmar" at bounding box center [876, 421] width 53 height 16
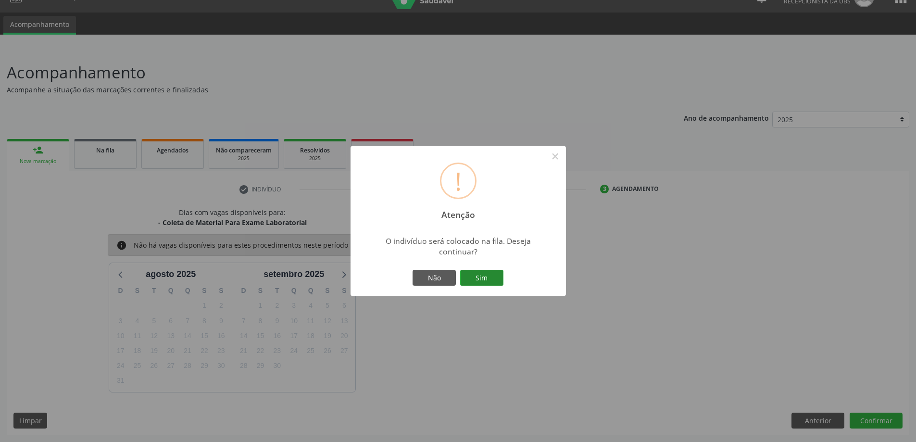
click at [476, 279] on button "Sim" at bounding box center [481, 278] width 43 height 16
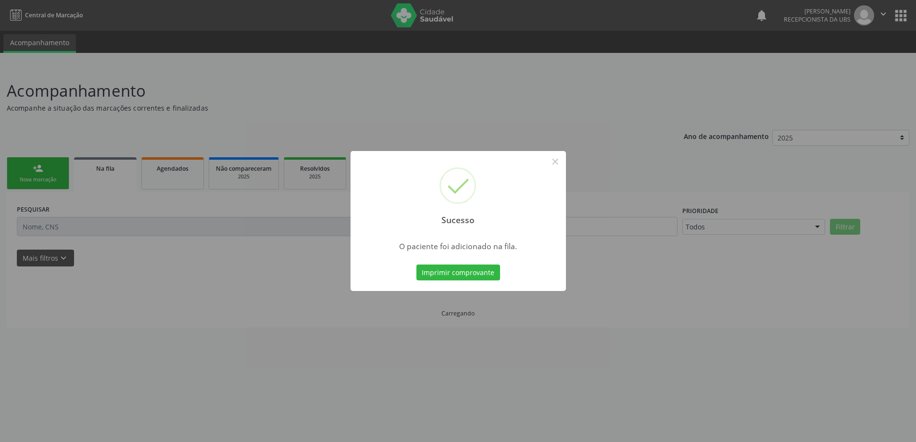
scroll to position [0, 0]
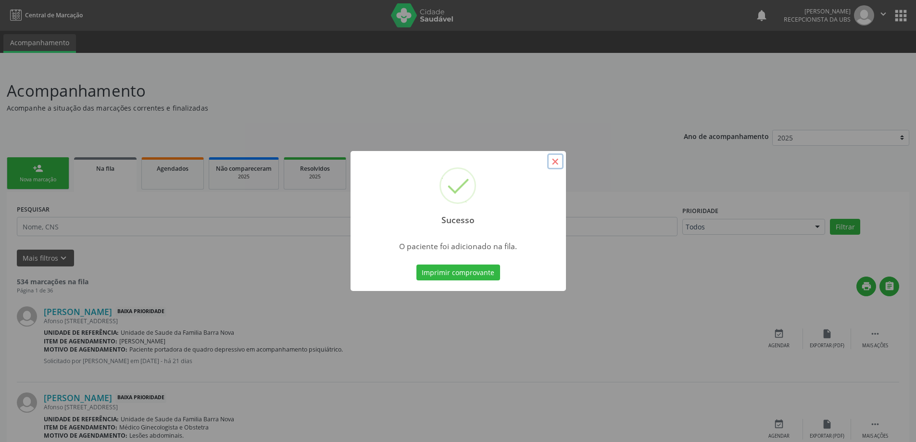
click at [554, 161] on button "×" at bounding box center [555, 161] width 16 height 16
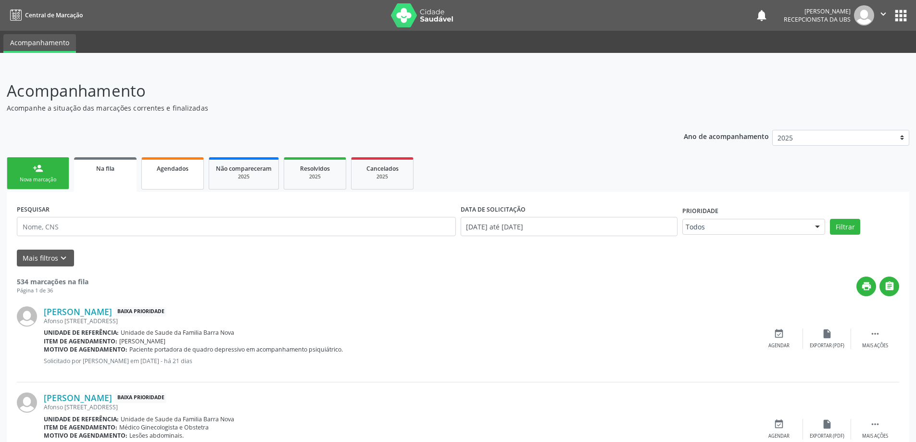
click at [160, 176] on link "Agendados" at bounding box center [172, 173] width 63 height 32
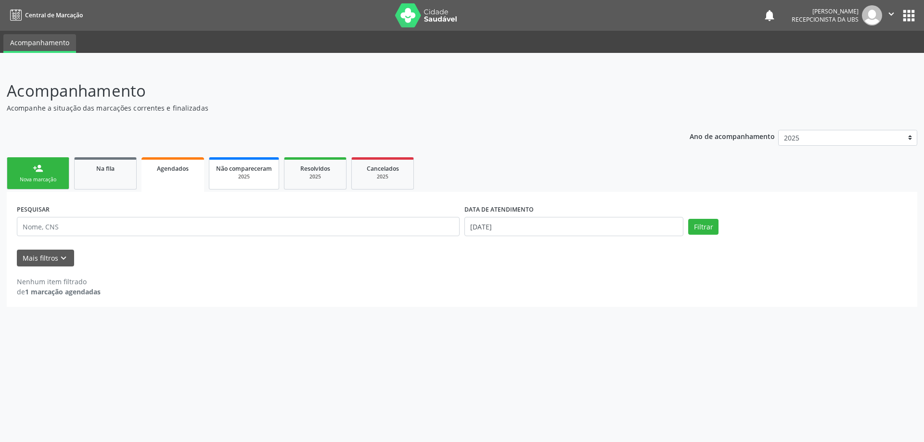
click at [252, 173] on div "2025" at bounding box center [244, 176] width 56 height 7
click at [318, 171] on span "Resolvidos" at bounding box center [314, 169] width 30 height 8
click at [402, 174] on div "2025" at bounding box center [382, 176] width 48 height 7
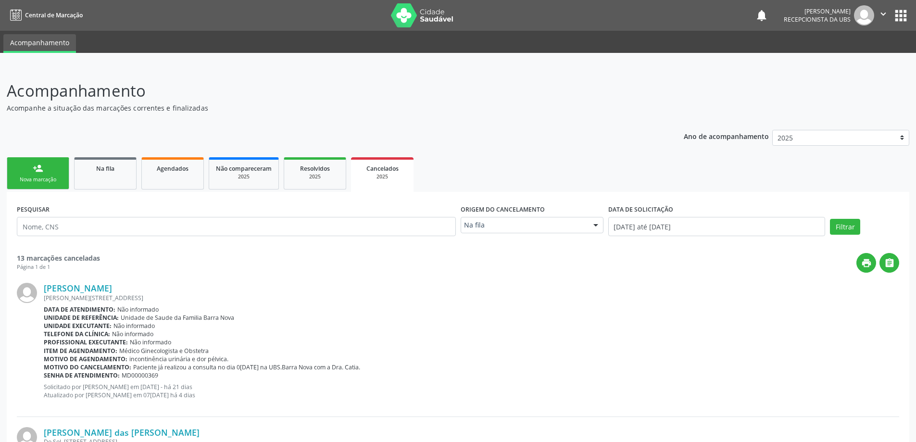
click at [50, 180] on div "Nova marcação" at bounding box center [38, 179] width 48 height 7
